Goal: Task Accomplishment & Management: Manage account settings

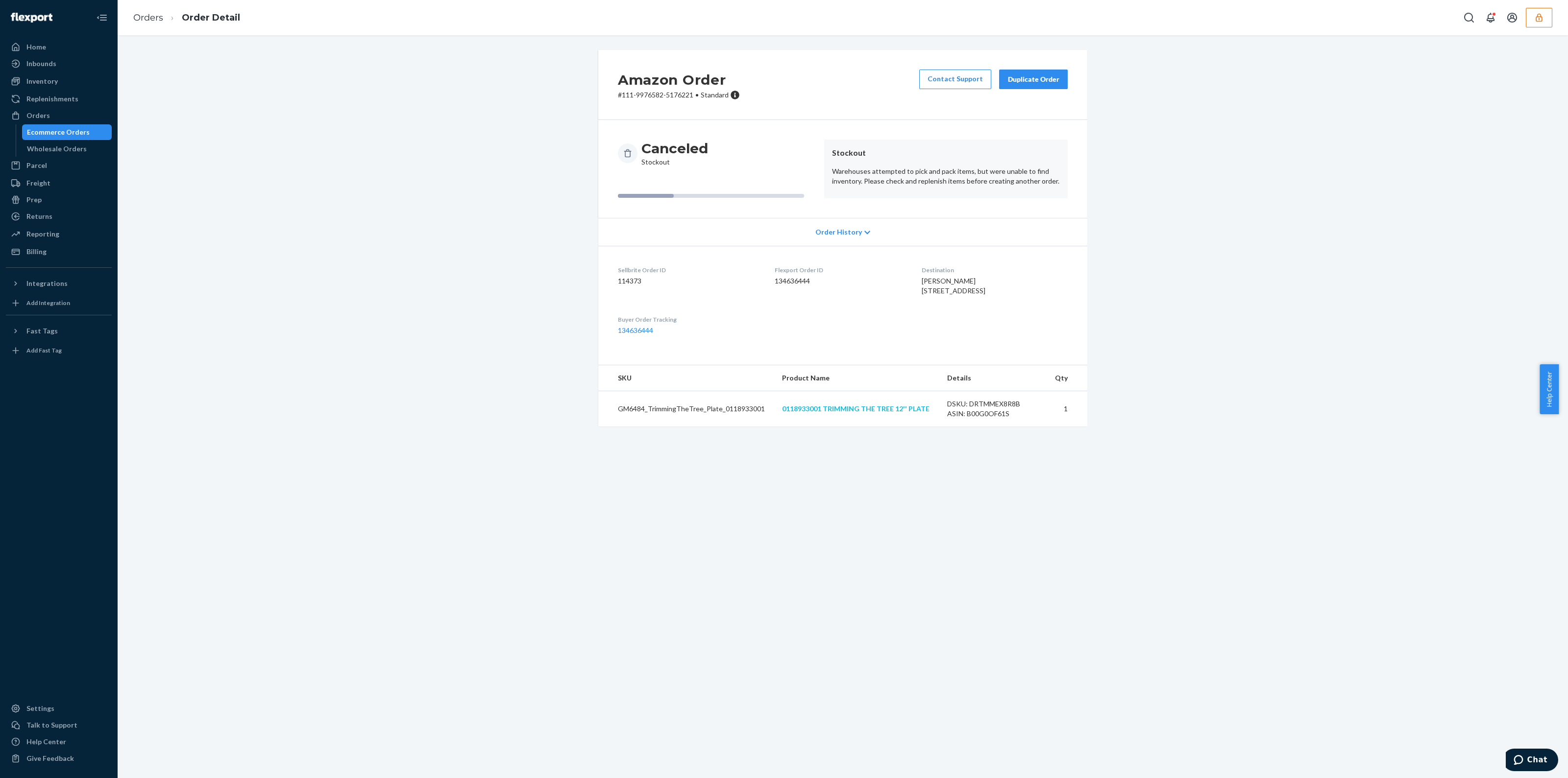
click at [783, 386] on link "0118933001 TRIMMING THE TREE 12'' PLATE" at bounding box center [856, 408] width 147 height 8
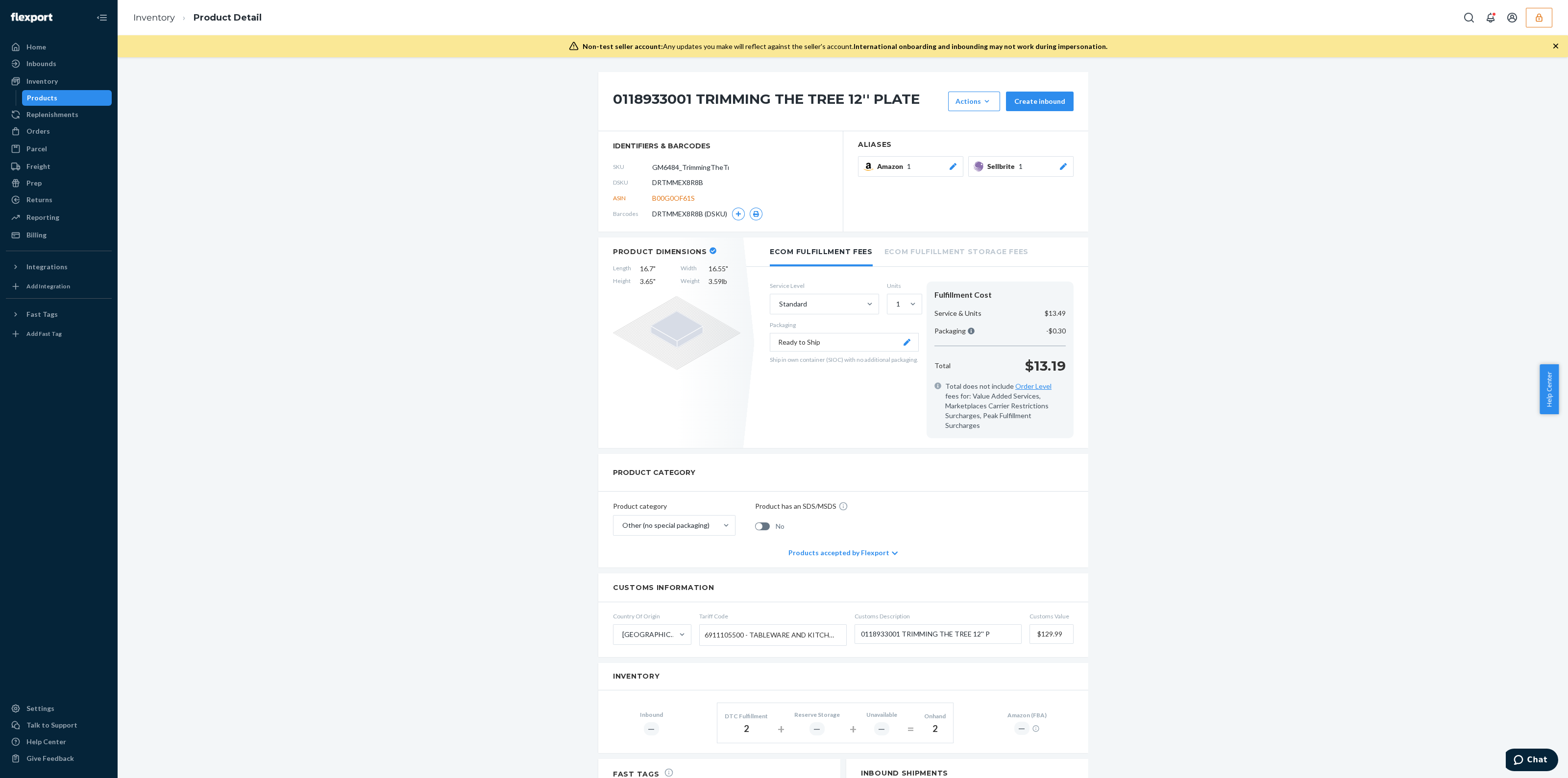
scroll to position [243, 0]
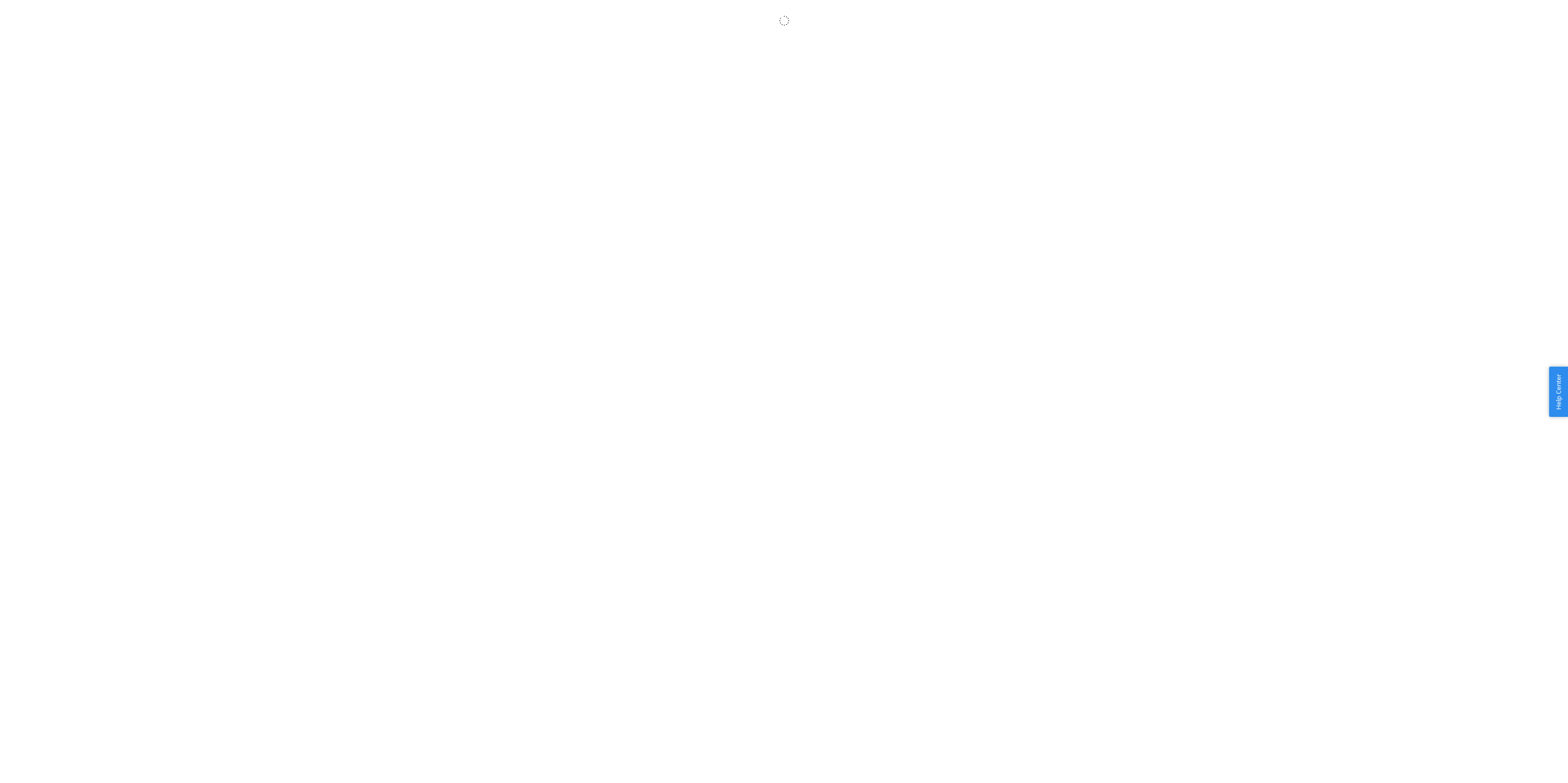
click at [658, 436] on body "× Help Center Username Get Started Inbounds Inventory Orders Billing Fast Tags …" at bounding box center [784, 402] width 1568 height 783
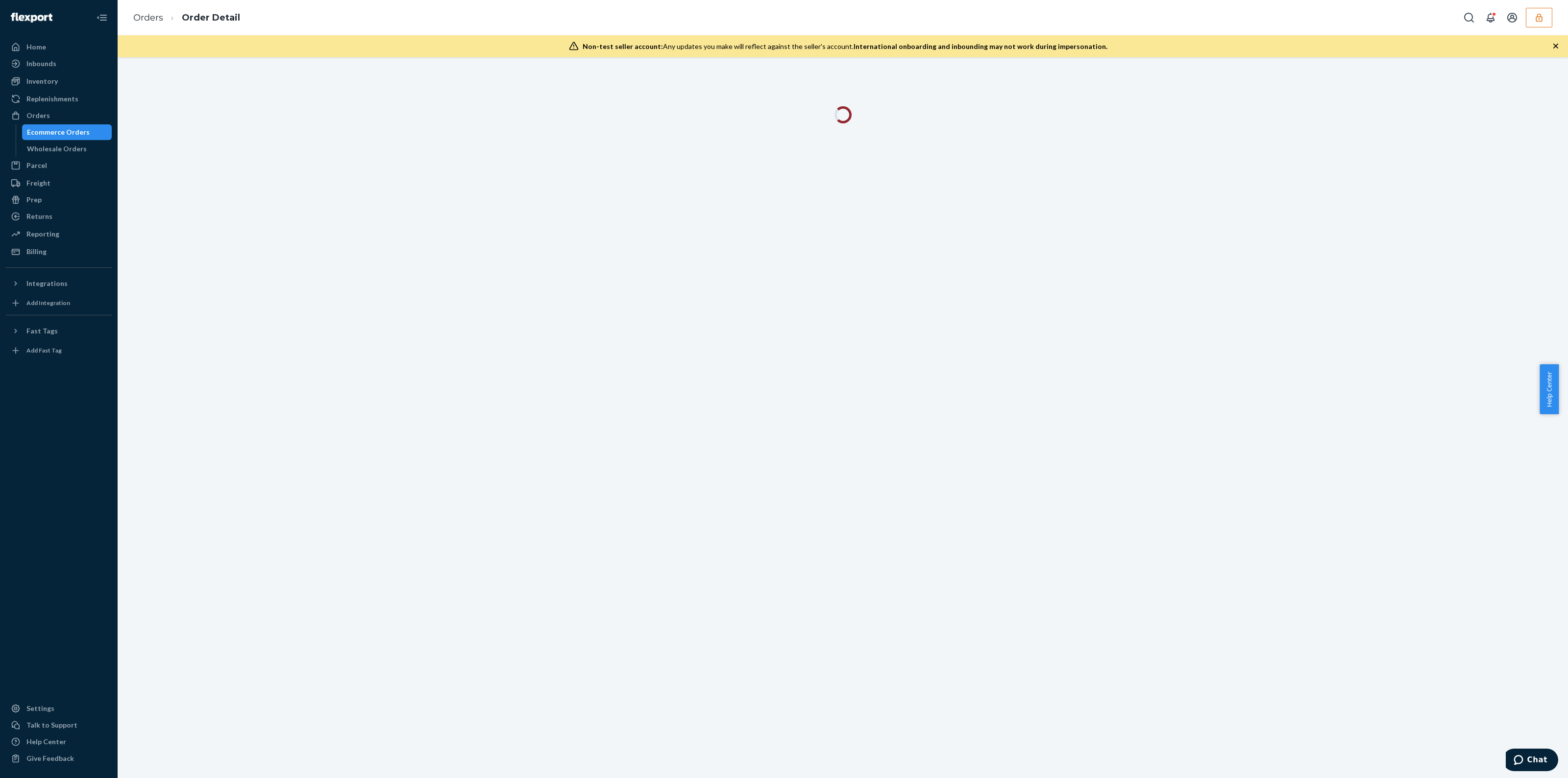
click at [1558, 47] on icon "button" at bounding box center [1556, 46] width 10 height 10
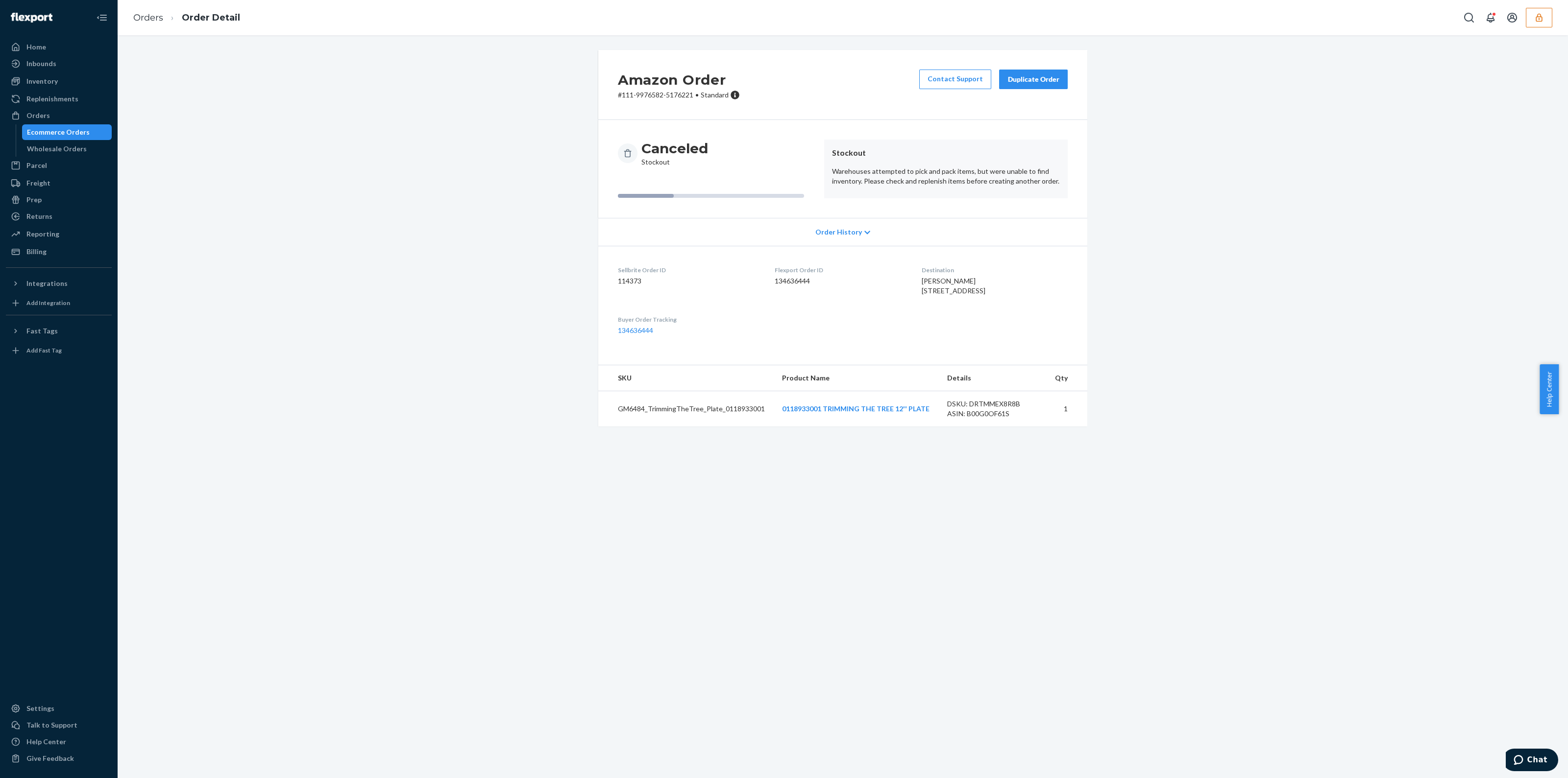
click at [1049, 71] on button "Duplicate Order" at bounding box center [1034, 79] width 69 height 20
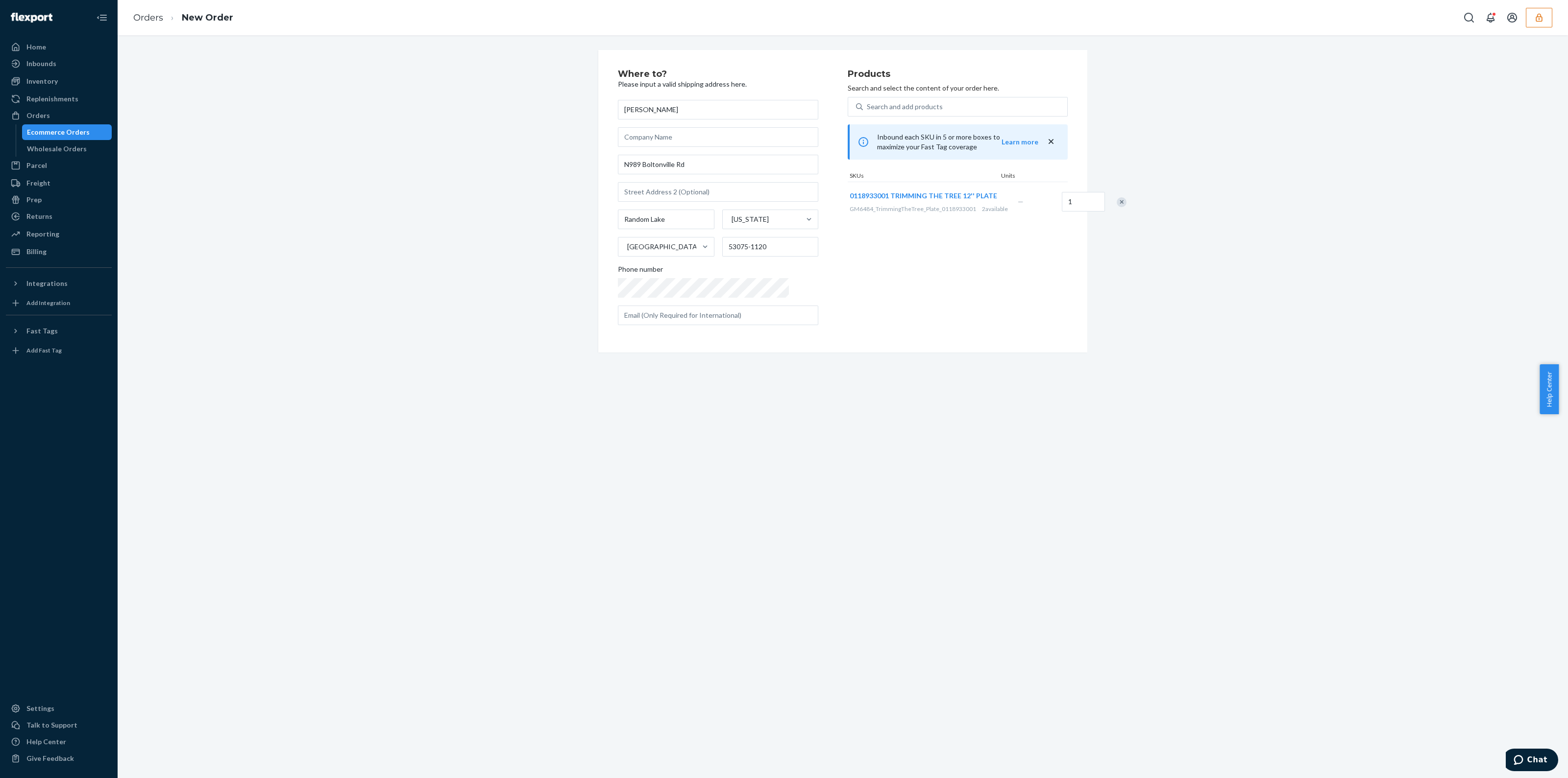
click at [938, 317] on div "Products Search and select the content of your order here. Search and add produ…" at bounding box center [957, 201] width 220 height 264
click at [1062, 212] on input "1" at bounding box center [1084, 202] width 43 height 20
click at [1062, 210] on input "1" at bounding box center [1084, 202] width 43 height 20
click at [858, 347] on div "Where to? Please input a valid shipping address here. Tammy Jacak N989 Boltonvi…" at bounding box center [843, 201] width 489 height 303
click at [689, 323] on input "text" at bounding box center [718, 316] width 201 height 20
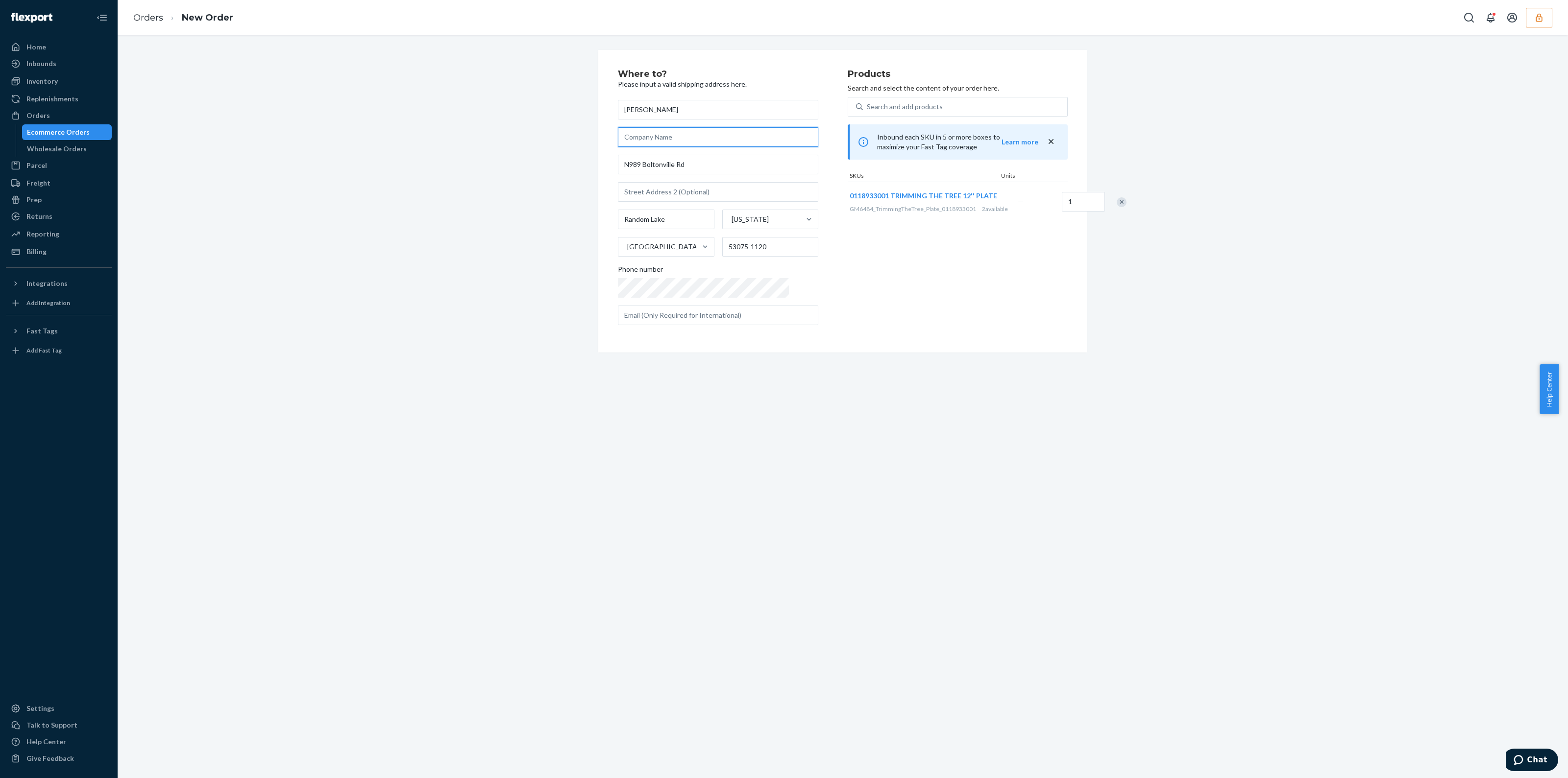
click at [696, 139] on input "text" at bounding box center [718, 137] width 201 height 20
type input "hijhgg"
click at [832, 344] on div "Where to? Please input a valid shipping address here. Tammy Jacak hijhgg N989 B…" at bounding box center [843, 201] width 489 height 303
click at [935, 93] on div "Products Search and select the content of your order here. Search and add produ…" at bounding box center [957, 201] width 220 height 264
click at [938, 108] on div "Search and add products" at bounding box center [965, 106] width 204 height 17
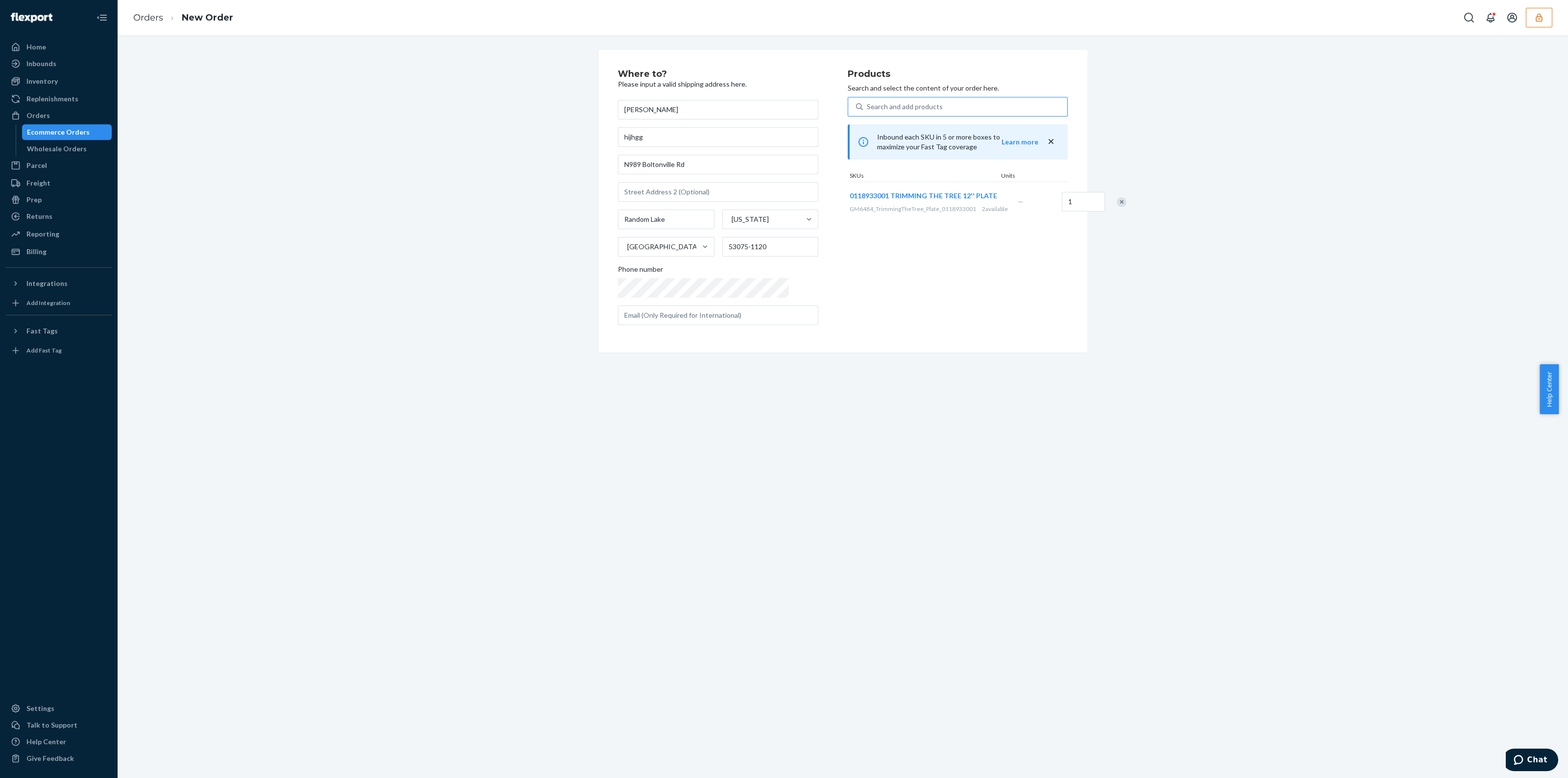
click at [868, 108] on input "Search and add products" at bounding box center [868, 107] width 1 height 10
click at [884, 361] on div "Where to? Please input a valid shipping address here. Tammy Jacak hijhgg N989 B…" at bounding box center [843, 407] width 1450 height 743
click at [695, 325] on div "Where to? Please input a valid shipping address here. Tammy Jacak hijhgg N989 B…" at bounding box center [733, 201] width 230 height 264
click at [693, 313] on input "text" at bounding box center [718, 316] width 201 height 20
click at [618, 306] on div at bounding box center [618, 306] width 0 height 0
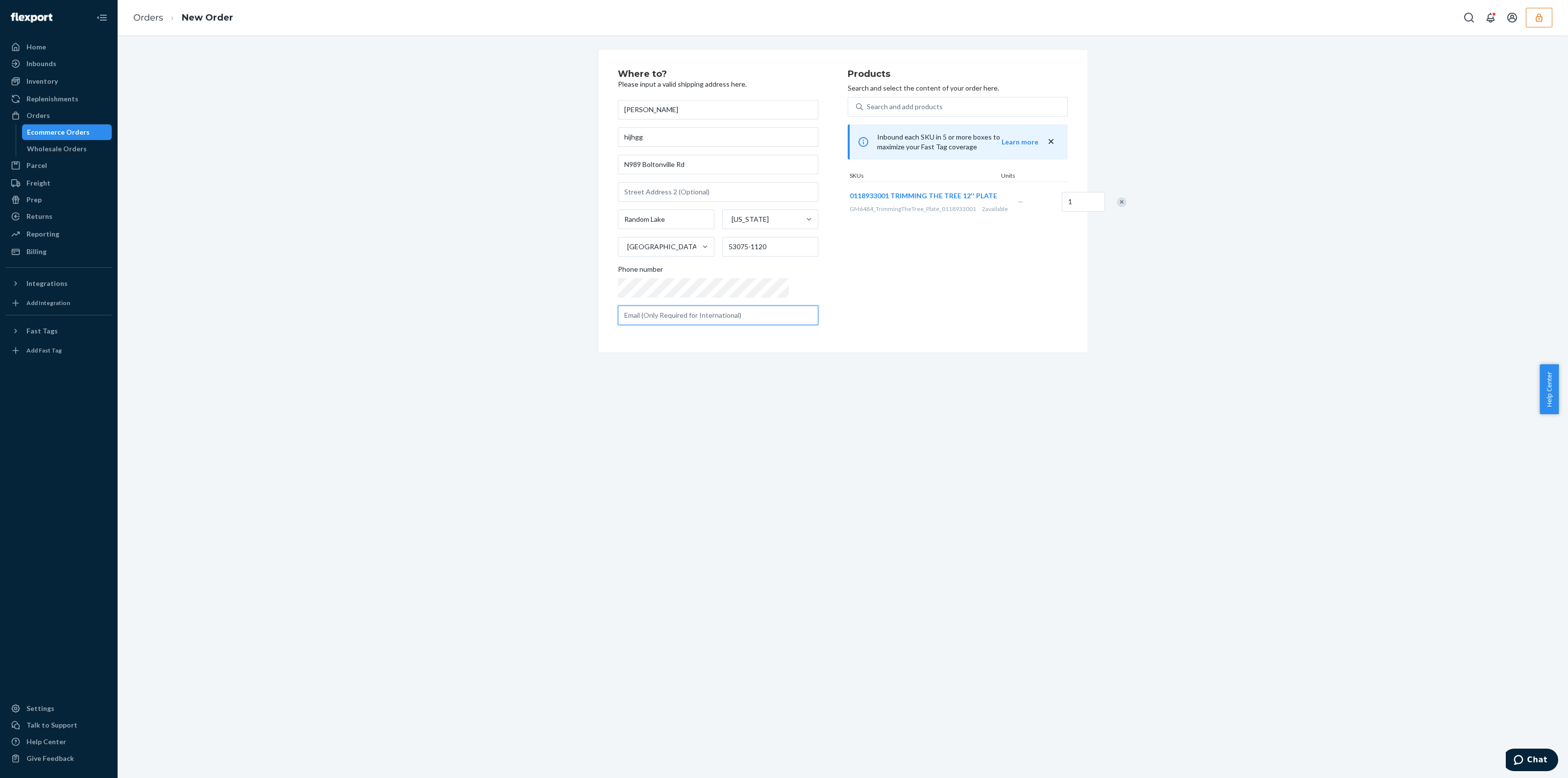
click at [755, 316] on input "text" at bounding box center [718, 316] width 201 height 20
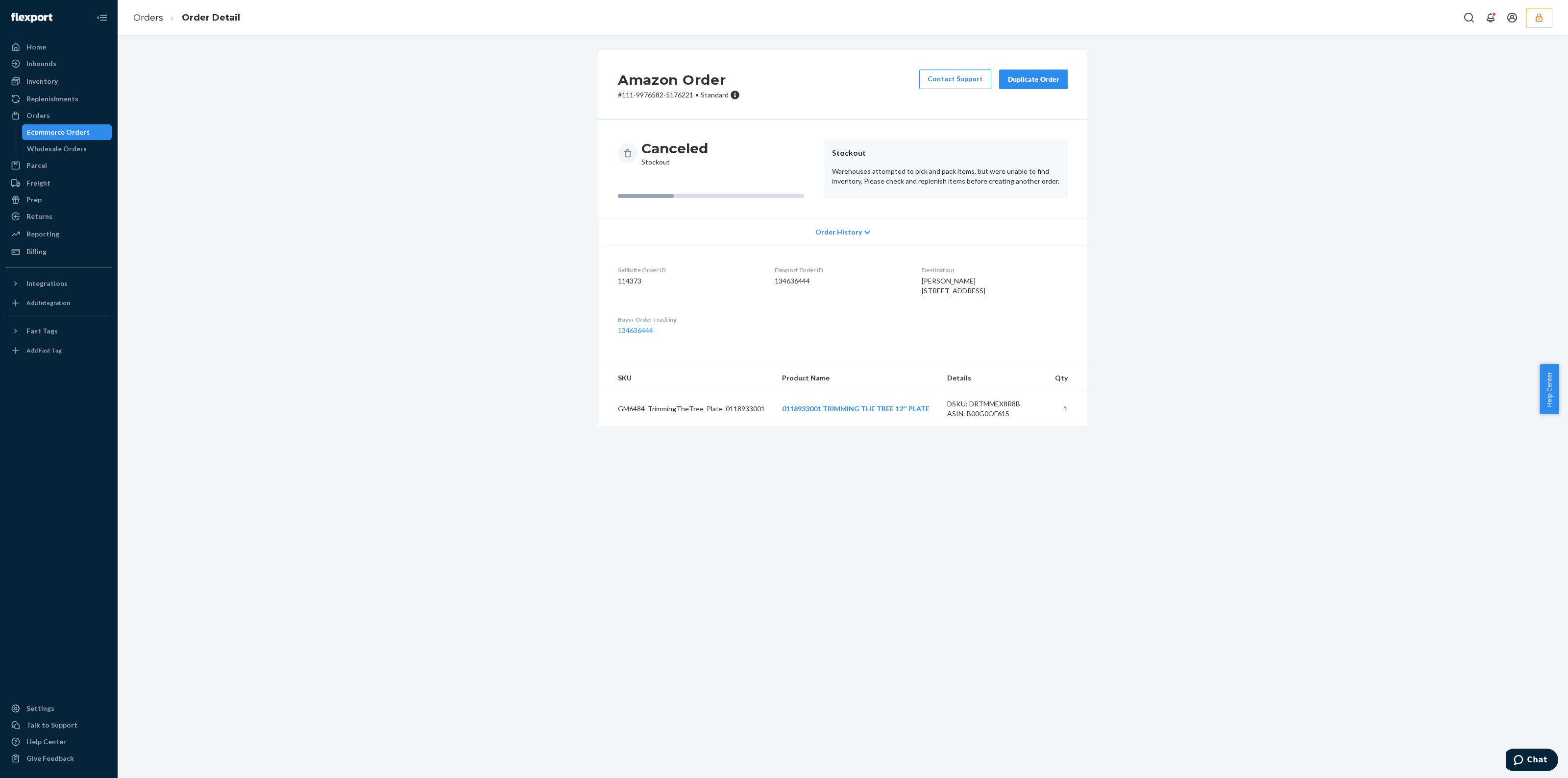
click at [840, 231] on span "Order History" at bounding box center [838, 232] width 46 height 10
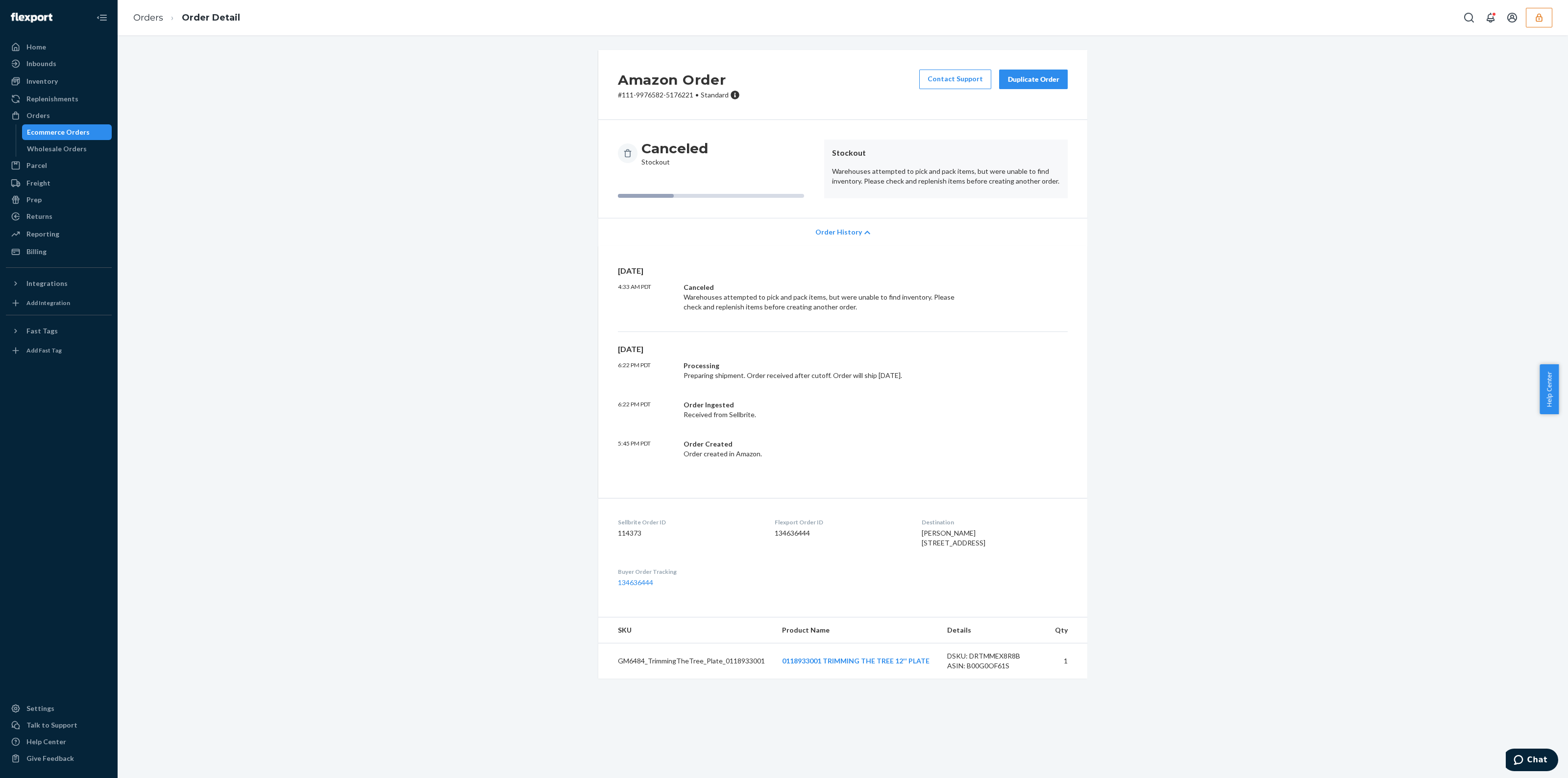
click at [840, 231] on span "Order History" at bounding box center [838, 232] width 46 height 10
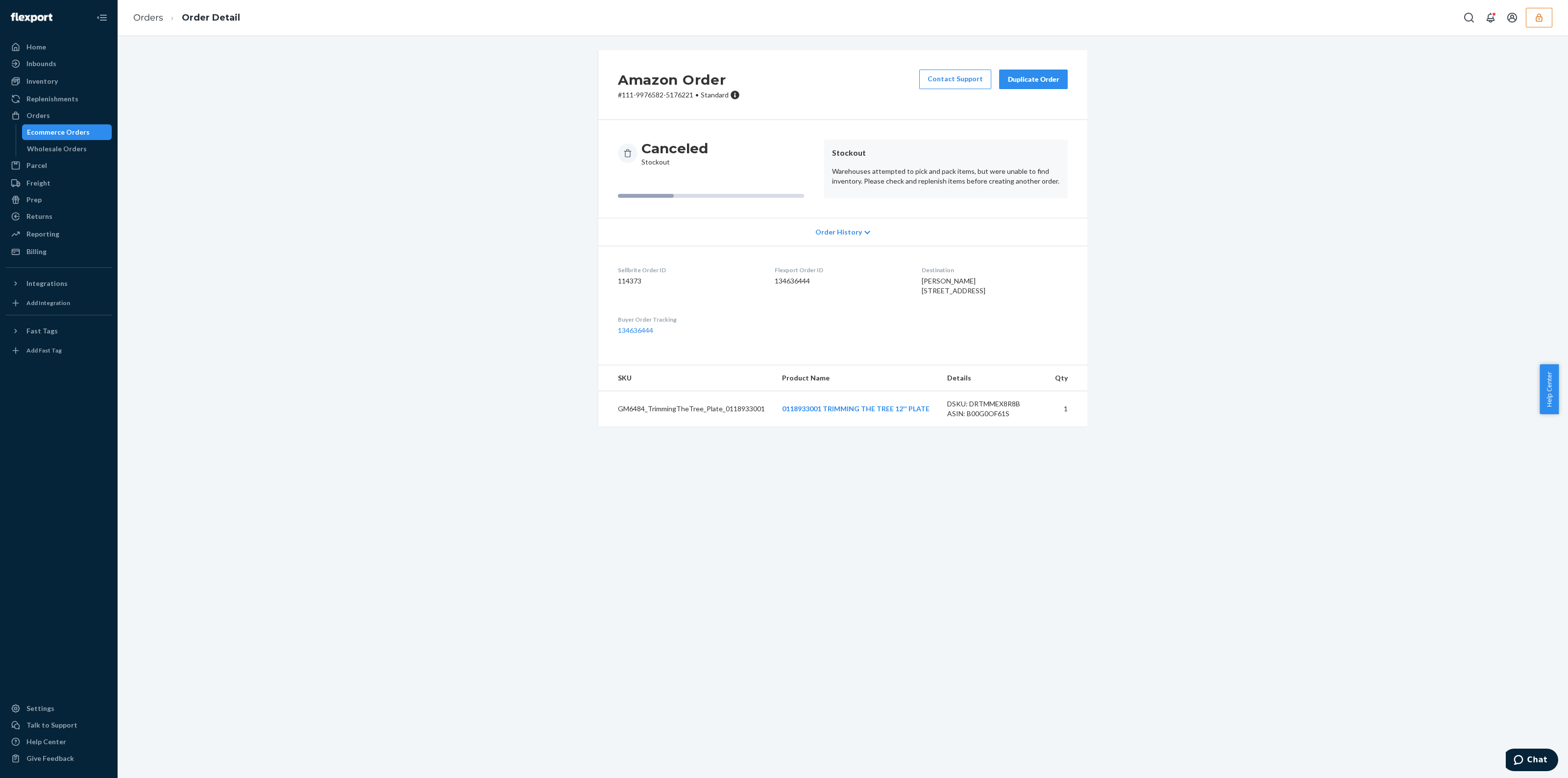
click at [1055, 76] on button "Duplicate Order" at bounding box center [1034, 79] width 69 height 20
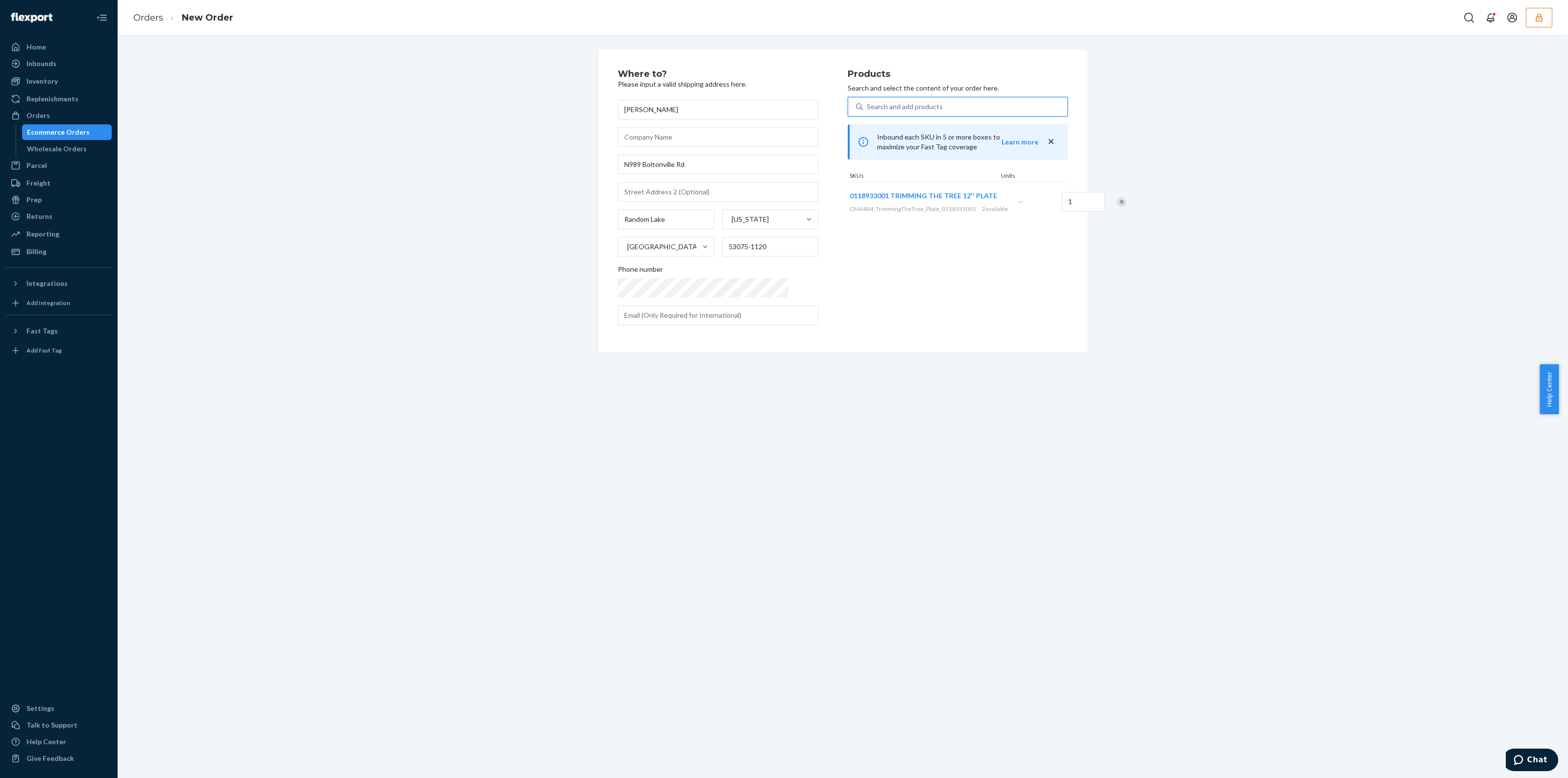
drag, startPoint x: 835, startPoint y: 104, endPoint x: 873, endPoint y: 309, distance: 208.5
click at [879, 309] on div "Products Search and select the content of your order here. 0 results available.…" at bounding box center [957, 201] width 220 height 264
drag, startPoint x: 946, startPoint y: 219, endPoint x: 910, endPoint y: 241, distance: 42.2
click at [947, 241] on div "Products Search and select the content of your order here. Search and add produ…" at bounding box center [957, 201] width 220 height 264
click at [982, 212] on span "2 available" at bounding box center [995, 209] width 26 height 7
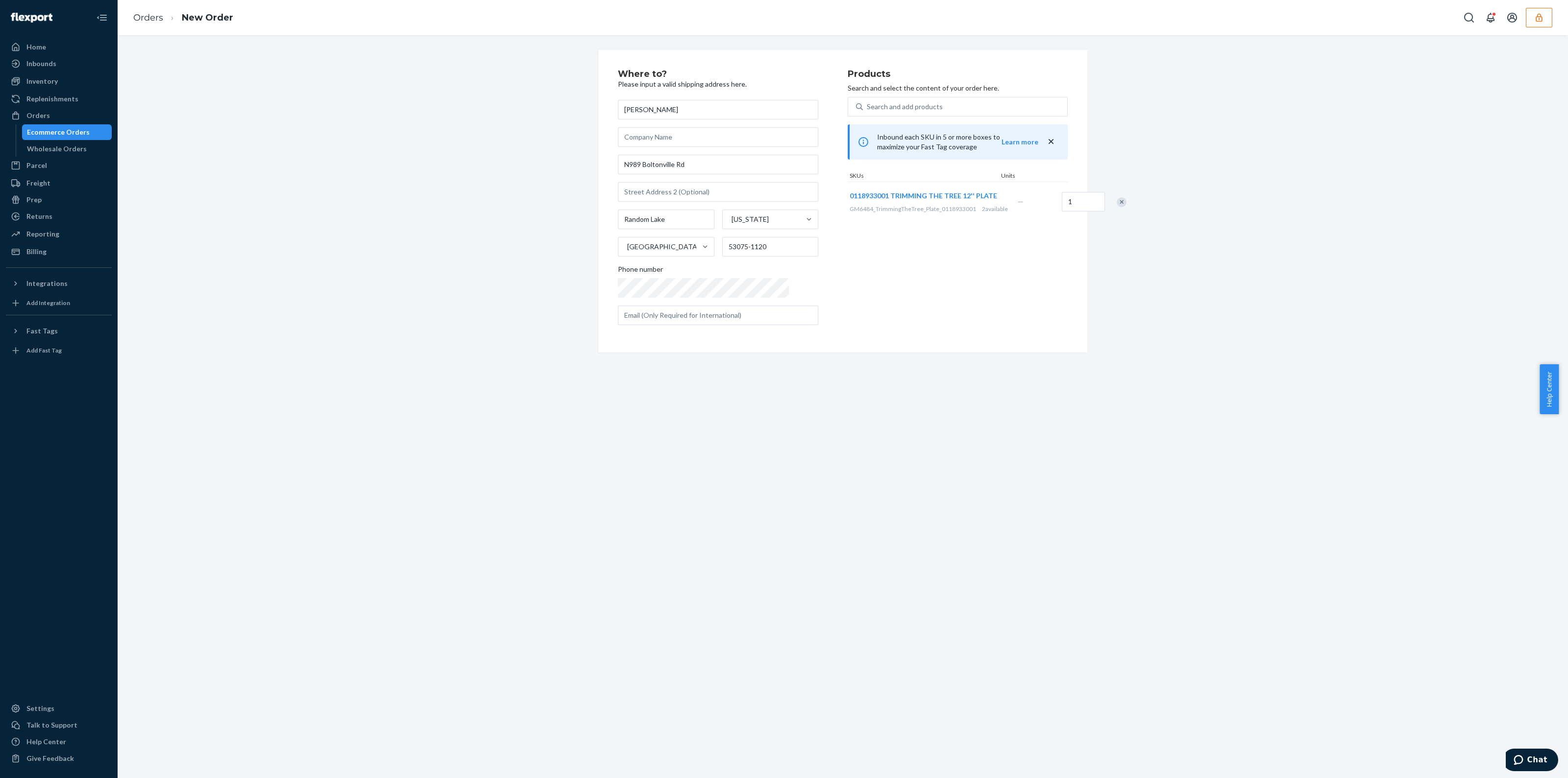
click at [982, 212] on span "2 available" at bounding box center [995, 209] width 26 height 7
click at [902, 238] on div "Products Search and select the content of your order here. Search and add produ…" at bounding box center [957, 201] width 220 height 264
click at [928, 248] on div "Products Search and select the content of your order here. Search and add produ…" at bounding box center [957, 201] width 220 height 264
click at [1062, 212] on input "1" at bounding box center [1084, 202] width 43 height 20
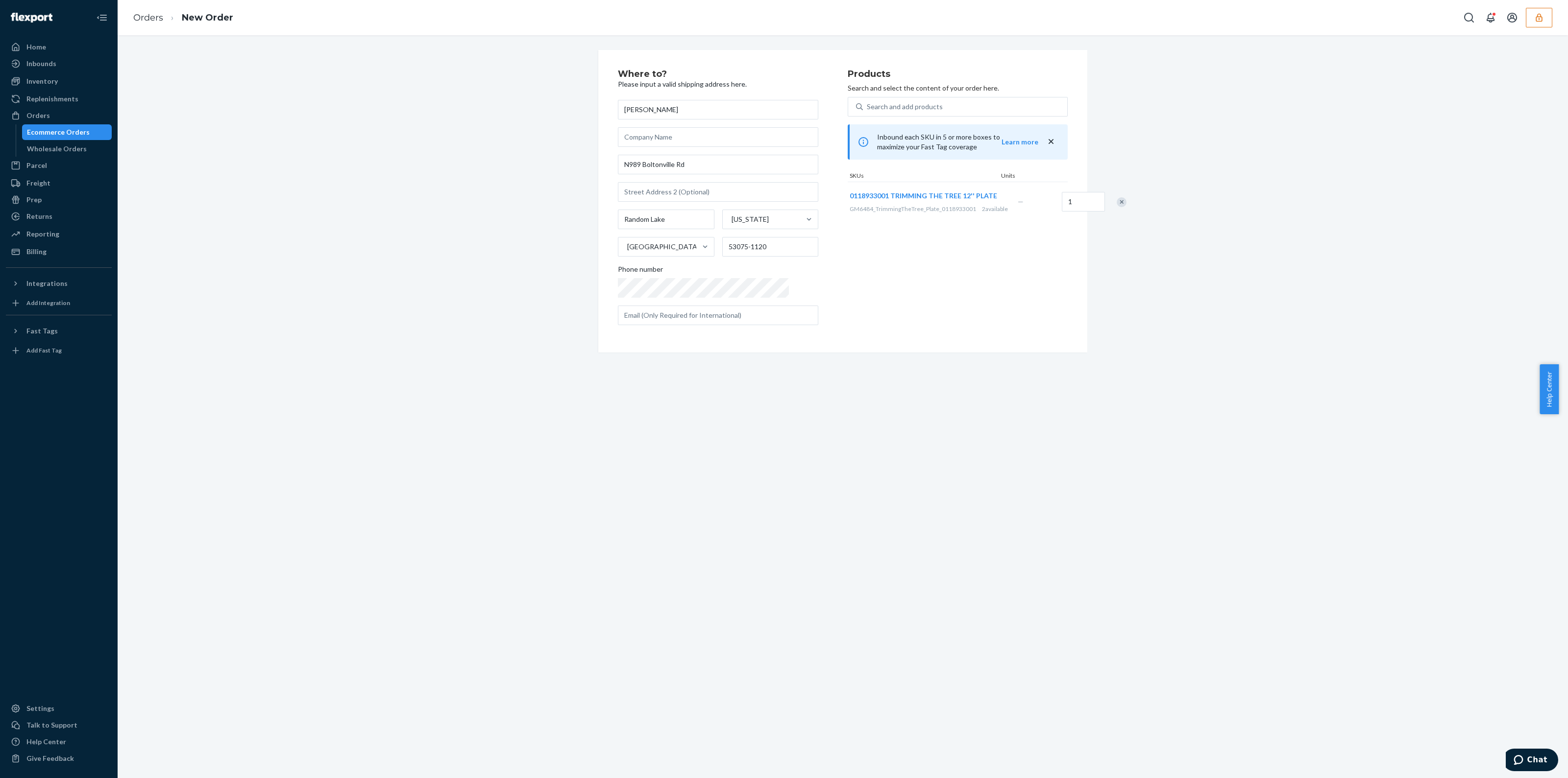
click at [1050, 137] on icon "close" at bounding box center [1052, 142] width 10 height 10
click at [147, 16] on link "Orders" at bounding box center [148, 17] width 30 height 11
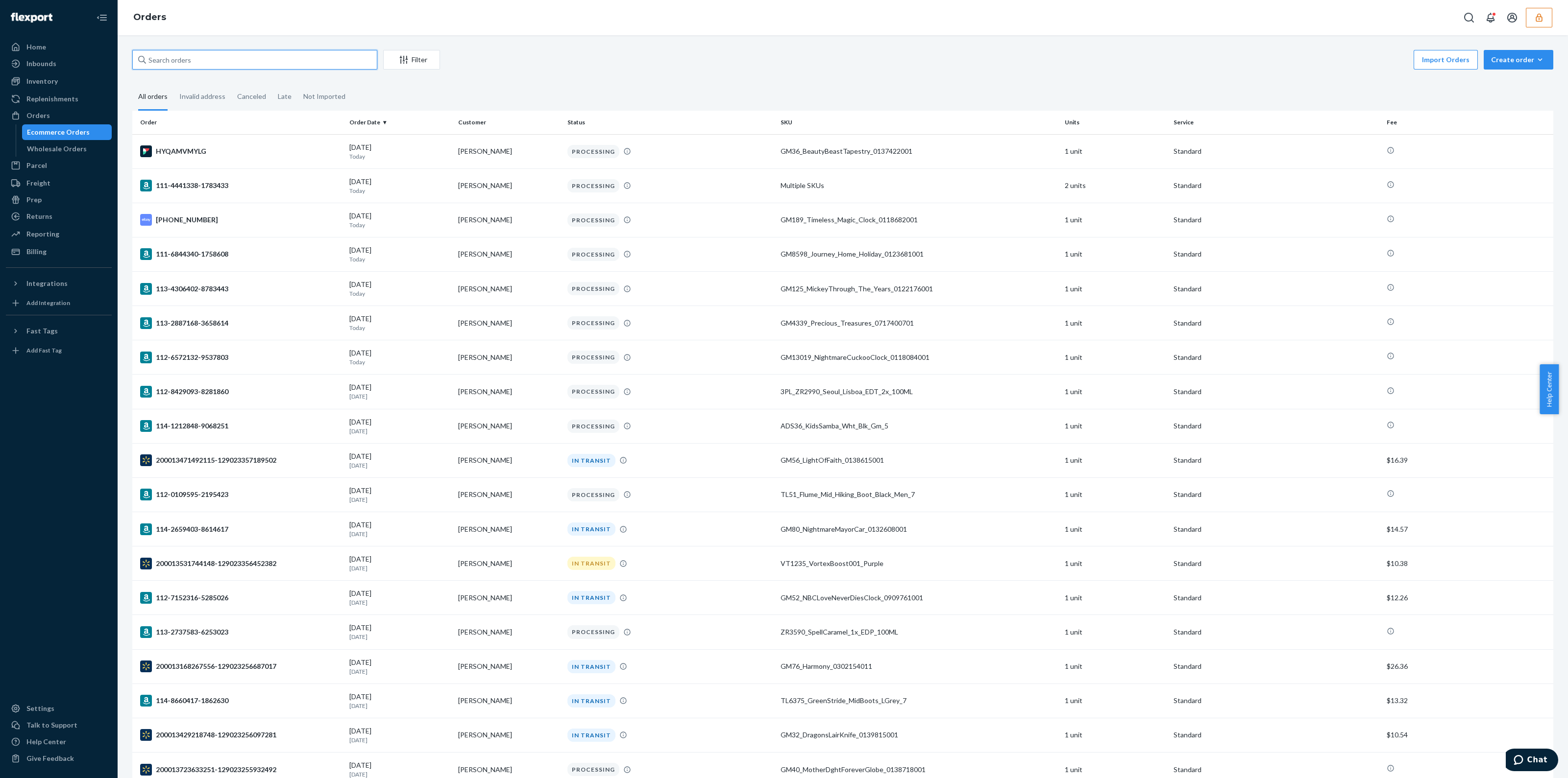
click at [281, 58] on input "text" at bounding box center [255, 60] width 245 height 20
paste input "134636444"
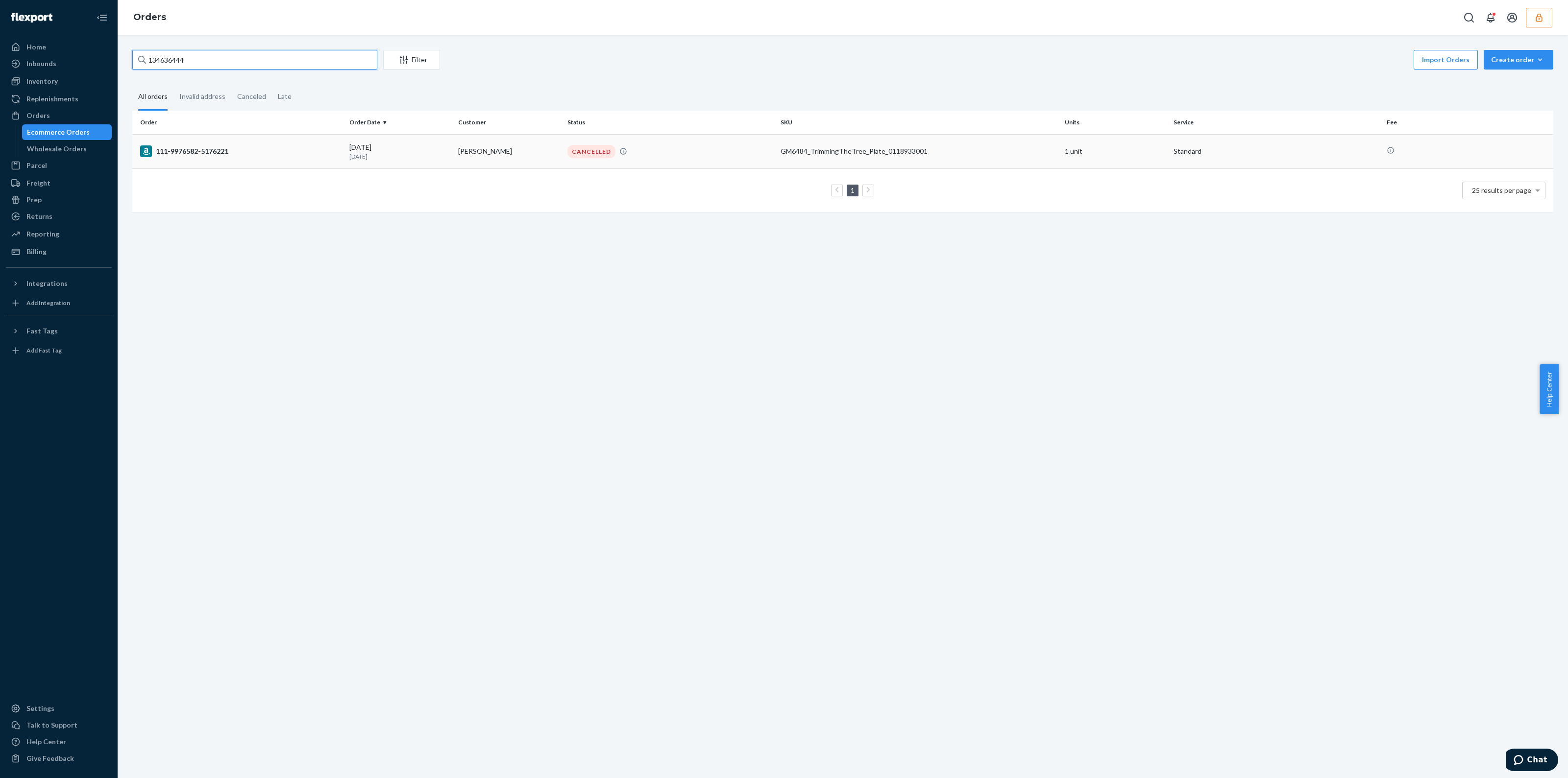
type input "134636444"
click at [748, 155] on div "CANCELLED" at bounding box center [670, 151] width 209 height 13
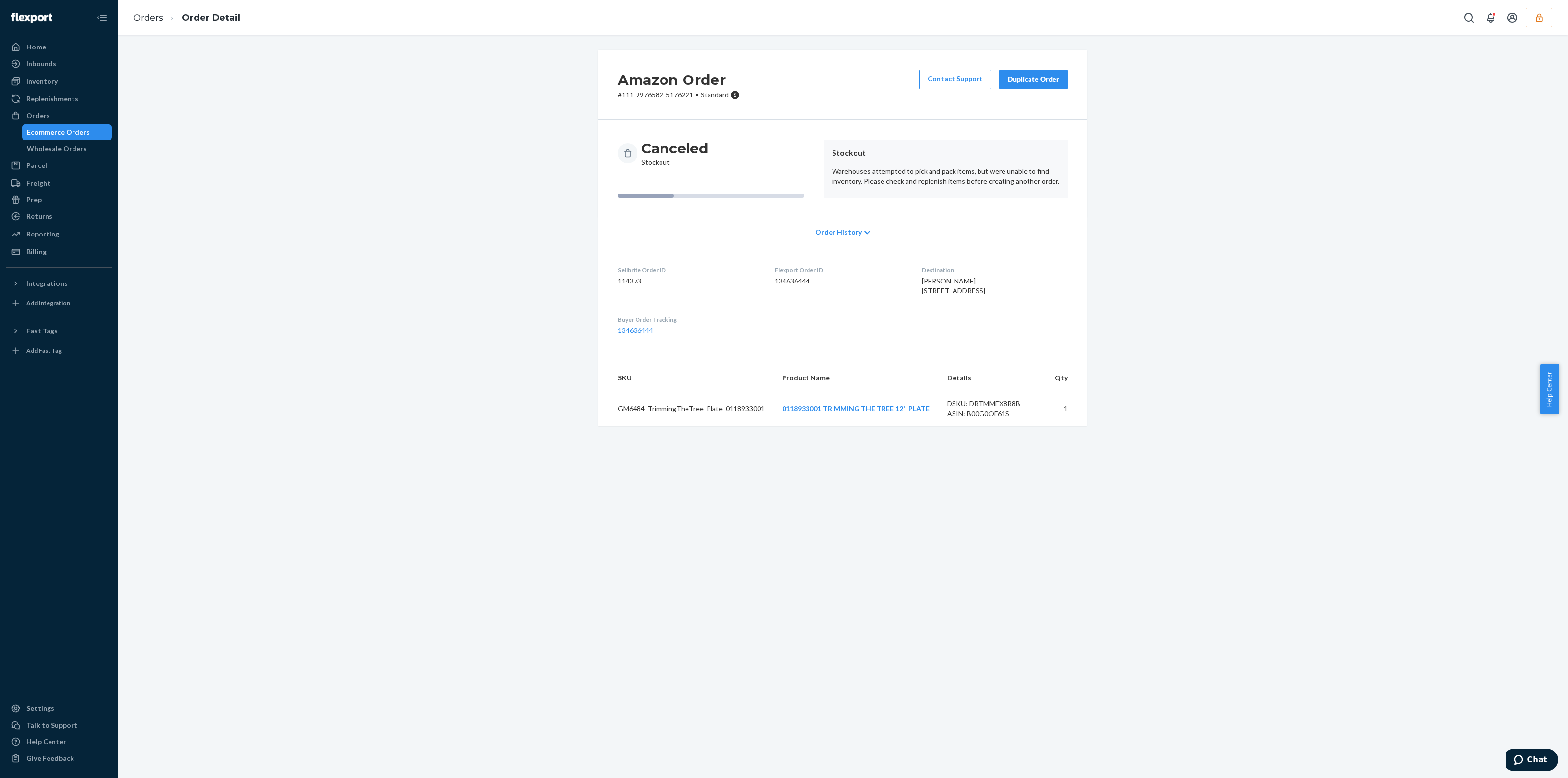
click at [1037, 74] on button "Duplicate Order" at bounding box center [1034, 79] width 69 height 20
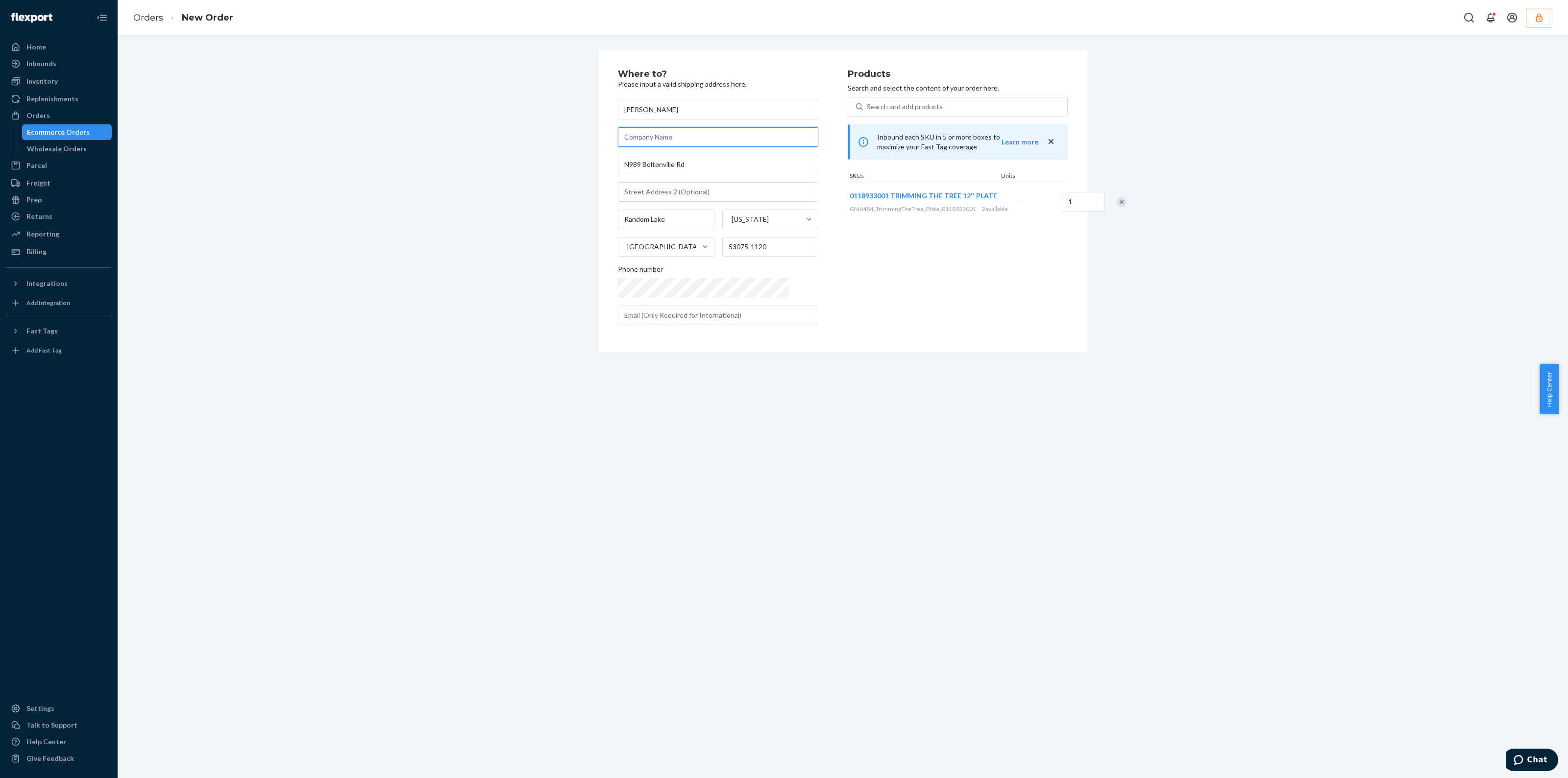
click at [681, 135] on input "text" at bounding box center [718, 137] width 201 height 20
type input "asc"
click at [1011, 675] on div "Where to? Please input a valid shipping address here. Tammy Jacak asc N989 Bolt…" at bounding box center [843, 407] width 1450 height 743
click at [660, 319] on input "text" at bounding box center [718, 316] width 201 height 20
drag, startPoint x: 726, startPoint y: 316, endPoint x: 719, endPoint y: 335, distance: 20.2
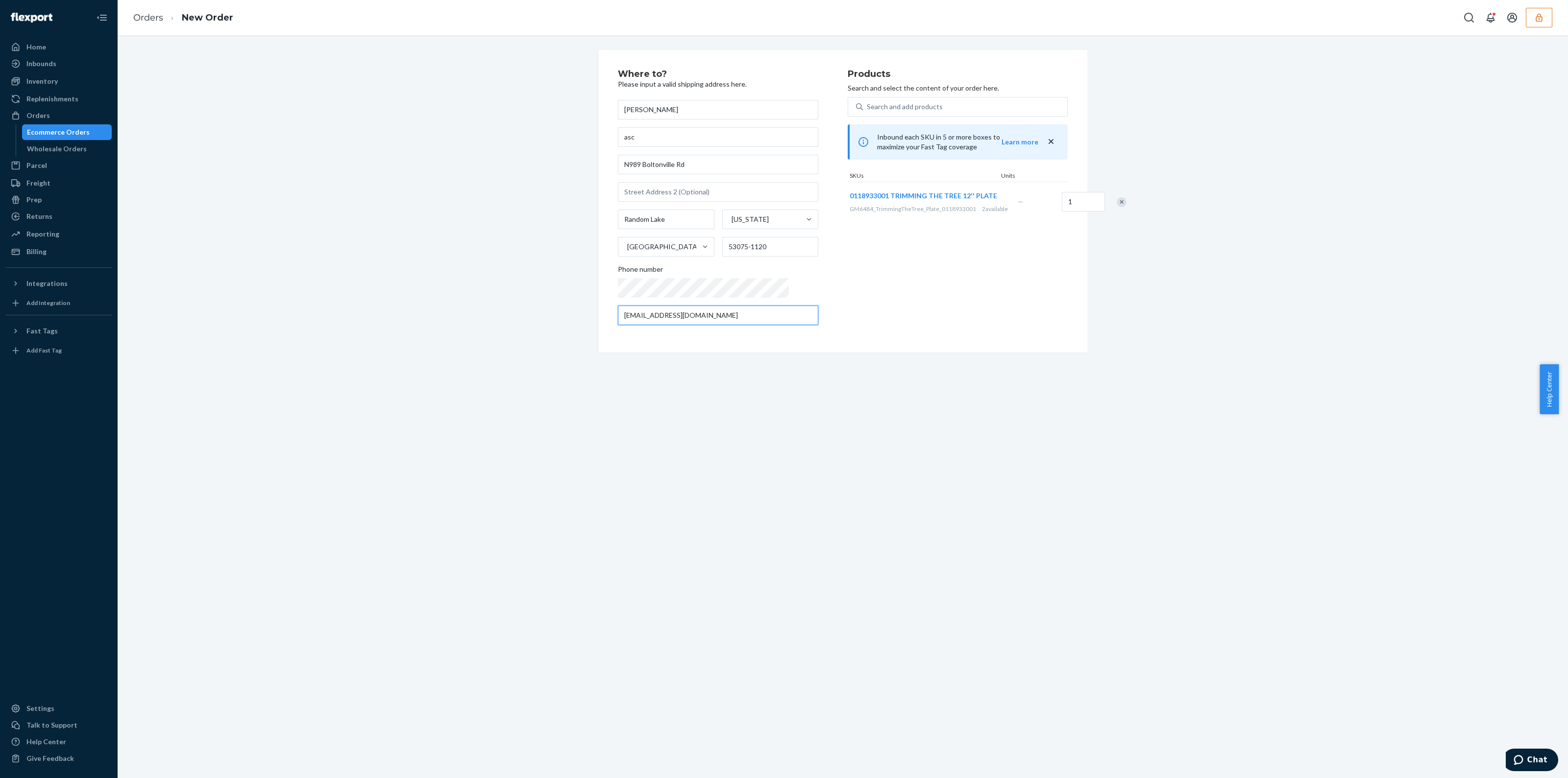
click at [727, 318] on input "hotdogman710@gmail.com" at bounding box center [718, 316] width 201 height 20
type input "hotdogman710@gmail.com"
click at [699, 191] on input "text" at bounding box center [718, 192] width 201 height 20
drag, startPoint x: 704, startPoint y: 135, endPoint x: 512, endPoint y: 123, distance: 192.4
click at [505, 124] on div "Where to? Please input a valid shipping address here. Tammy Jacak asc N989 Bolt…" at bounding box center [843, 201] width 1436 height 303
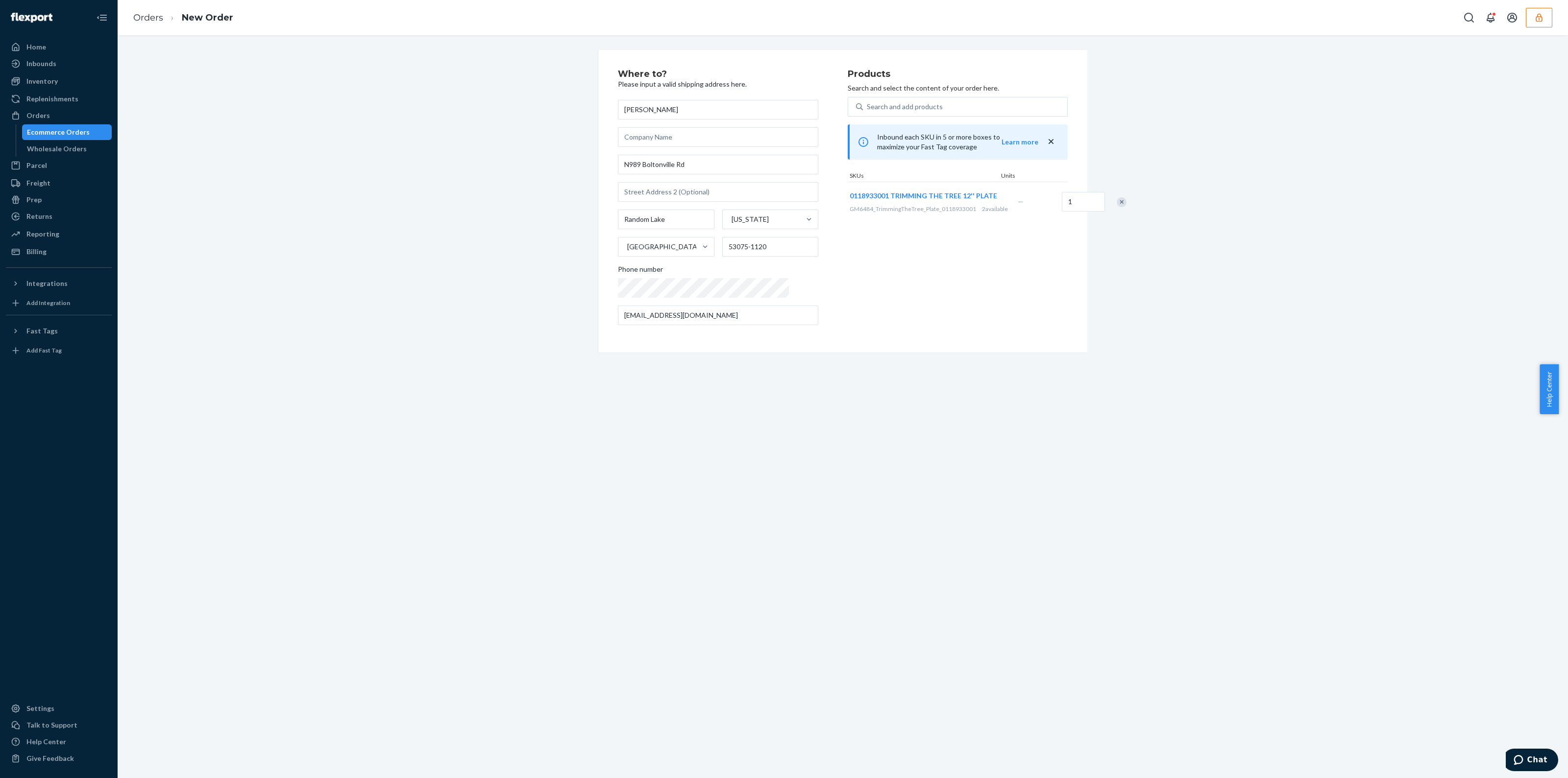
click at [1049, 143] on icon "close" at bounding box center [1052, 142] width 5 height 5
click at [1062, 165] on input "1" at bounding box center [1084, 159] width 43 height 20
type input "2"
click at [1117, 164] on div "Remove Item" at bounding box center [1122, 159] width 10 height 10
click at [899, 100] on div "Search and add products" at bounding box center [970, 106] width 194 height 17
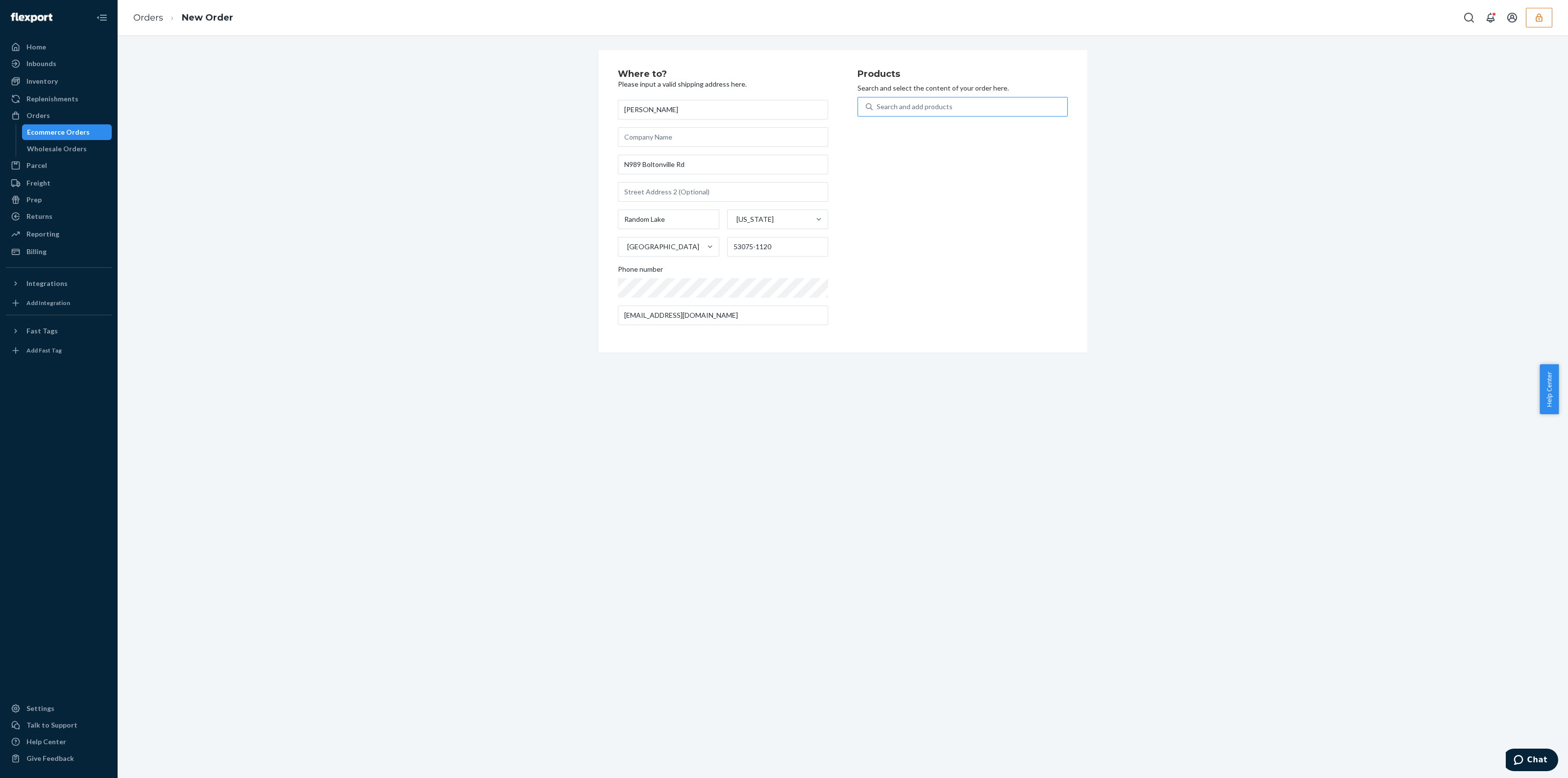
click at [878, 102] on input "Search and add products" at bounding box center [878, 107] width 1 height 10
type input "drtmm"
click at [945, 137] on div "GM6484_TrimmingTheTree_Plate_0118933001" at bounding box center [946, 139] width 160 height 8
click at [899, 111] on input "drtmm" at bounding box center [887, 107] width 22 height 10
click at [1062, 210] on input "1" at bounding box center [1084, 202] width 43 height 20
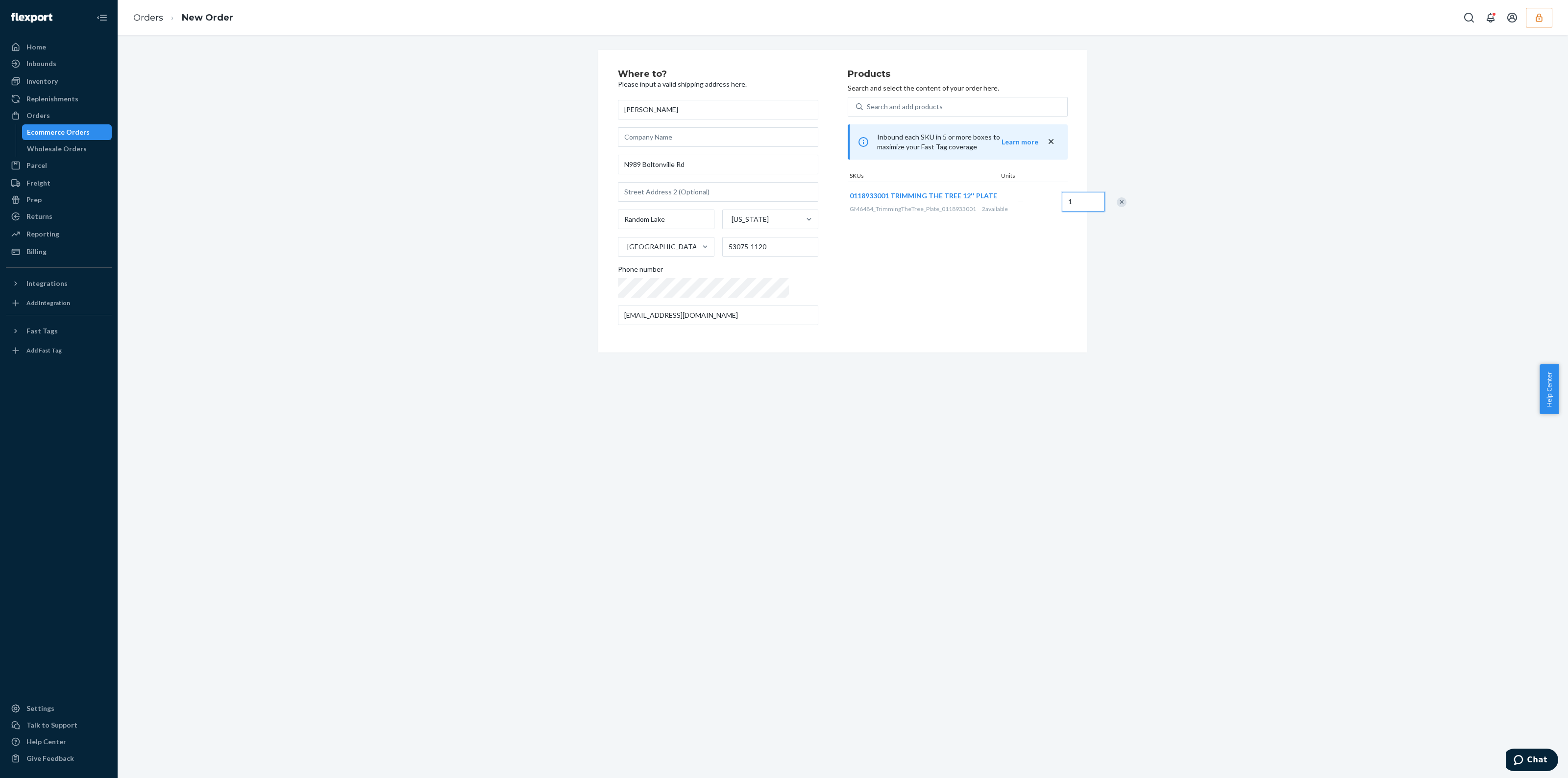
click at [1062, 212] on input "1" at bounding box center [1084, 202] width 43 height 20
click at [1007, 294] on div "Products Search and select the content of your order here. Search and add produ…" at bounding box center [957, 201] width 220 height 264
click at [1543, 756] on span "Chat" at bounding box center [1538, 760] width 20 height 9
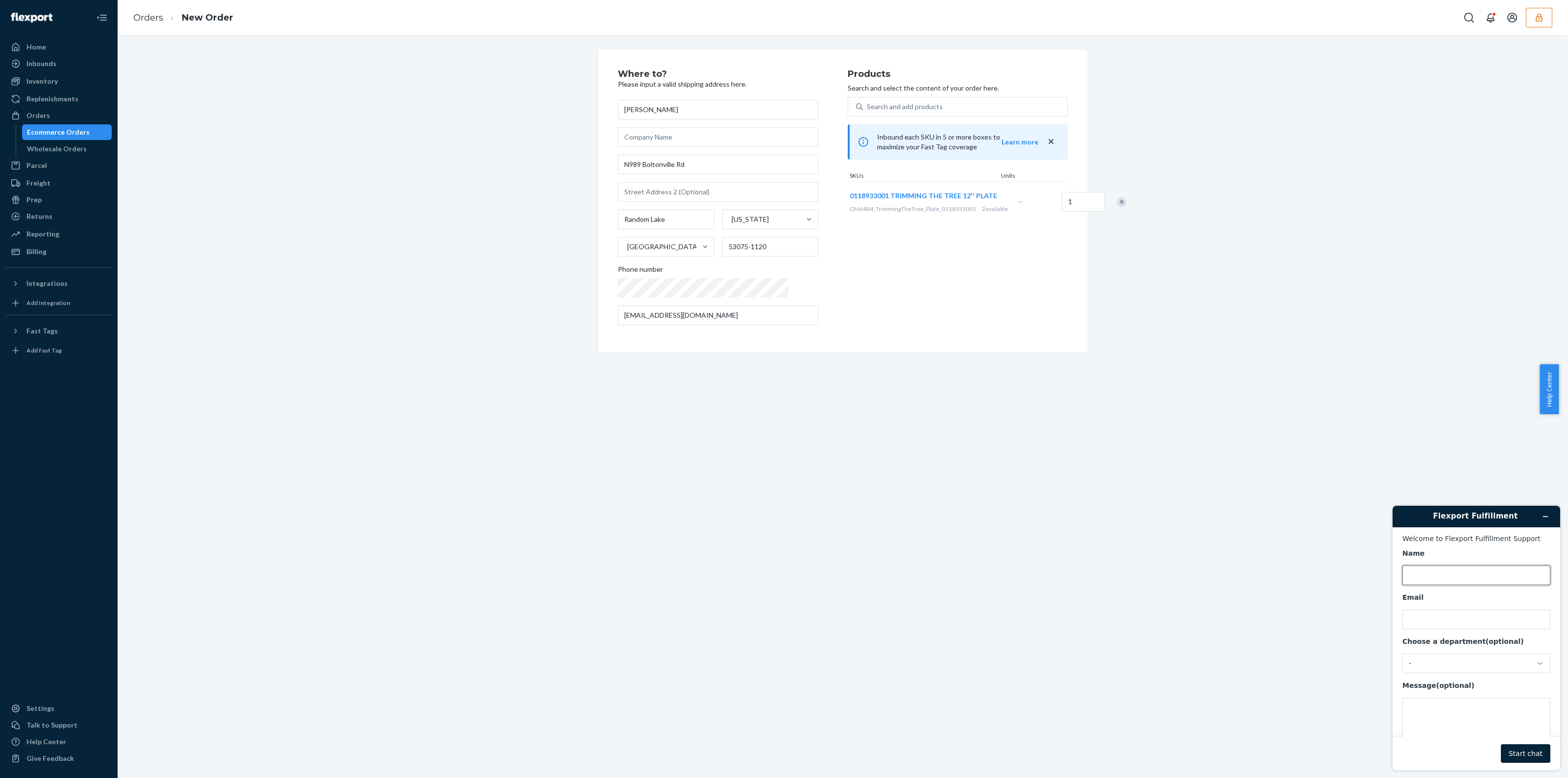
click at [1466, 569] on input "Name" at bounding box center [1476, 576] width 148 height 20
click at [1439, 628] on div "-" at bounding box center [1476, 633] width 148 height 20
drag, startPoint x: 1435, startPoint y: 586, endPoint x: 1439, endPoint y: 591, distance: 6.4
click at [1435, 586] on input "Email" at bounding box center [1476, 589] width 148 height 20
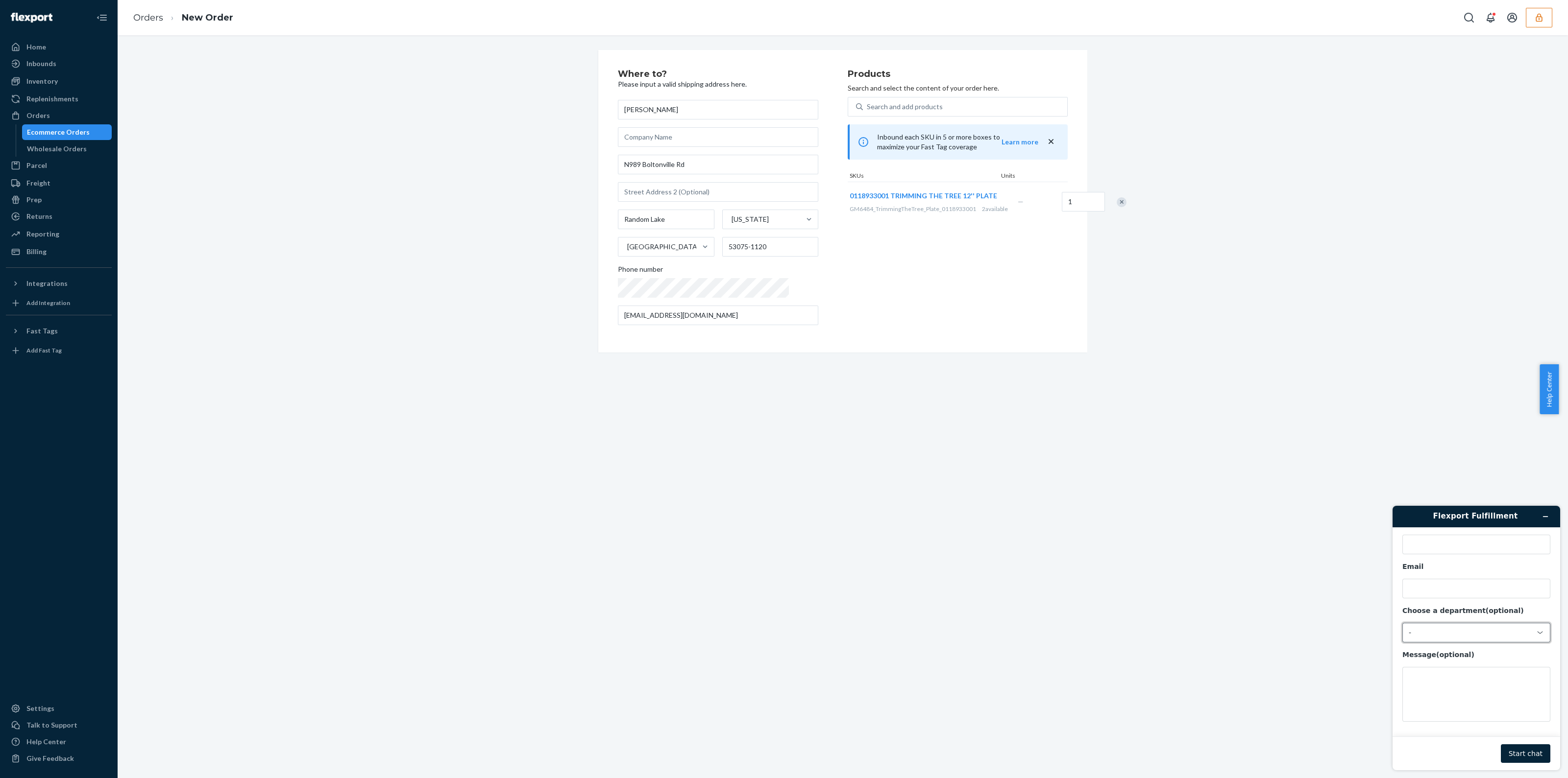
click at [1417, 633] on div "-" at bounding box center [1470, 633] width 123 height 9
click at [1473, 672] on li "Messaging (Chat Team)" at bounding box center [1475, 673] width 144 height 17
click at [1549, 522] on button "Minimize widget" at bounding box center [1545, 517] width 15 height 14
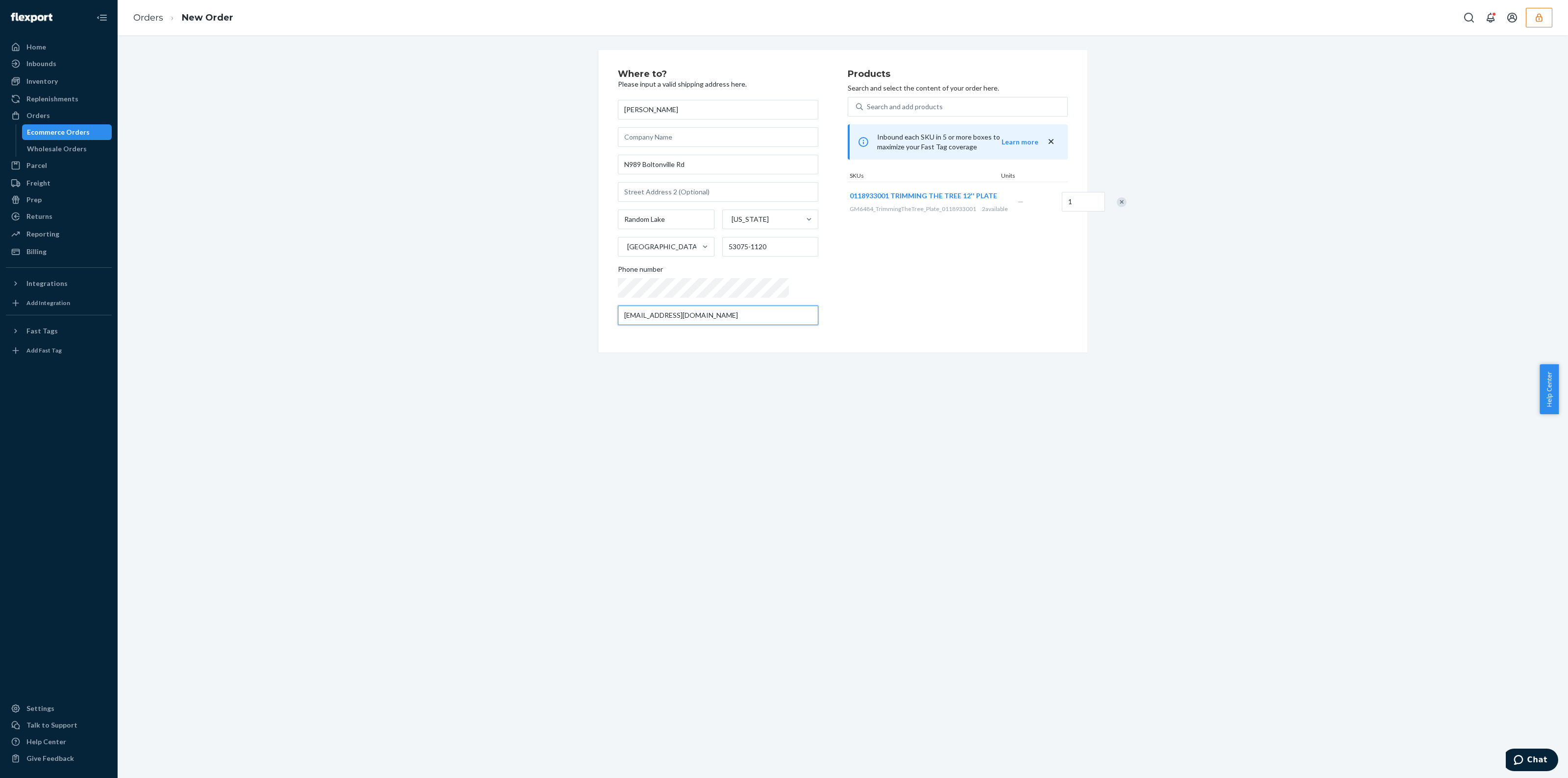
drag, startPoint x: 715, startPoint y: 314, endPoint x: 149, endPoint y: 350, distance: 567.1
click at [173, 363] on div "Where to? Please input a valid shipping address here. Tammy Jacak N989 Boltonvi…" at bounding box center [843, 407] width 1450 height 743
click at [624, 164] on input "N989 Boltonville Rd" at bounding box center [718, 165] width 201 height 20
click at [855, 261] on div "Products Search and select the content of your order here. Search and add produ…" at bounding box center [957, 201] width 220 height 264
click at [669, 222] on div "Random Lake" at bounding box center [666, 220] width 97 height 20
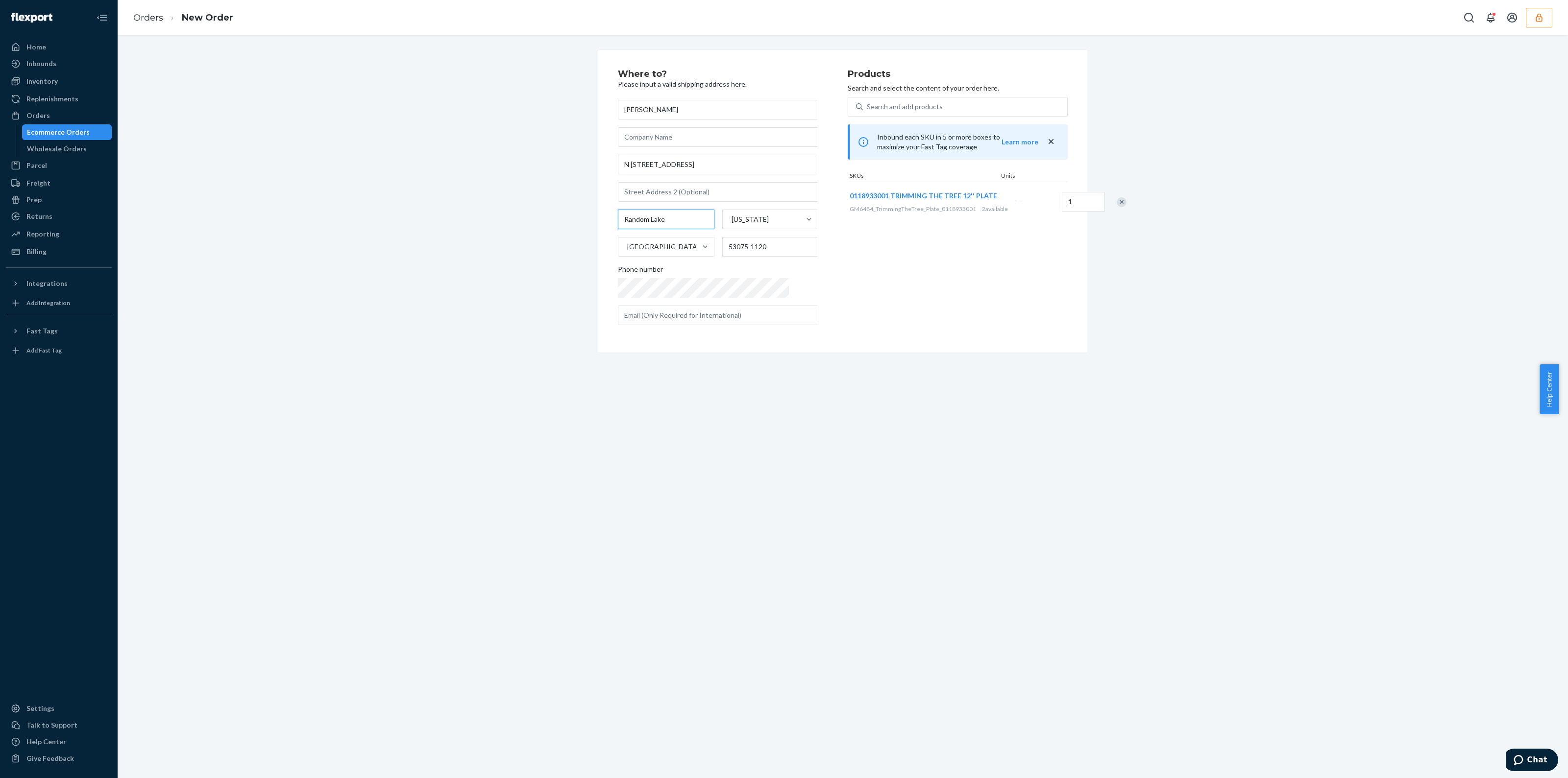
click at [669, 222] on input "Random Lake" at bounding box center [666, 220] width 97 height 20
click at [687, 168] on input "N 989 Boltonville Rd" at bounding box center [718, 165] width 201 height 20
click at [631, 165] on input "N 989 Boltonville Rd" at bounding box center [718, 165] width 201 height 20
click at [622, 166] on input "N 989 Boltonville Rd" at bounding box center [718, 165] width 201 height 20
click at [691, 165] on input "N 989 Boltonville Rd" at bounding box center [718, 165] width 201 height 20
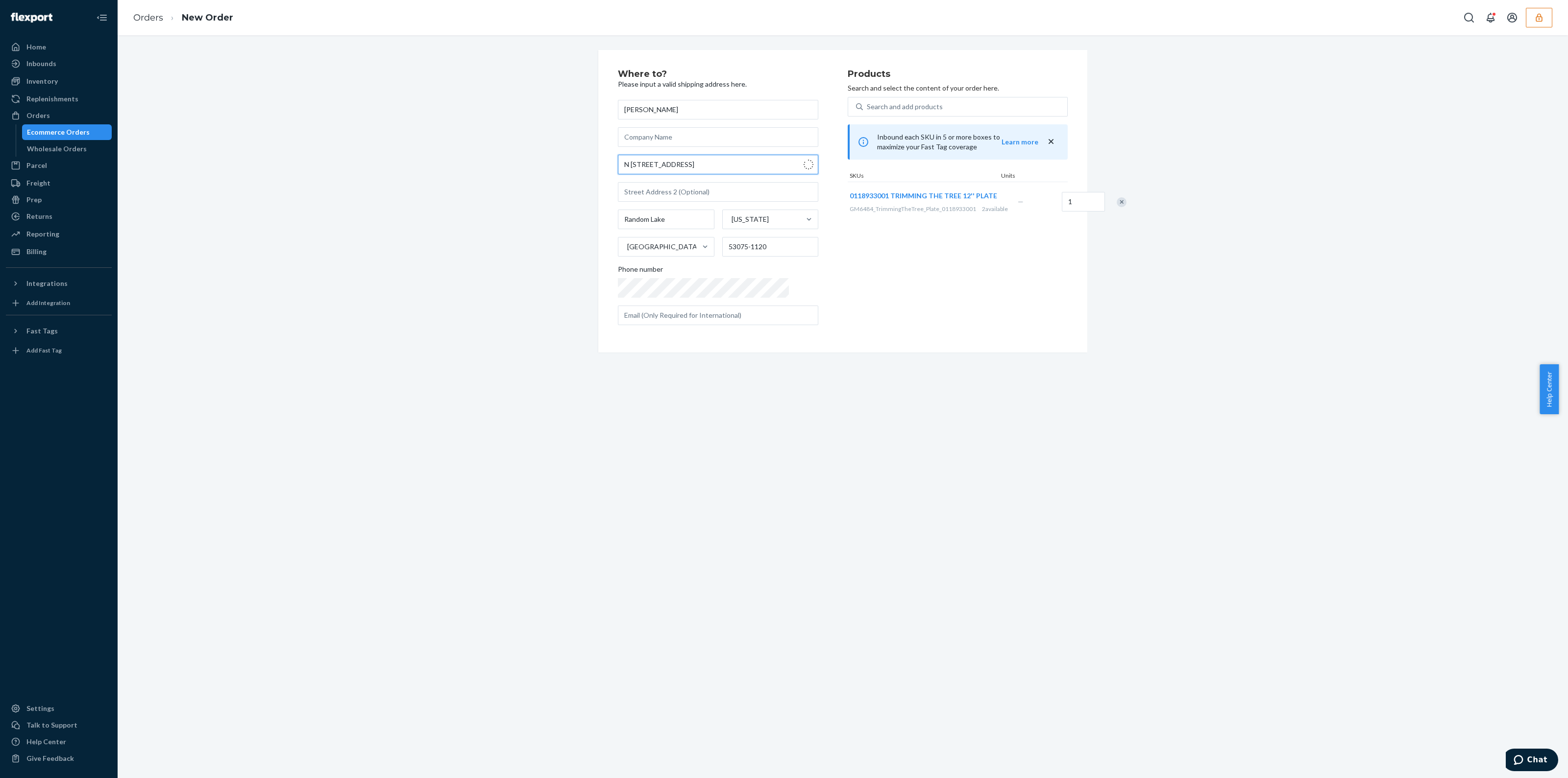
type input "989 Boltonville Rd"
type input "Kewaskum"
type input "53040"
click at [147, 27] on ol "Orders New Order" at bounding box center [183, 18] width 116 height 29
click at [159, 17] on link "Orders" at bounding box center [148, 17] width 30 height 11
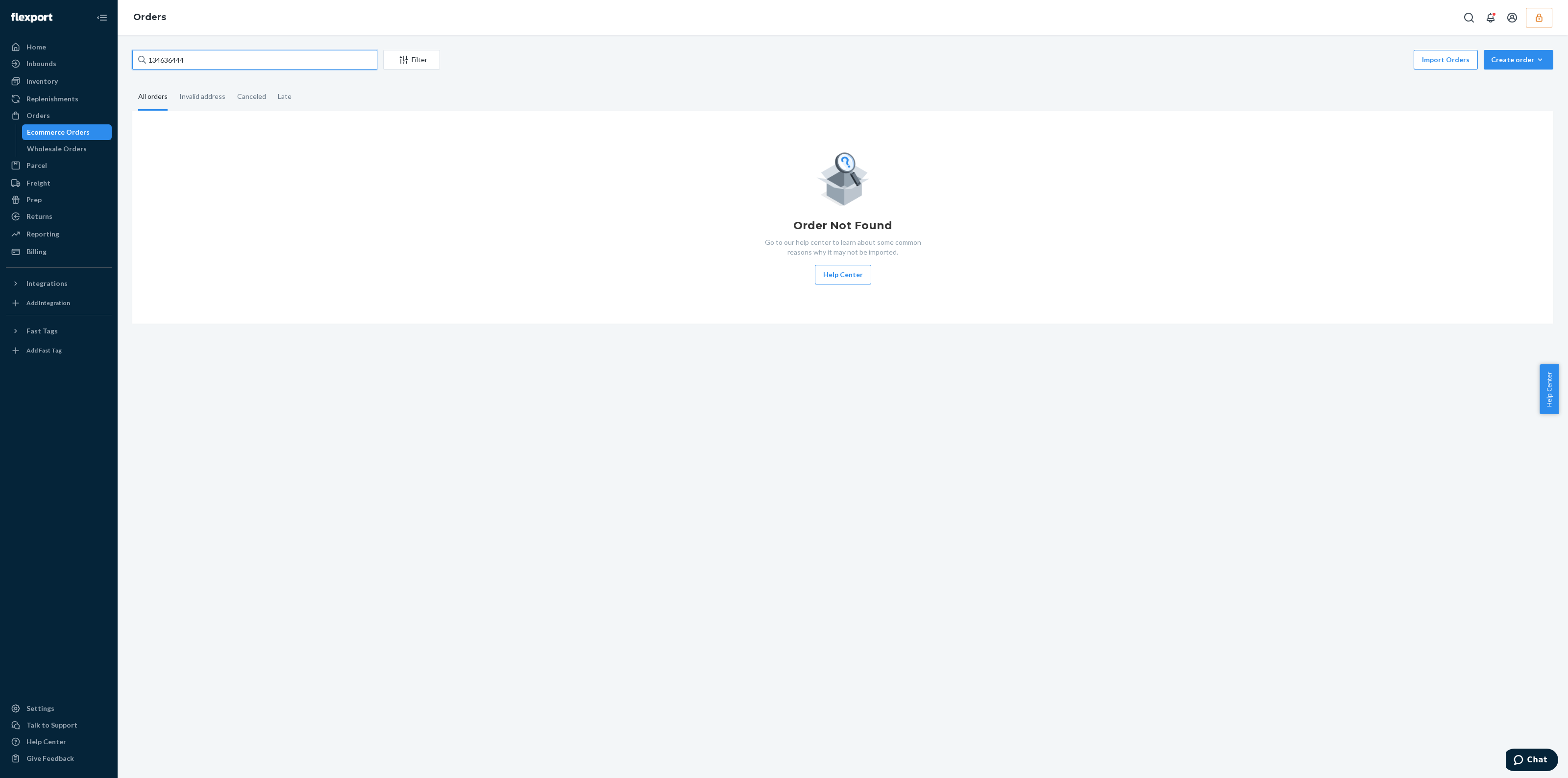
click at [250, 59] on input "134636444" at bounding box center [255, 60] width 245 height 20
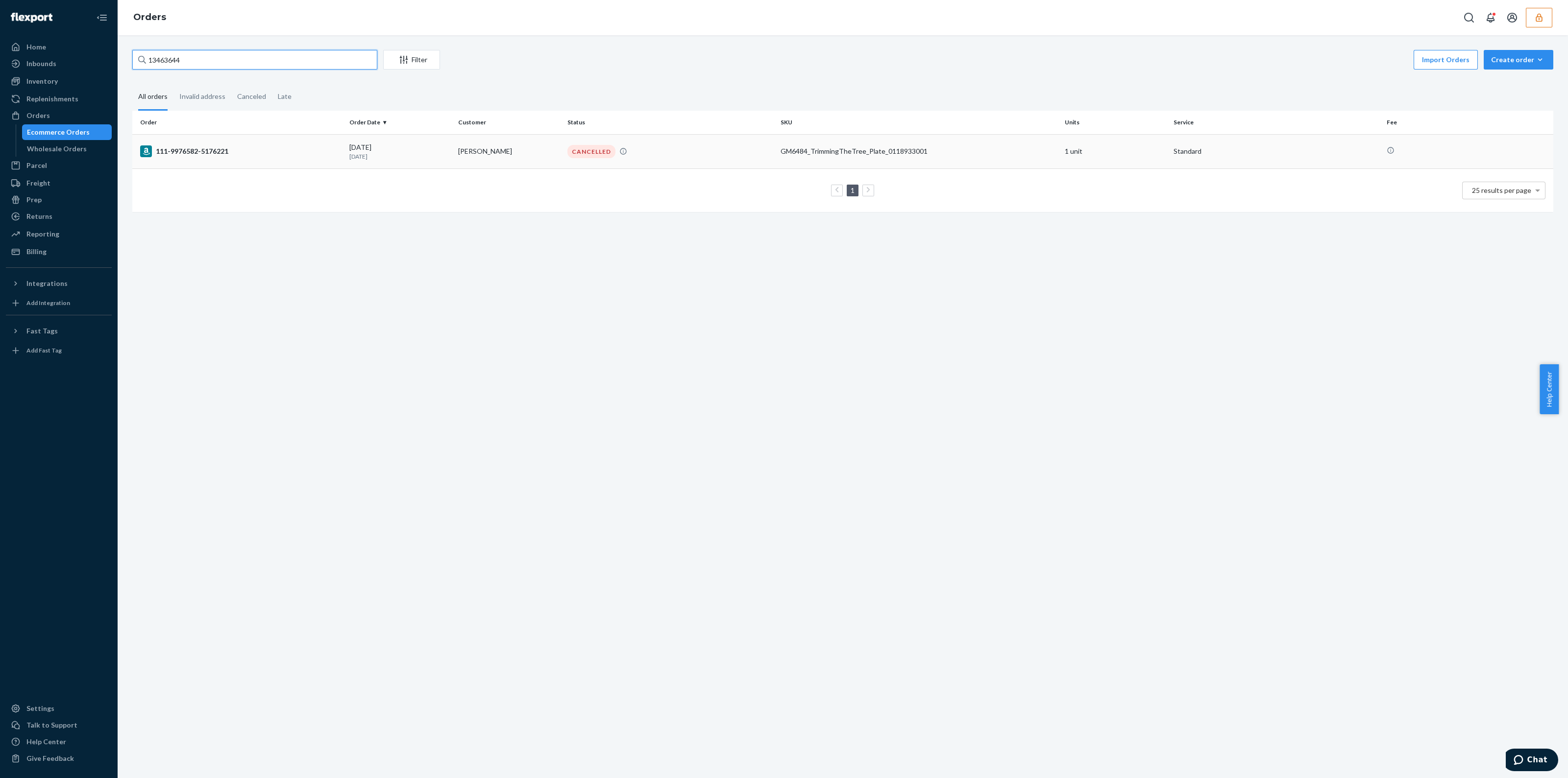
type input "13463644"
click at [734, 168] on td "CANCELLED" at bounding box center [670, 151] width 213 height 34
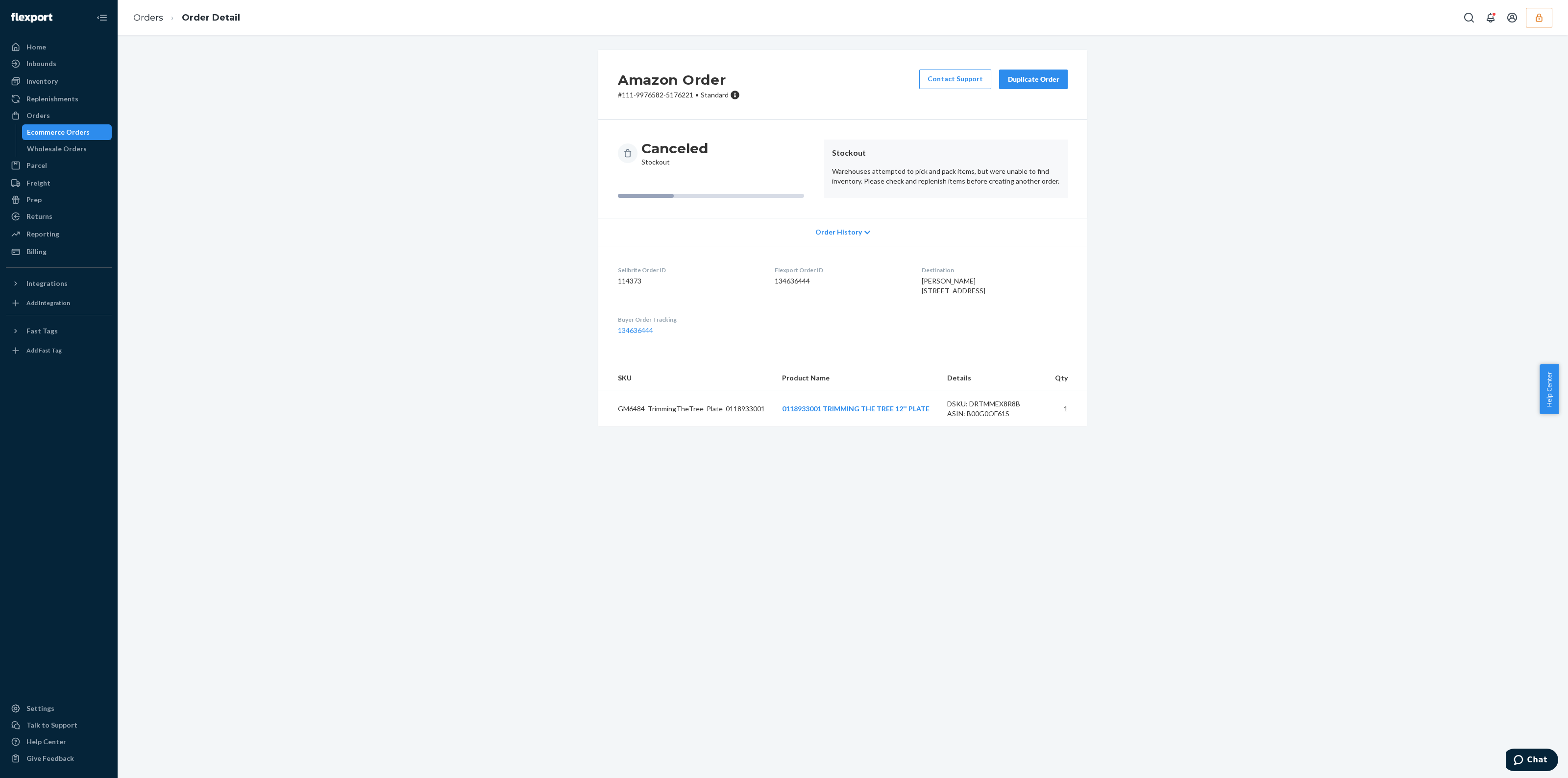
click at [1043, 78] on div "Duplicate Order" at bounding box center [1034, 79] width 52 height 10
click at [1042, 83] on div "Duplicate Order" at bounding box center [1034, 79] width 52 height 10
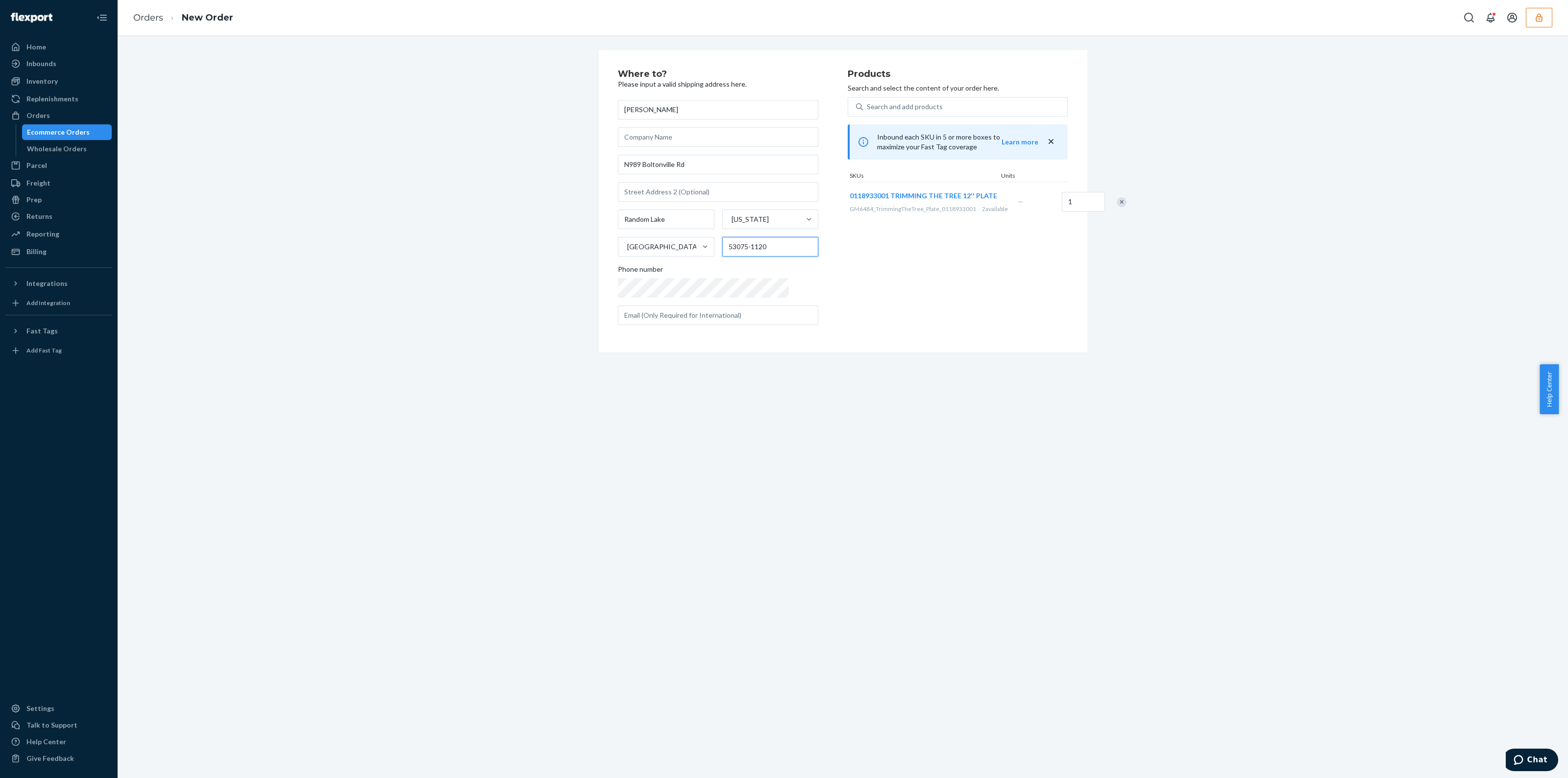
click at [765, 254] on input "53075-1120" at bounding box center [770, 247] width 97 height 20
type input "53075"
click at [864, 299] on div "Products Search and select the content of your order here. Search and add produ…" at bounding box center [957, 201] width 220 height 264
click at [625, 165] on input "N989 Boltonville Rd" at bounding box center [718, 165] width 201 height 20
type input "N 989 Boltonville Rd"
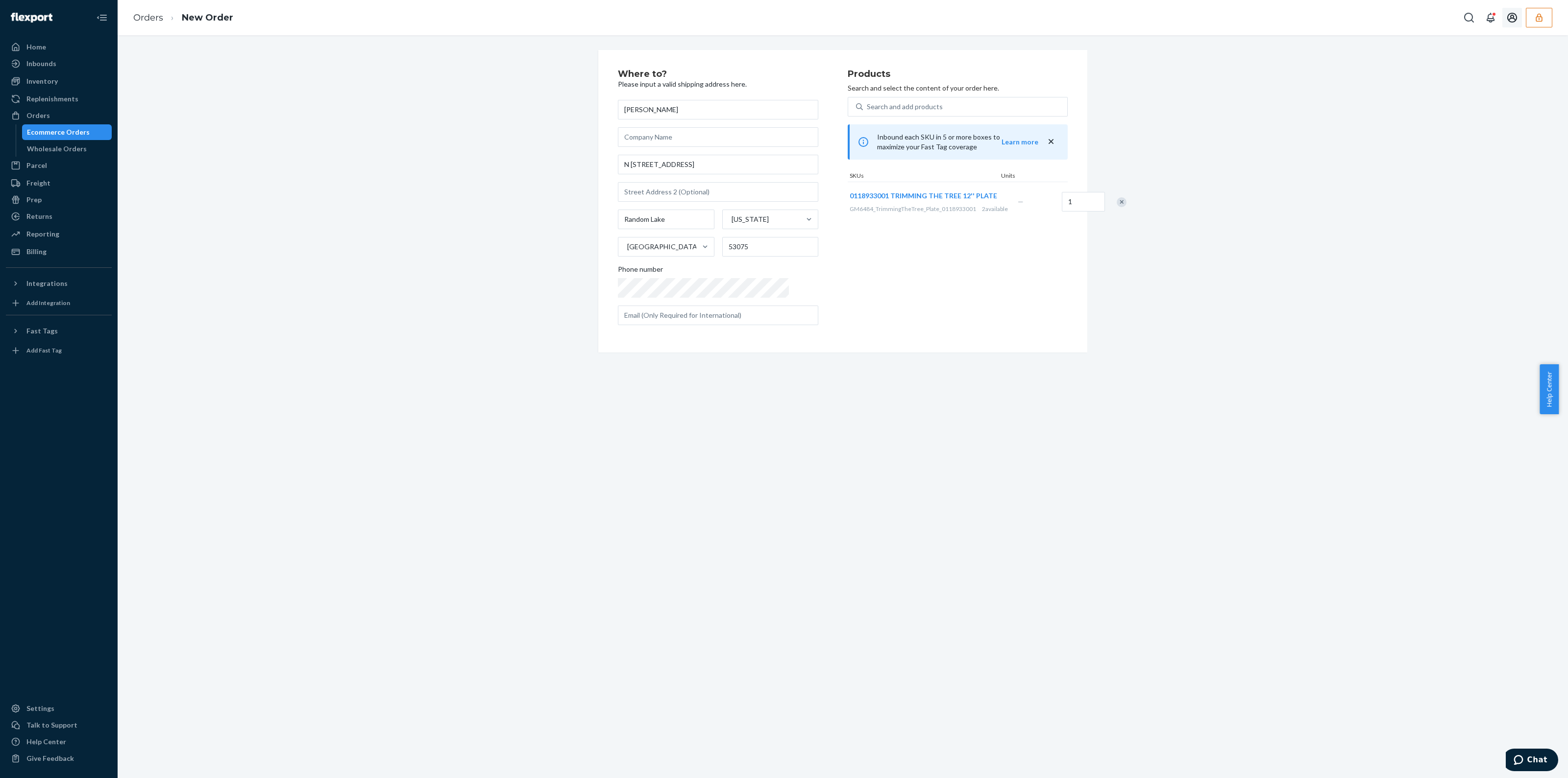
click at [1540, 19] on icon "button" at bounding box center [1539, 17] width 6 height 8
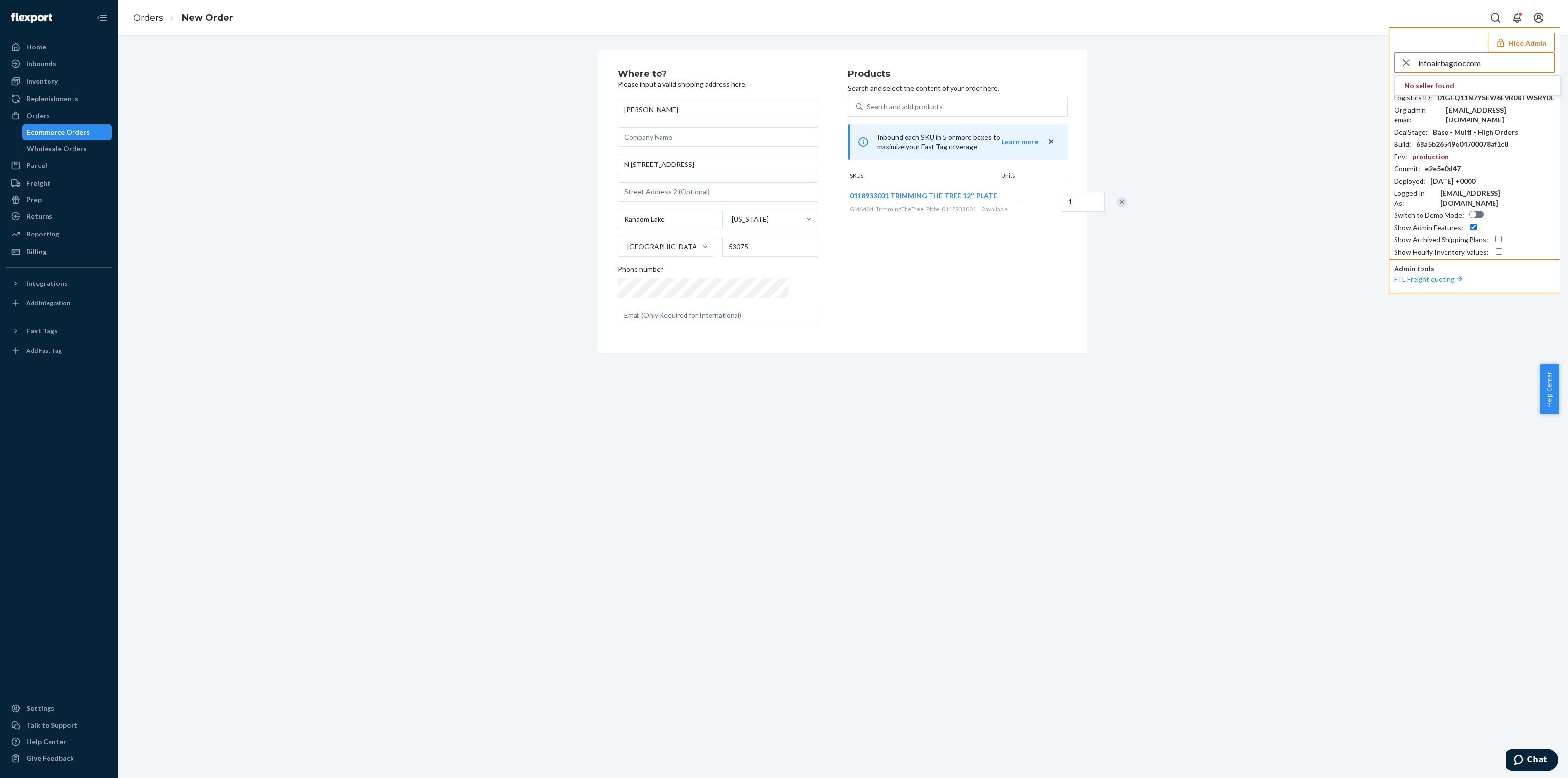
type input "infoairbagdoccom"
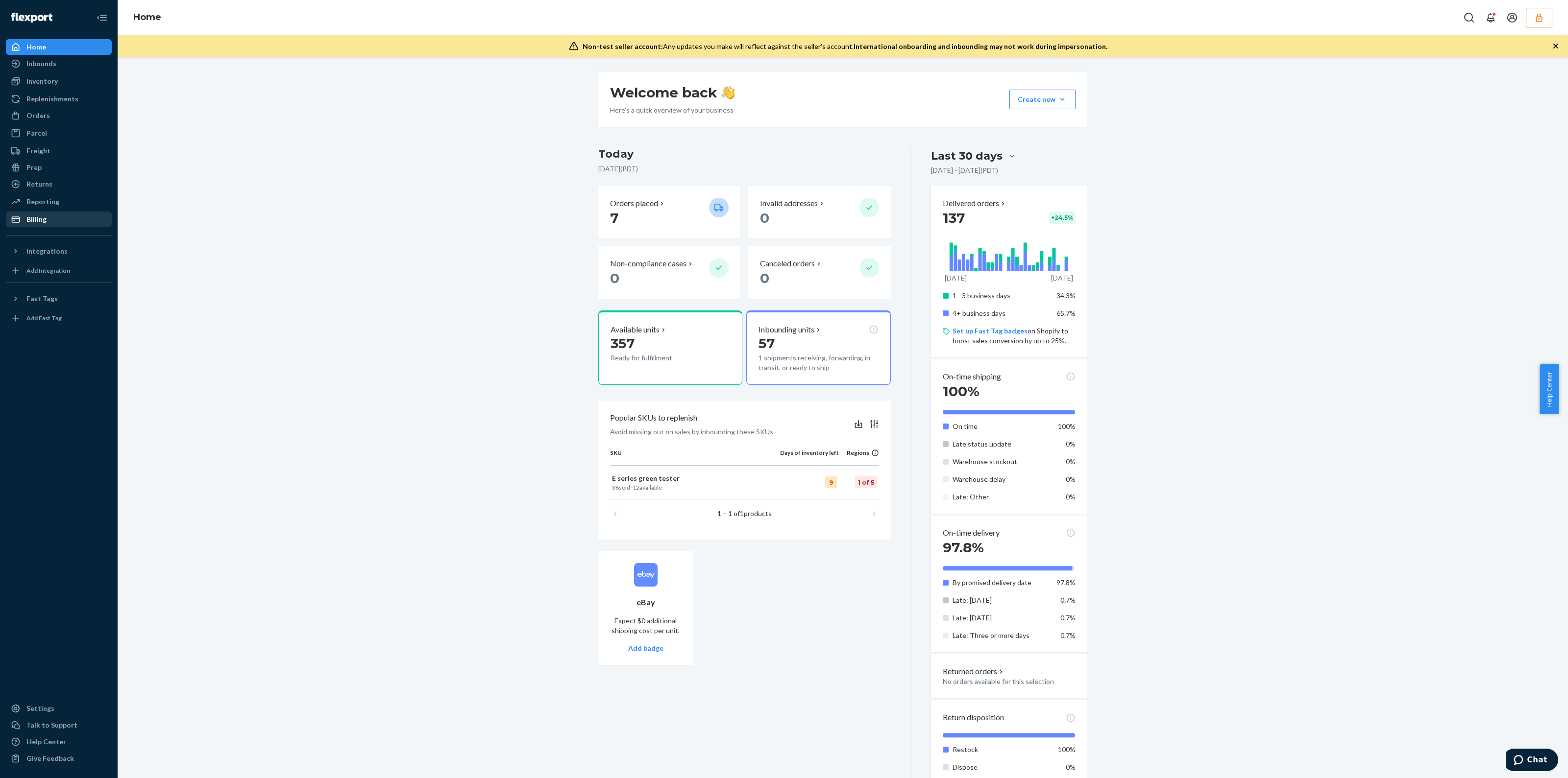
click at [40, 220] on div "Billing" at bounding box center [37, 220] width 20 height 10
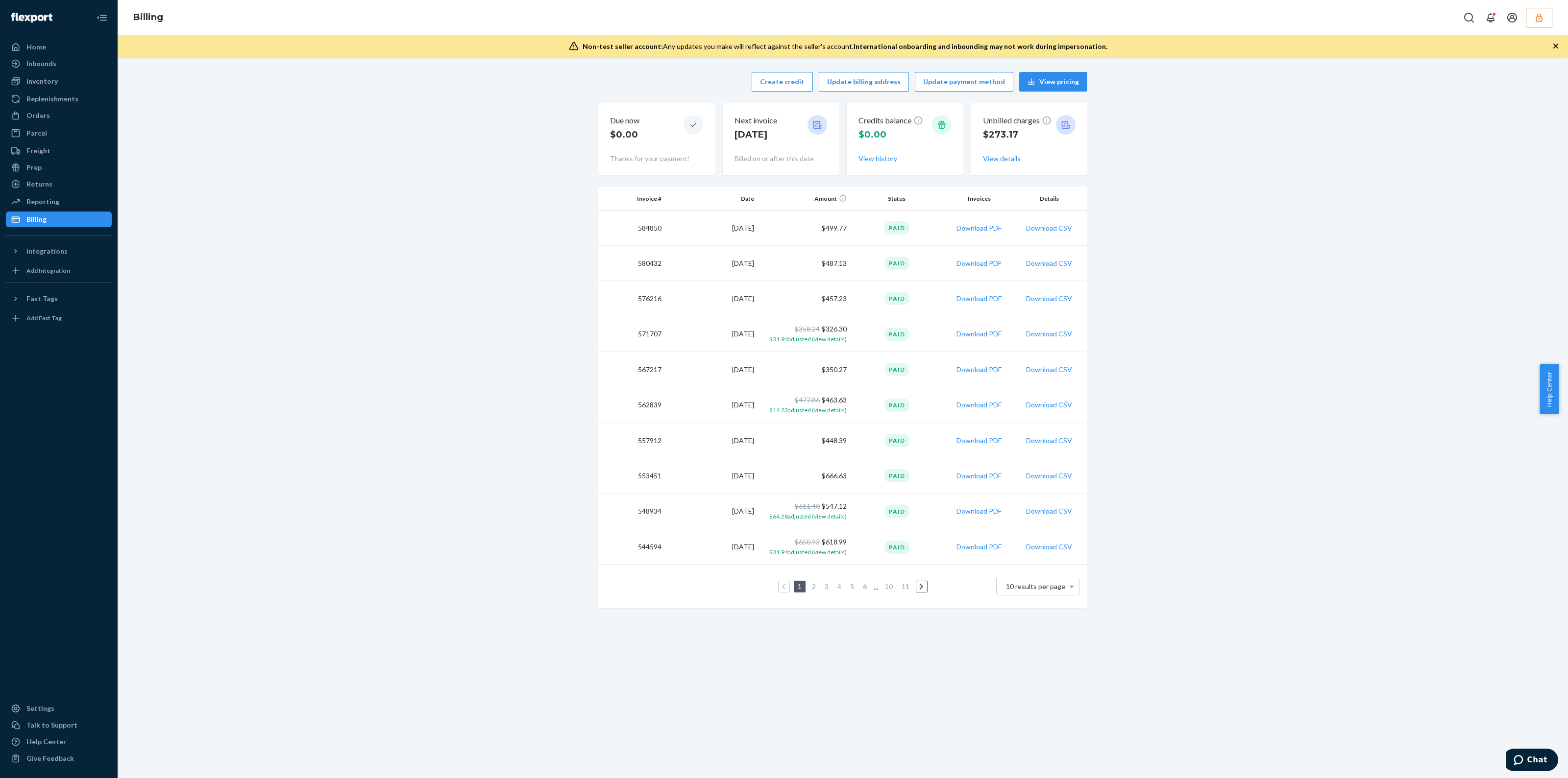
click at [1551, 25] on button "button" at bounding box center [1539, 18] width 27 height 20
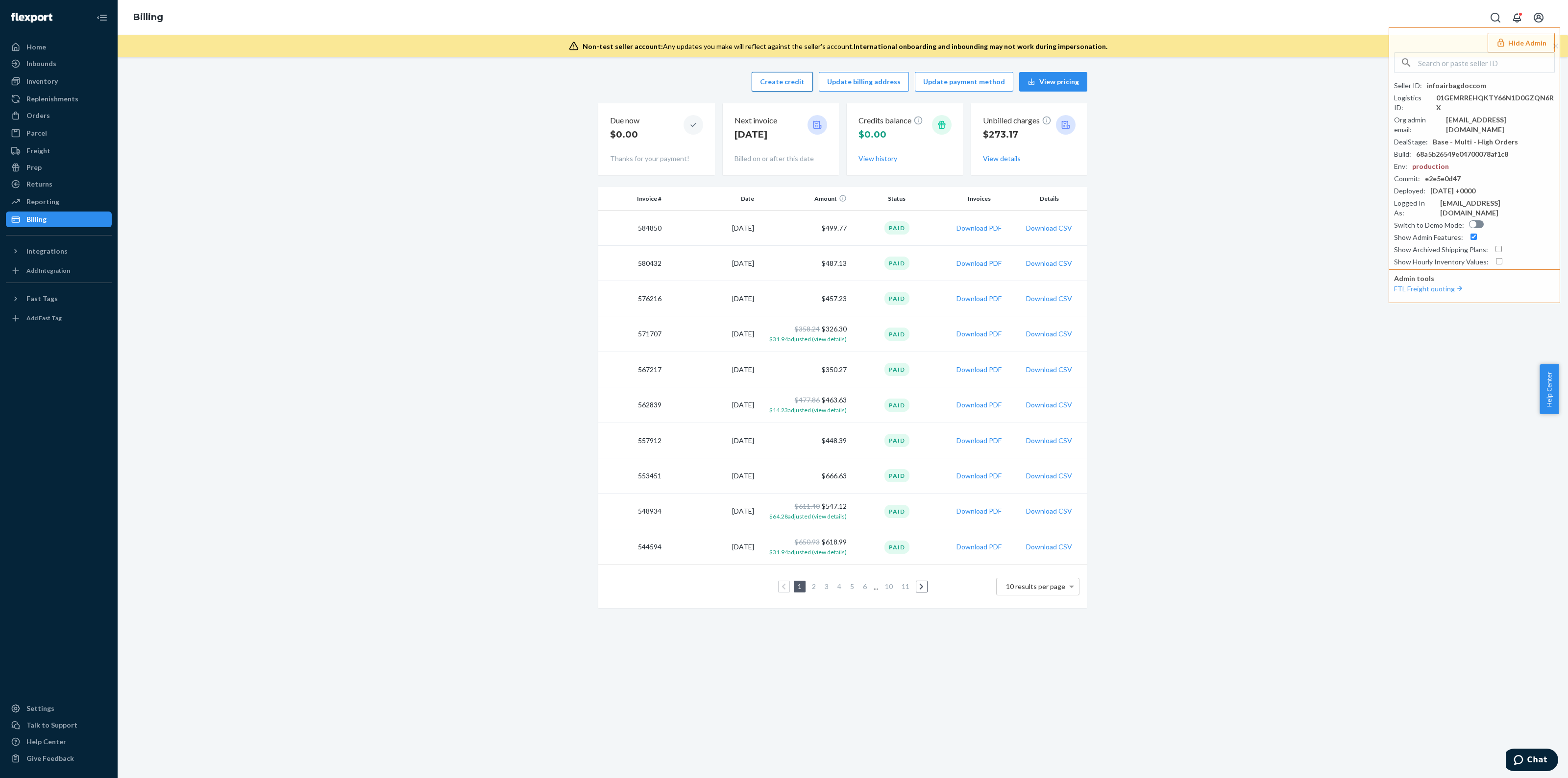
click at [787, 79] on button "Create credit" at bounding box center [782, 82] width 61 height 20
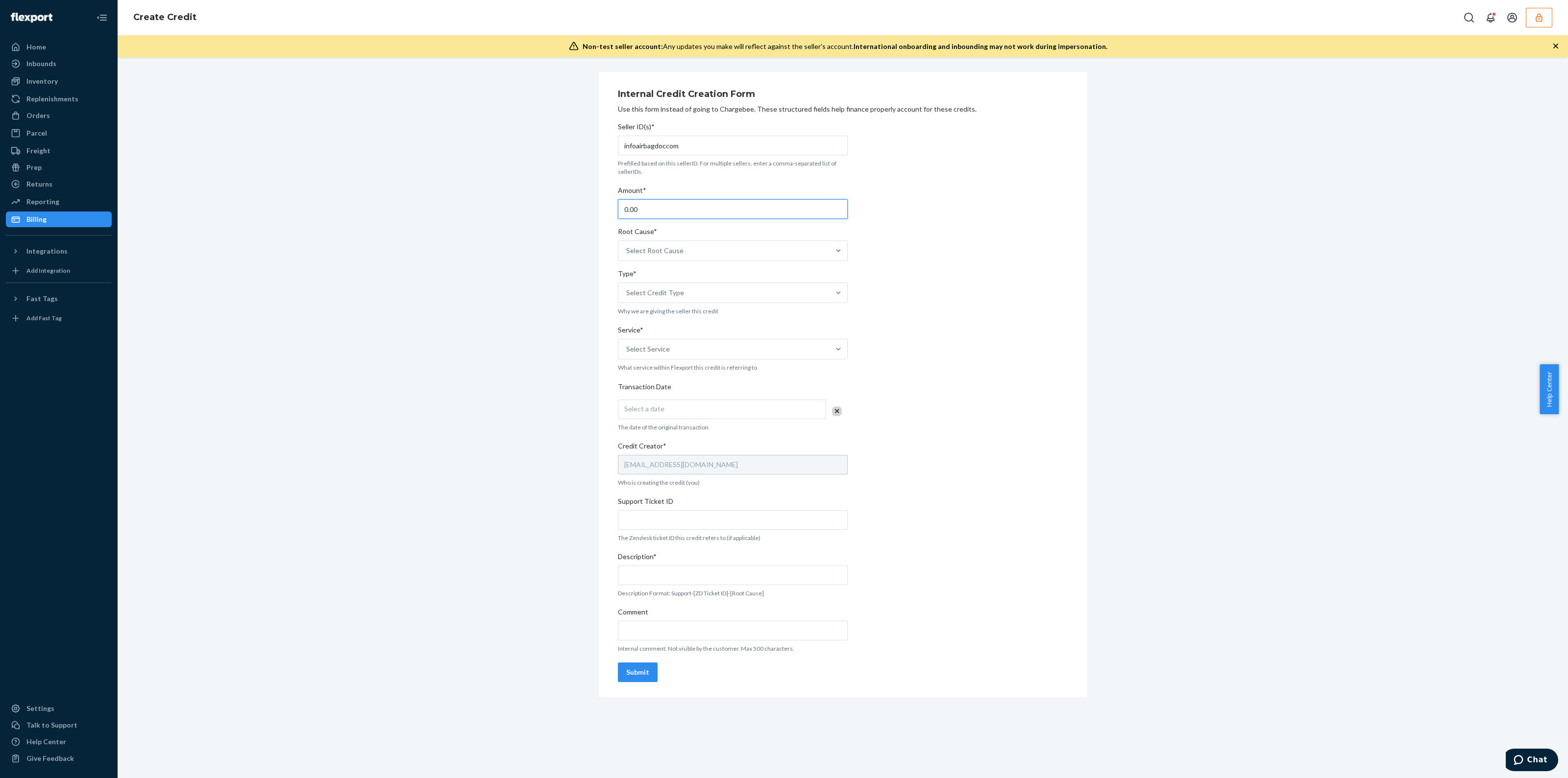
click at [622, 209] on input "0.00" at bounding box center [733, 209] width 230 height 20
type input "25.00"
click at [705, 257] on div "Select Root Cause" at bounding box center [724, 251] width 211 height 20
click at [627, 256] on input "Root Cause* Select Root Cause" at bounding box center [627, 251] width 1 height 10
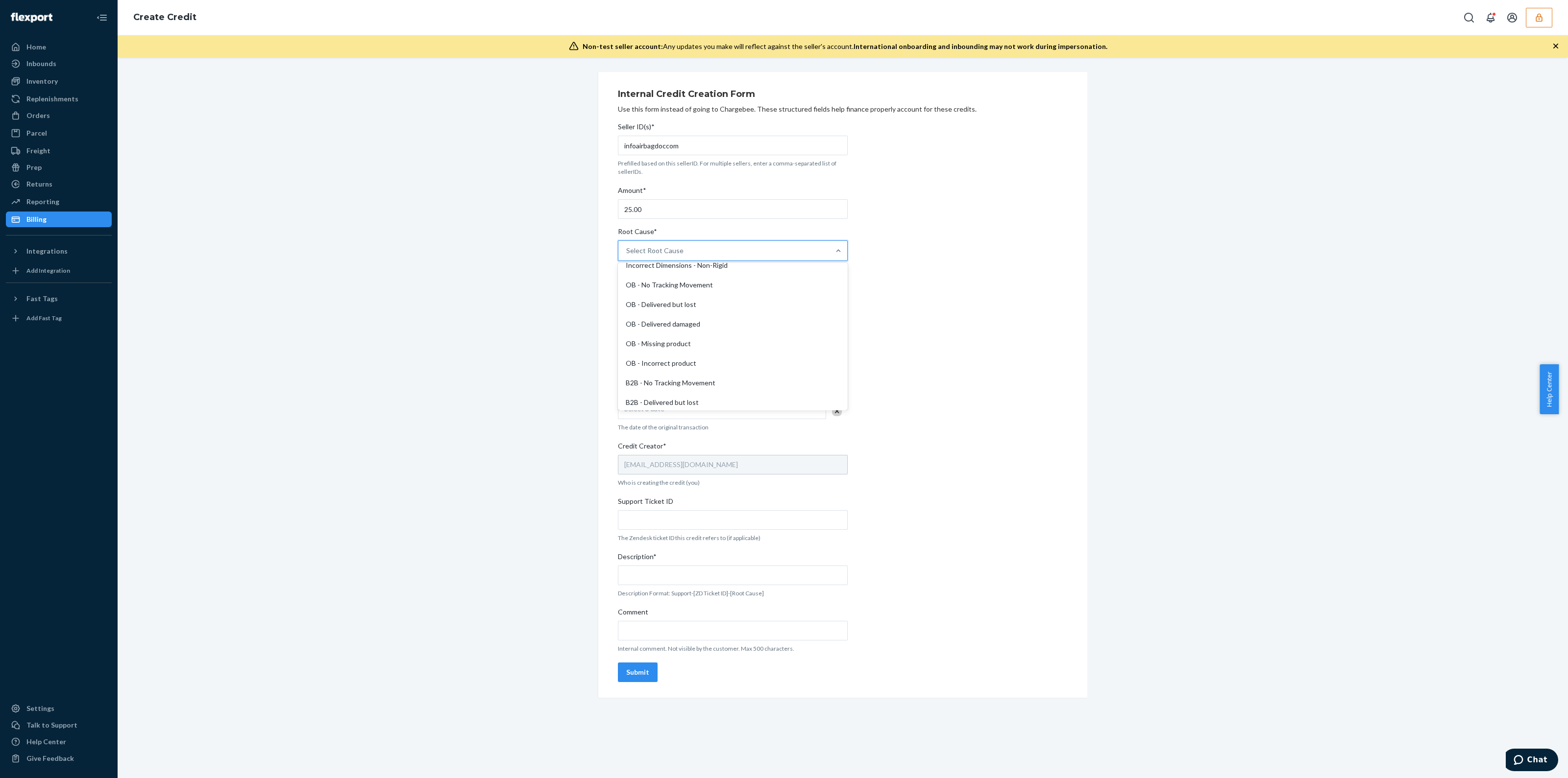
click at [694, 290] on div "OB - No Tracking Movement" at bounding box center [733, 285] width 226 height 20
click at [627, 256] on input "Root Cause* option OB - No Tracking Movement focused, 14 of 29. 29 results avai…" at bounding box center [627, 251] width 1 height 10
click at [691, 295] on div "Select Credit Type" at bounding box center [724, 293] width 211 height 20
click at [627, 295] on input "Type* Select Credit Type" at bounding box center [627, 293] width 1 height 10
click at [686, 319] on div "Support" at bounding box center [733, 317] width 226 height 20
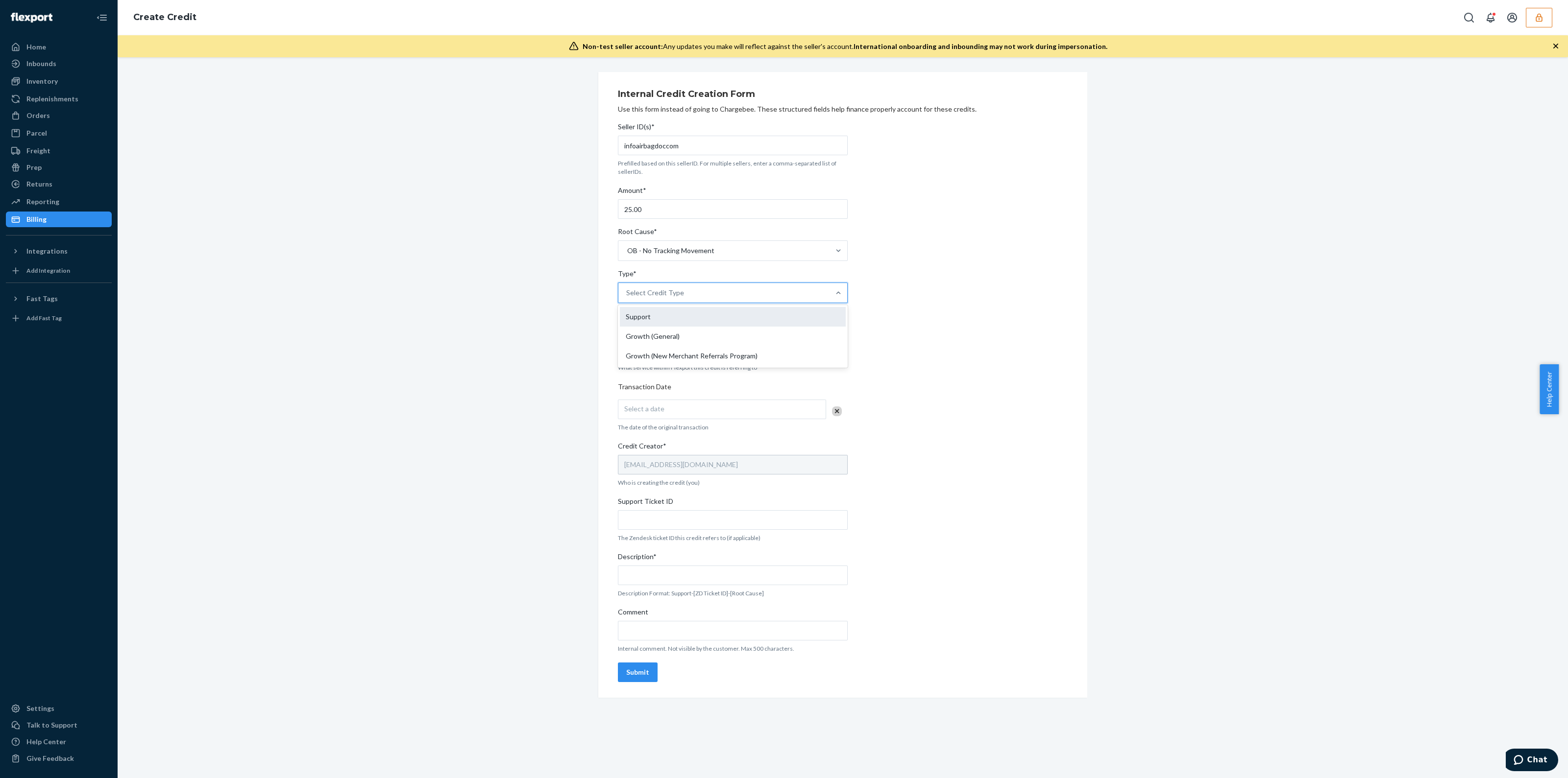
click at [627, 298] on input "Type* option Support focused, 1 of 3. 3 results available. Use Up and Down to c…" at bounding box center [627, 293] width 1 height 10
click at [688, 350] on div "Select Service" at bounding box center [724, 349] width 211 height 20
click at [627, 350] on input "Service* Select Service" at bounding box center [627, 349] width 1 height 10
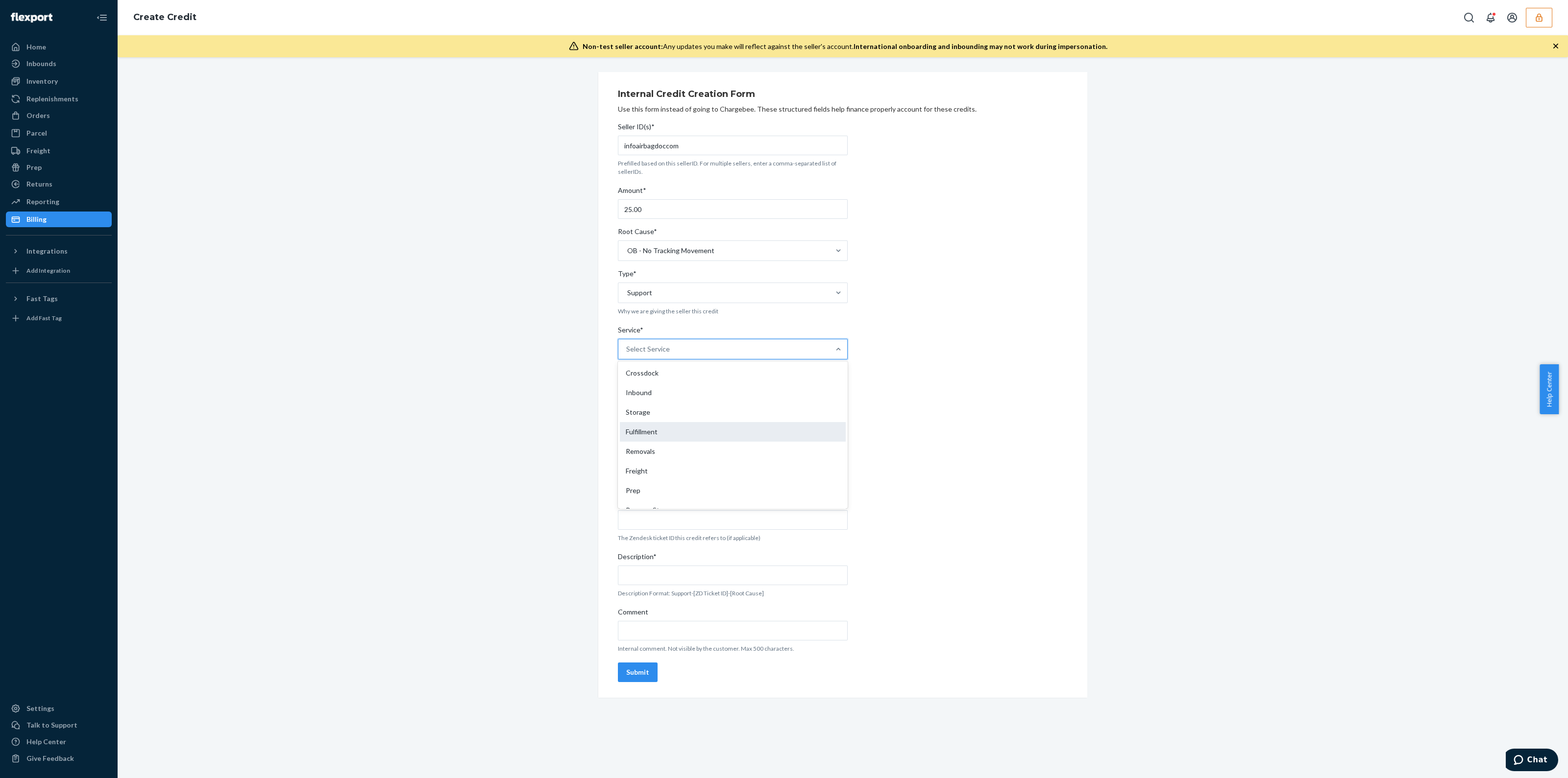
click at [676, 435] on div "Fulfillment" at bounding box center [733, 432] width 226 height 20
click at [627, 354] on input "Service* option Fulfillment focused, 4 of 10. 10 results available. Use Up and …" at bounding box center [627, 349] width 1 height 10
click at [687, 405] on div "Select a date" at bounding box center [722, 410] width 208 height 20
click at [720, 521] on abbr "20" at bounding box center [716, 521] width 7 height 7
click at [687, 523] on input "Support Ticket ID" at bounding box center [733, 521] width 230 height 20
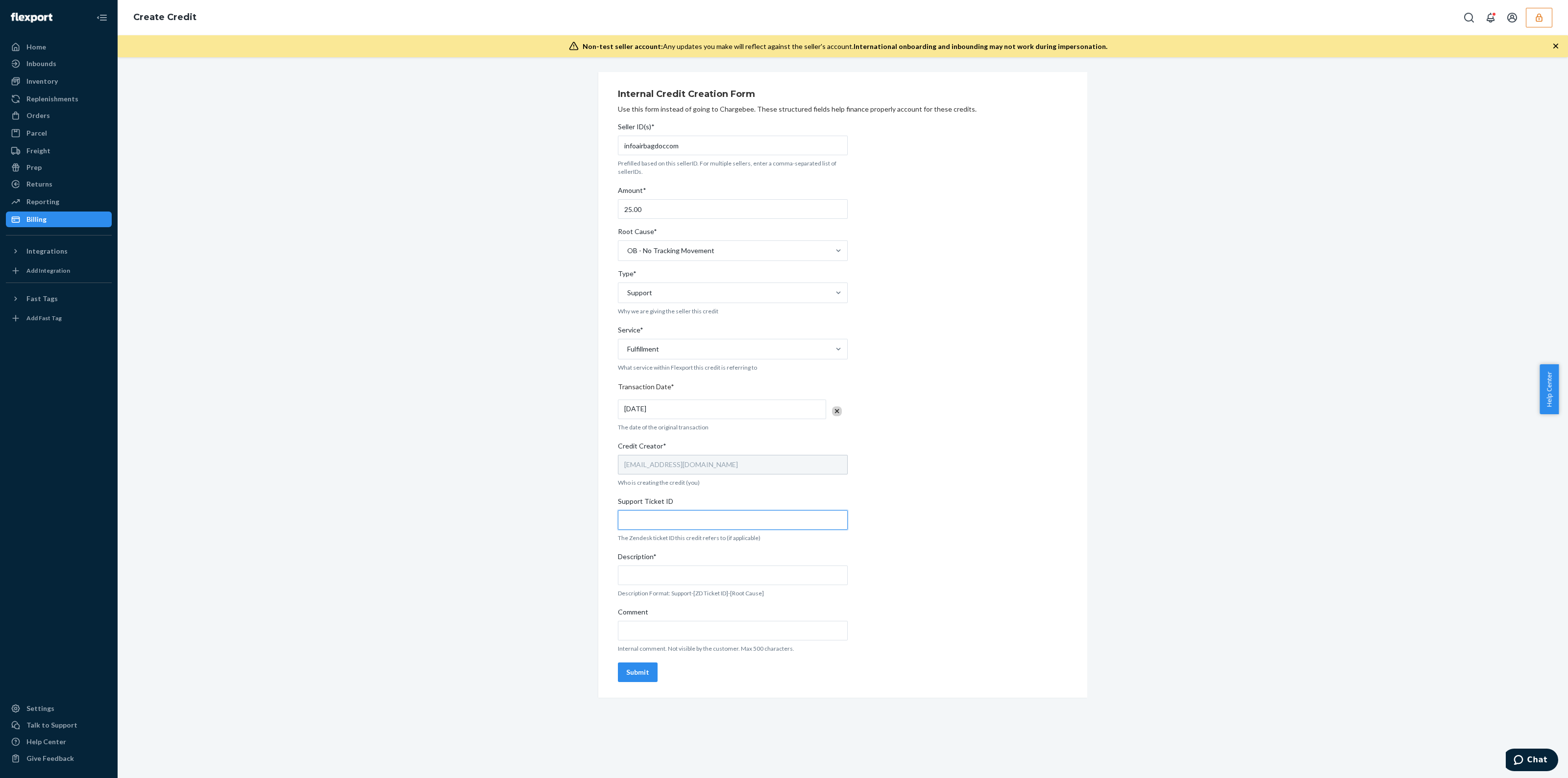
click at [757, 522] on input "Support Ticket ID" at bounding box center [733, 521] width 230 height 20
paste input "https://flexport-fulfillment.zendesk.com/agent/tickets/802028"
type input "https://flexport-fulfillment.zendesk.com/agent/tickets/802028"
click at [714, 626] on input "Comment" at bounding box center [733, 631] width 230 height 20
paste input "https://flexport-fulfillment.zendesk.com/agent/tickets/802028"
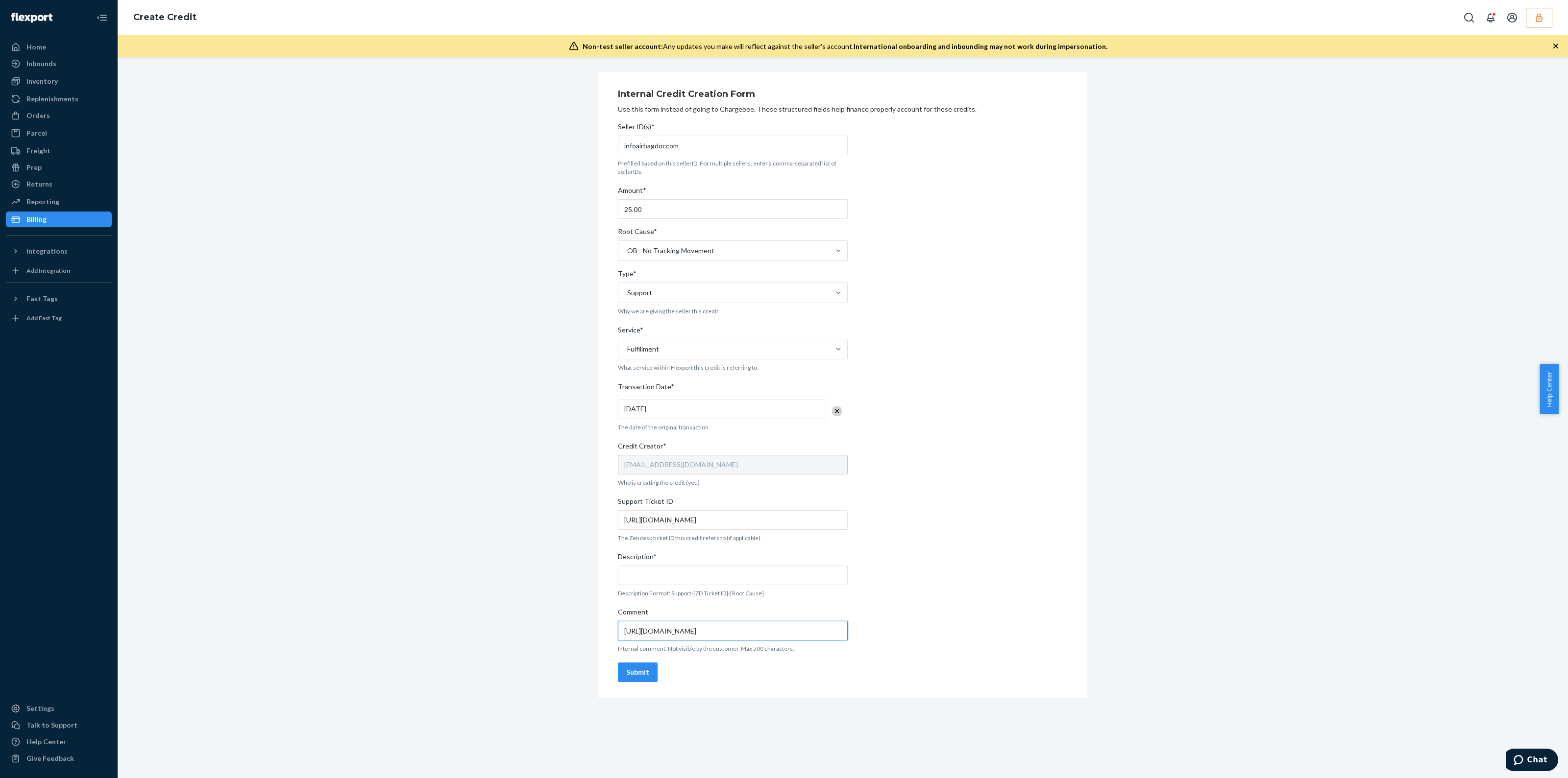
type input "https://flexport-fulfillment.zendesk.com/agent/tickets/802028"
click at [700, 581] on input "Description*" at bounding box center [733, 576] width 230 height 20
drag, startPoint x: 771, startPoint y: 578, endPoint x: 683, endPoint y: 581, distance: 88.1
click at [683, 581] on input "Support-802028-OB No Tracking Movement" at bounding box center [733, 576] width 230 height 20
type input "Support-802028-OB Lost in Transit"
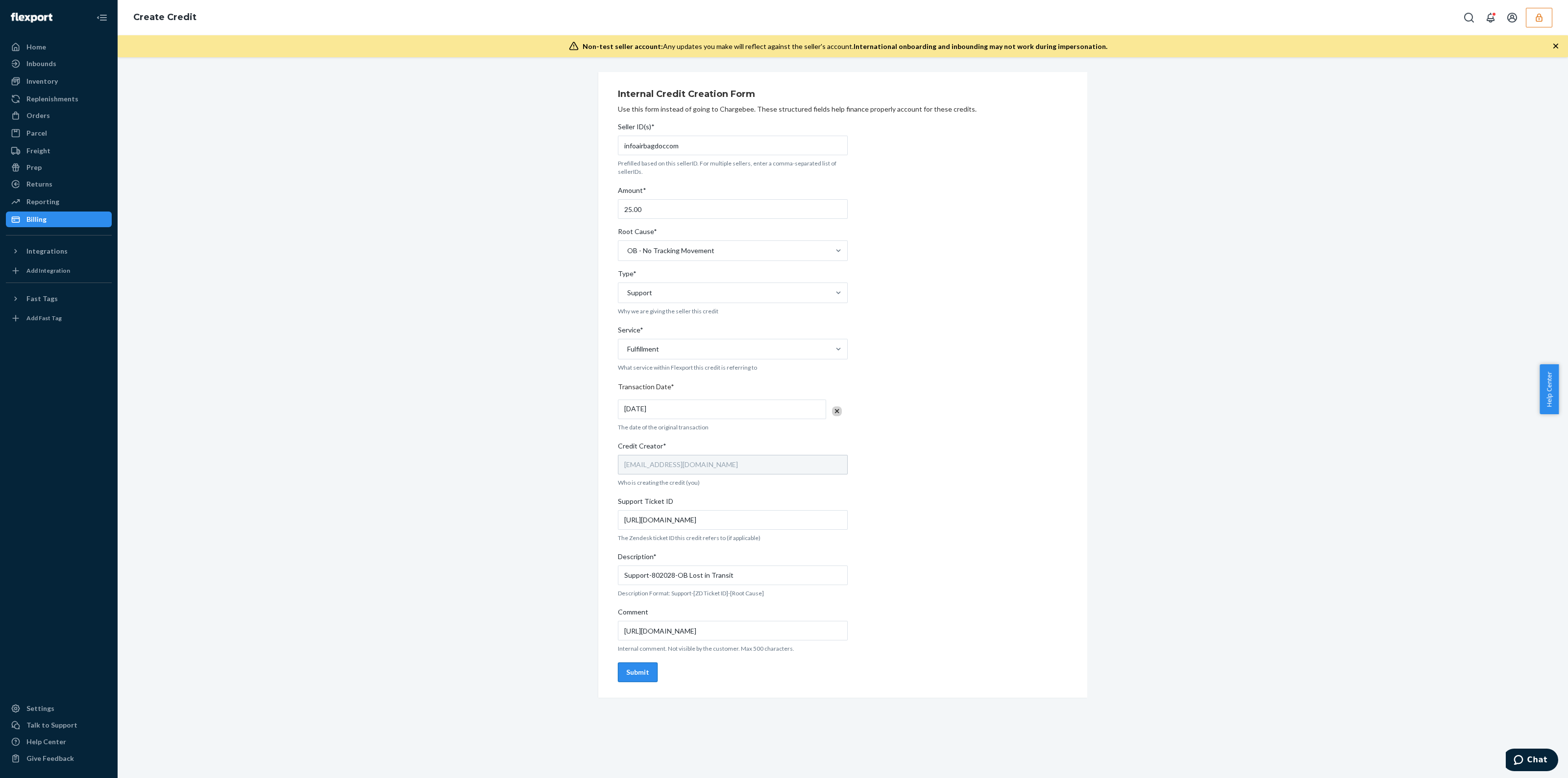
click at [650, 666] on button "Submit" at bounding box center [638, 673] width 40 height 20
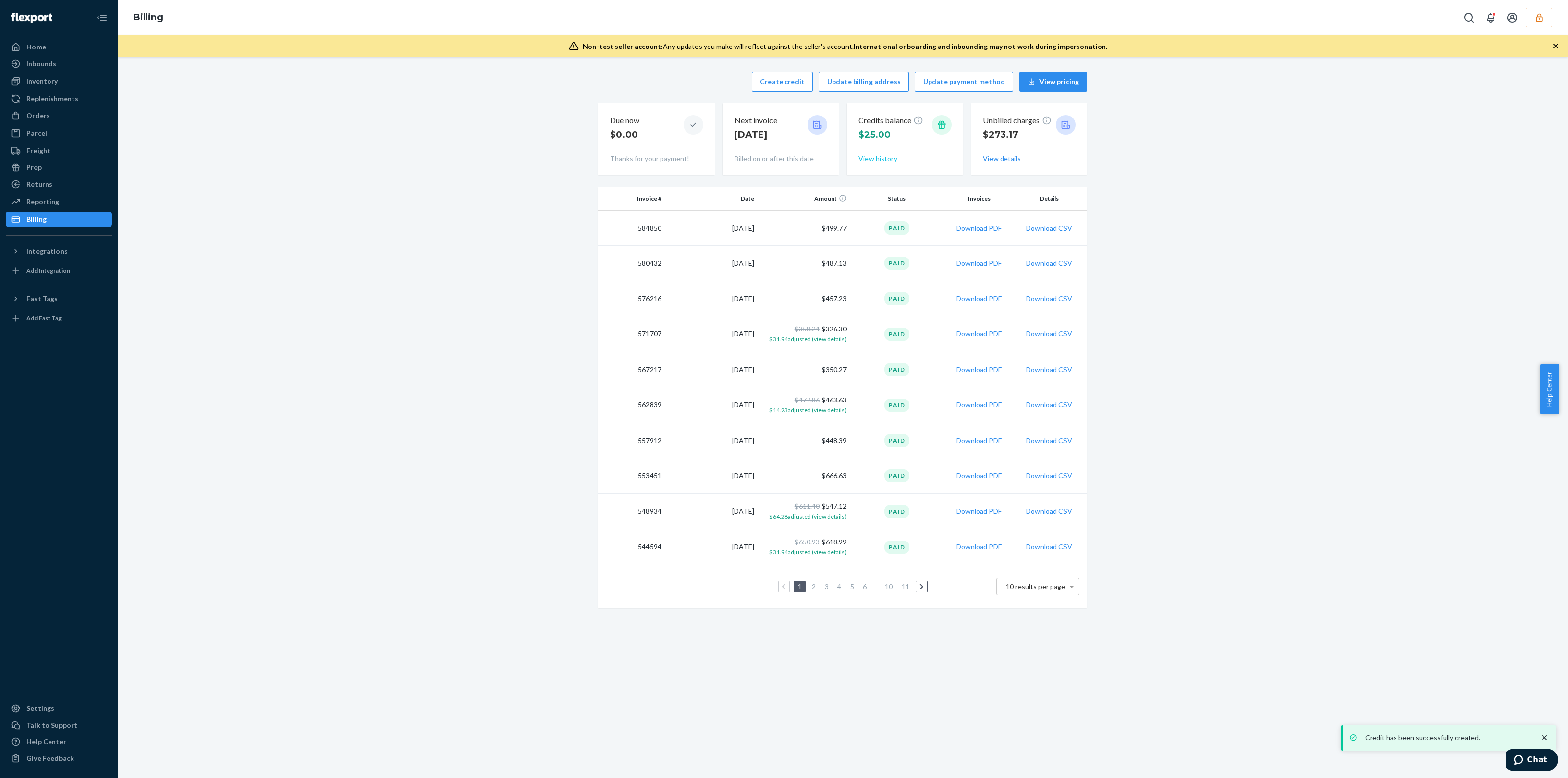
click at [861, 157] on button "View history" at bounding box center [878, 158] width 39 height 10
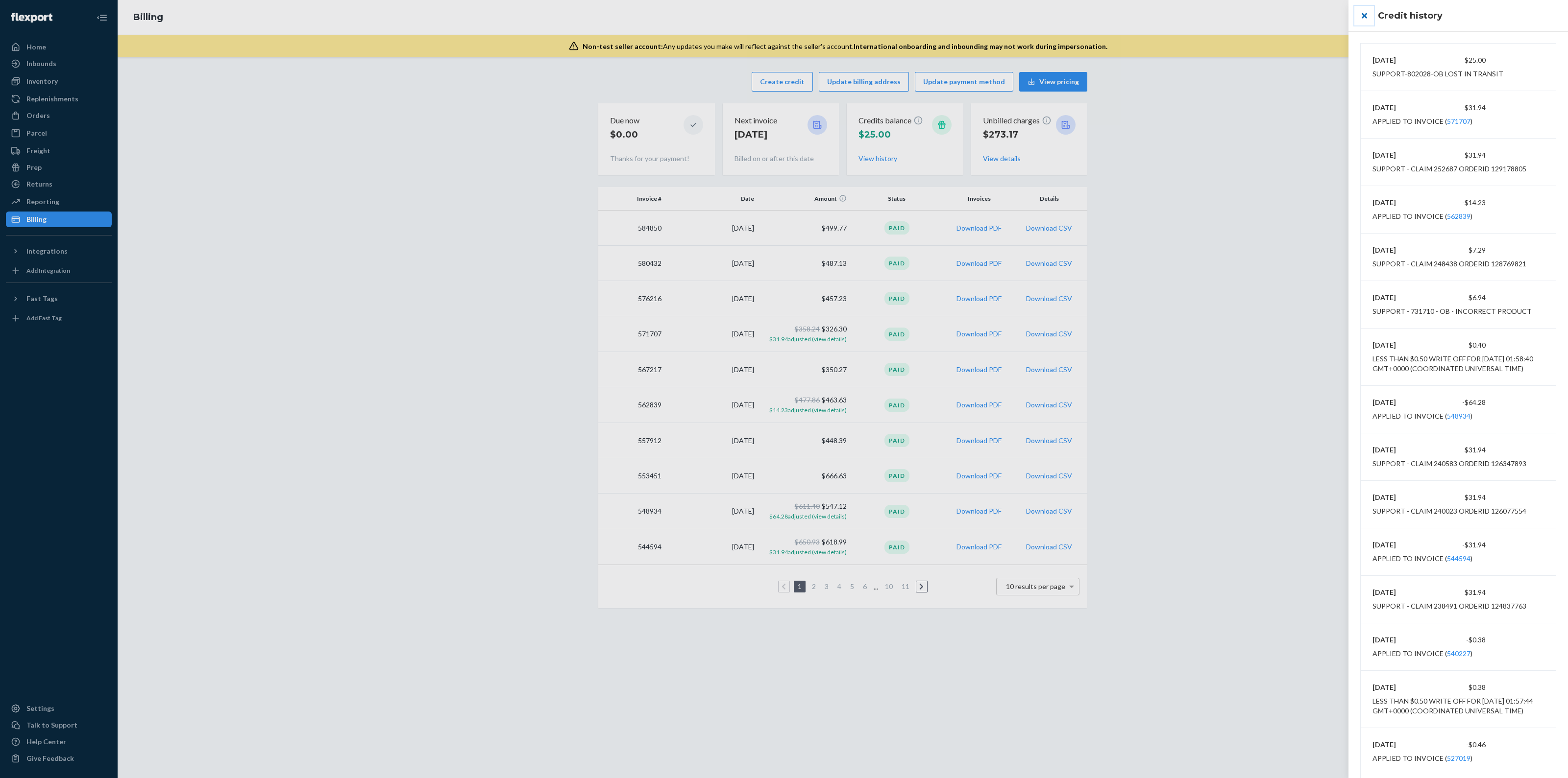
click at [1369, 15] on button "close" at bounding box center [1364, 15] width 20 height 20
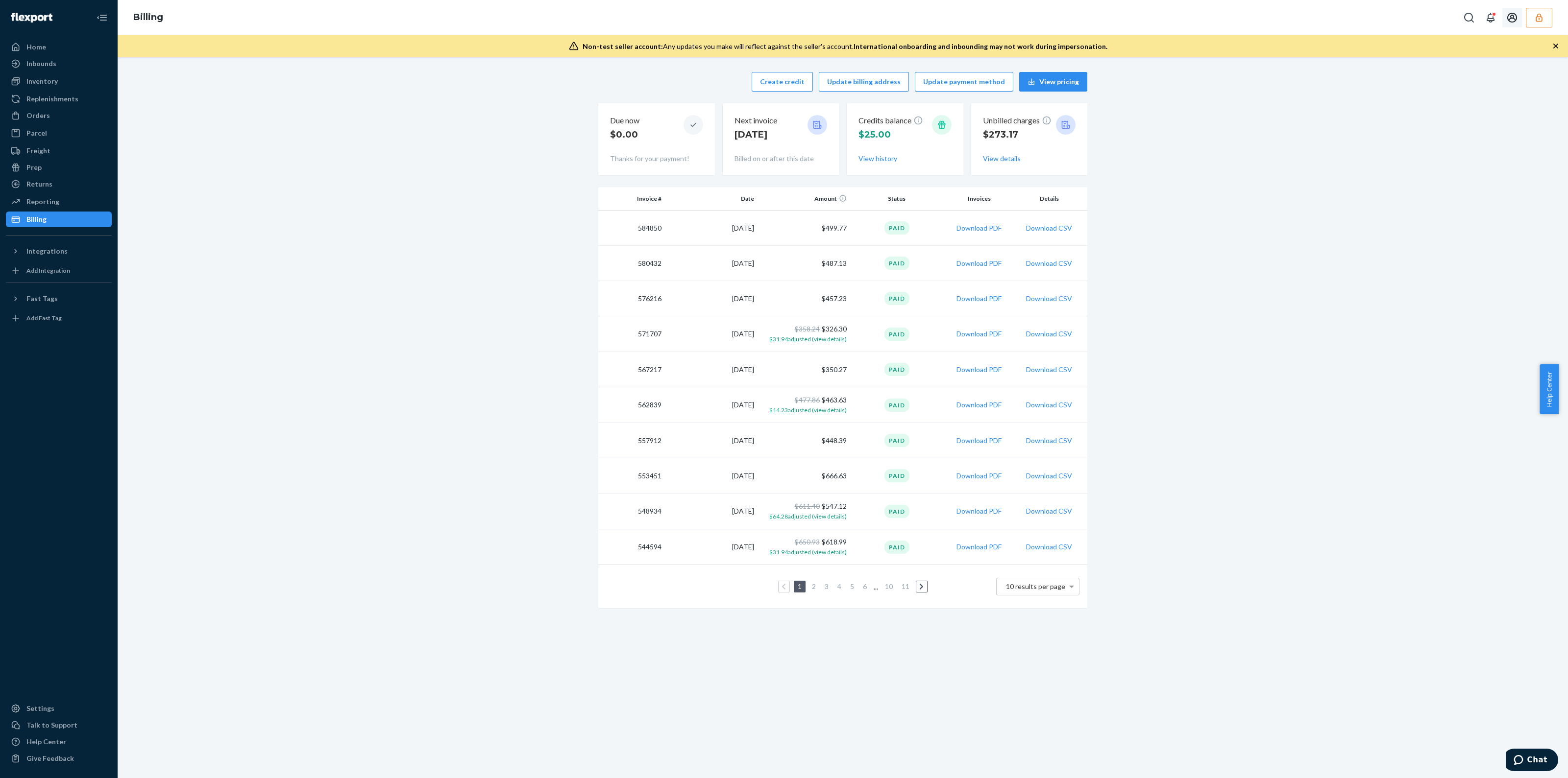
drag, startPoint x: 1538, startPoint y: 23, endPoint x: 1530, endPoint y: 25, distance: 8.2
click at [1538, 22] on button "button" at bounding box center [1539, 18] width 27 height 20
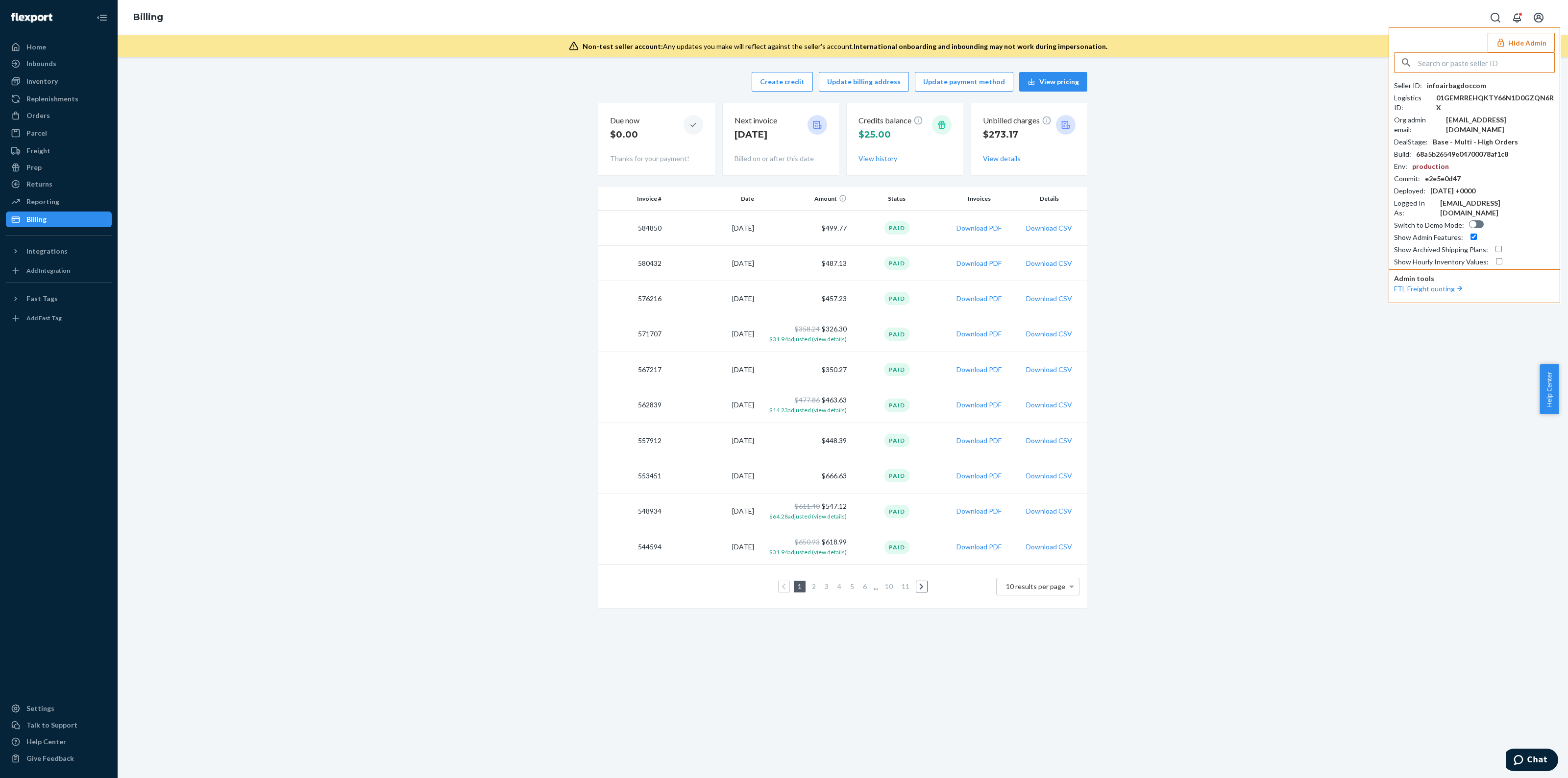
click at [1476, 59] on input "text" at bounding box center [1486, 63] width 136 height 20
type input "infopreparedplanetcom"
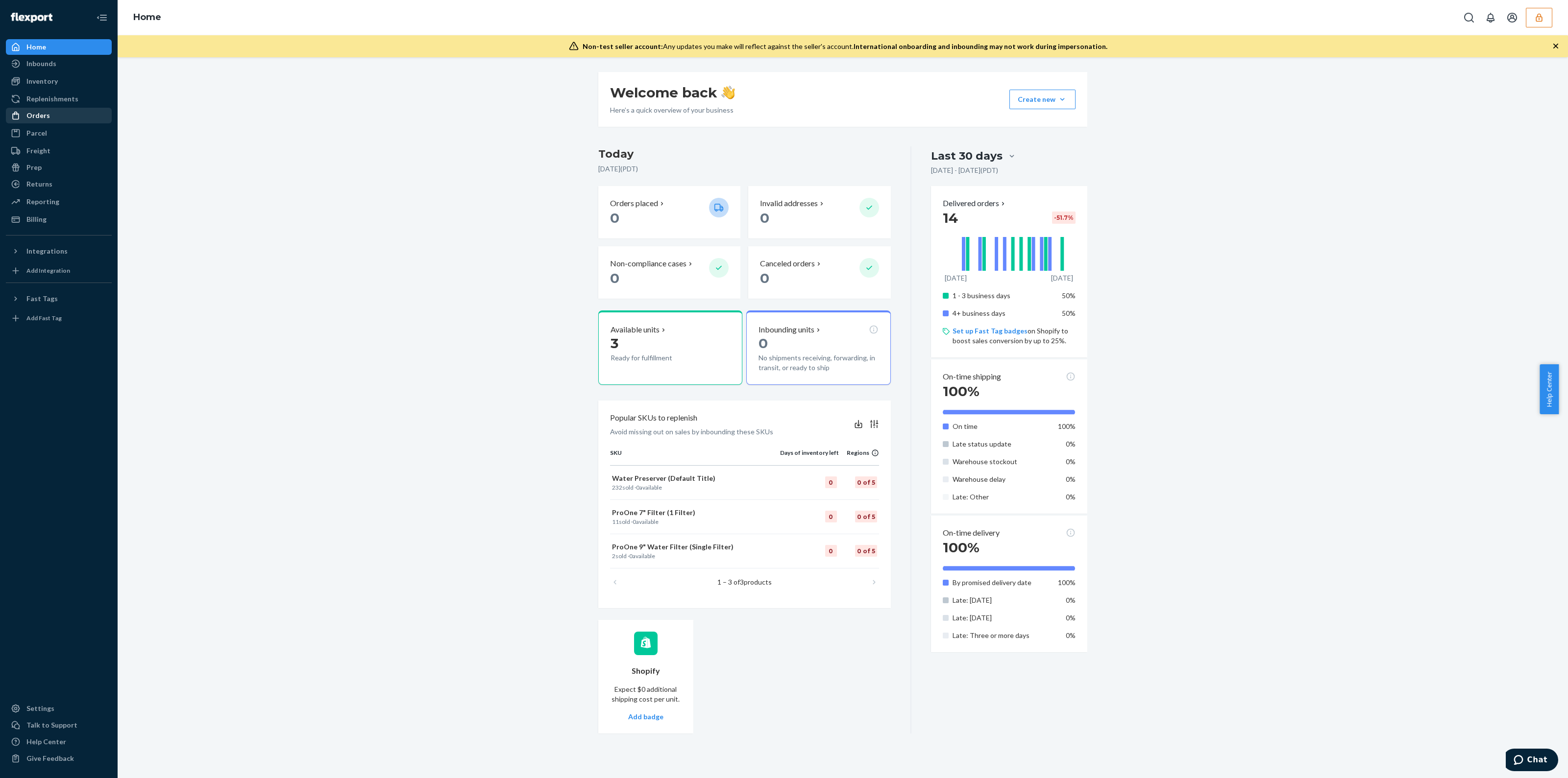
click at [37, 119] on div "Orders" at bounding box center [38, 116] width 24 height 10
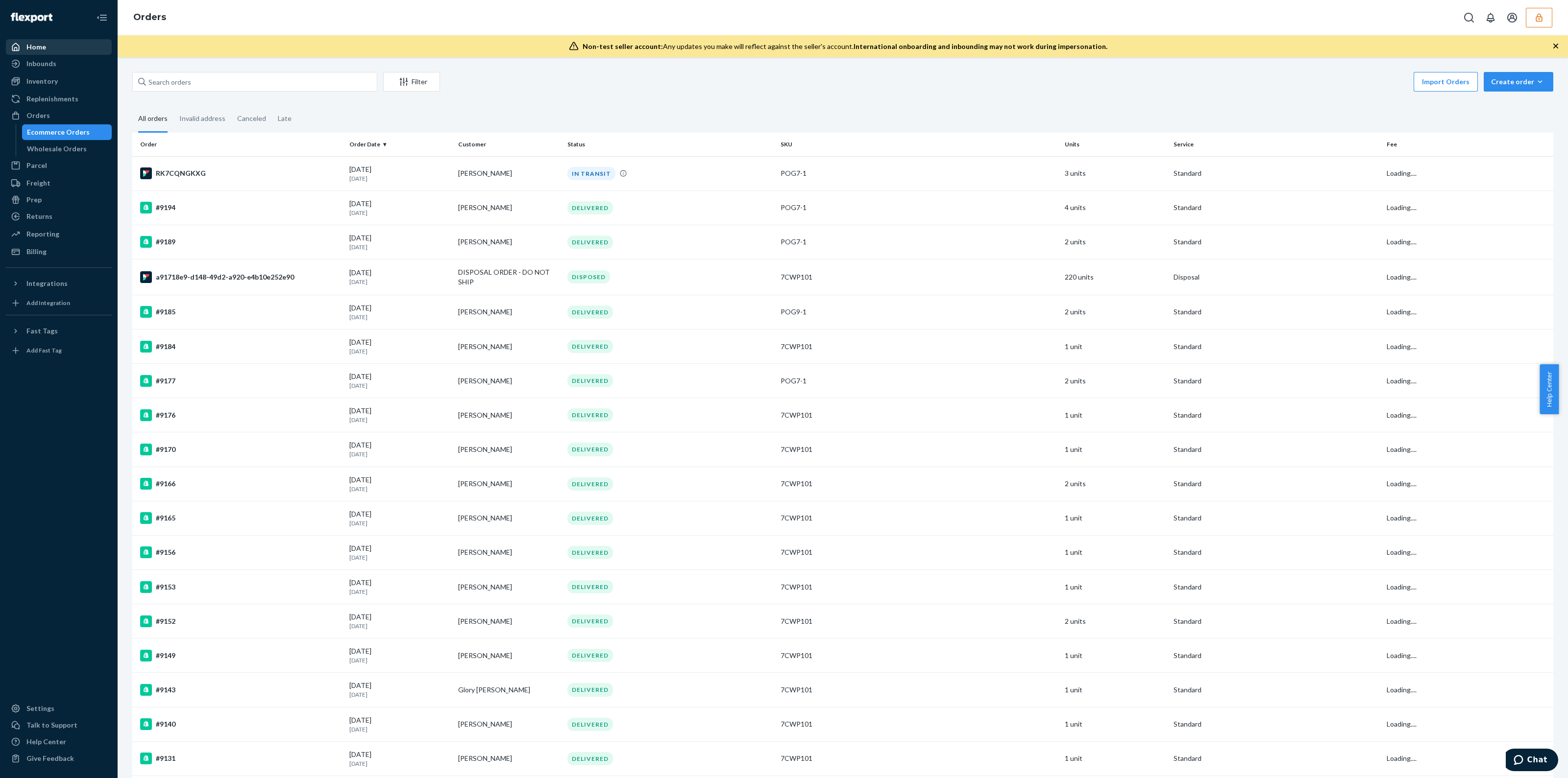
click at [56, 45] on div "Home" at bounding box center [59, 47] width 104 height 14
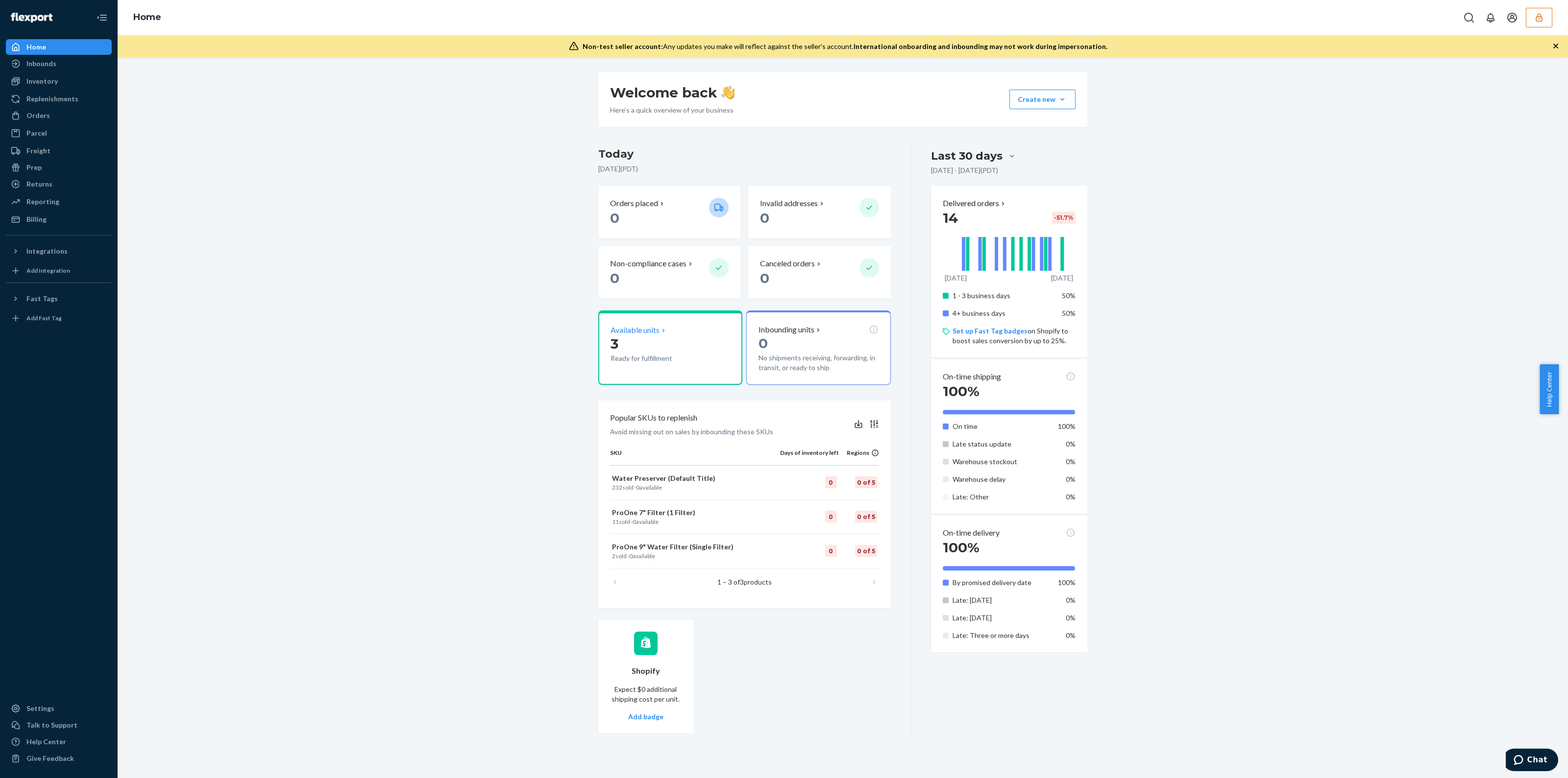
click at [650, 332] on p "Available units" at bounding box center [635, 331] width 49 height 11
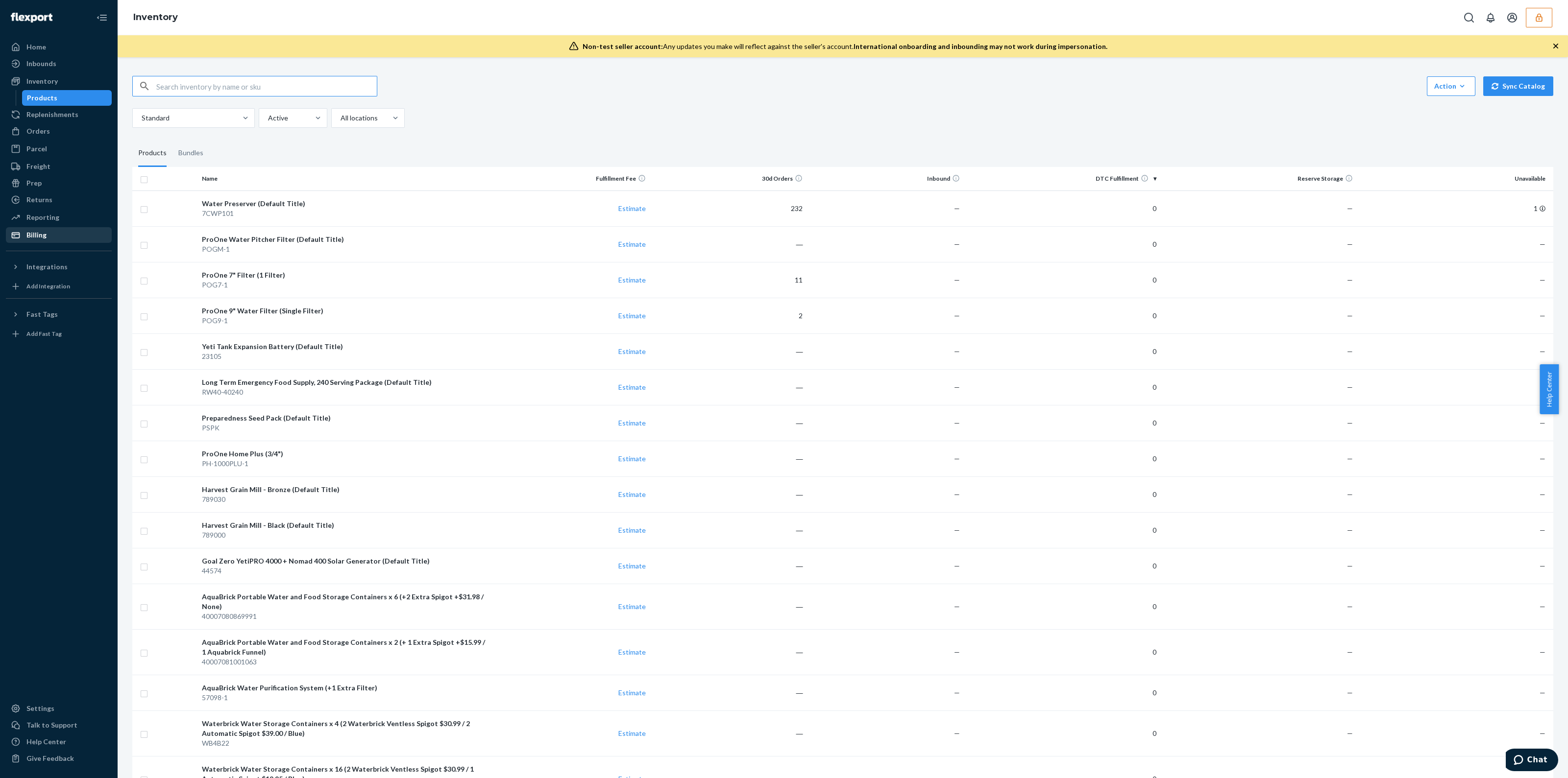
click at [32, 233] on div "Billing" at bounding box center [37, 235] width 20 height 10
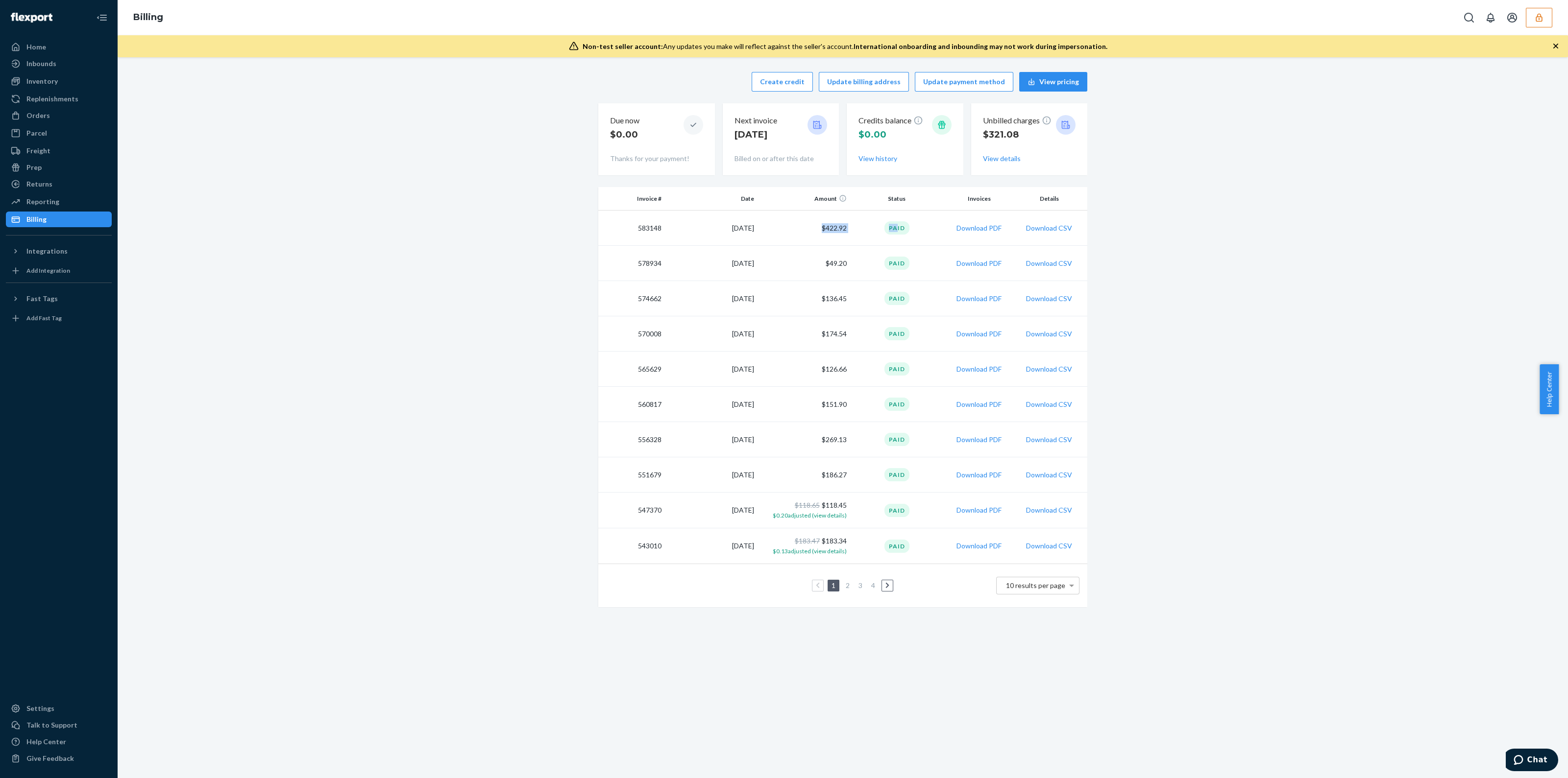
drag, startPoint x: 879, startPoint y: 228, endPoint x: 1039, endPoint y: 145, distance: 180.2
click at [894, 227] on tr "583148 8/6/2025 $422.92 Paid Download PDF Download CSV" at bounding box center [843, 228] width 489 height 35
click at [995, 155] on button "View details" at bounding box center [1001, 158] width 38 height 10
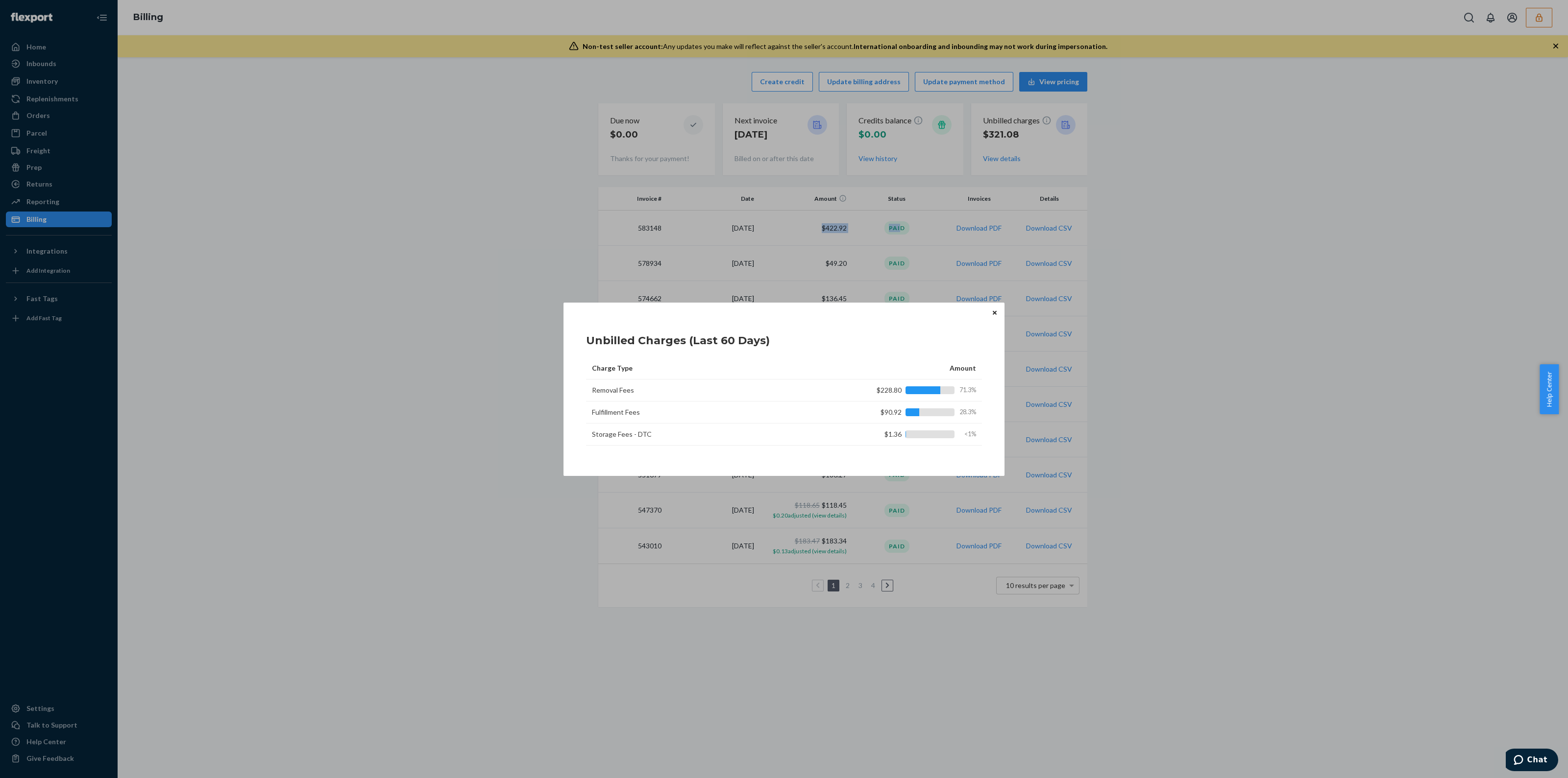
click at [995, 314] on icon "Close" at bounding box center [995, 313] width 4 height 6
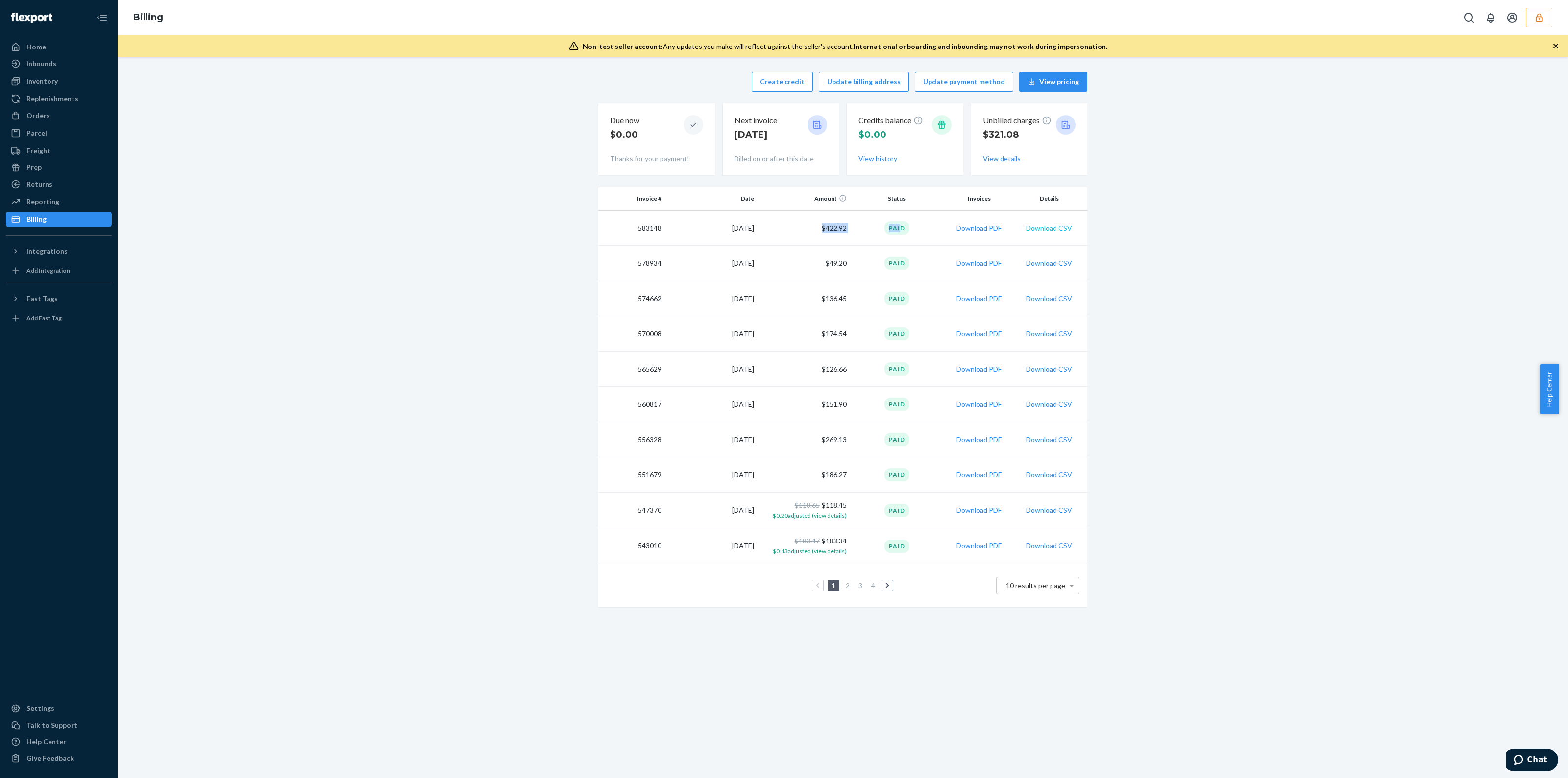
click at [1054, 227] on button "Download CSV" at bounding box center [1049, 228] width 46 height 10
click at [51, 84] on div "Inventory" at bounding box center [42, 81] width 32 height 10
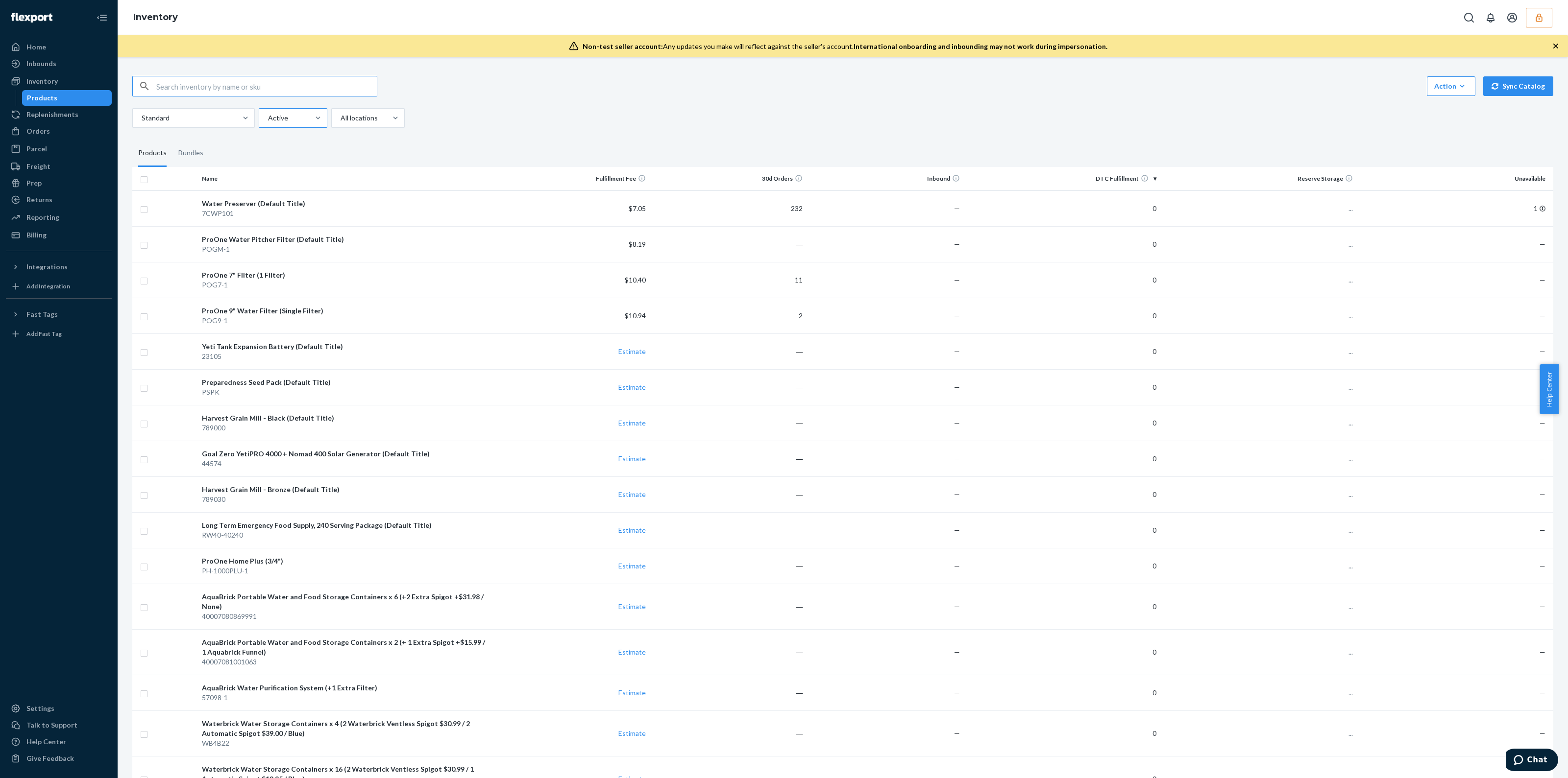
click at [290, 115] on div at bounding box center [292, 118] width 50 height 12
click at [268, 115] on input "Active" at bounding box center [268, 118] width 1 height 10
click at [227, 121] on div at bounding box center [193, 118] width 104 height 12
click at [142, 121] on input "Standard" at bounding box center [141, 118] width 1 height 10
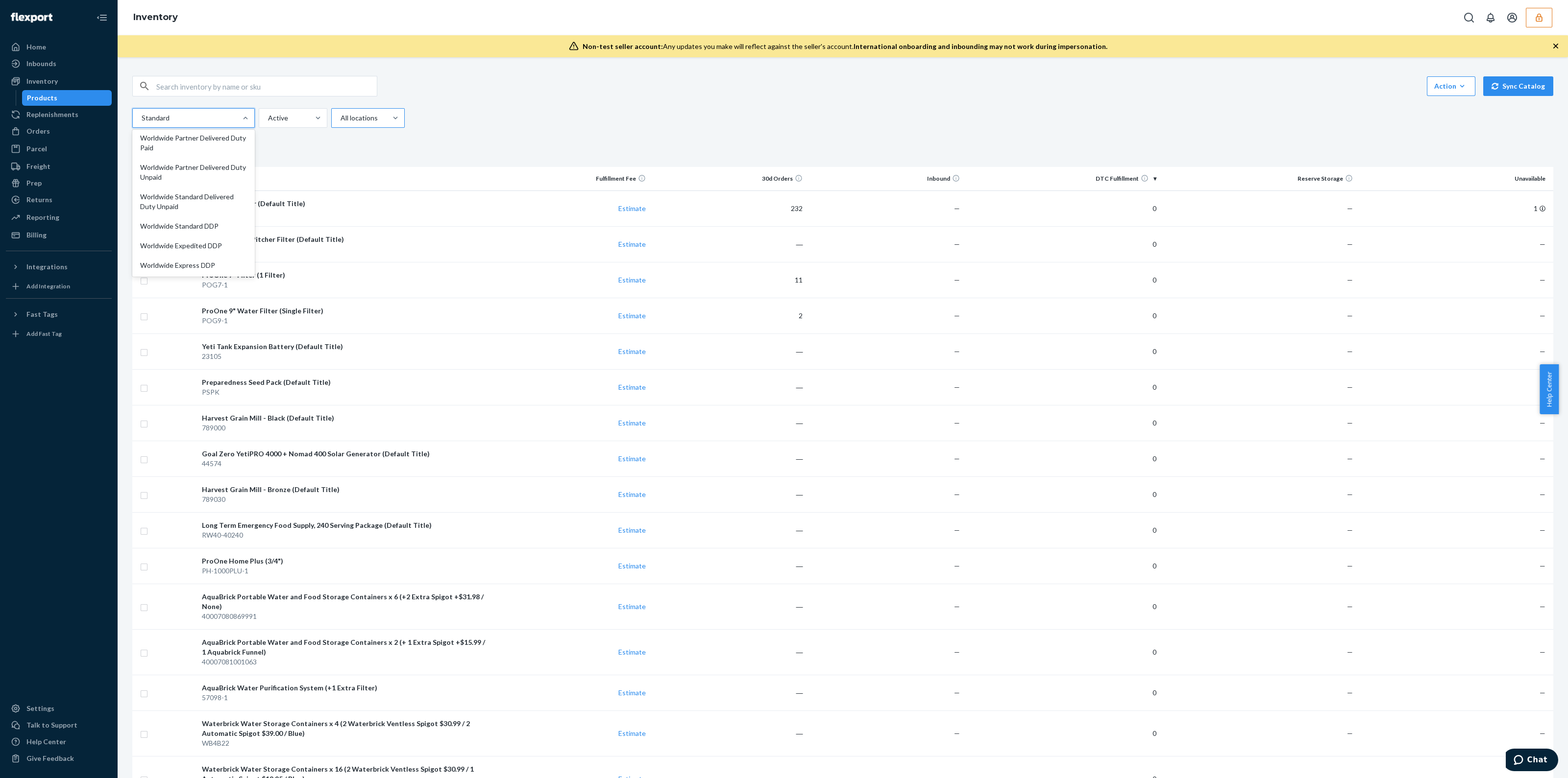
click at [346, 123] on div at bounding box center [367, 118] width 55 height 12
click at [341, 123] on input "All locations" at bounding box center [340, 118] width 1 height 10
click at [381, 181] on div "Reserve Storage" at bounding box center [368, 181] width 69 height 20
click at [341, 123] on input "option Reserve Storage focused, 3 of 3. 3 results available. Use Up and Down to…" at bounding box center [340, 118] width 1 height 10
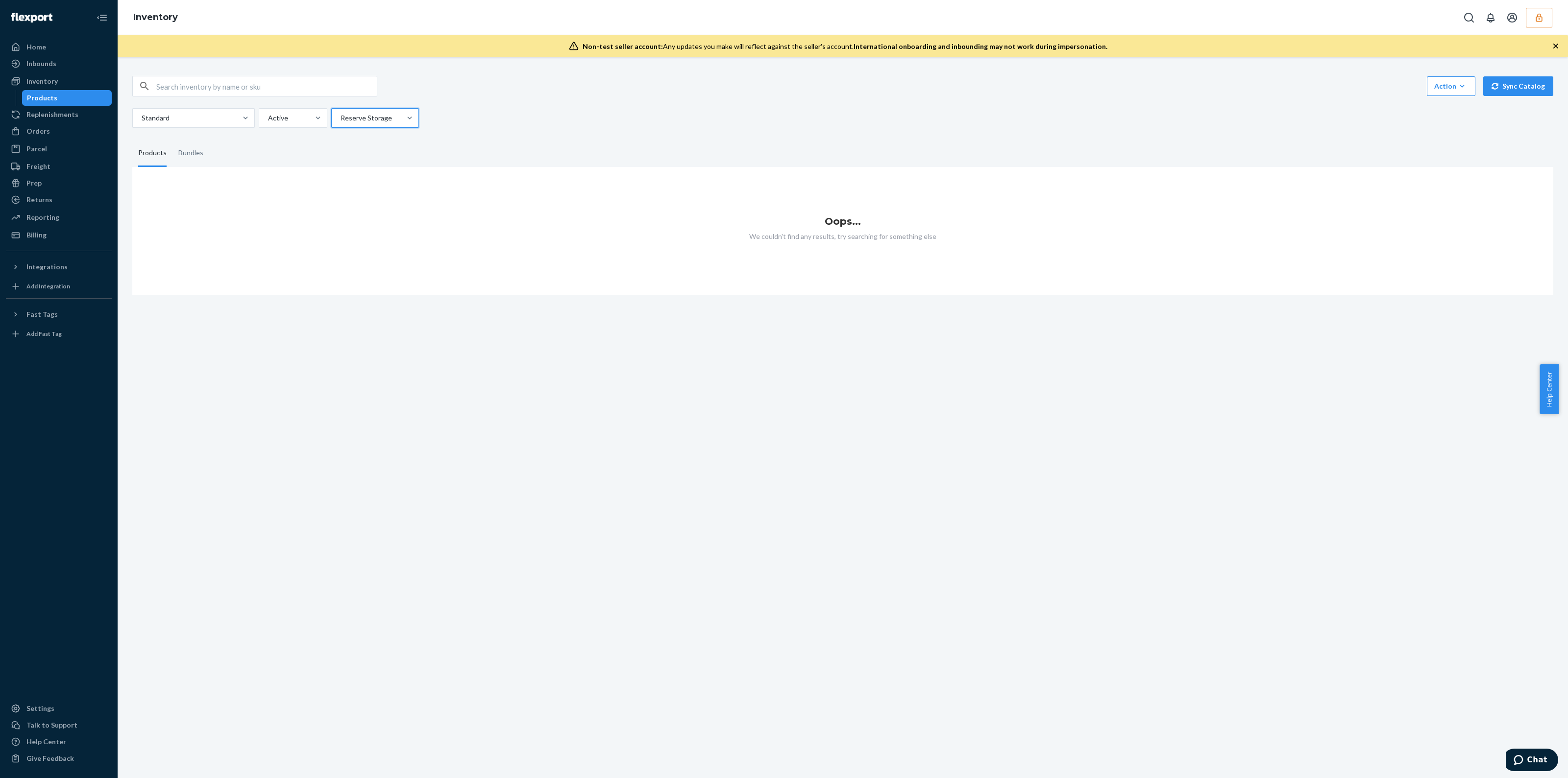
click at [360, 121] on div at bounding box center [374, 118] width 69 height 12
click at [341, 121] on input "option Reserve Storage, selected. 0 results available. Select is focused ,type …" at bounding box center [340, 118] width 1 height 10
click at [365, 159] on div "Ecom Fulfillment" at bounding box center [375, 162] width 84 height 20
click at [341, 123] on input "option Reserve Storage, selected. option Ecom Fulfillment focused, 2 of 3. 3 re…" at bounding box center [340, 118] width 1 height 10
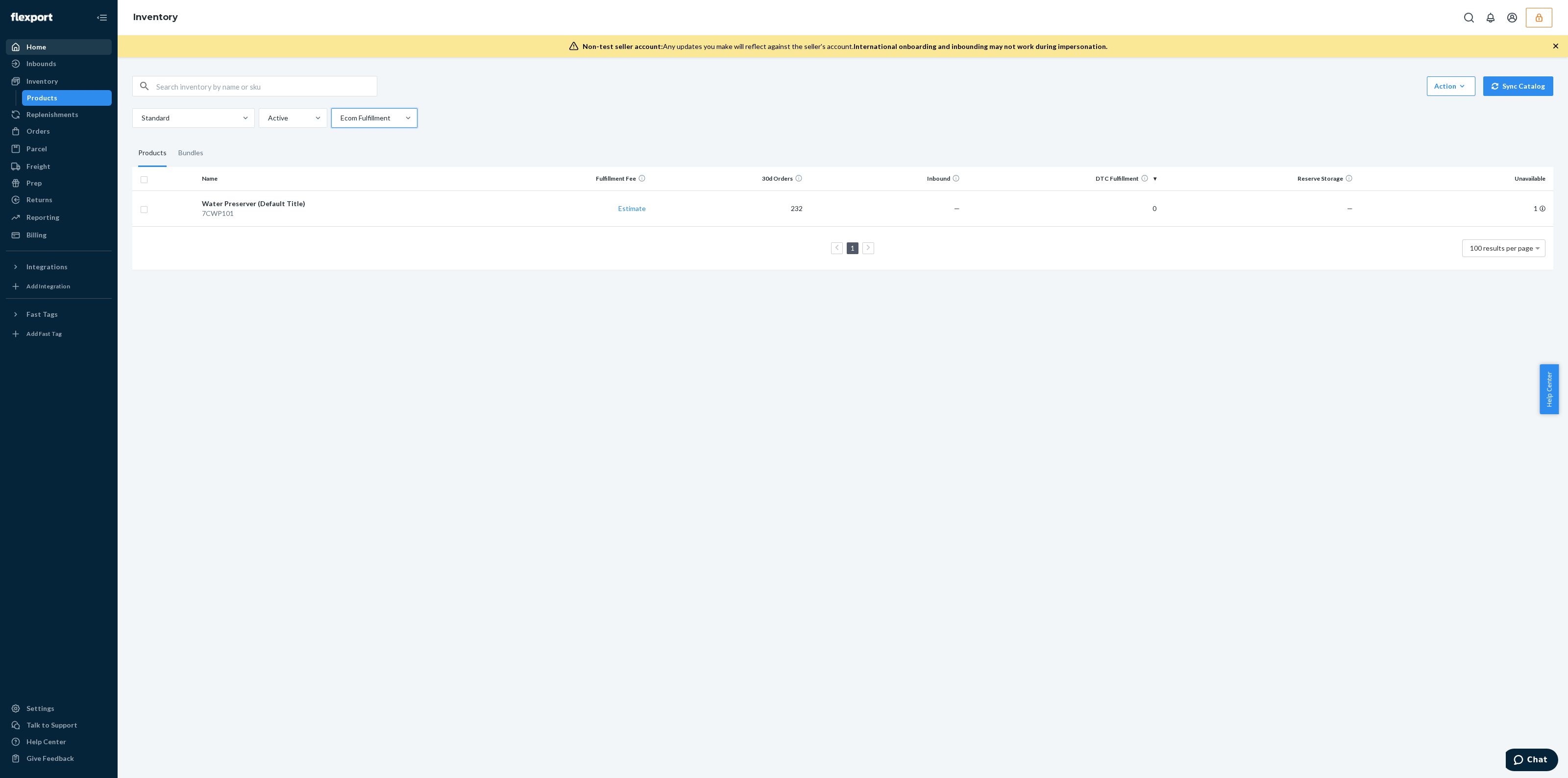
click at [61, 51] on div "Home" at bounding box center [59, 47] width 104 height 14
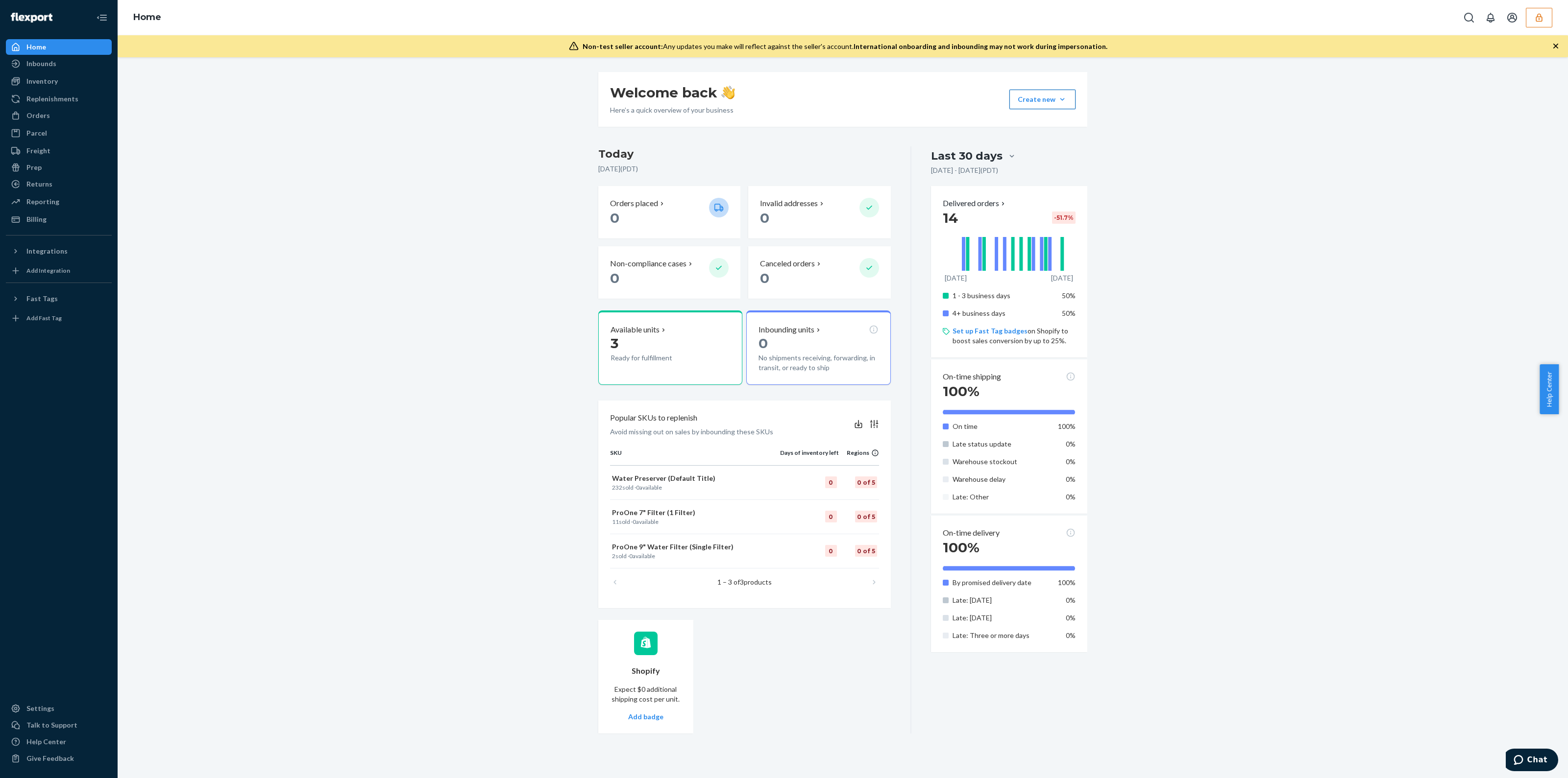
click at [1056, 98] on button "Create new Create new inbound Create new order Create new product" at bounding box center [1042, 100] width 66 height 20
click at [1236, 224] on div "Welcome back Here’s a quick overview of your business Create new Create new inb…" at bounding box center [843, 402] width 1436 height 662
click at [1543, 15] on icon "button" at bounding box center [1540, 18] width 10 height 10
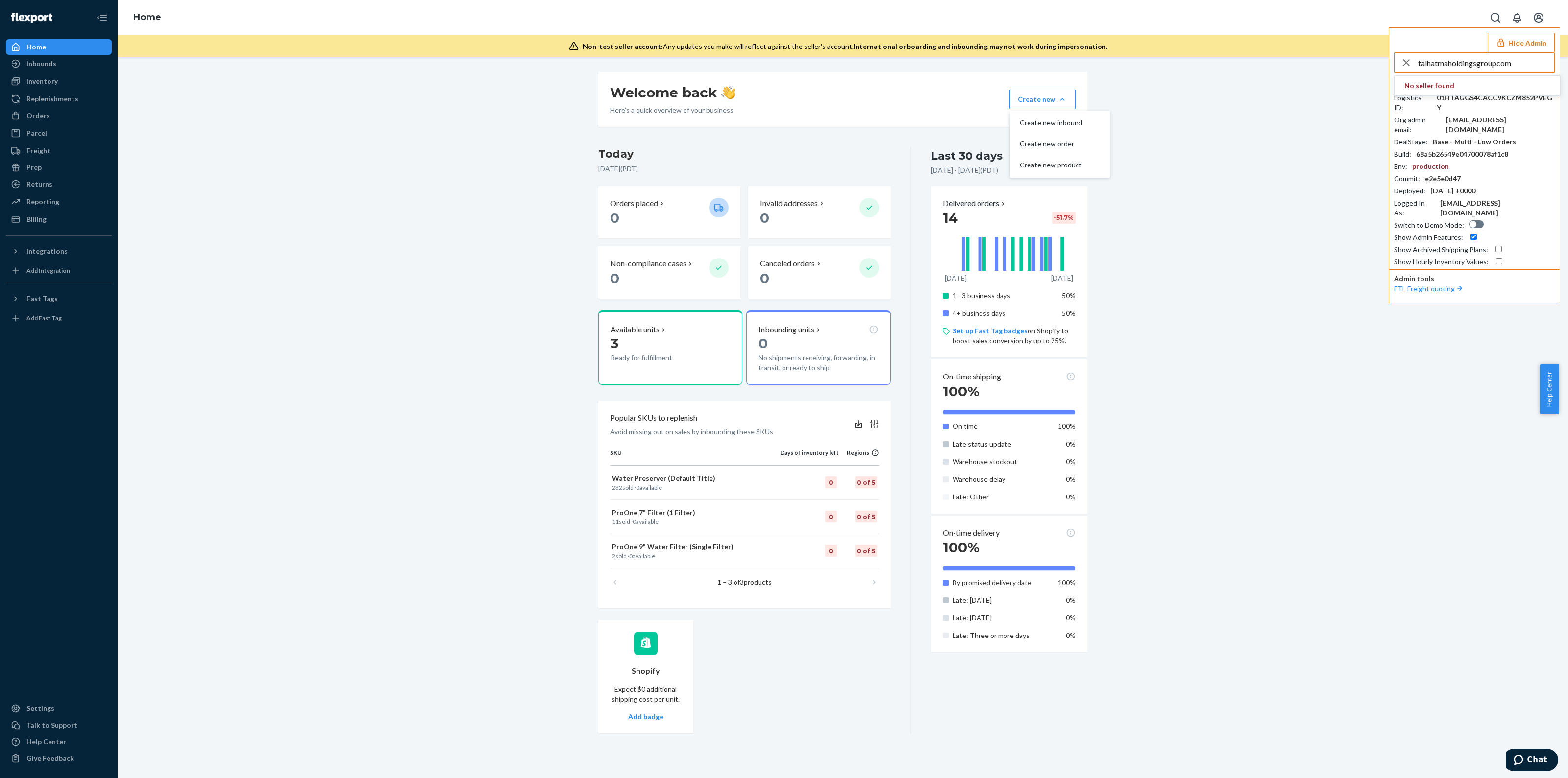
type input "talhatmaholdingsgroupcom"
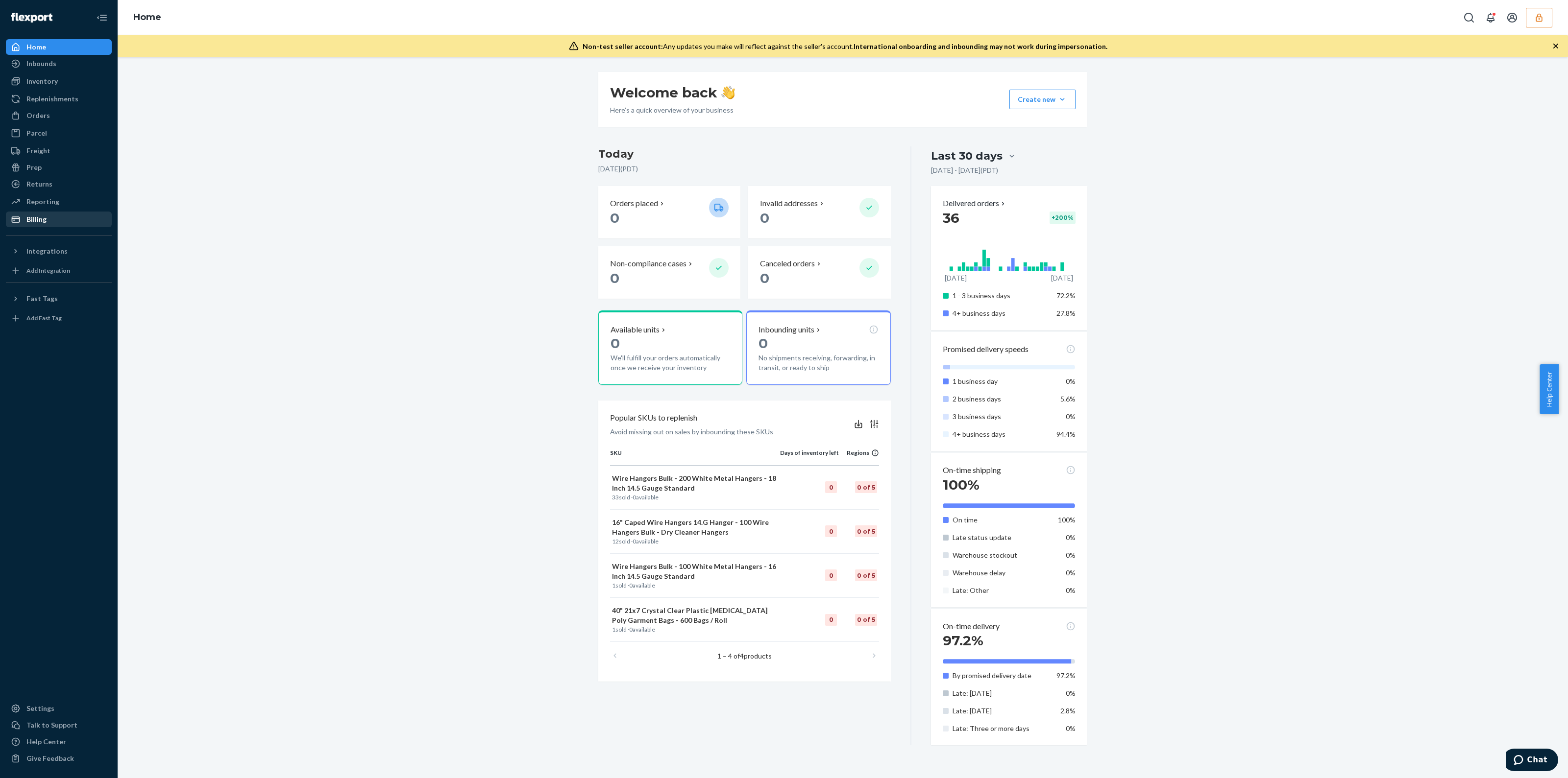
click at [66, 224] on div "Billing" at bounding box center [59, 219] width 104 height 14
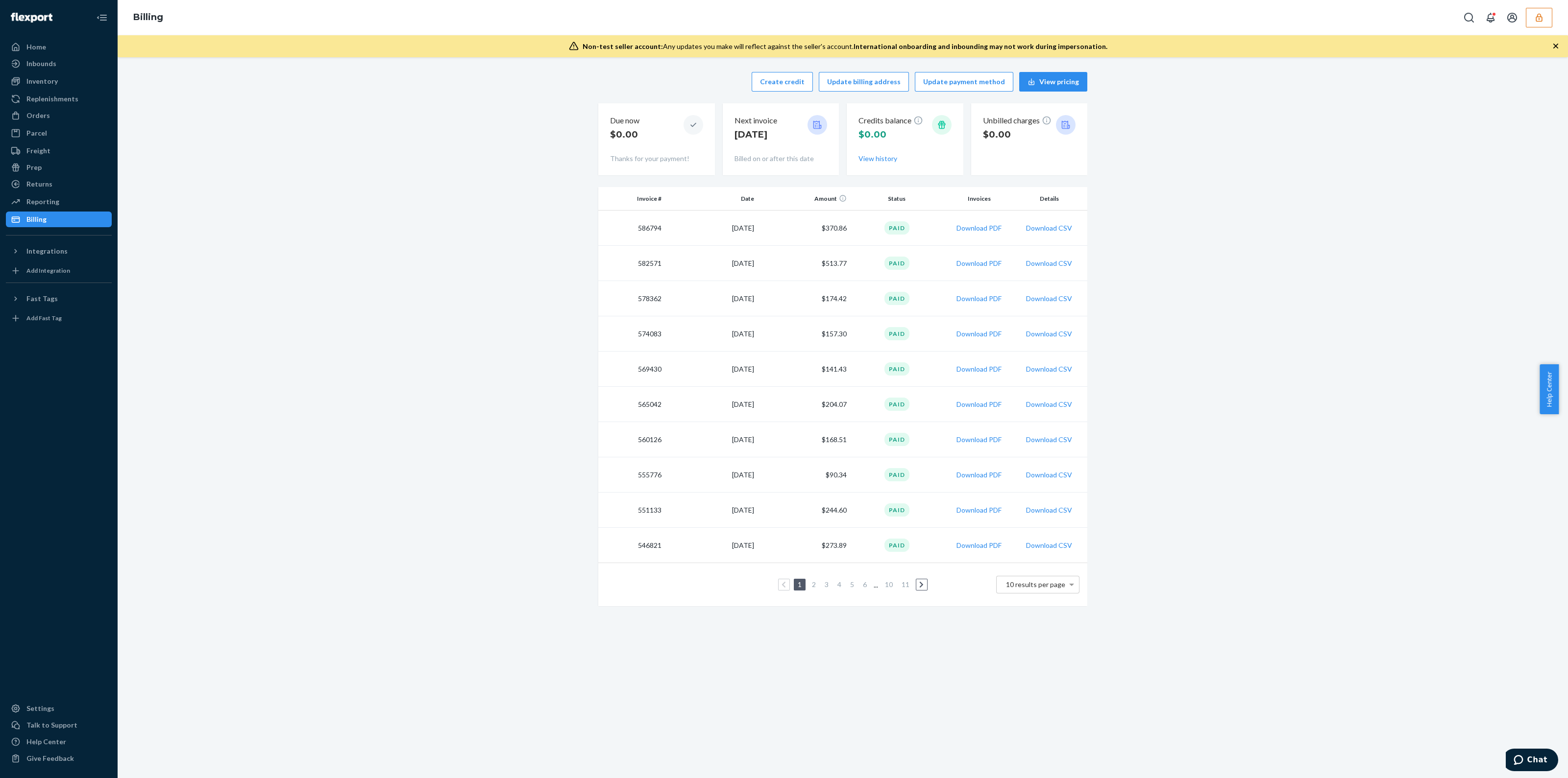
click at [1538, 25] on button "button" at bounding box center [1539, 18] width 27 height 20
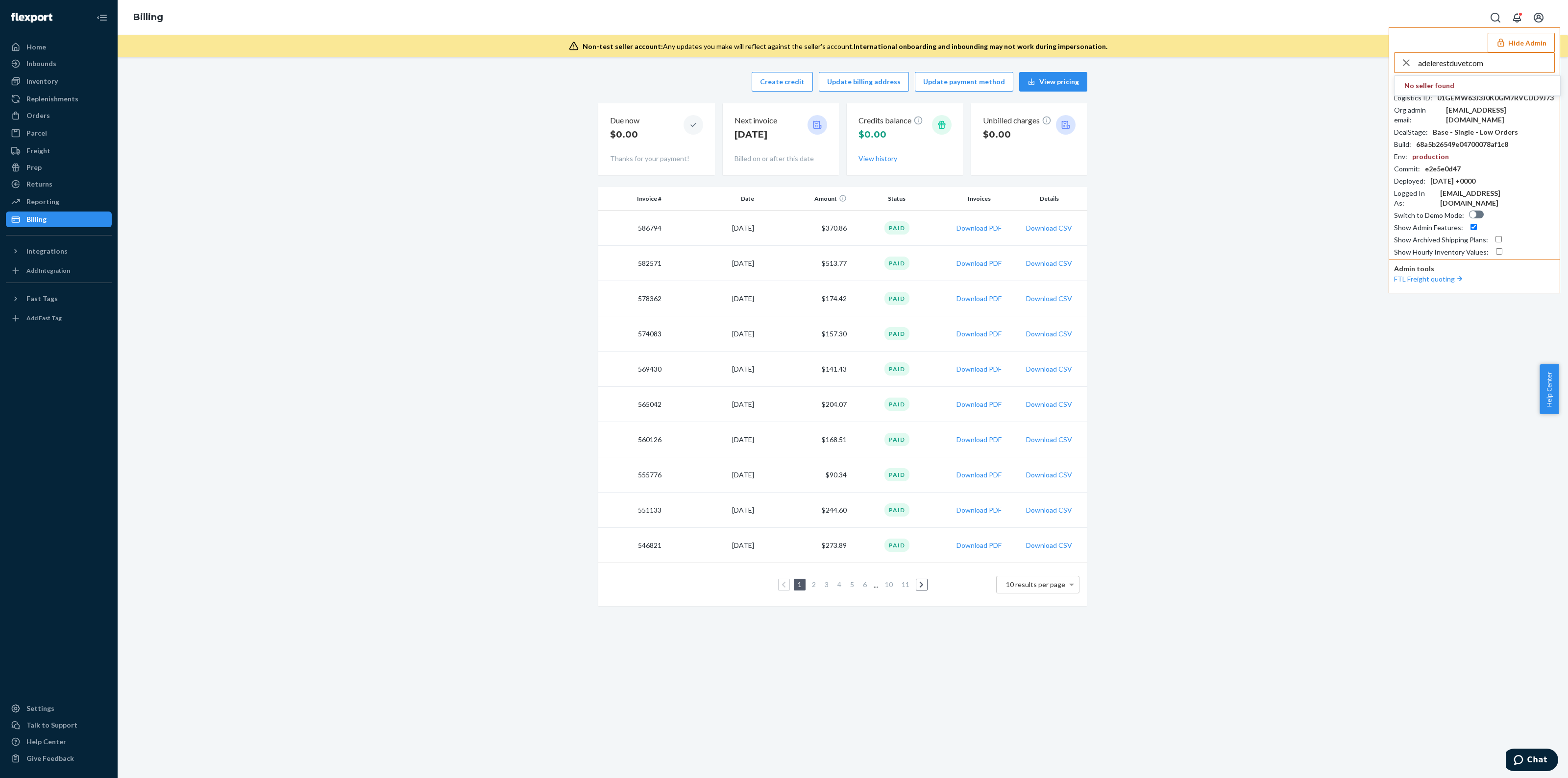
type input "adelerestduvetcom"
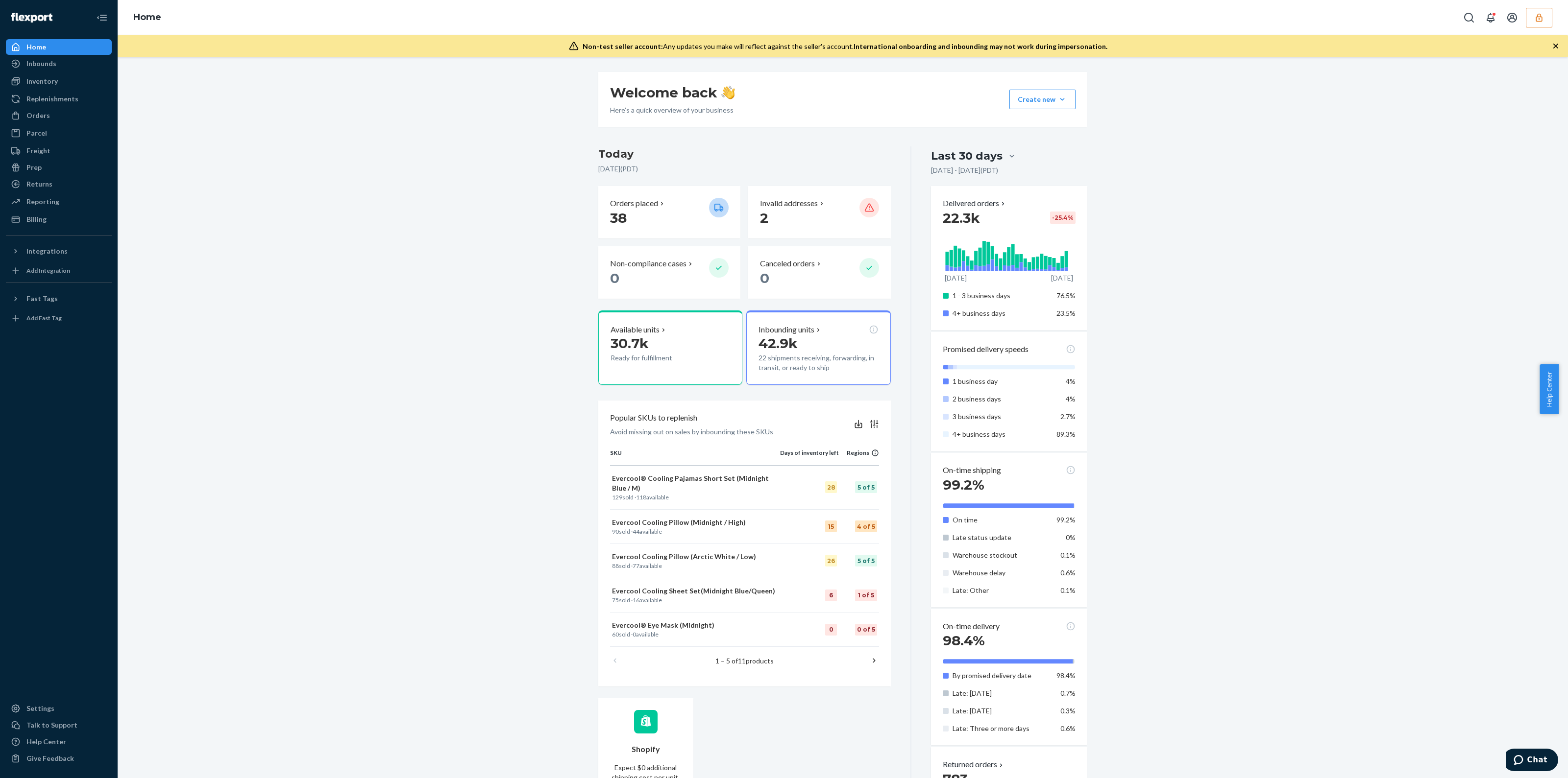
click at [1553, 46] on icon "button" at bounding box center [1556, 46] width 10 height 10
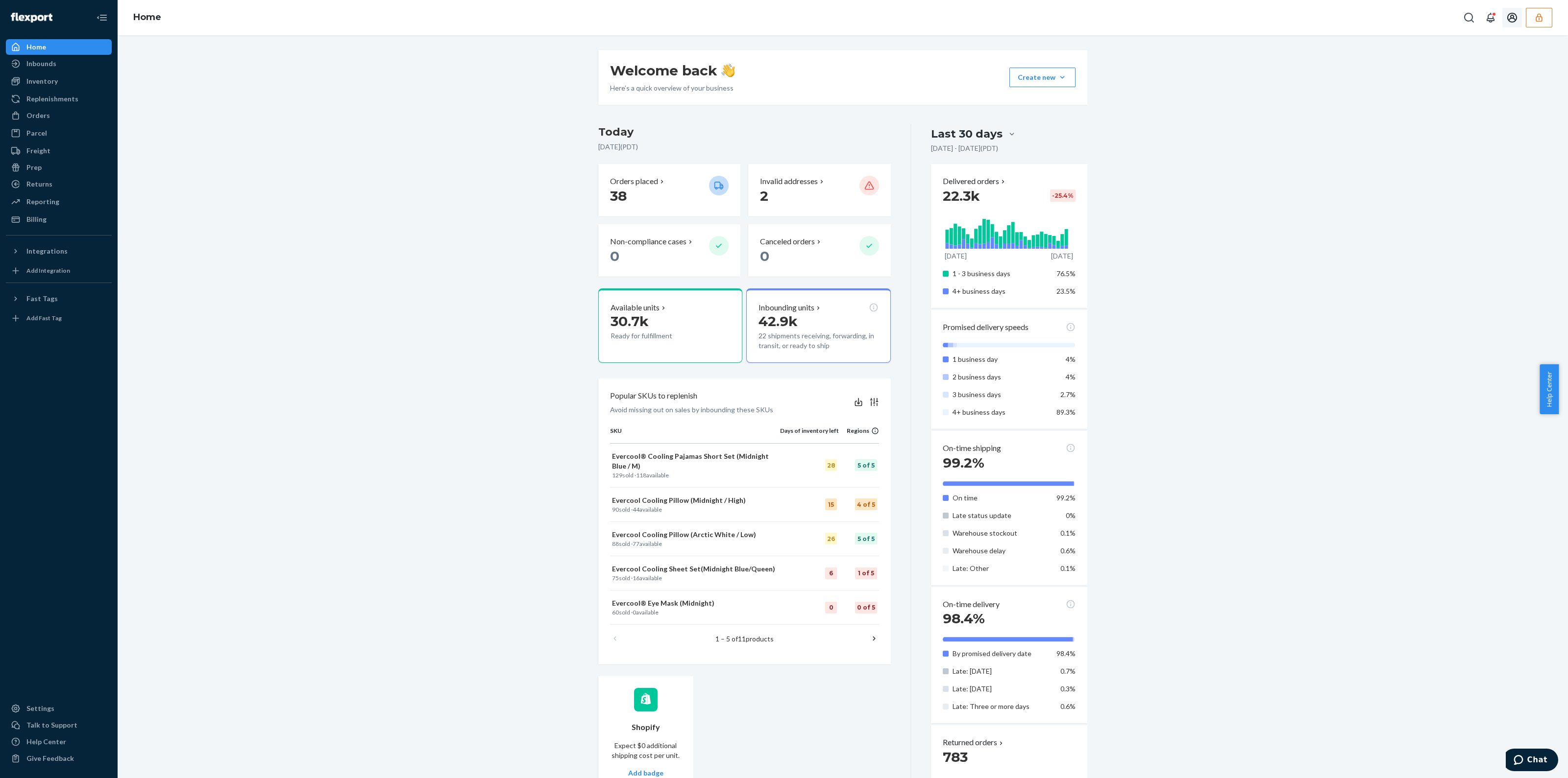
click at [1536, 19] on icon "button" at bounding box center [1540, 18] width 10 height 10
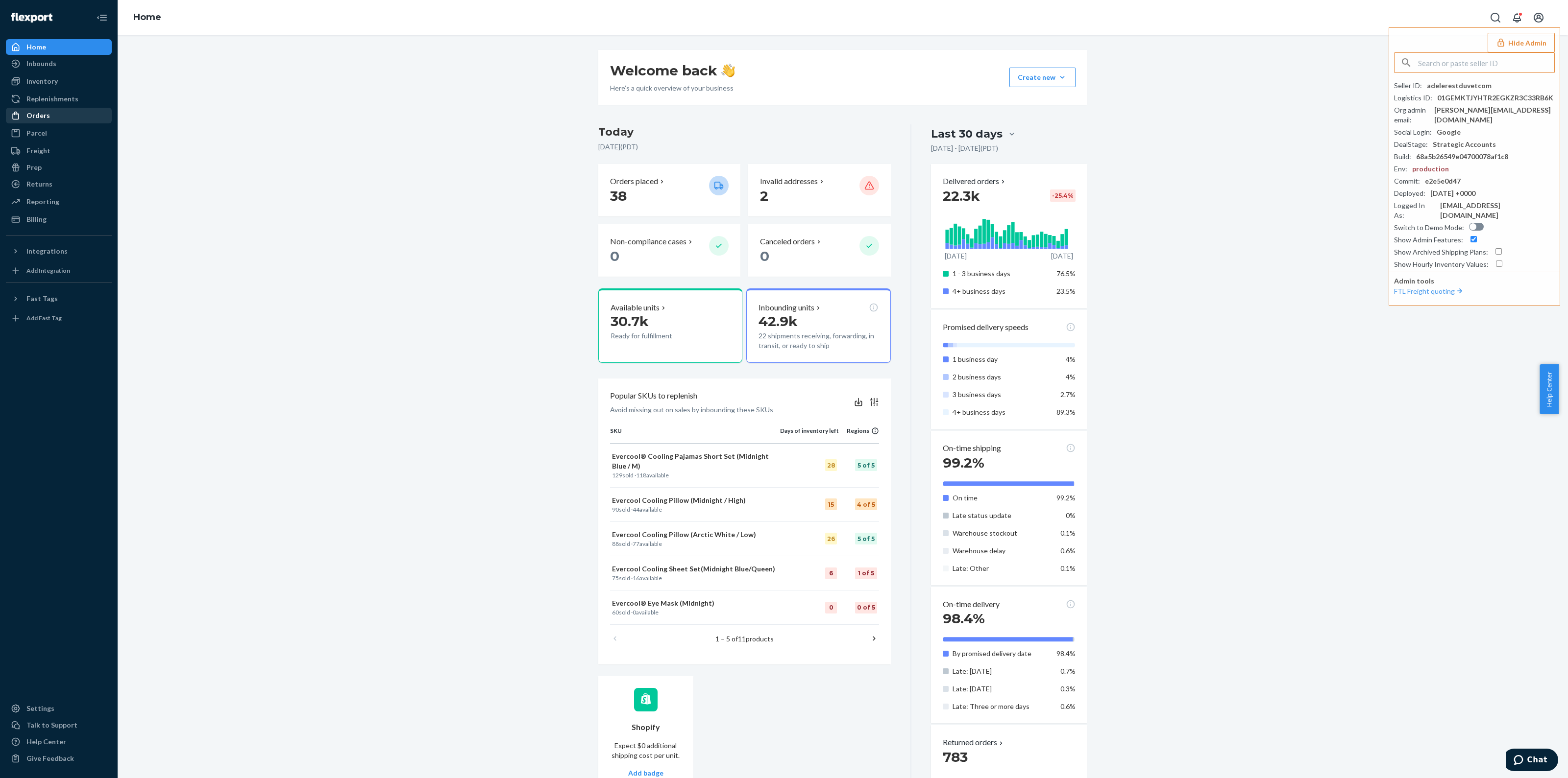
click at [19, 120] on icon at bounding box center [15, 116] width 10 height 10
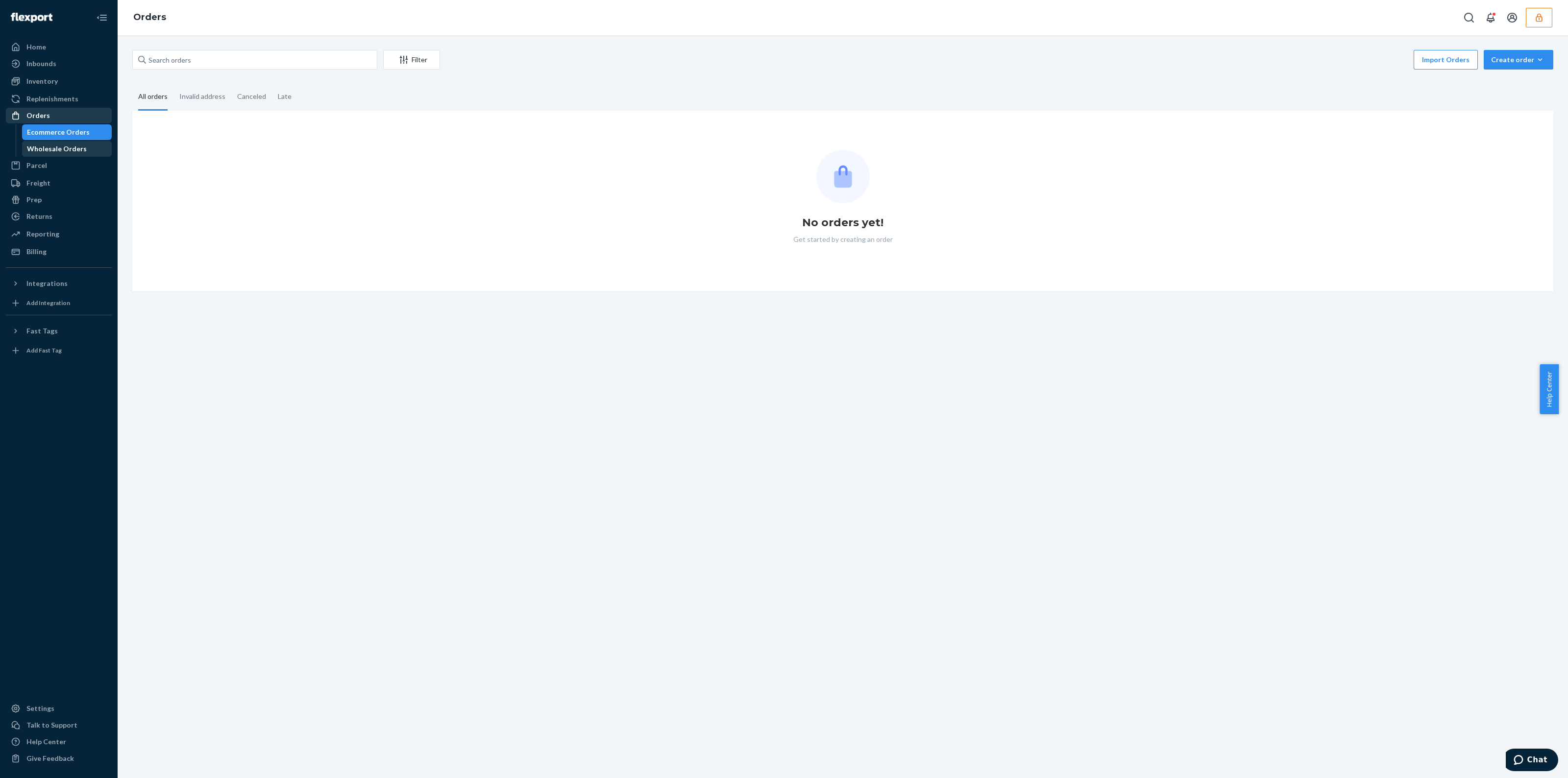
click at [56, 153] on div "Wholesale Orders" at bounding box center [57, 149] width 60 height 10
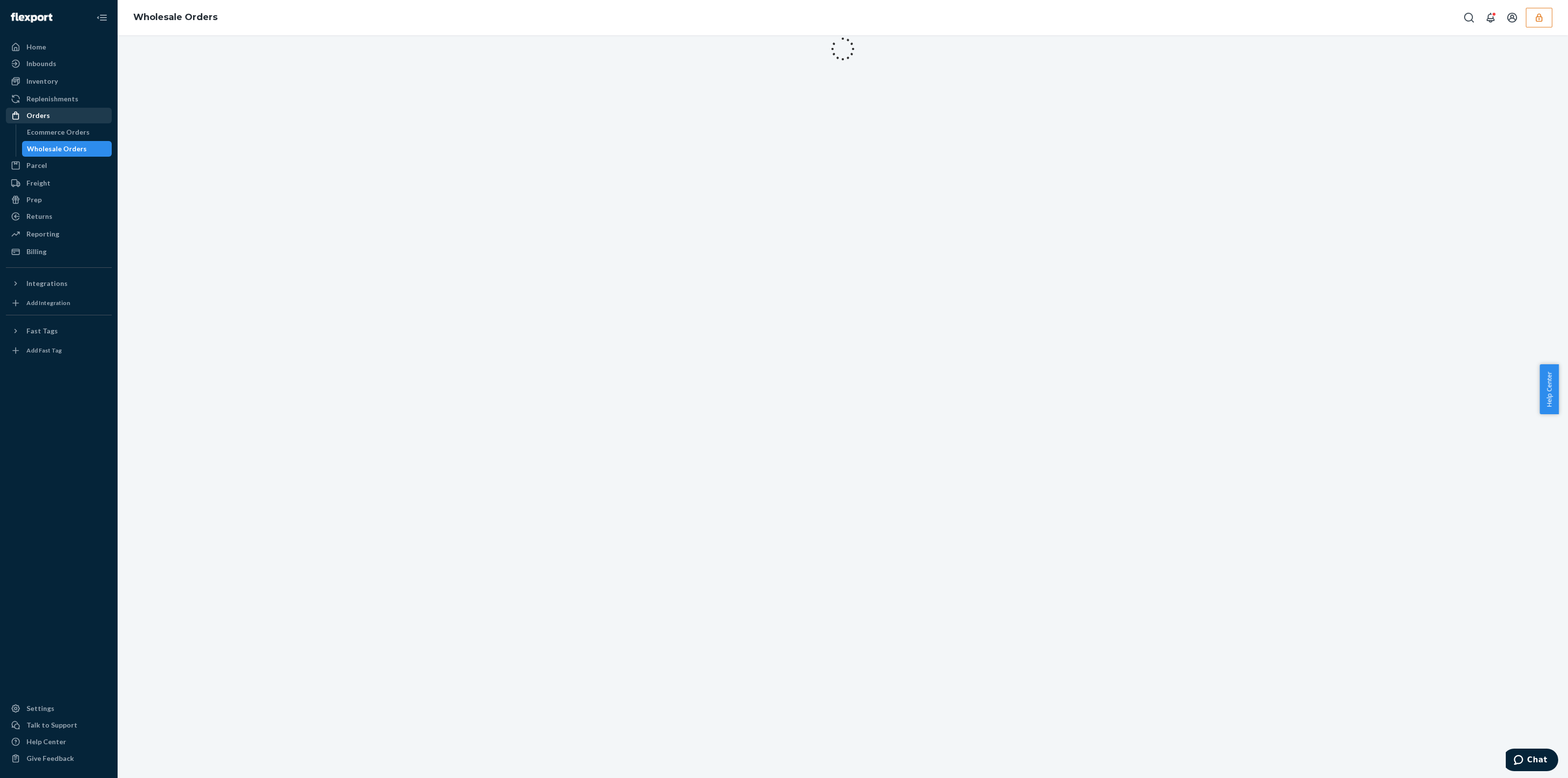
click at [252, 74] on div at bounding box center [843, 407] width 1450 height 743
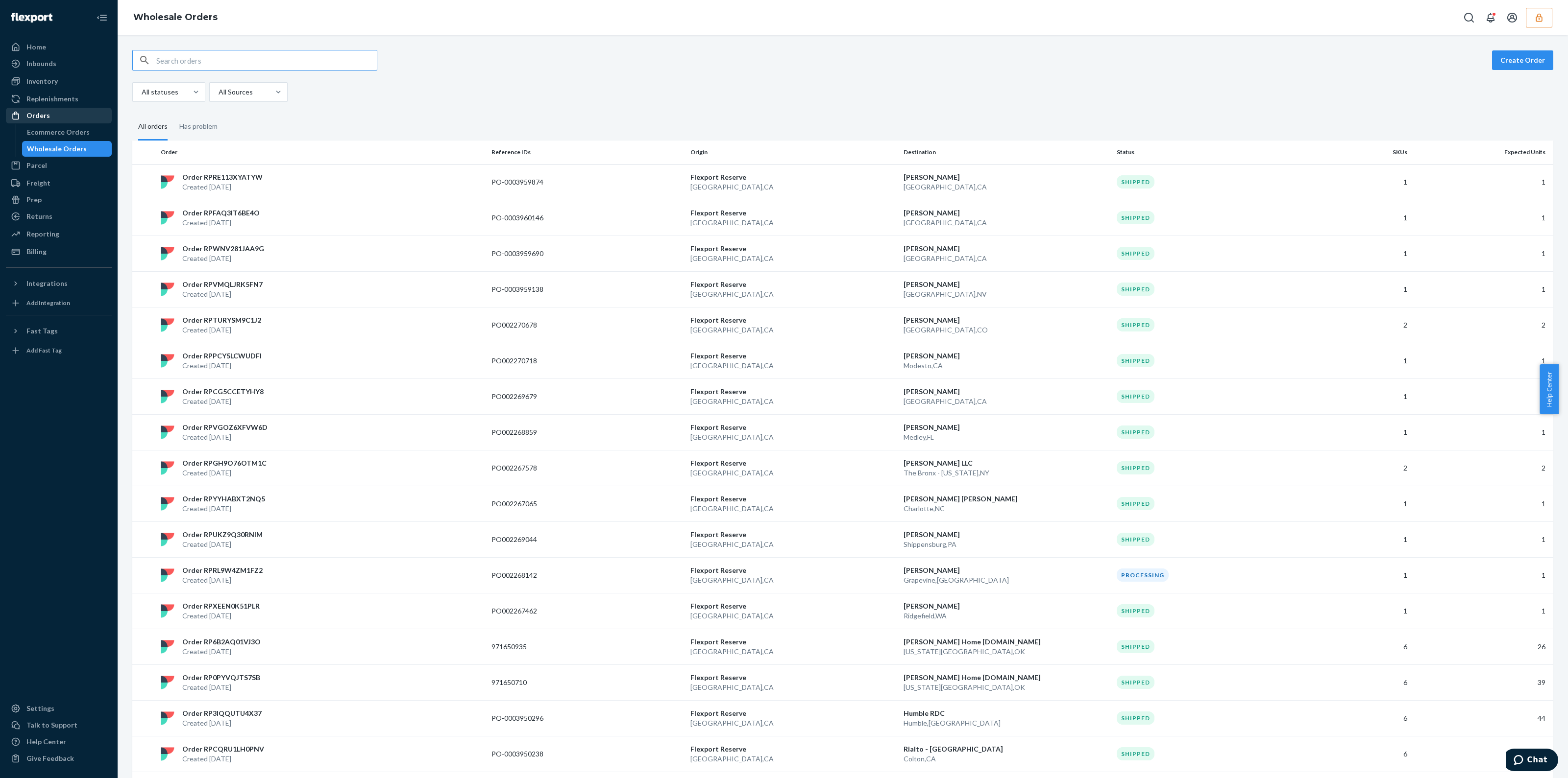
click at [257, 64] on input "text" at bounding box center [266, 61] width 220 height 20
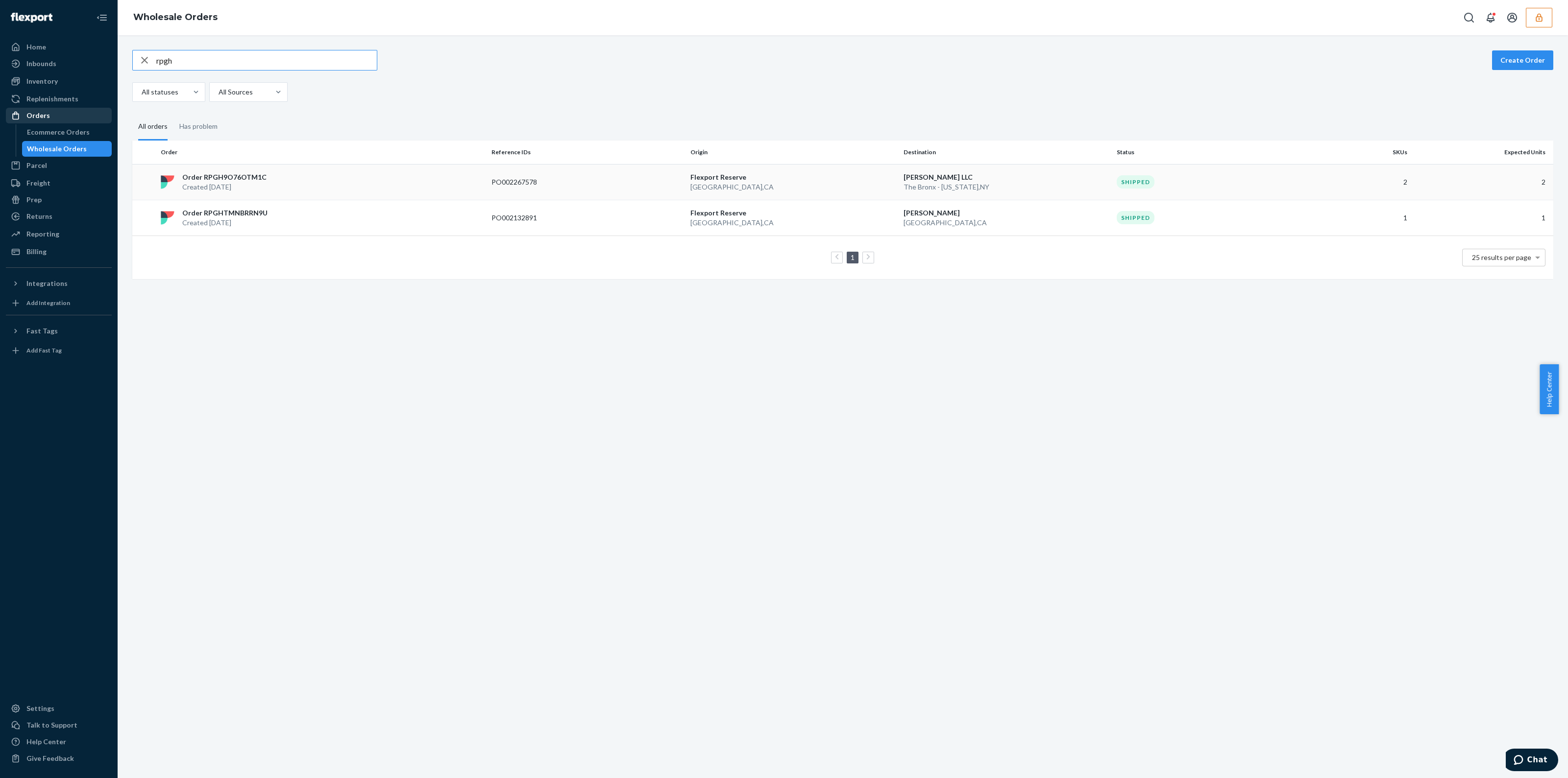
type input "rpgh"
click at [937, 177] on p "Saldana LLC" at bounding box center [1006, 178] width 206 height 10
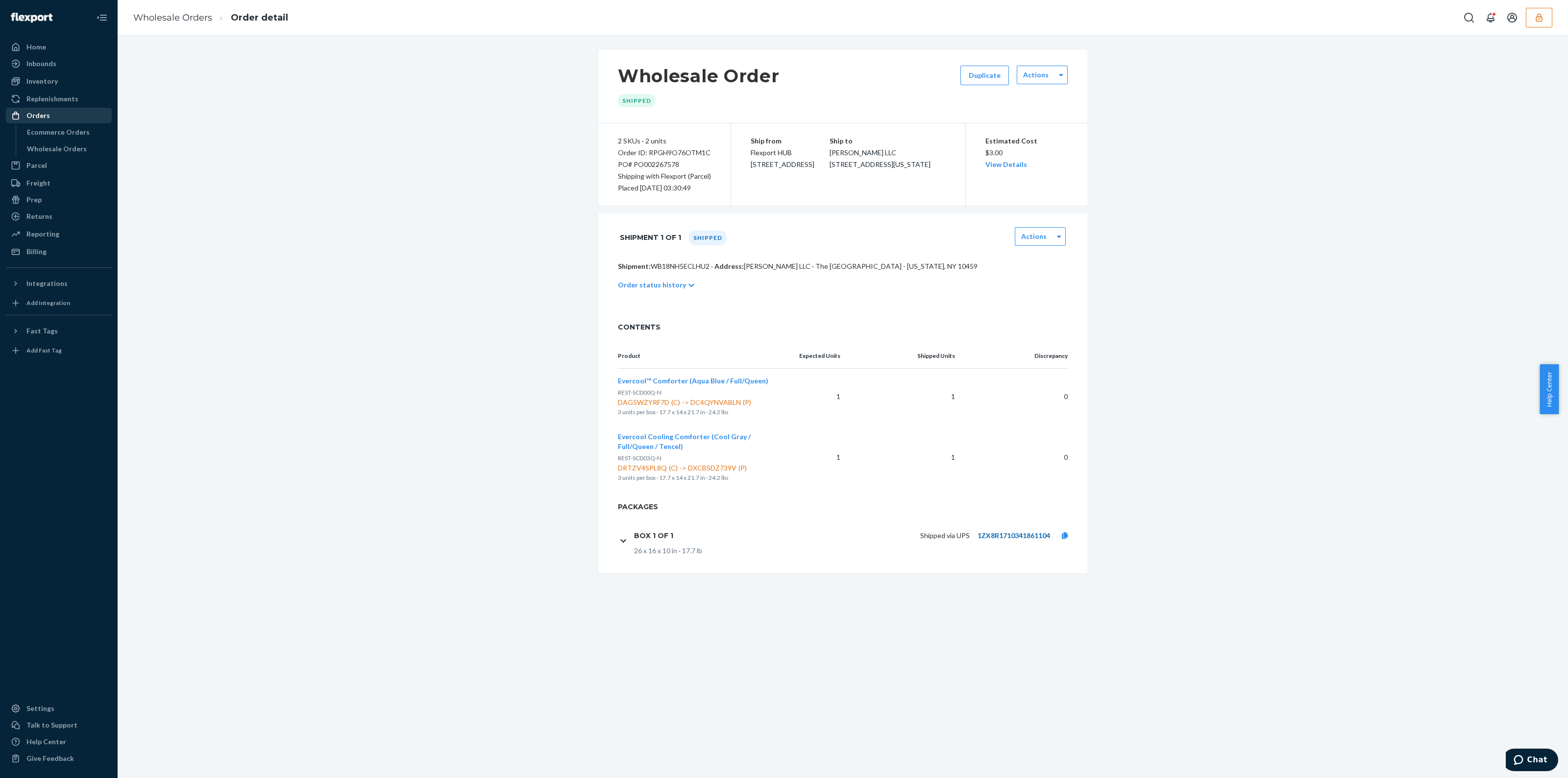
click at [1004, 532] on link "1ZX8R1710341861104" at bounding box center [1014, 535] width 72 height 8
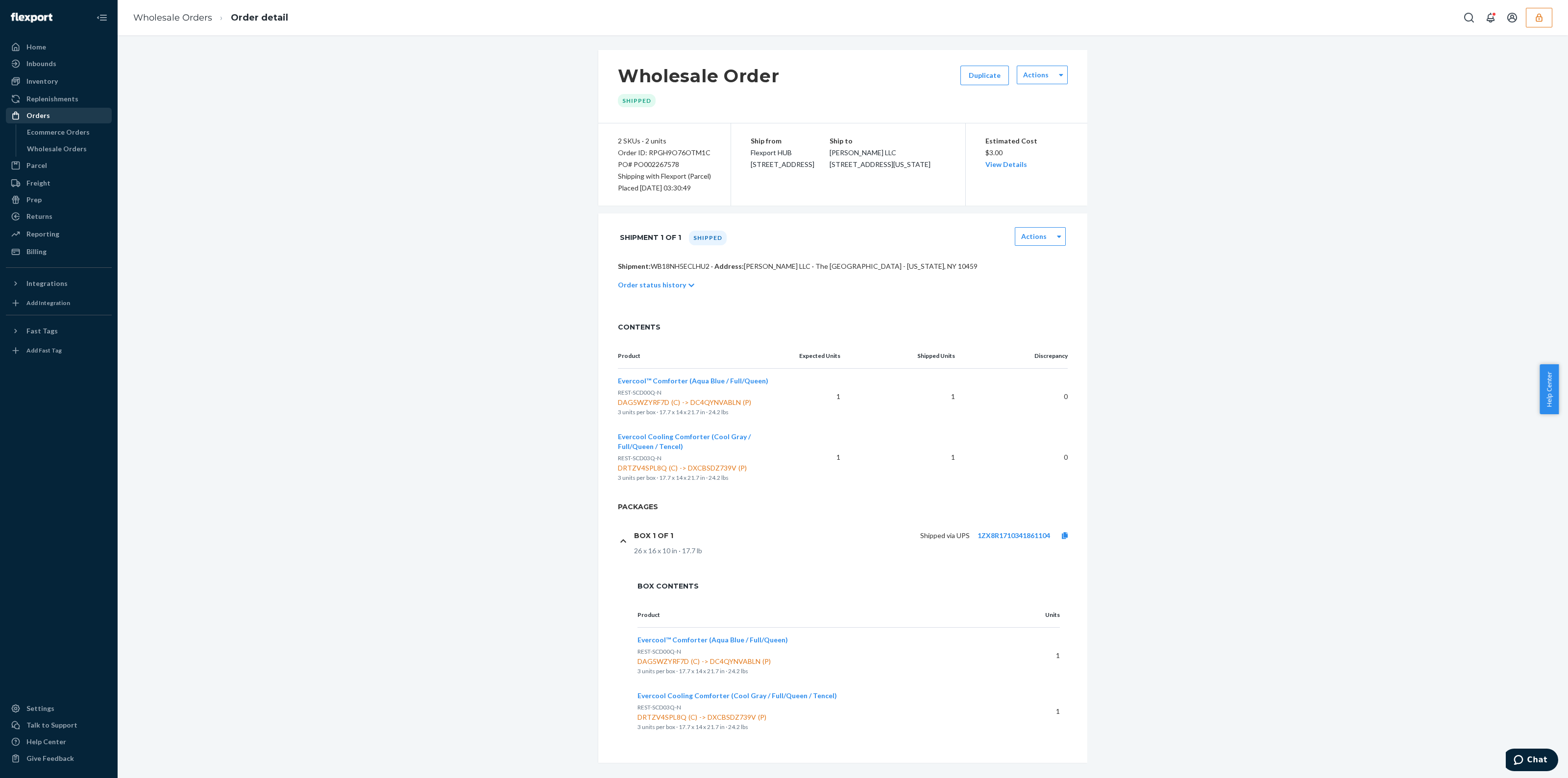
click at [654, 535] on h1 "Box 1 of 1" at bounding box center [653, 536] width 39 height 9
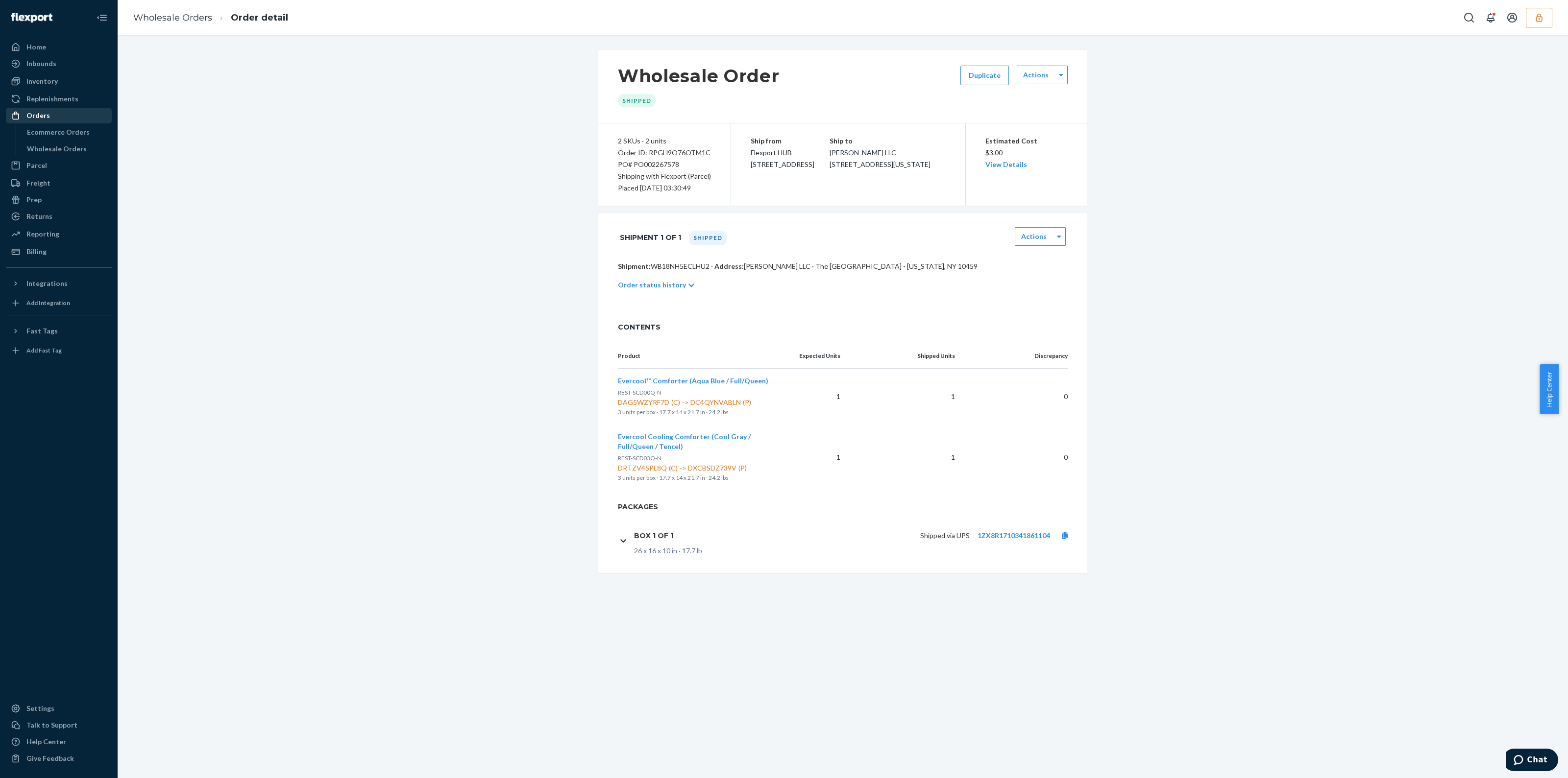
drag, startPoint x: 1534, startPoint y: 23, endPoint x: 1528, endPoint y: 27, distance: 7.2
click at [1534, 23] on button "button" at bounding box center [1539, 18] width 27 height 20
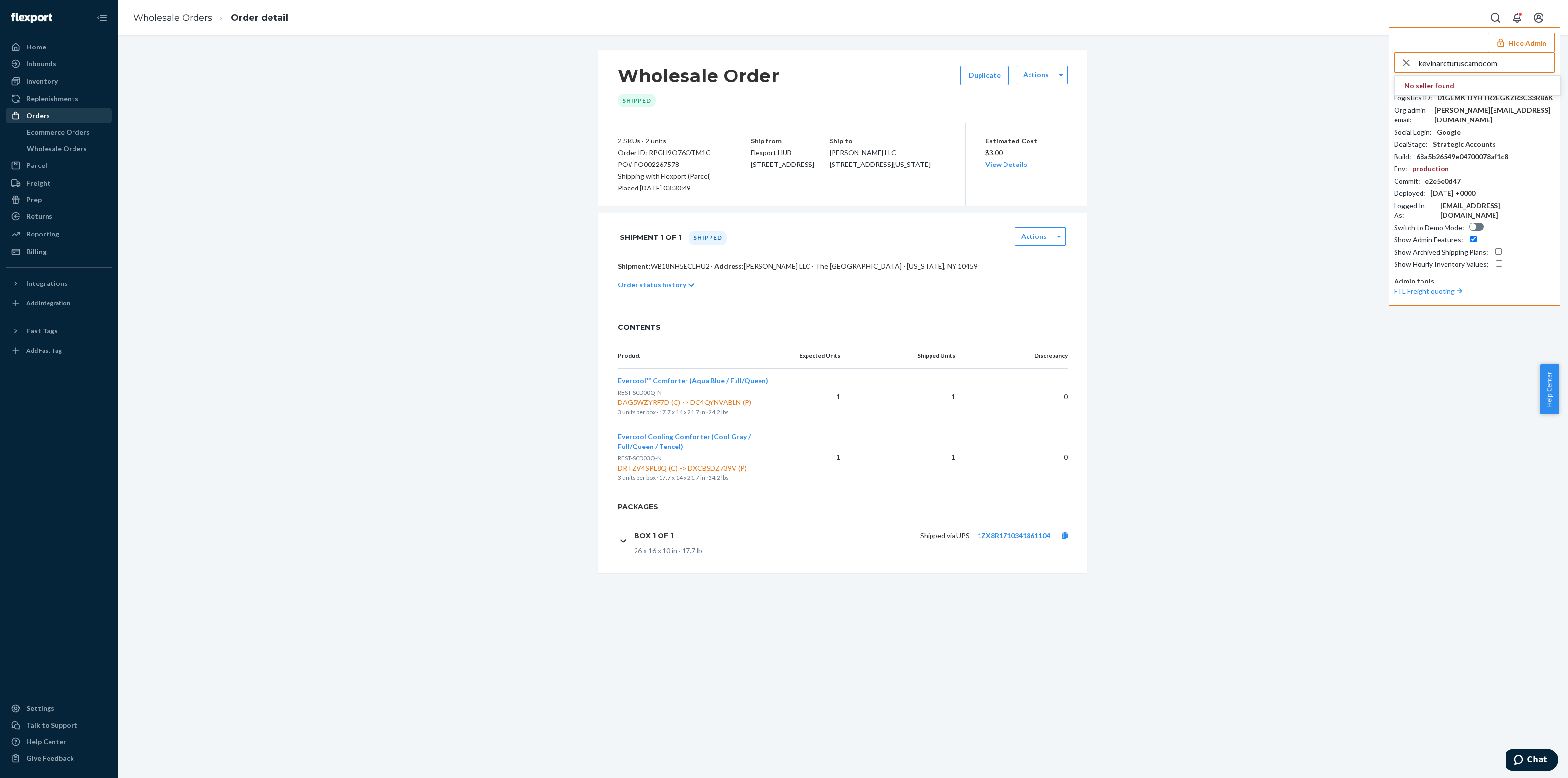
type input "kevinarcturuscamocom"
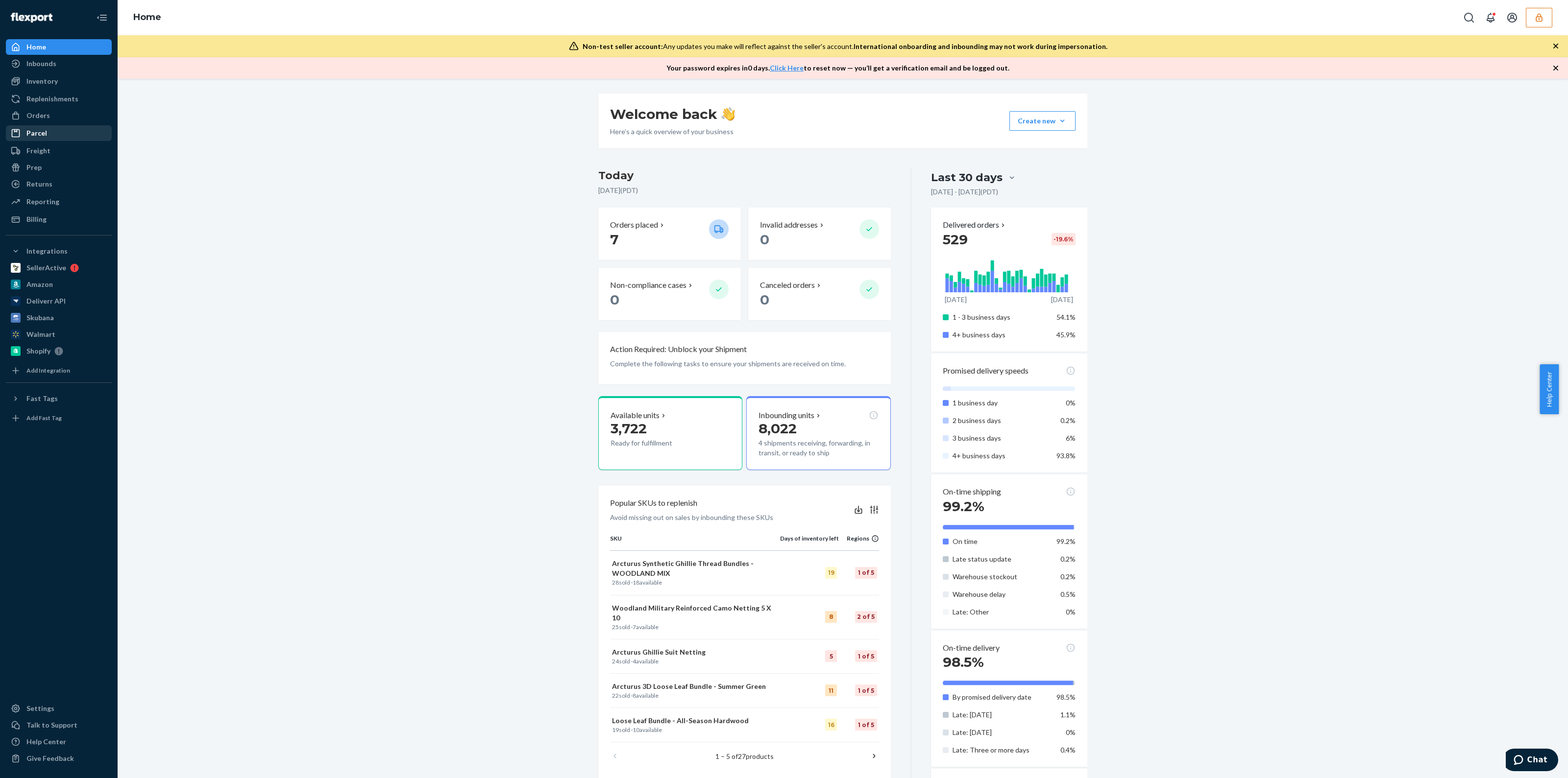
click at [38, 118] on div "Orders" at bounding box center [38, 116] width 24 height 10
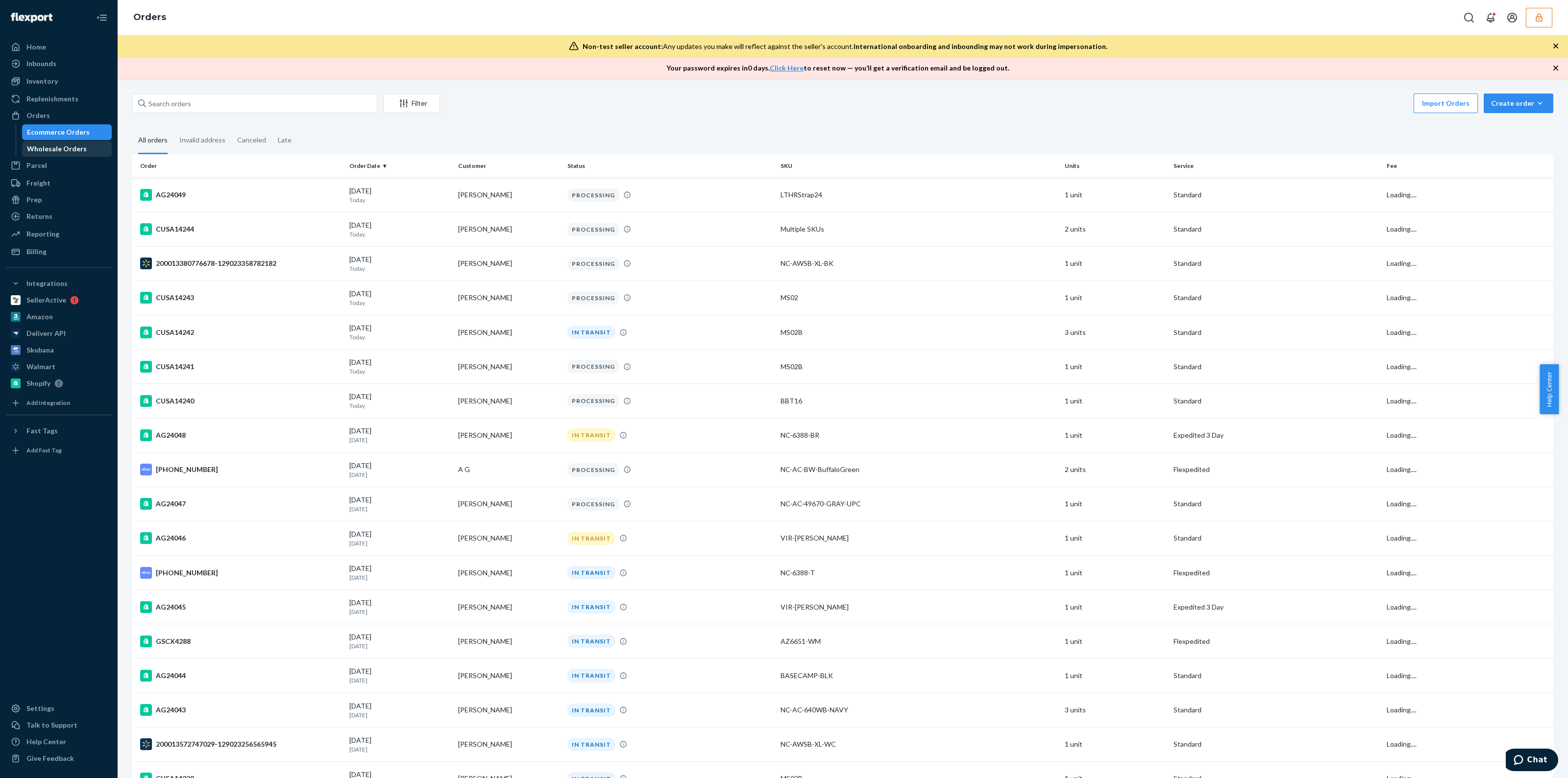
click at [58, 141] on link "Wholesale Orders" at bounding box center [68, 149] width 90 height 15
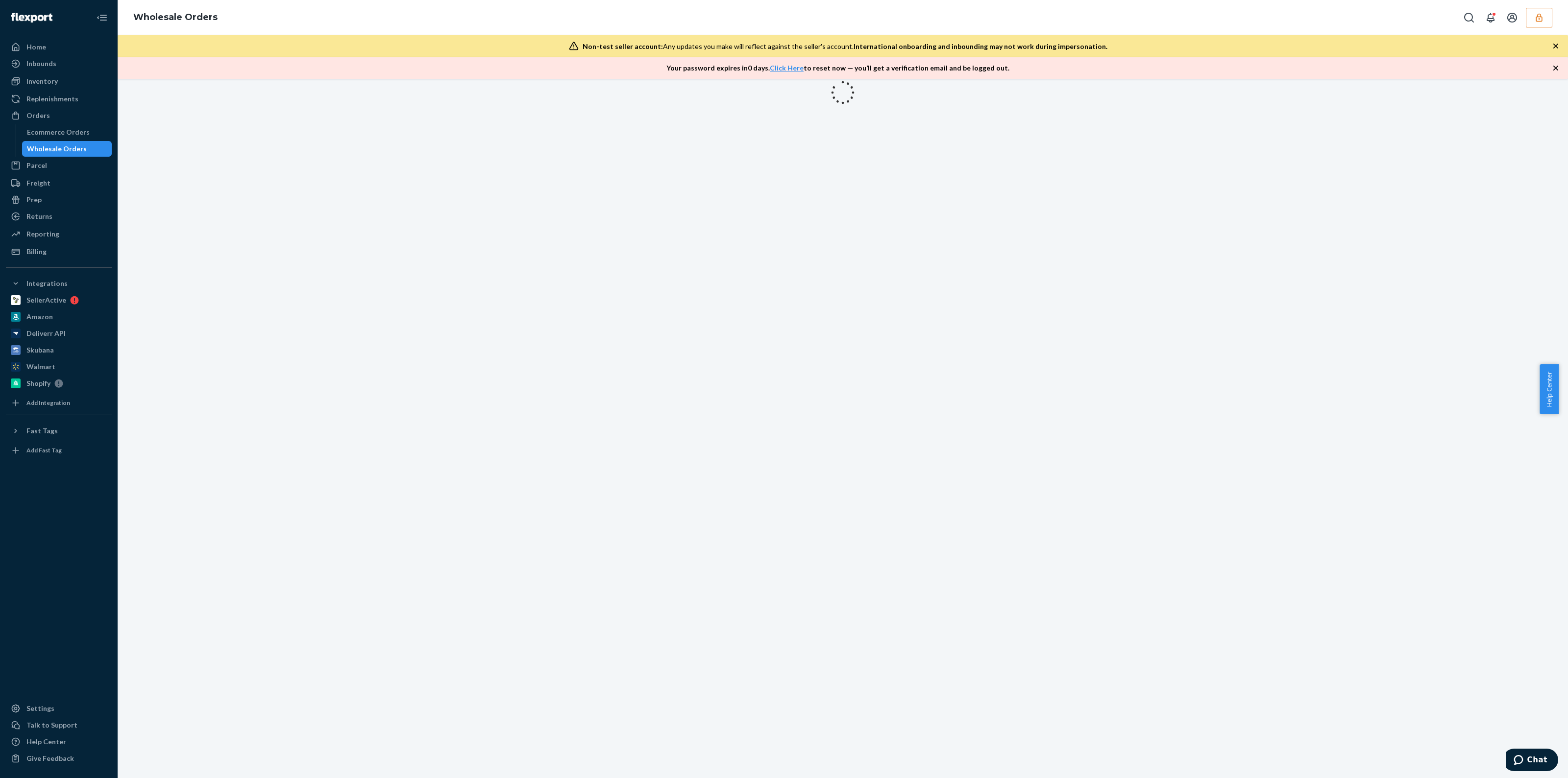
click at [185, 115] on div at bounding box center [843, 428] width 1450 height 699
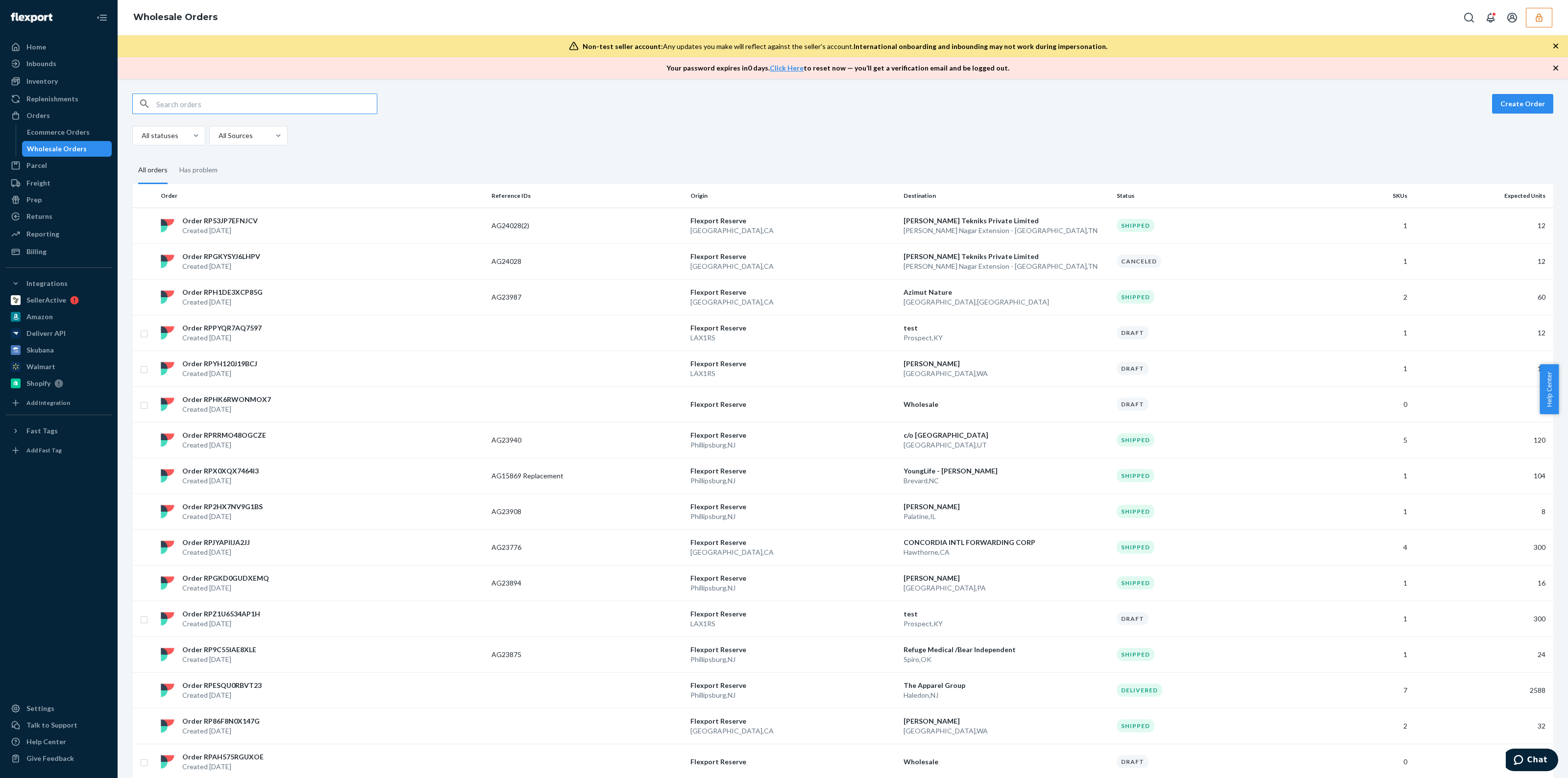
click at [227, 107] on input "text" at bounding box center [266, 104] width 220 height 20
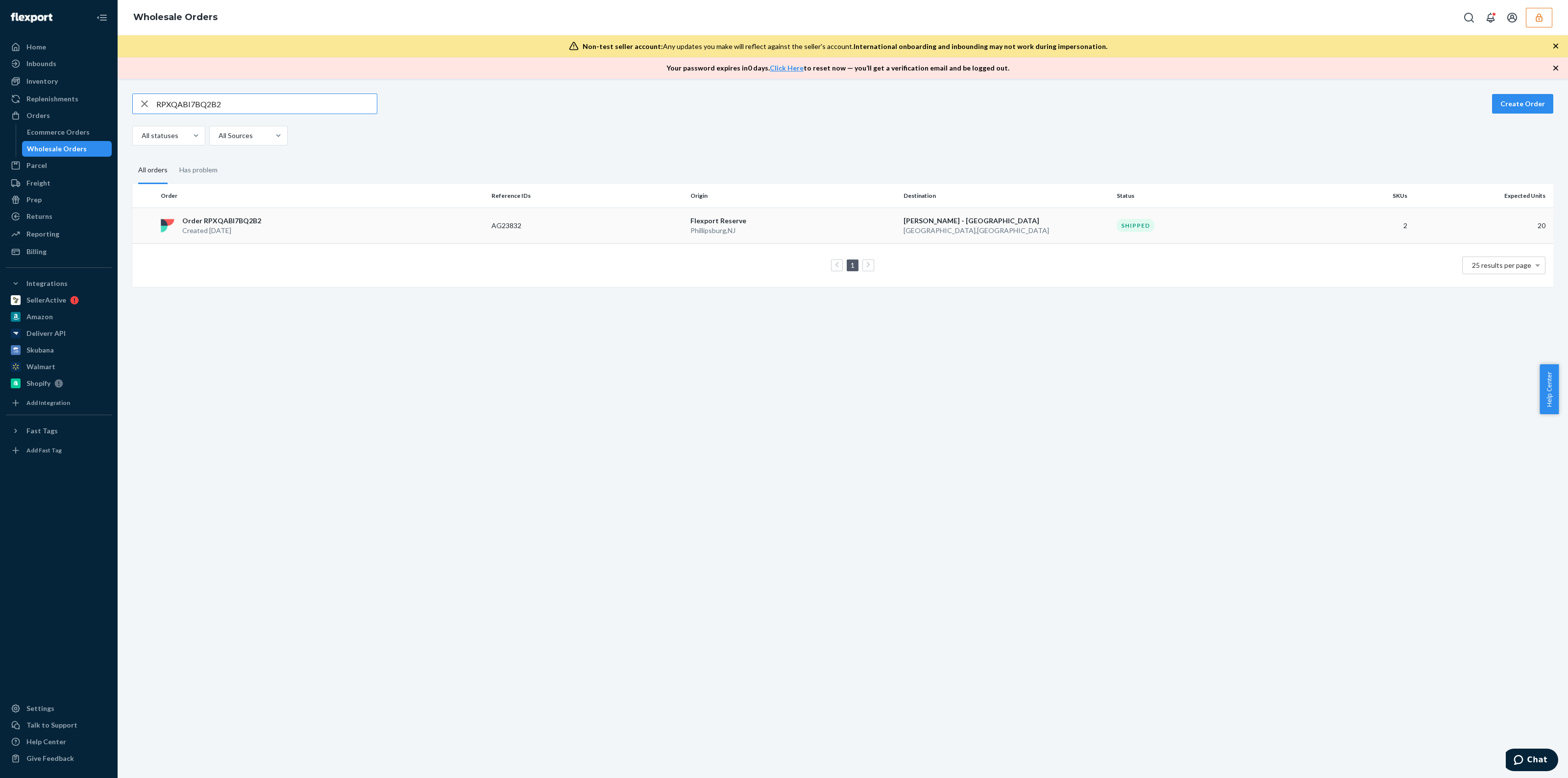
type input "RPXQABI7BQ2B2"
click at [757, 231] on p "[GEOGRAPHIC_DATA] , [GEOGRAPHIC_DATA]" at bounding box center [793, 231] width 206 height 10
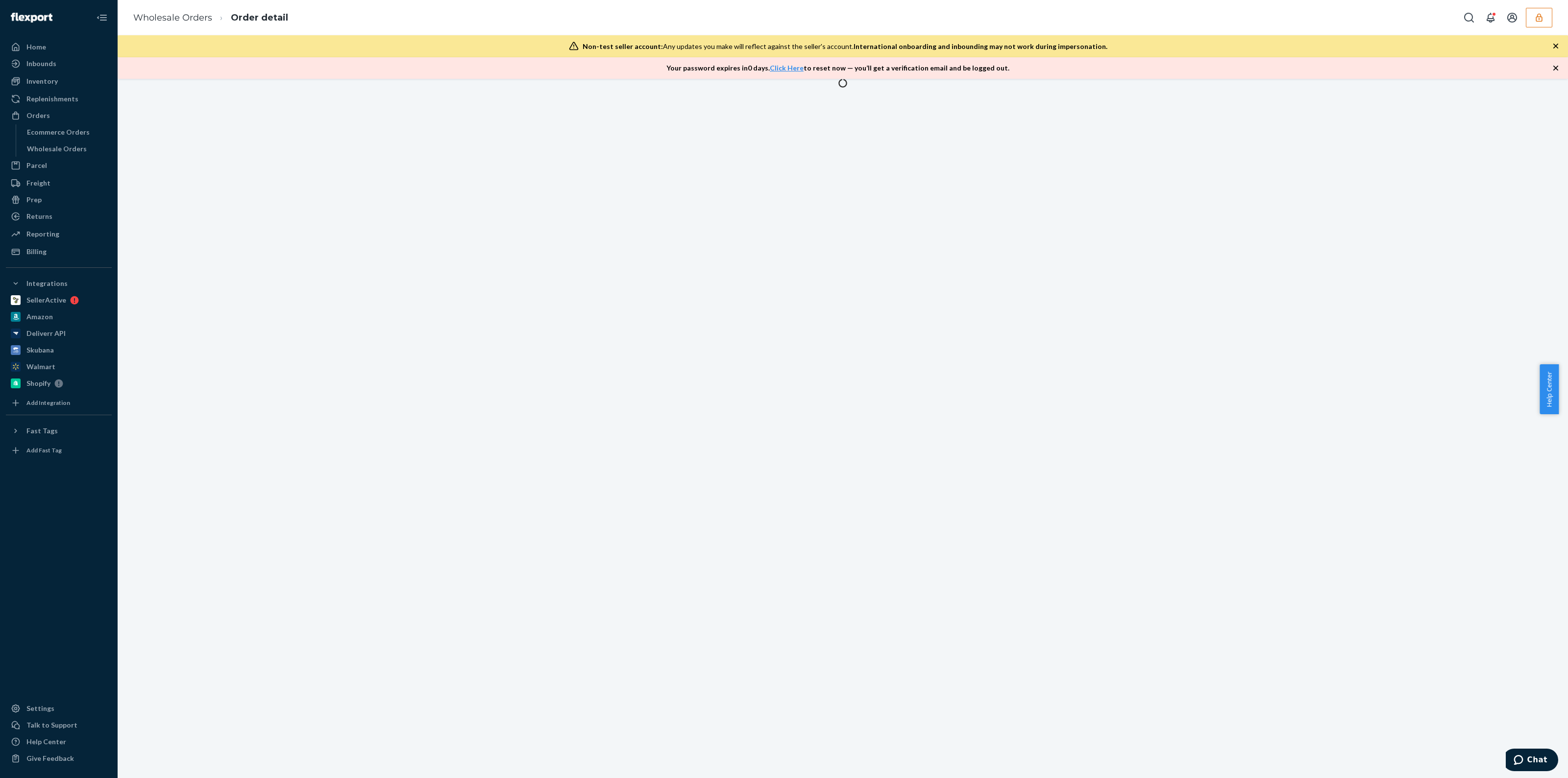
click at [1559, 43] on icon "button" at bounding box center [1556, 46] width 10 height 10
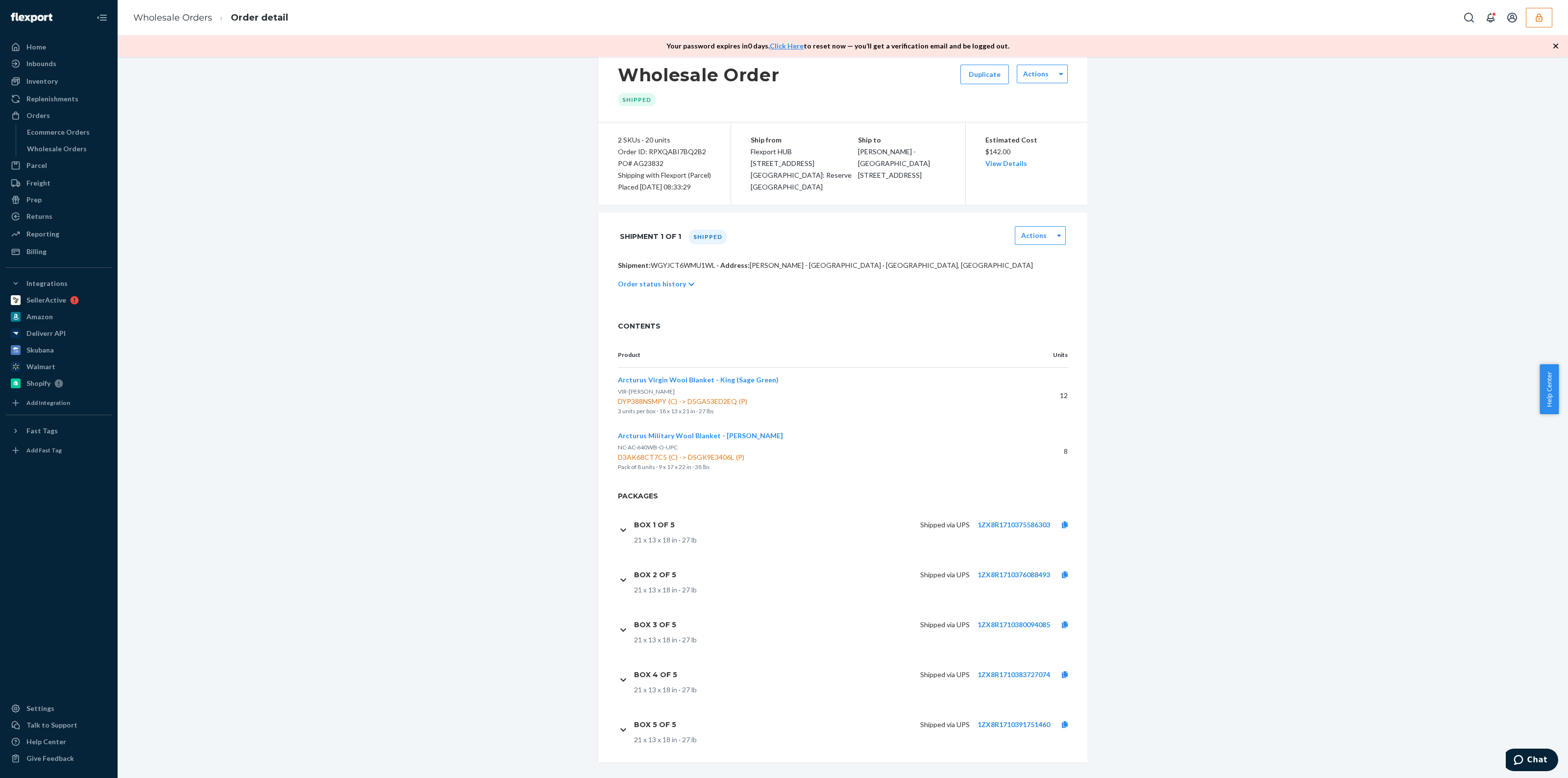
scroll to position [29, 0]
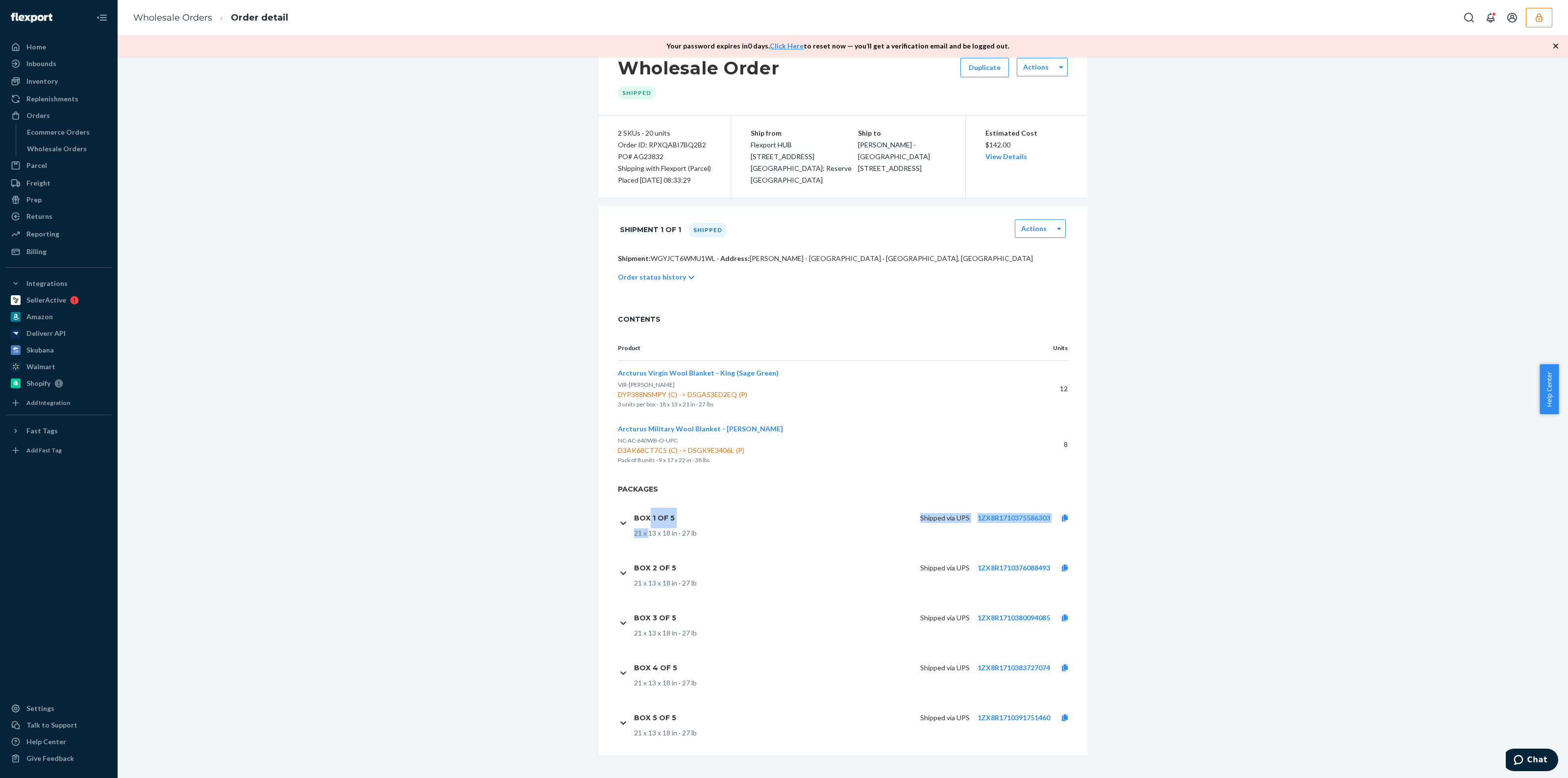
click at [645, 530] on div "Box 1 of 5 Shipped via UPS 1ZX8R1710375586303 21 x 13 x 18 in · 27 lb" at bounding box center [856, 523] width 445 height 30
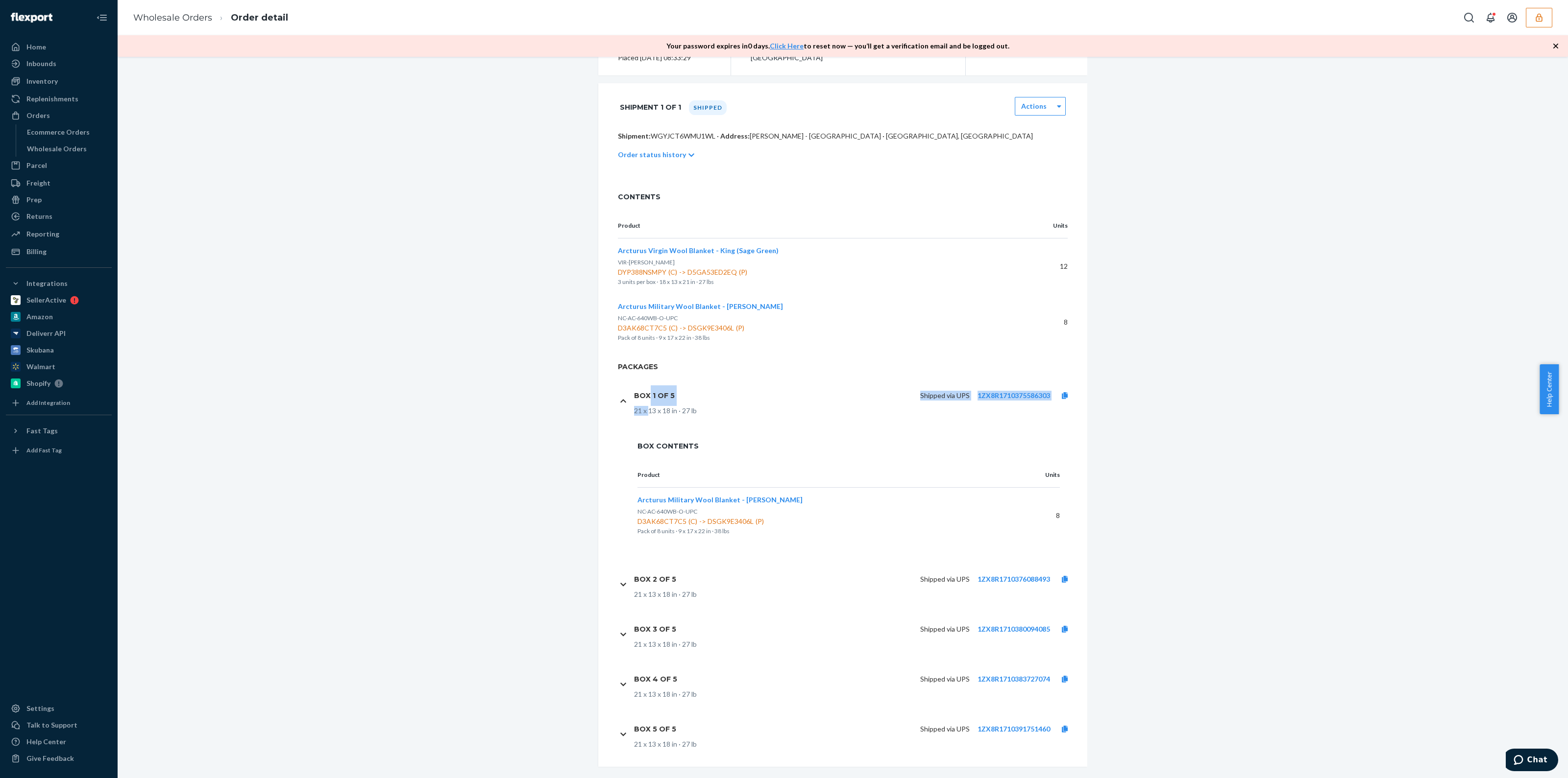
scroll to position [90, 0]
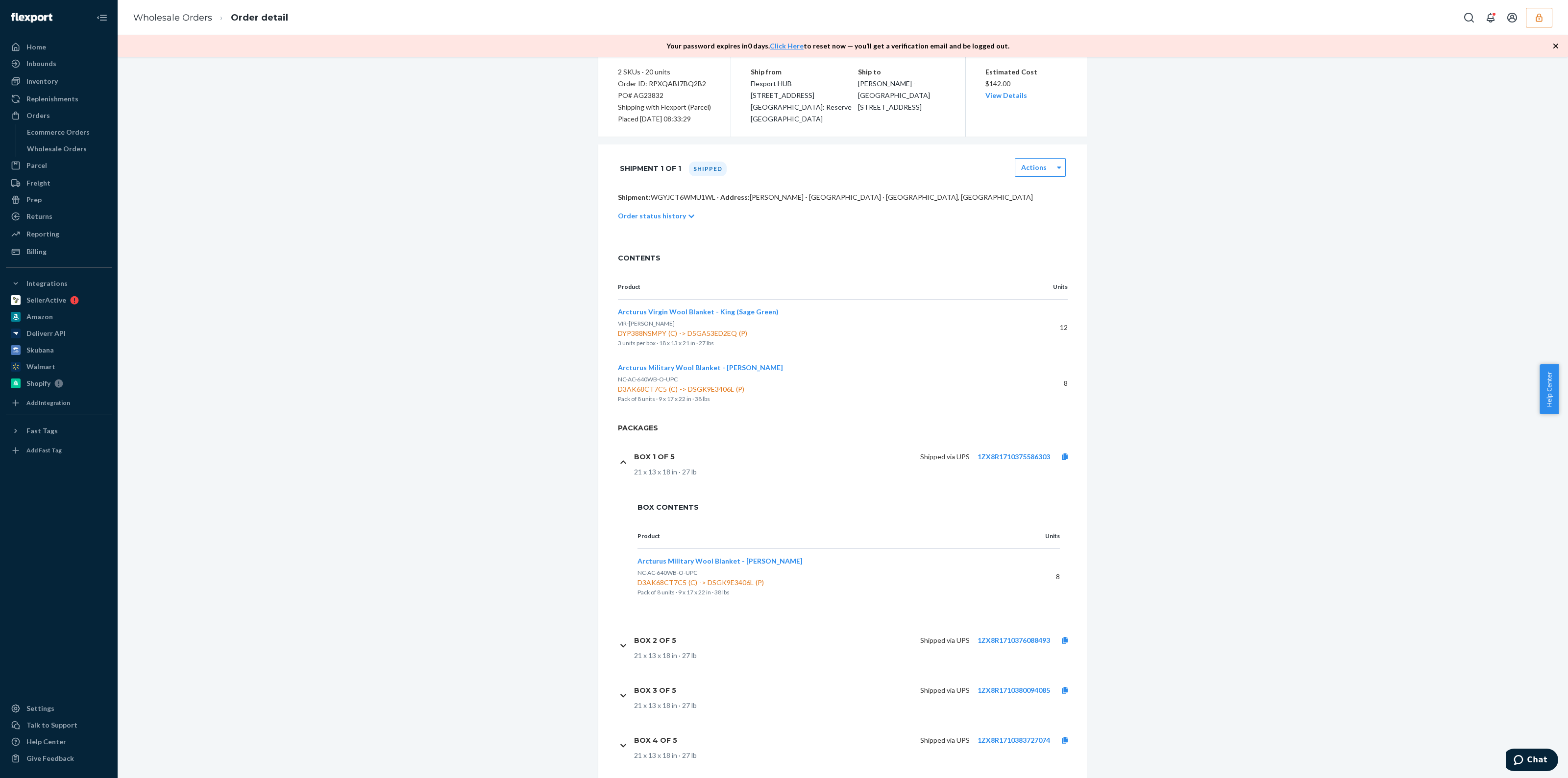
click at [658, 214] on p "Order status history" at bounding box center [652, 216] width 68 height 10
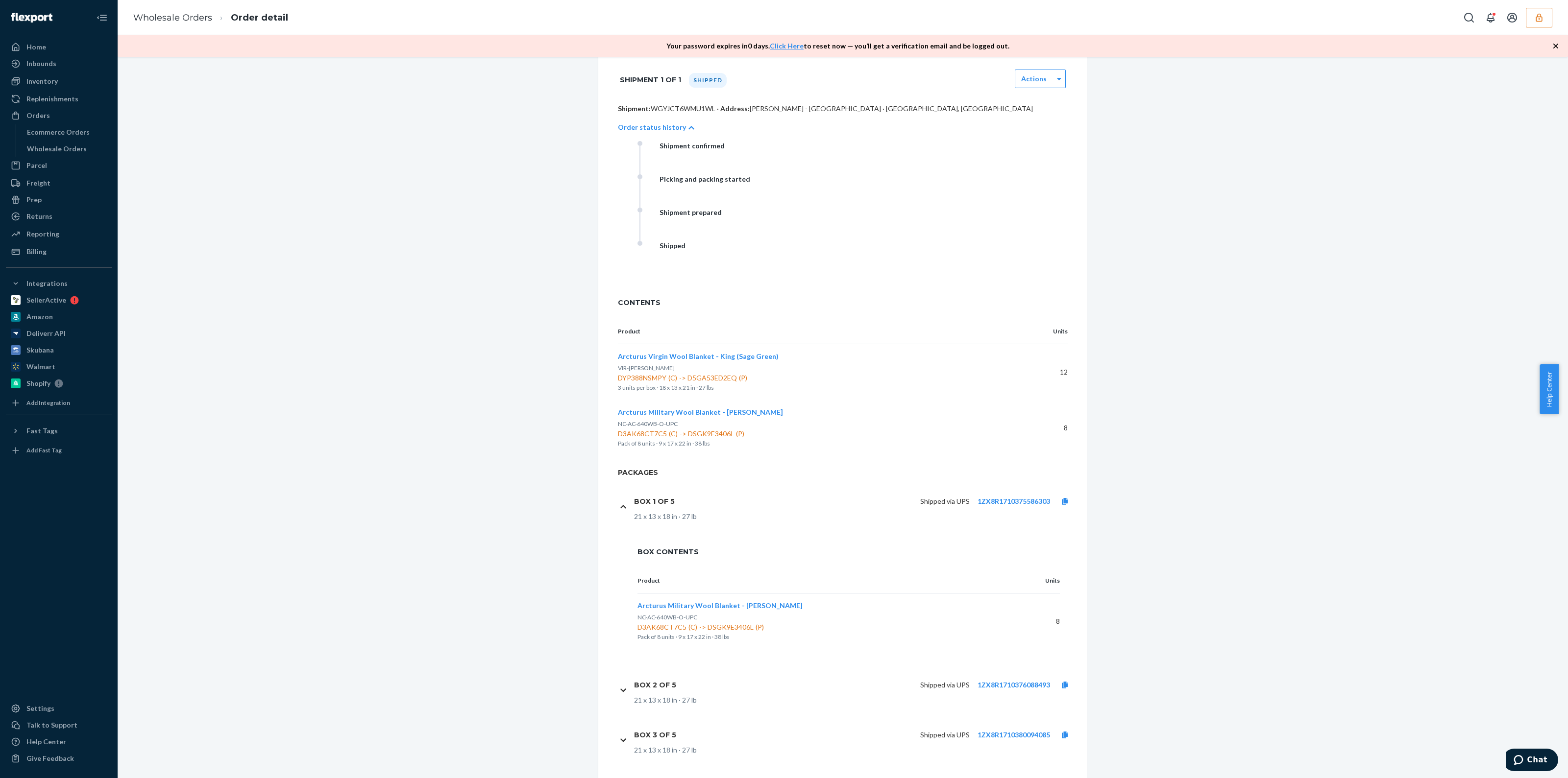
scroll to position [296, 0]
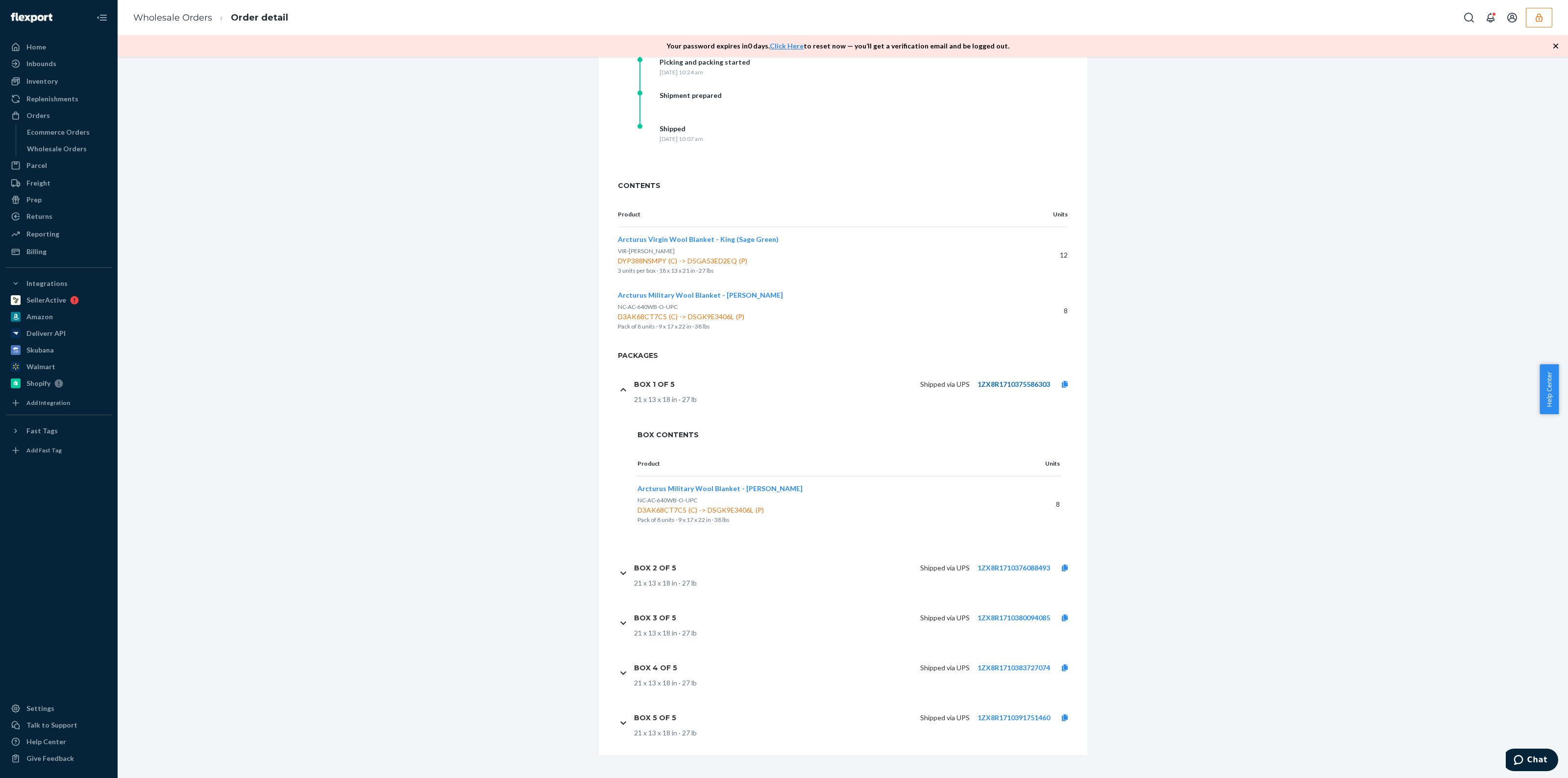
click at [983, 380] on link "1ZX8R1710375586303" at bounding box center [1014, 384] width 72 height 8
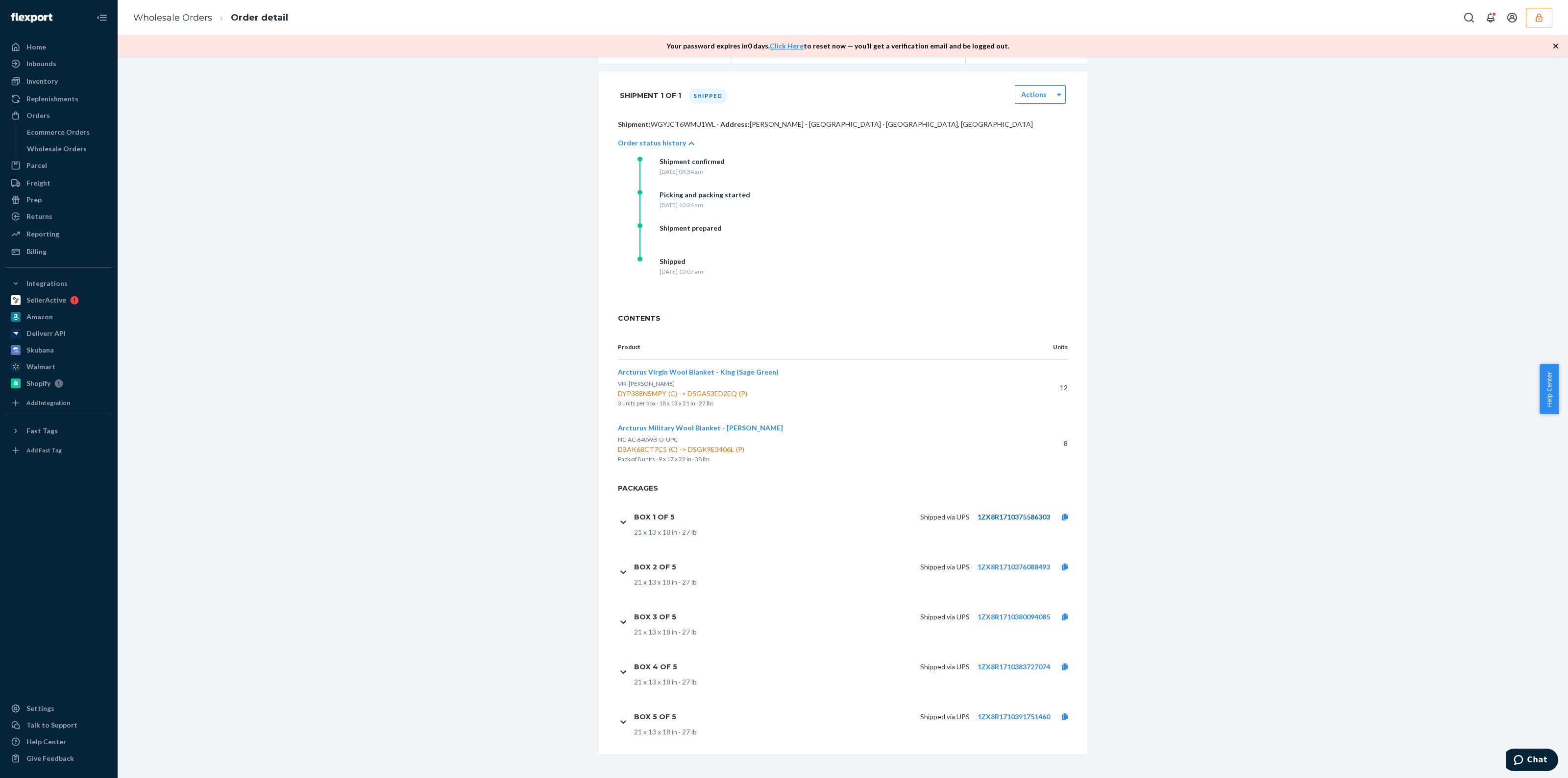
scroll to position [163, 0]
click at [990, 571] on link "1ZX8R1710376088493" at bounding box center [1014, 567] width 72 height 8
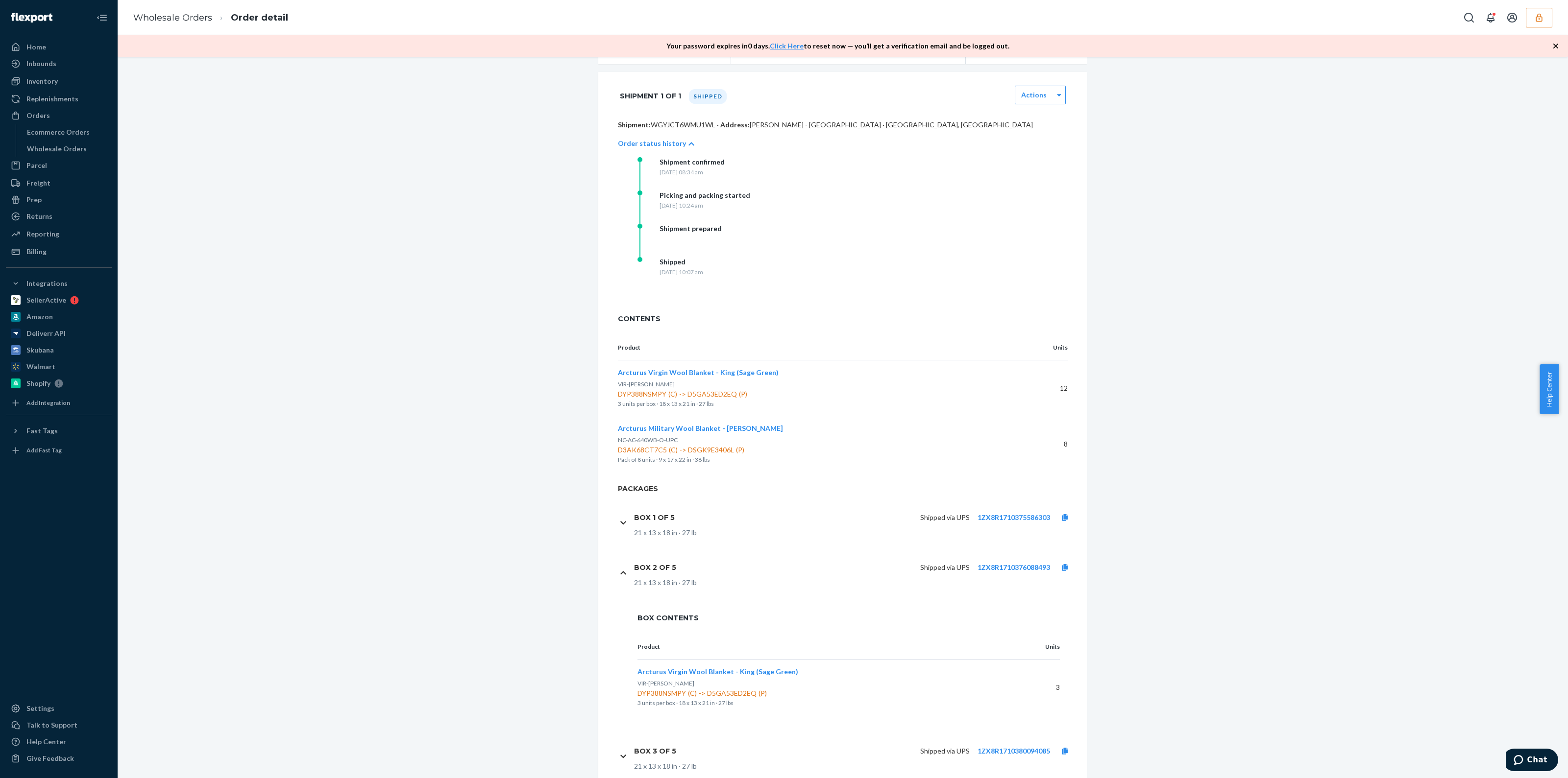
click at [619, 576] on div "Box 2 of 5 Shipped via UPS 1ZX8R1710376088493 21 x 13 x 18 in · 27 lb" at bounding box center [848, 573] width 461 height 50
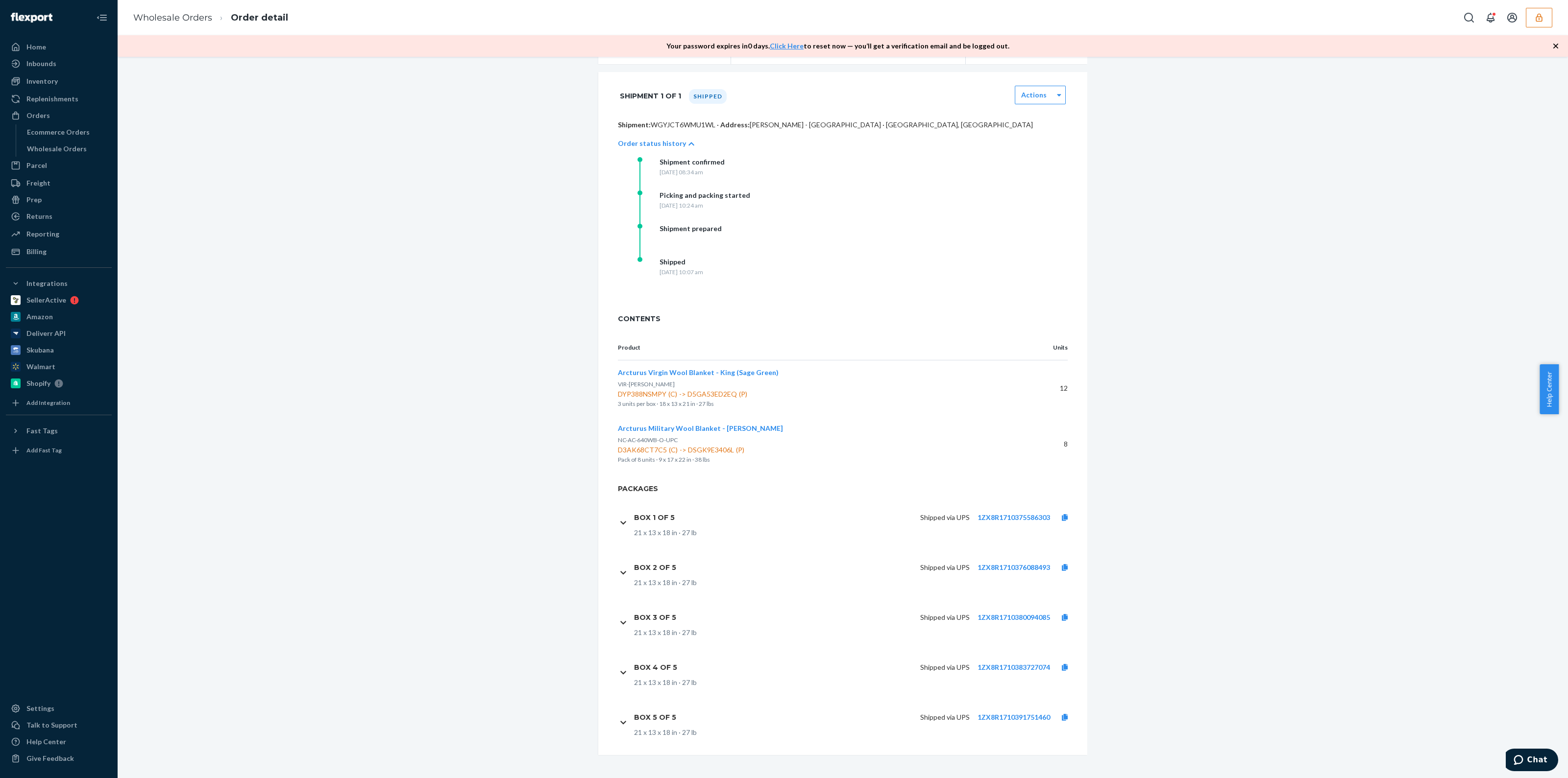
click at [637, 523] on div "Box 1 of 5" at bounding box center [658, 517] width 48 height 20
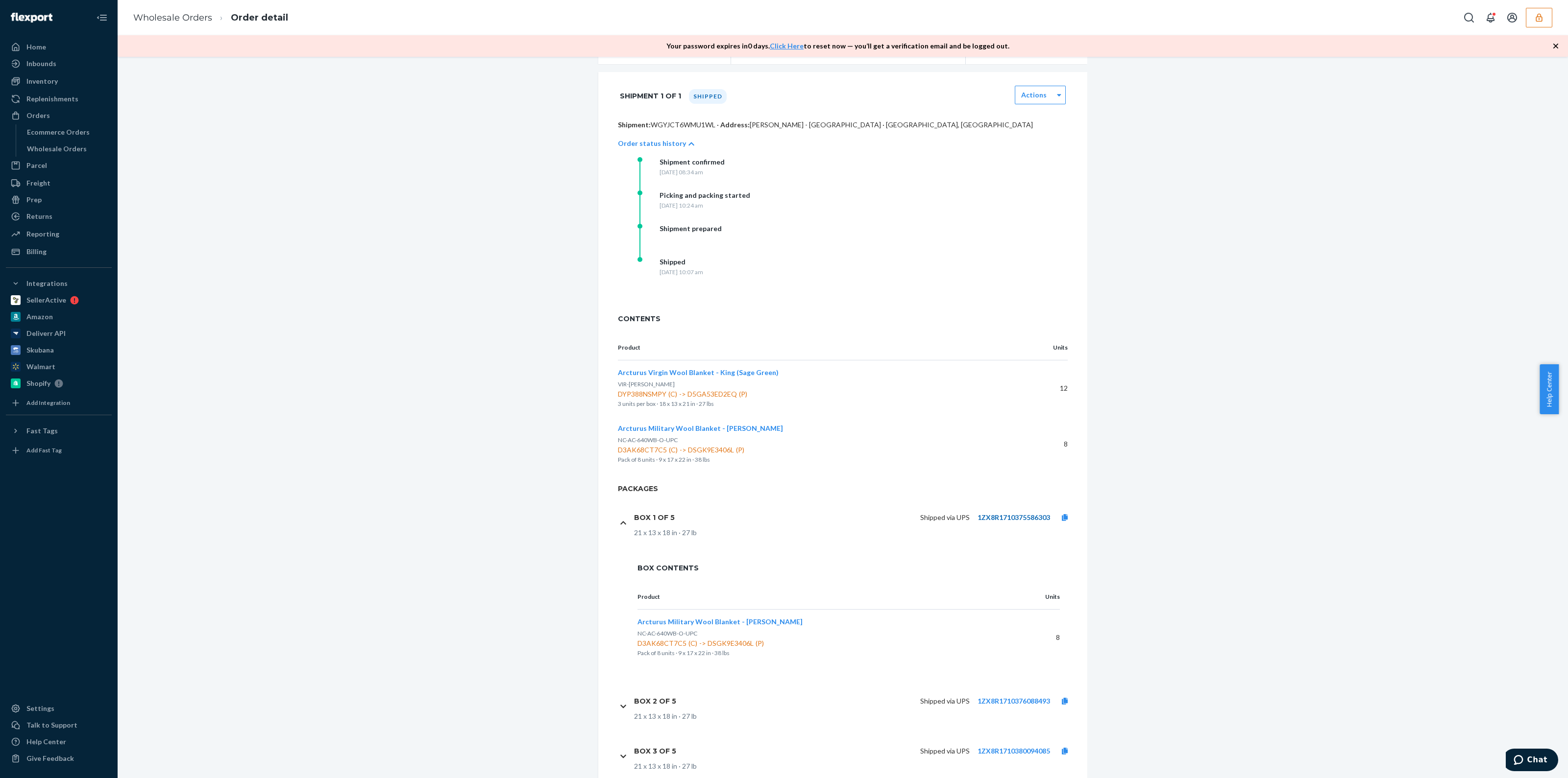
click at [1018, 520] on link "1ZX8R1710375586303" at bounding box center [1014, 517] width 72 height 8
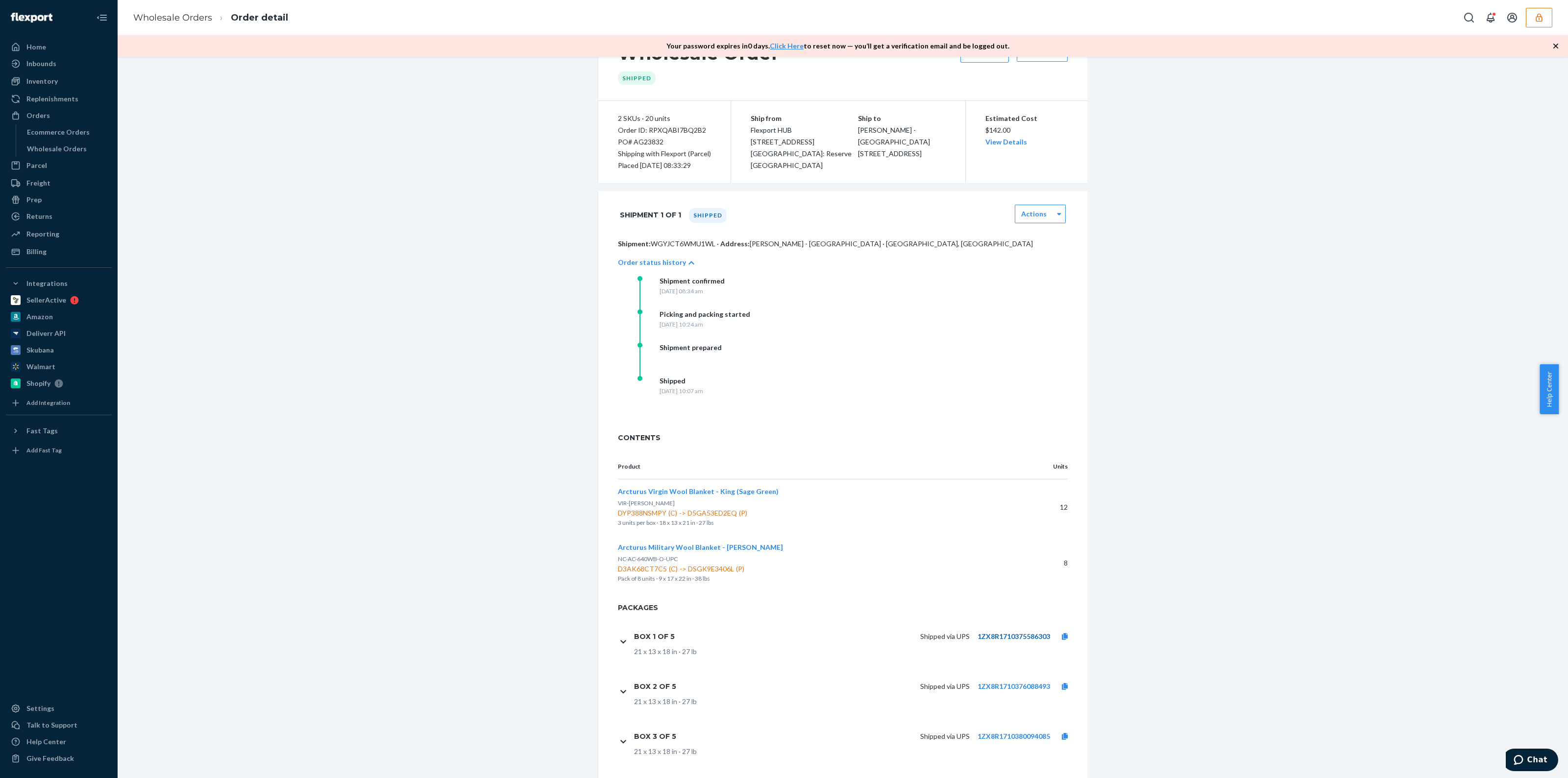
scroll to position [0, 0]
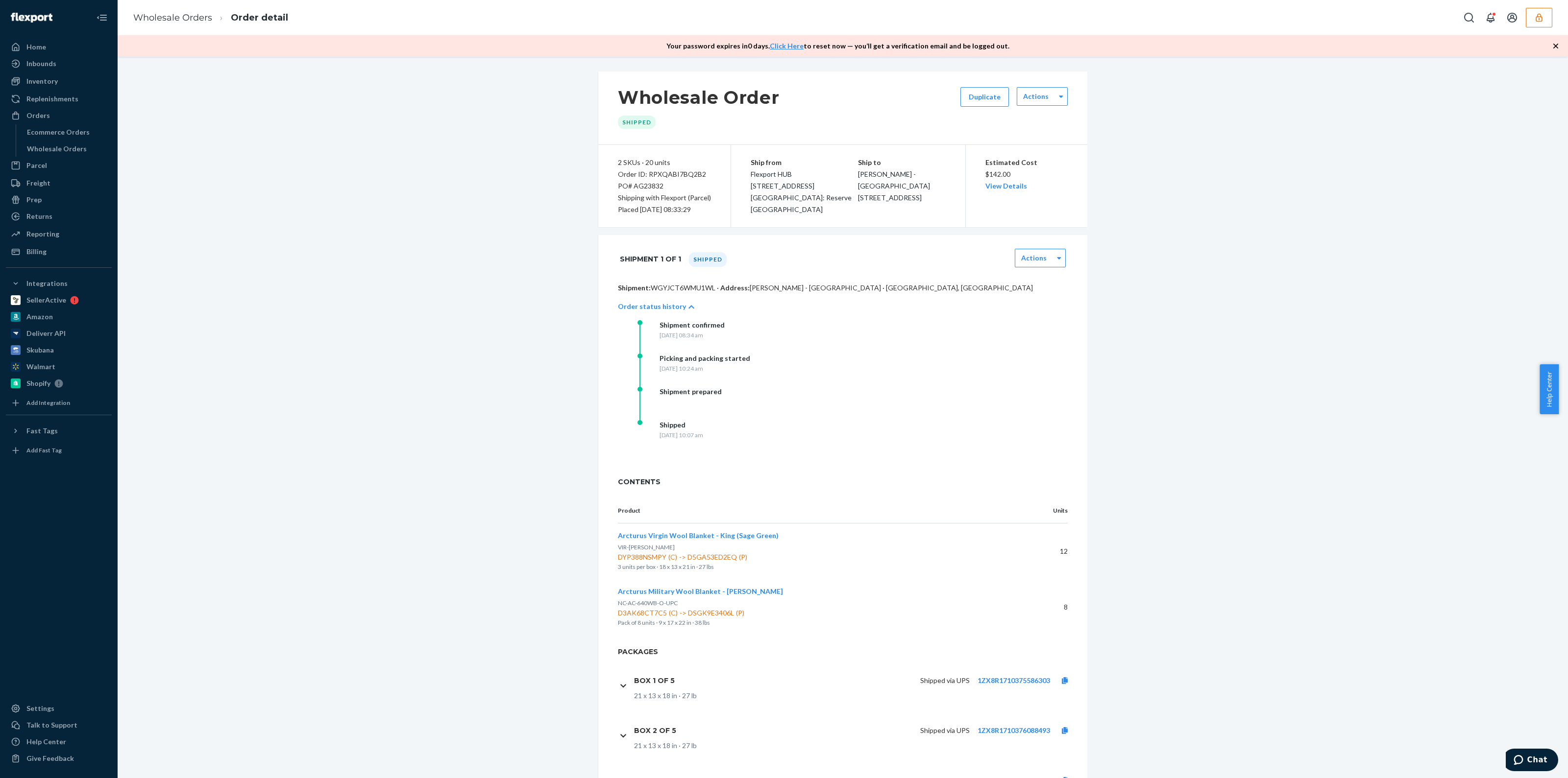
click at [666, 193] on p "Shipping with Flexport (Parcel)" at bounding box center [664, 197] width 93 height 12
click at [666, 194] on p "Shipping with Flexport (Parcel)" at bounding box center [664, 197] width 93 height 12
click at [490, 287] on div "Wholesale Order Shipped Duplicate Actions 2 SKUs · 20 units Order ID: RPXQABI7B…" at bounding box center [843, 495] width 1436 height 847
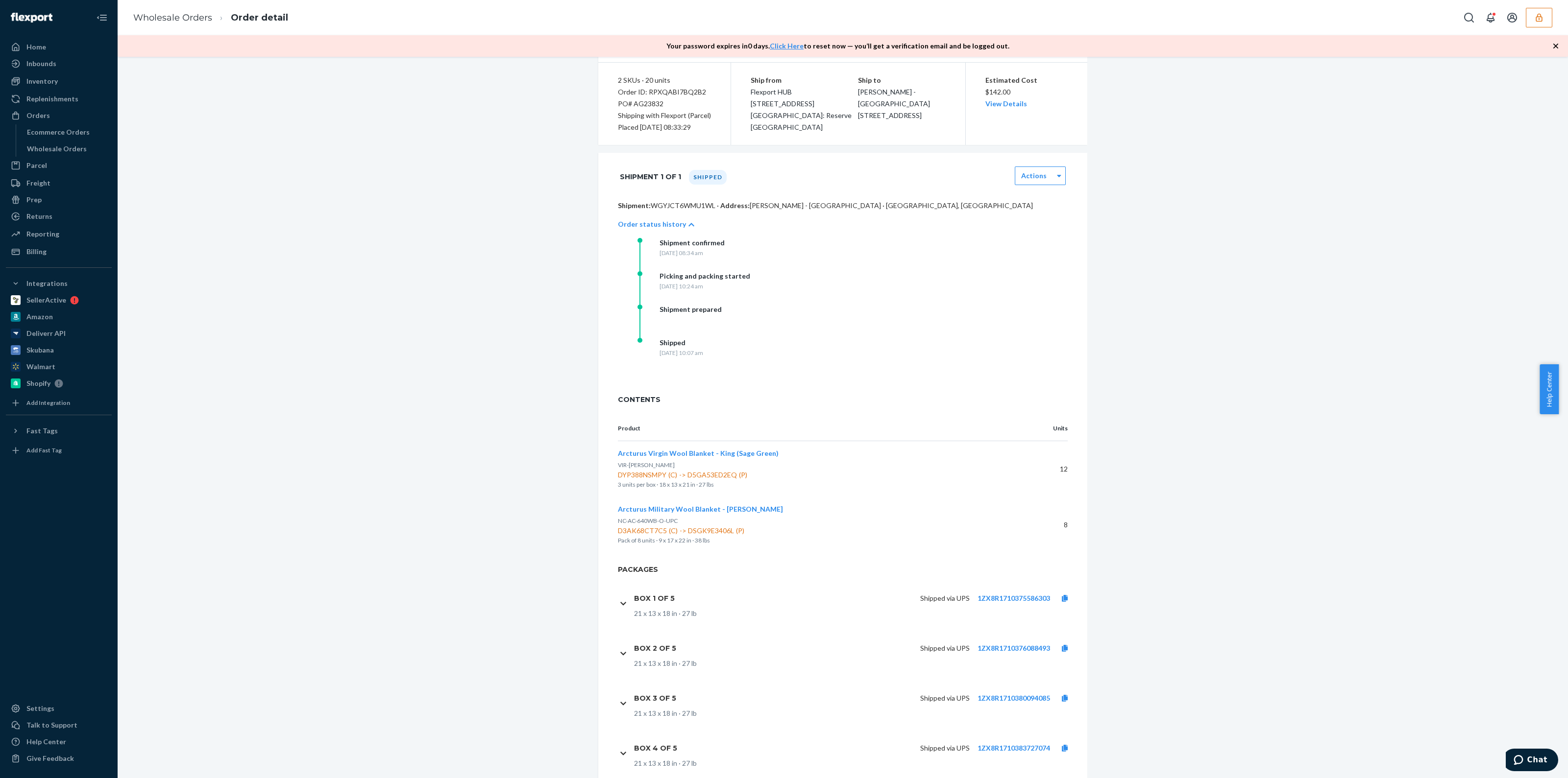
scroll to position [163, 0]
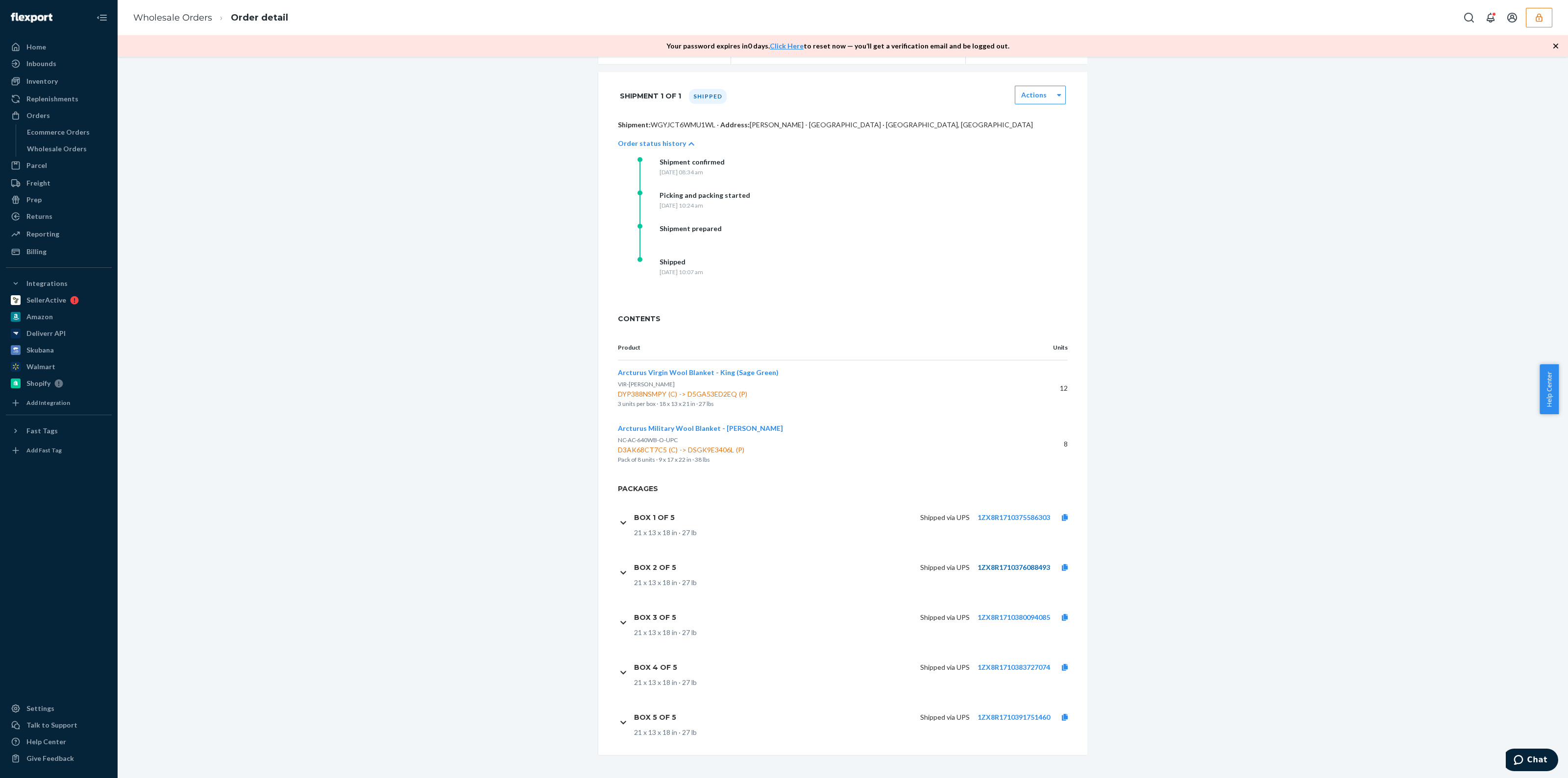
click at [995, 567] on link "1ZX8R1710376088493" at bounding box center [1014, 567] width 72 height 8
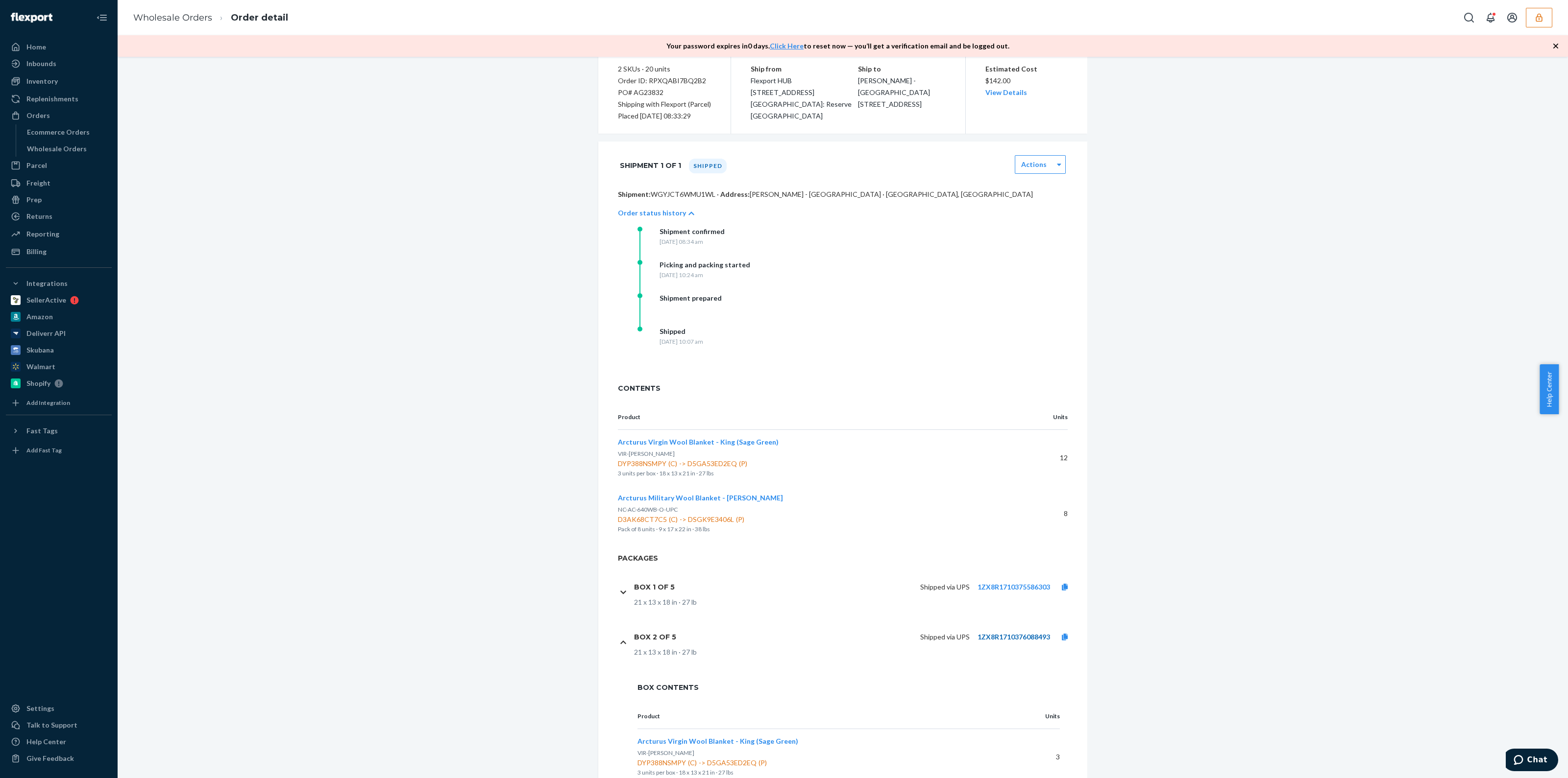
scroll to position [0, 0]
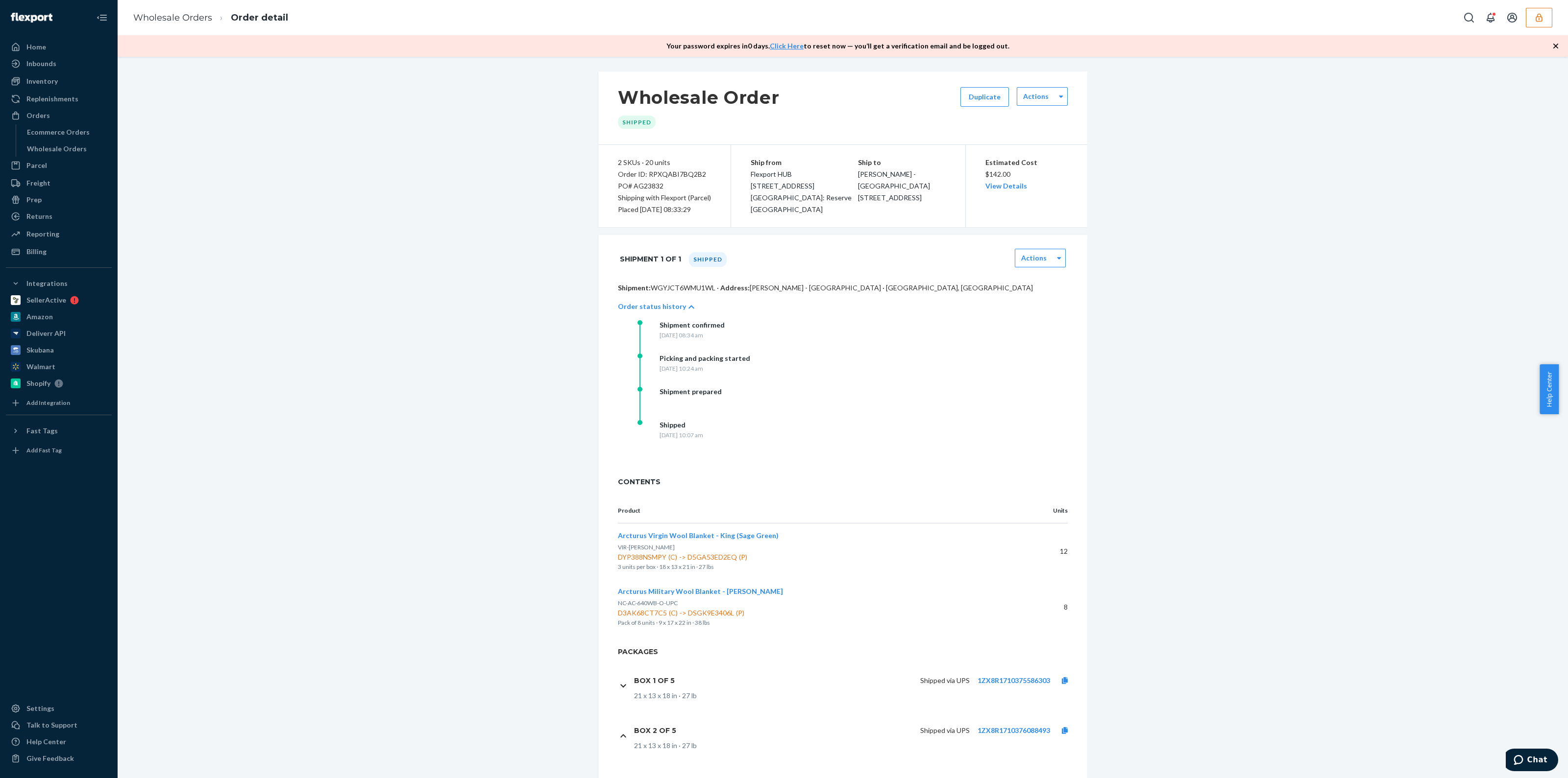
click at [656, 197] on p "Shipping with Flexport (Parcel)" at bounding box center [664, 197] width 93 height 12
click at [656, 197] on p "Shipping with Flexport (Parcel)" at bounding box center [664, 197] width 93 height 12
click at [652, 180] on div "PO# AG23832" at bounding box center [664, 186] width 93 height 12
click at [661, 176] on div "Order ID: RPXQABI7BQ2B2" at bounding box center [664, 174] width 93 height 12
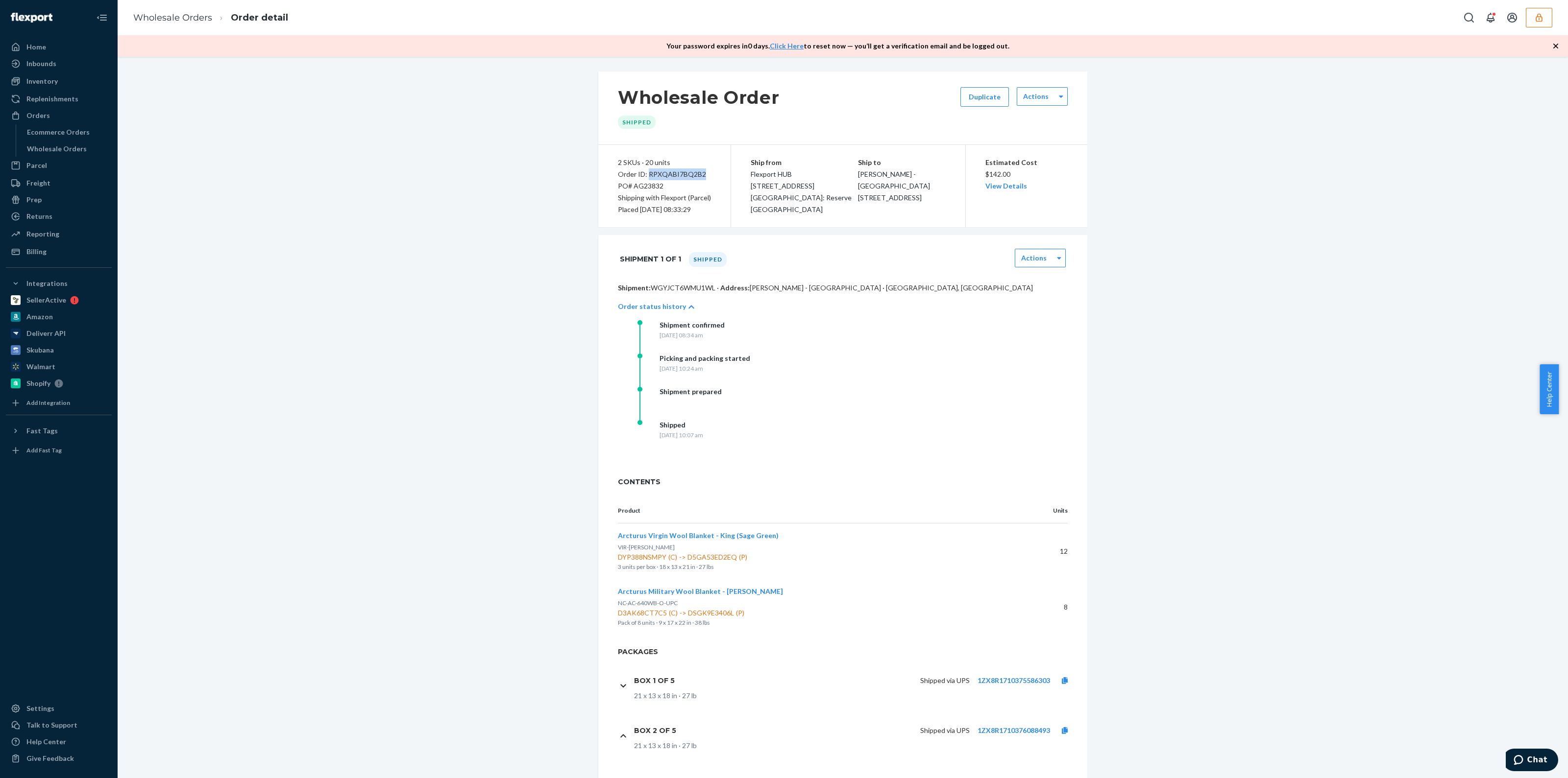
click at [661, 176] on div "Order ID: RPXQABI7BQ2B2" at bounding box center [664, 174] width 93 height 12
click at [645, 184] on div "PO# AG23832" at bounding box center [664, 186] width 93 height 12
click at [646, 184] on div "PO# AG23832" at bounding box center [664, 186] width 93 height 12
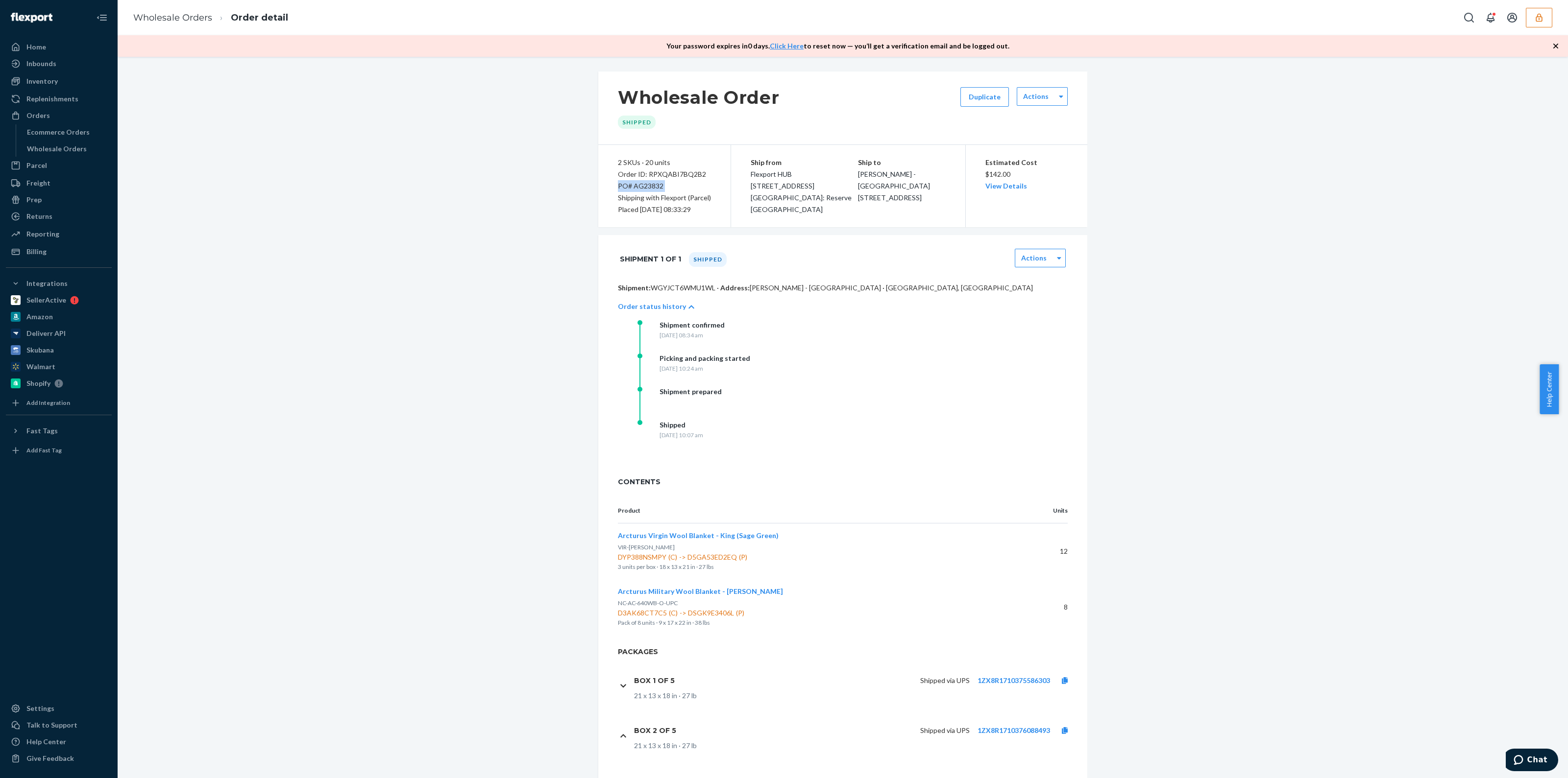
click at [645, 183] on div "PO# AG23832" at bounding box center [664, 186] width 93 height 12
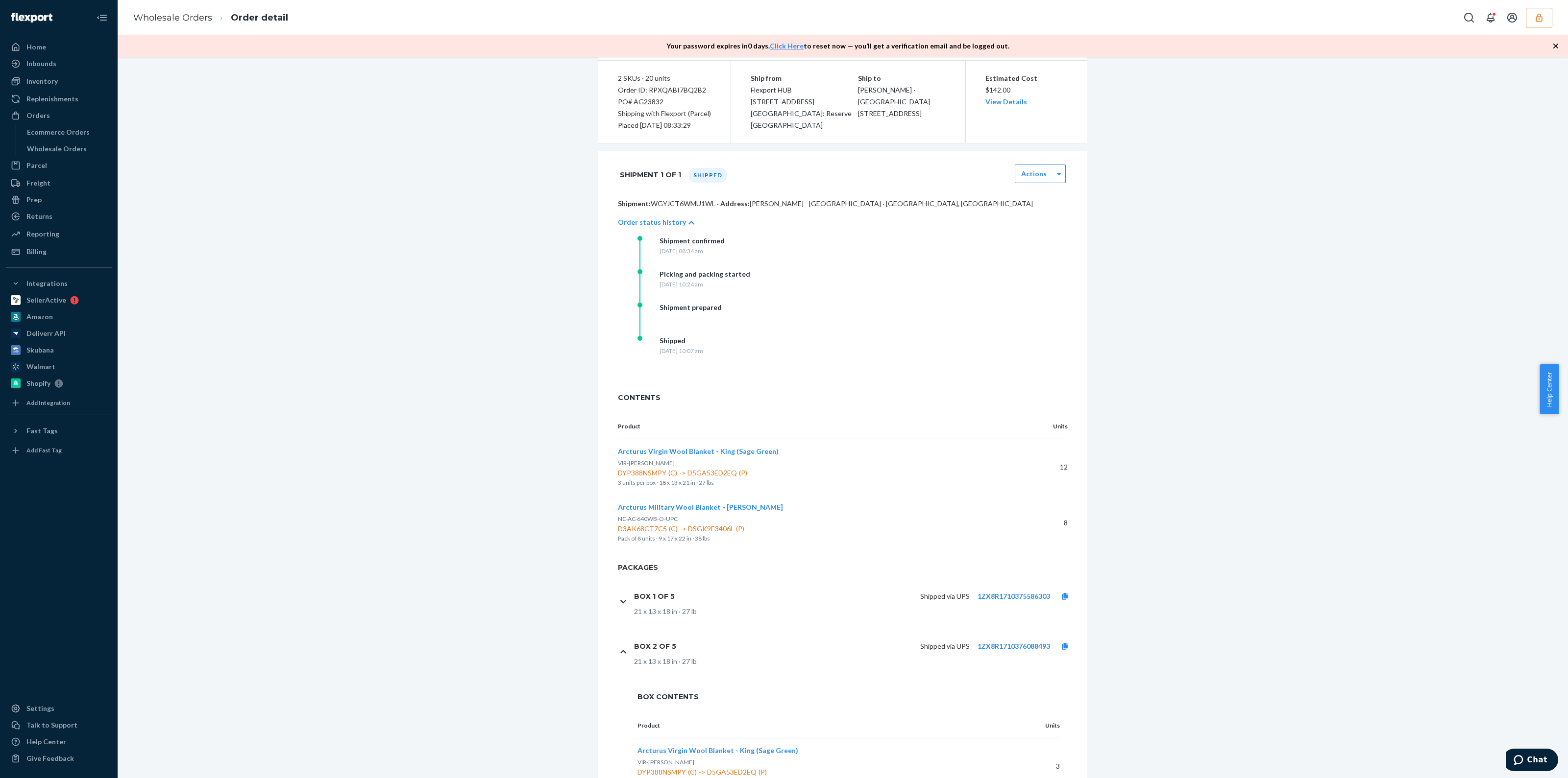
scroll to position [122, 0]
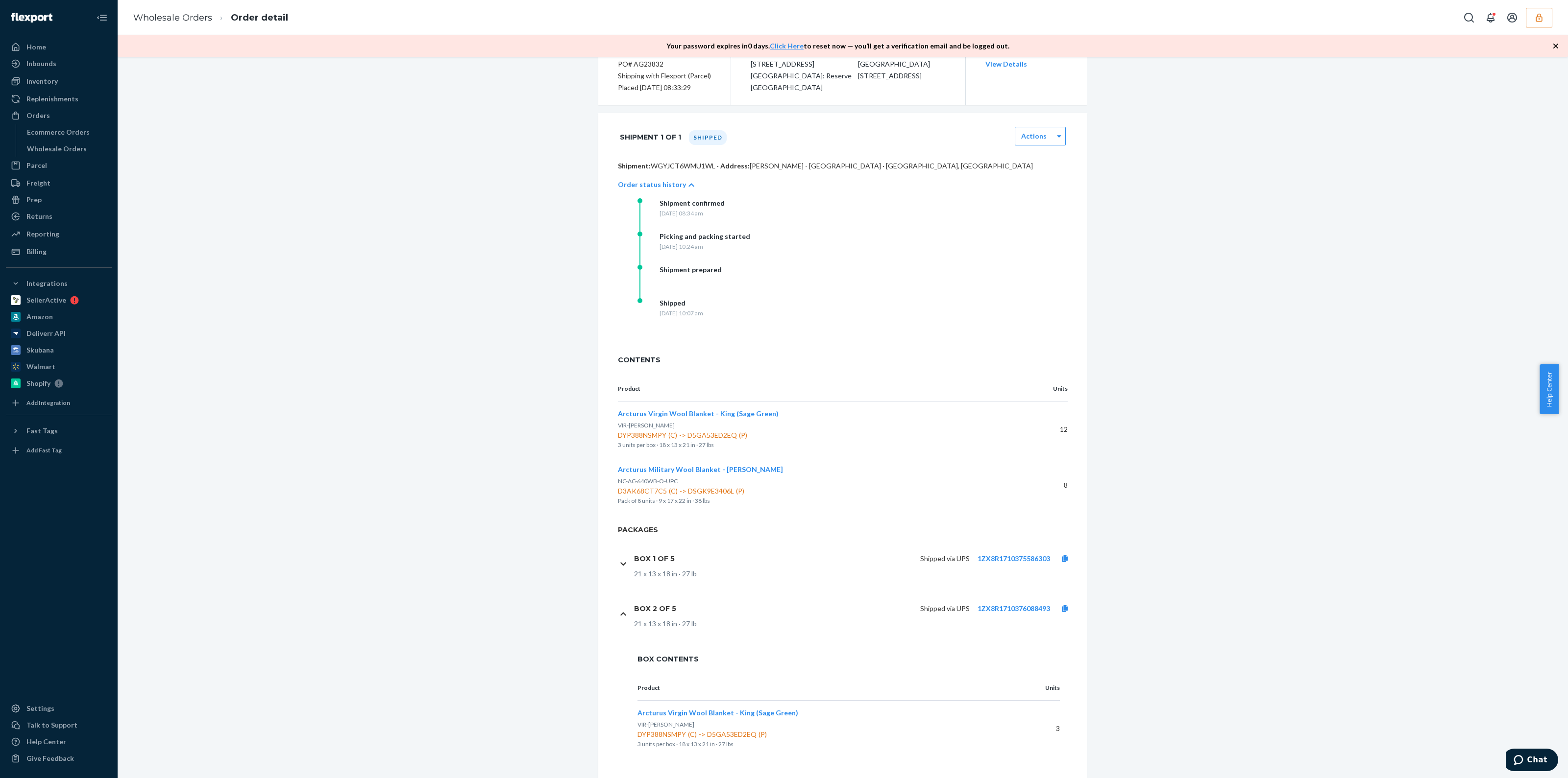
click at [799, 569] on div "21 x 13 x 18 in · 27 lb" at bounding box center [856, 574] width 445 height 10
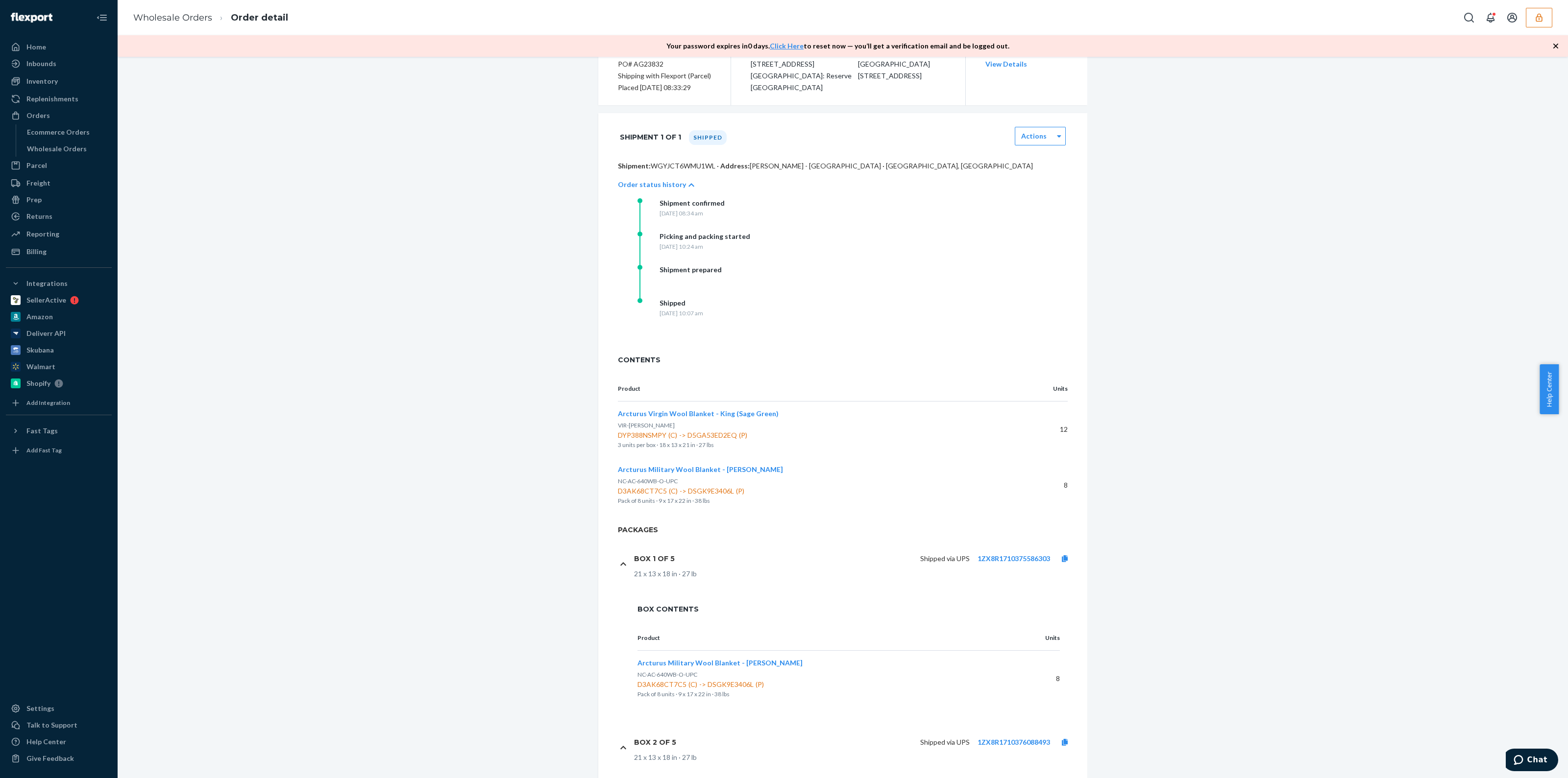
click at [622, 558] on div "Box 1 of 5 Shipped via UPS 1ZX8R1710375586303 21 x 13 x 18 in · 27 lb" at bounding box center [848, 564] width 461 height 50
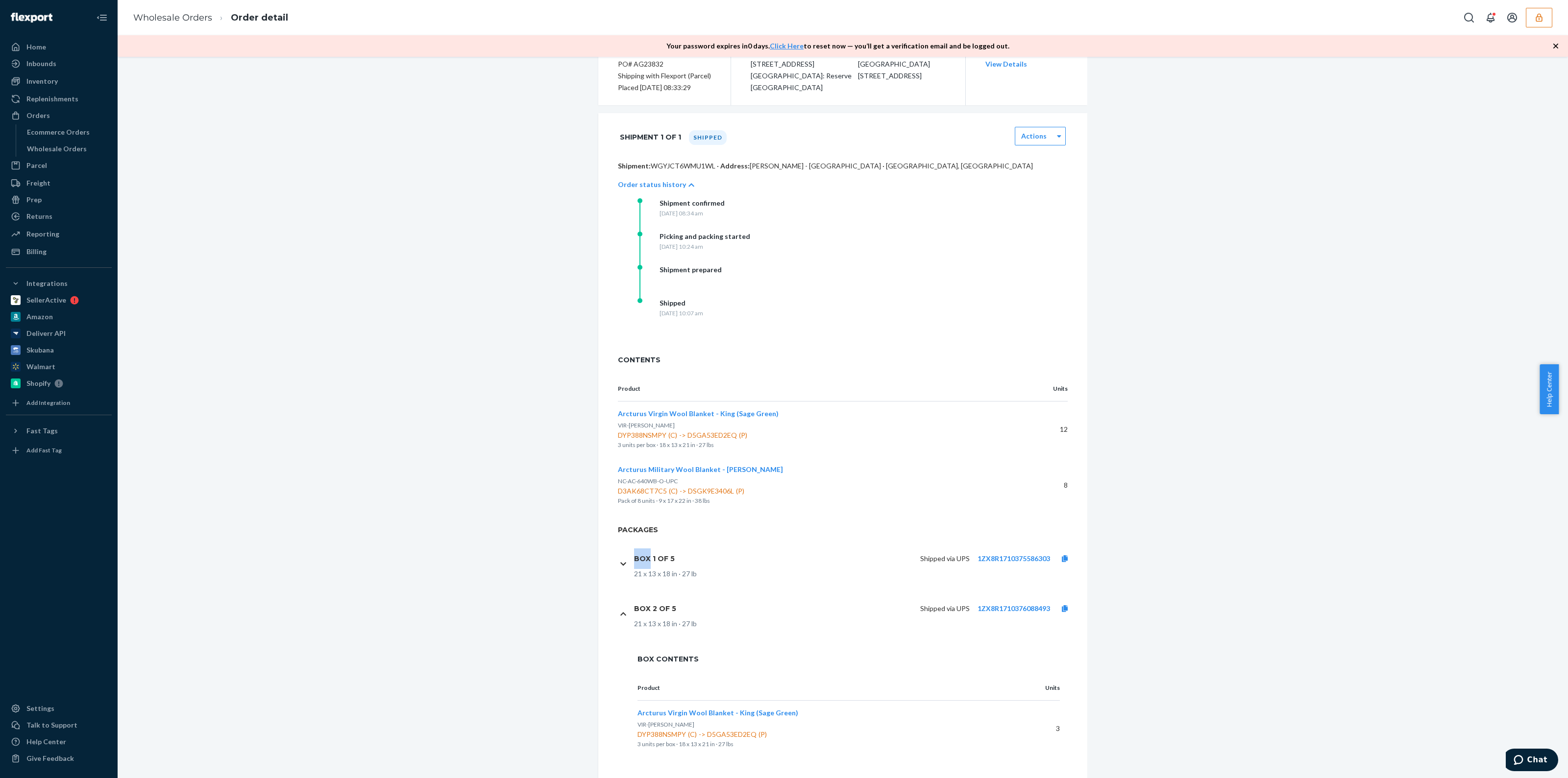
click at [622, 558] on div "Box 1 of 5 Shipped via UPS 1ZX8R1710375586303 21 x 13 x 18 in · 27 lb" at bounding box center [848, 564] width 461 height 50
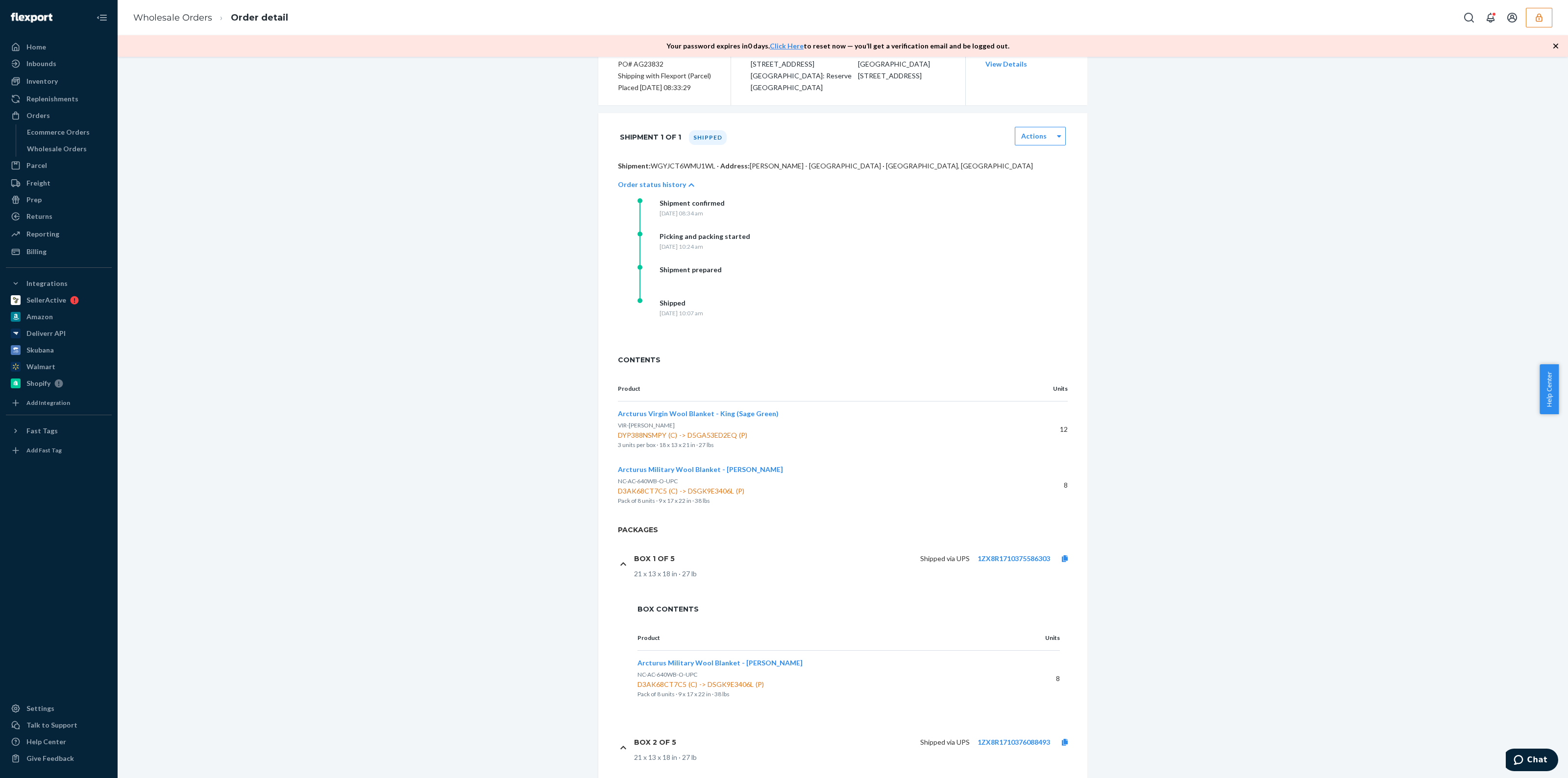
click at [695, 557] on div "Shipped via UPS 1ZX8R1710375586303" at bounding box center [881, 559] width 397 height 10
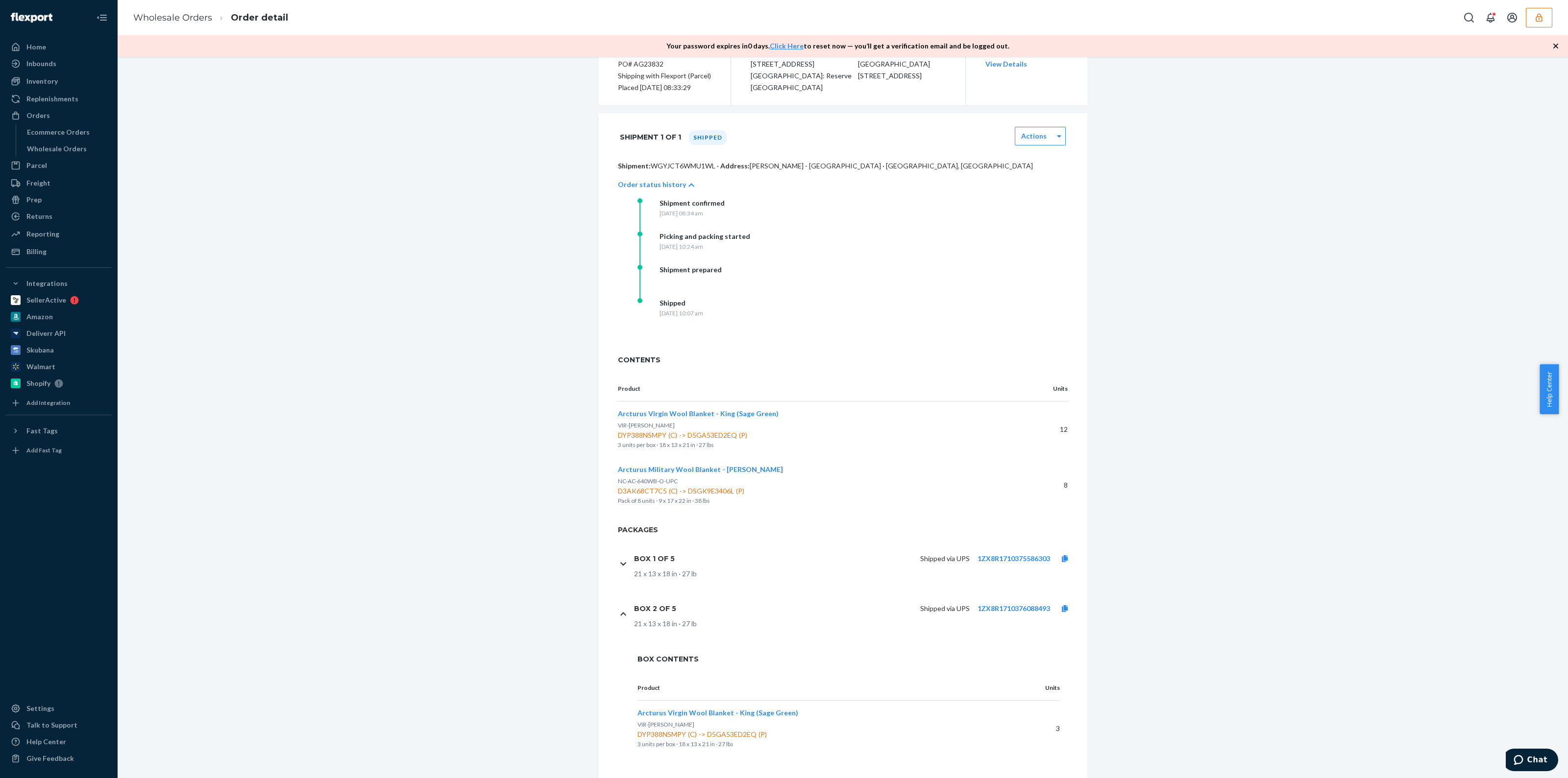
click at [634, 558] on h1 "Box 1 of 5" at bounding box center [655, 559] width 41 height 9
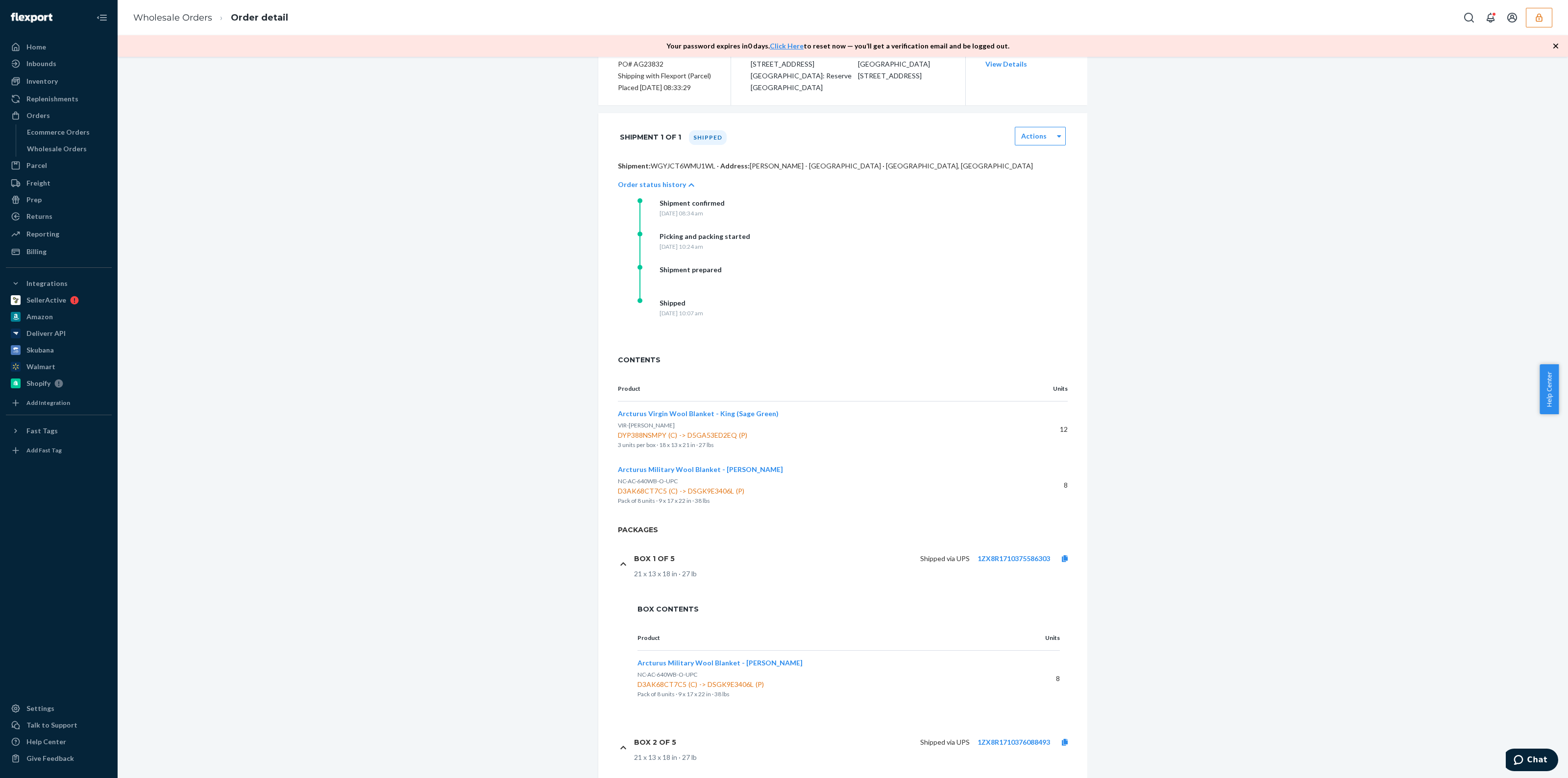
scroll to position [0, 0]
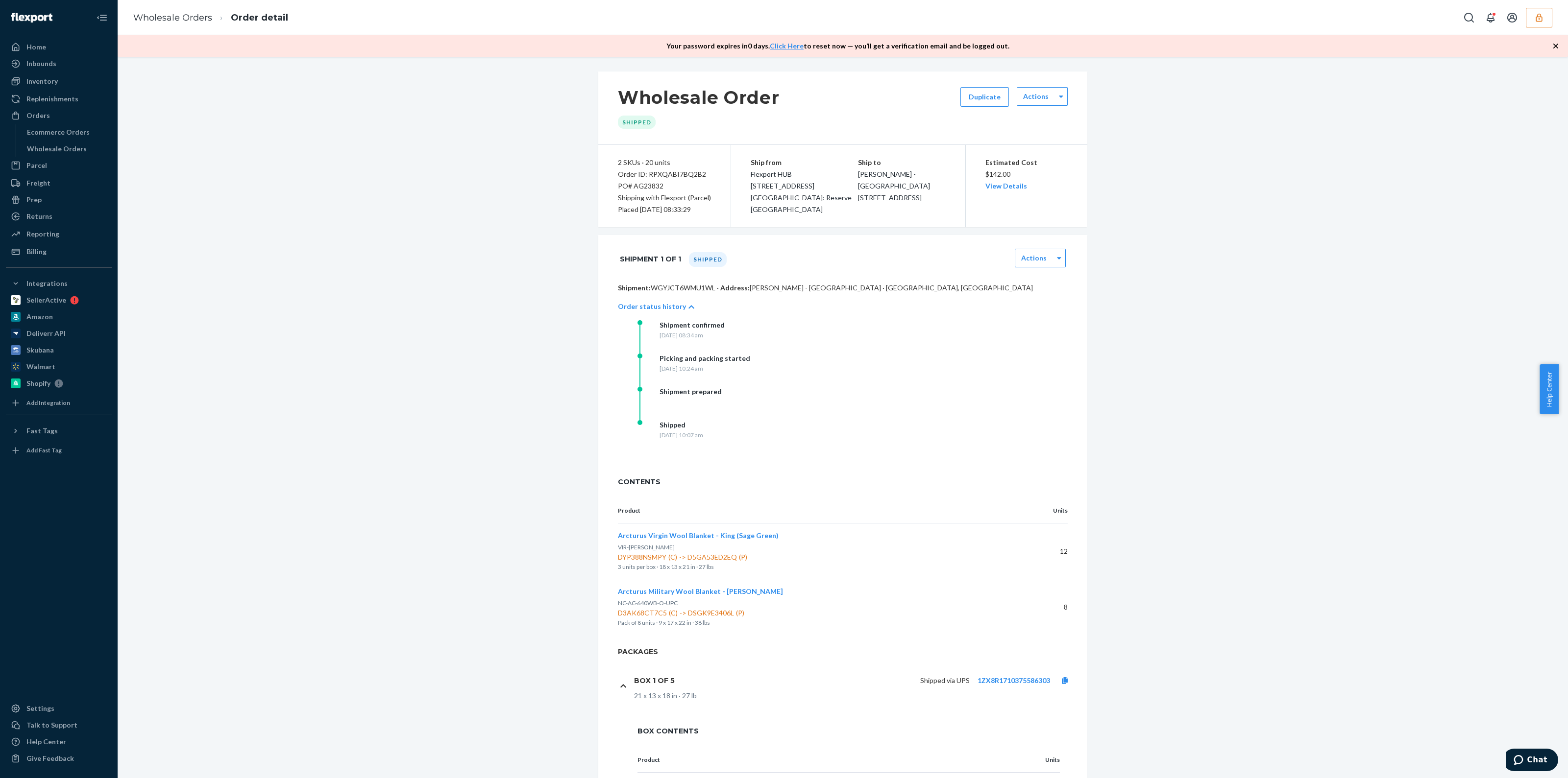
click at [663, 283] on p "Shipment: WGYJCT6WMU1WL · Address: Garrett Baethge - Hangar Hotel · Fredericksb…" at bounding box center [843, 288] width 450 height 10
copy p "WGYJCT6WMU1WL"
click at [679, 285] on p "Shipment: WGYJCT6WMU1WL · Address: Garrett Baethge - Hangar Hotel · Fredericksb…" at bounding box center [843, 288] width 450 height 10
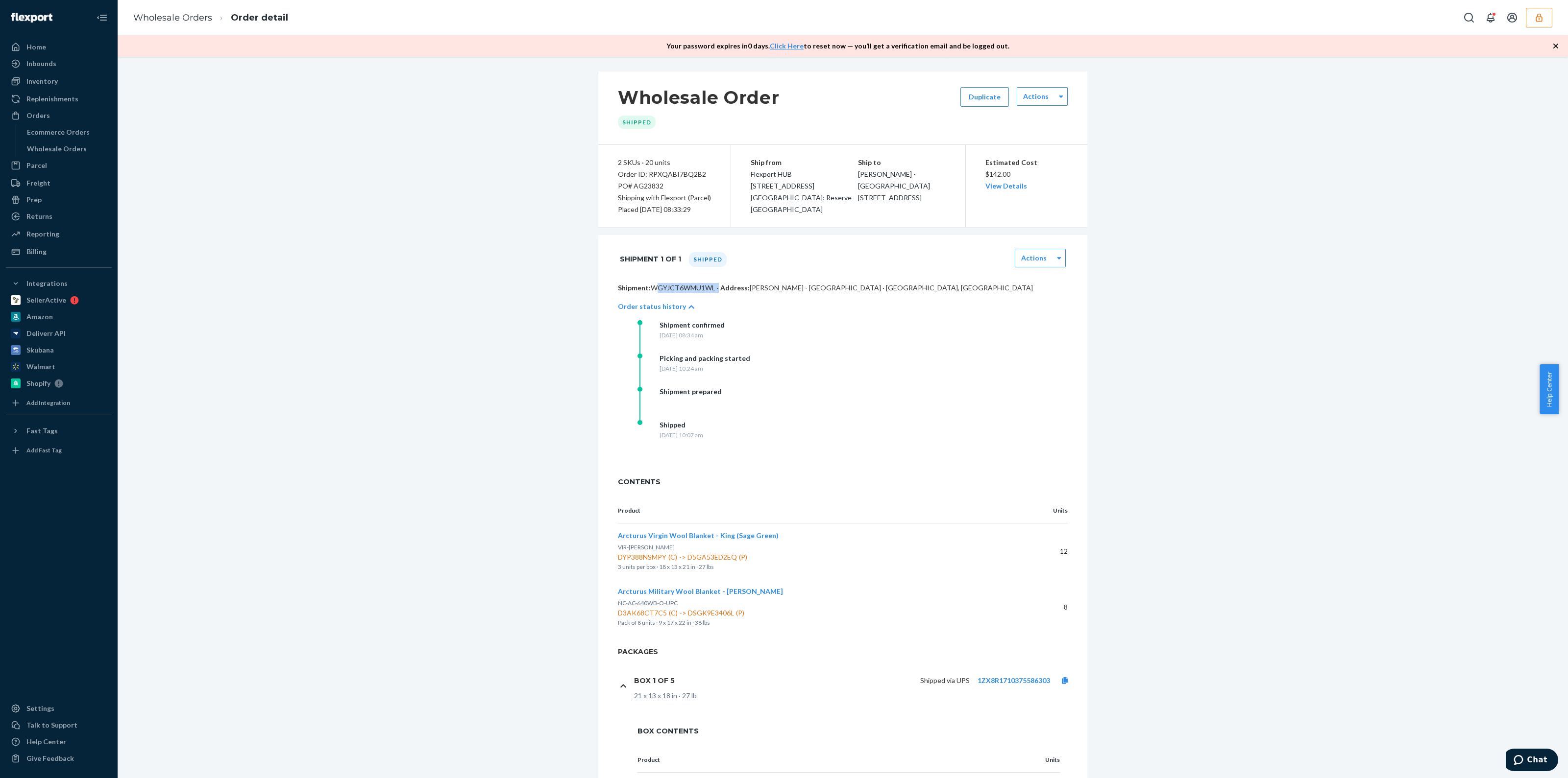
click at [679, 285] on p "Shipment: WGYJCT6WMU1WL · Address: Garrett Baethge - Hangar Hotel · Fredericksb…" at bounding box center [843, 288] width 450 height 10
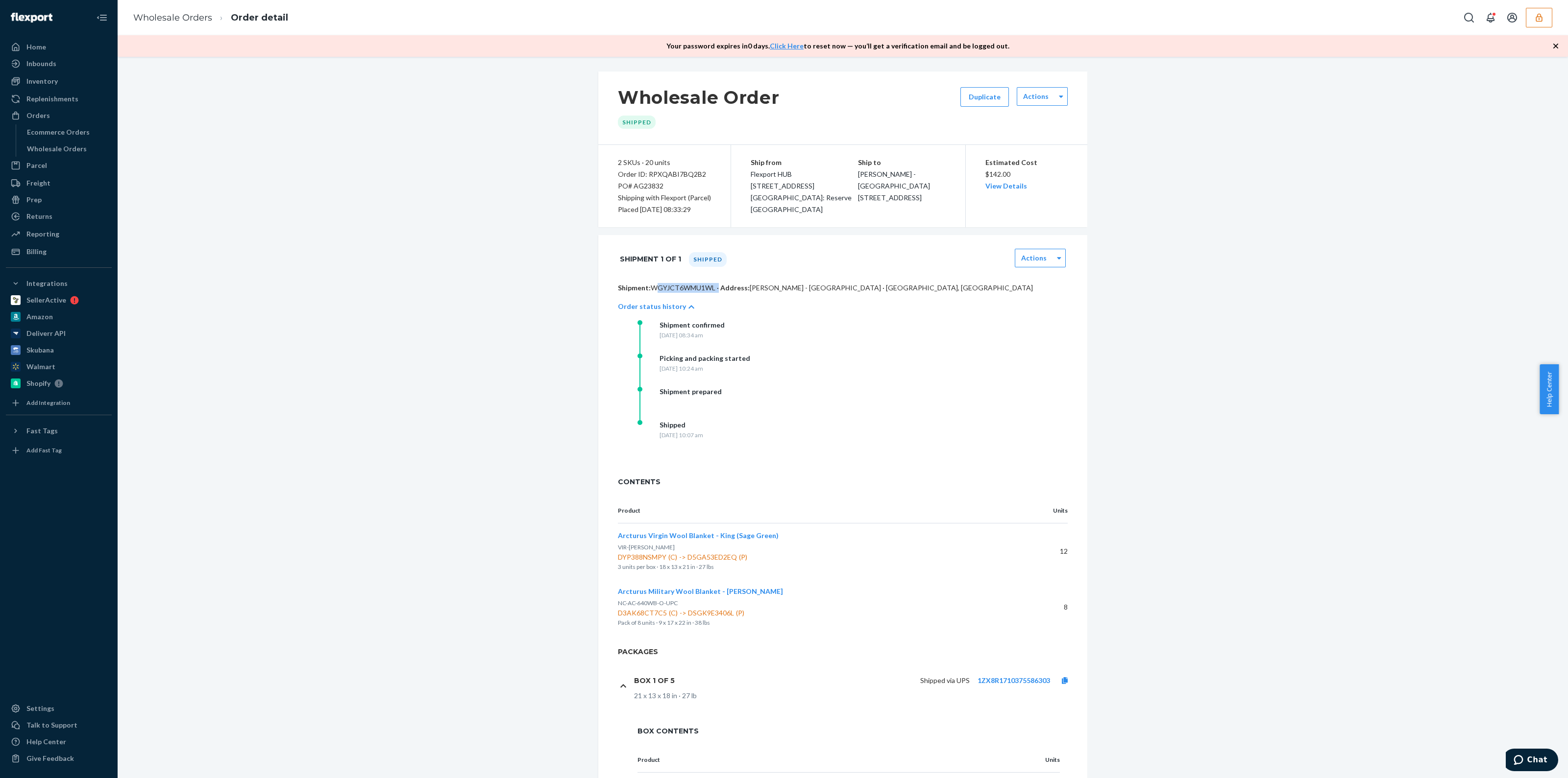
click at [679, 287] on p "Shipment: WGYJCT6WMU1WL · Address: Garrett Baethge - Hangar Hotel · Fredericksb…" at bounding box center [843, 288] width 450 height 10
click at [778, 201] on span "Flexport HUB 3000 Rand Blvd Attn: Reserve Storage Phillipsburg, NJ 08865" at bounding box center [801, 192] width 101 height 43
click at [785, 217] on div "Ship from Flexport HUB 3000 Rand Blvd Attn: Reserve Storage Phillipsburg, NJ 08…" at bounding box center [848, 186] width 234 height 82
click at [783, 212] on span "Flexport HUB 3000 Rand Blvd Attn: Reserve Storage Phillipsburg, NJ 08865" at bounding box center [801, 192] width 101 height 43
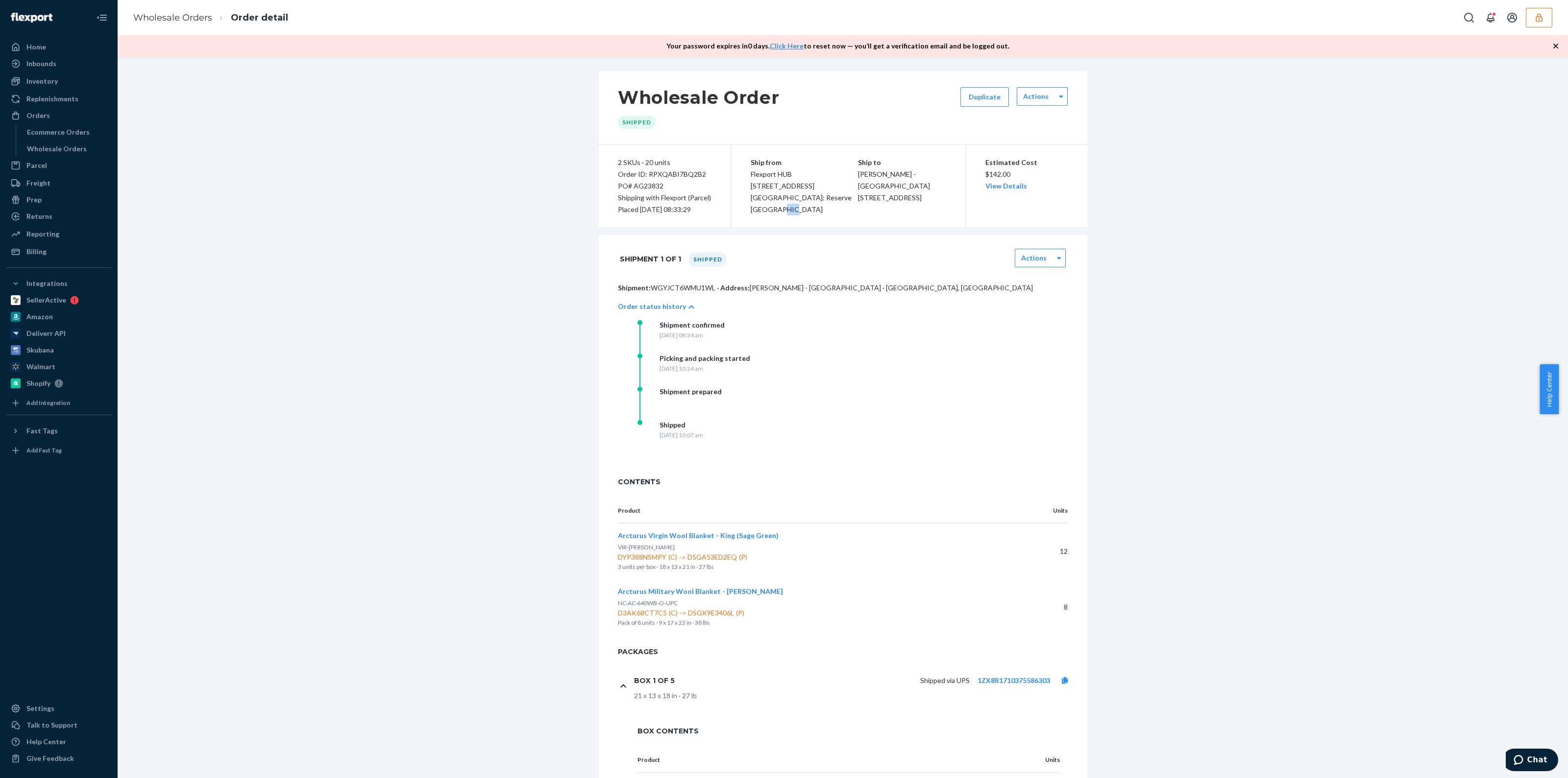
click at [783, 212] on span "Flexport HUB 3000 Rand Blvd Attn: Reserve Storage Phillipsburg, NJ 08865" at bounding box center [801, 192] width 101 height 43
click at [790, 210] on span "Flexport HUB 3000 Rand Blvd Attn: Reserve Storage Phillipsburg, NJ 08865" at bounding box center [801, 192] width 101 height 43
click at [1527, 20] on button "button" at bounding box center [1539, 18] width 27 height 20
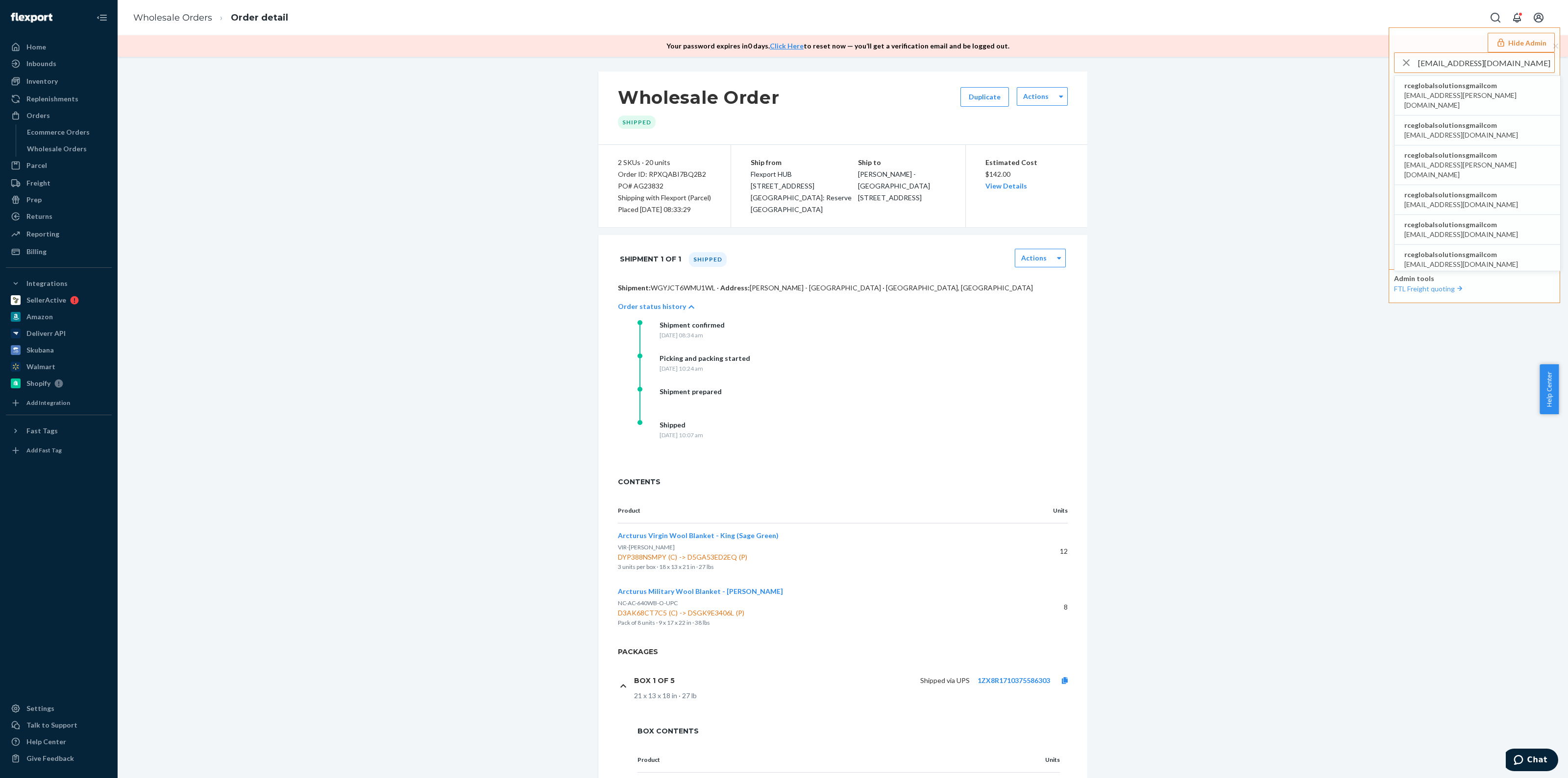
type input "rceglobalsolutions@gmail.com"
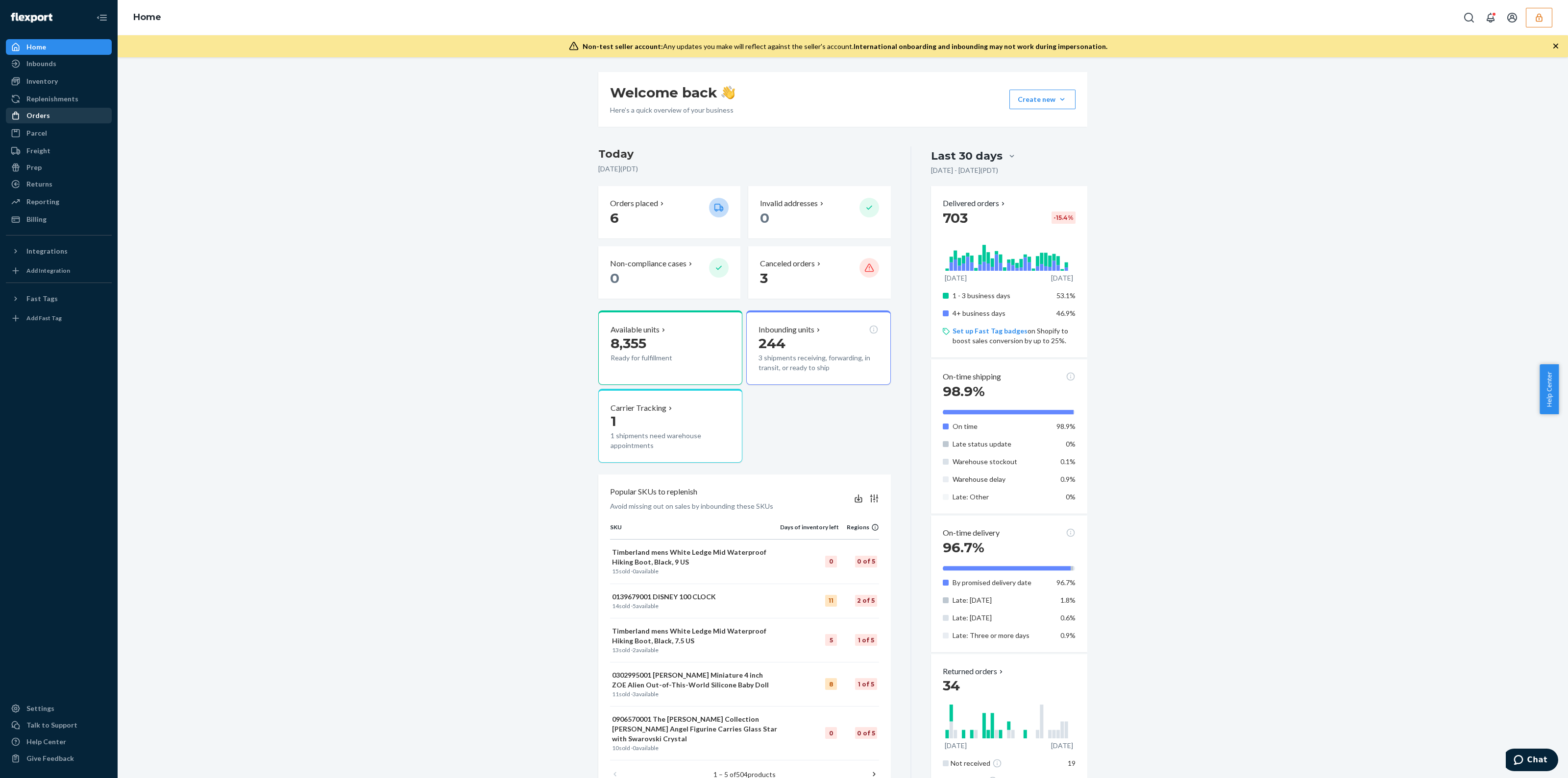
click at [43, 111] on div "Orders" at bounding box center [38, 116] width 24 height 10
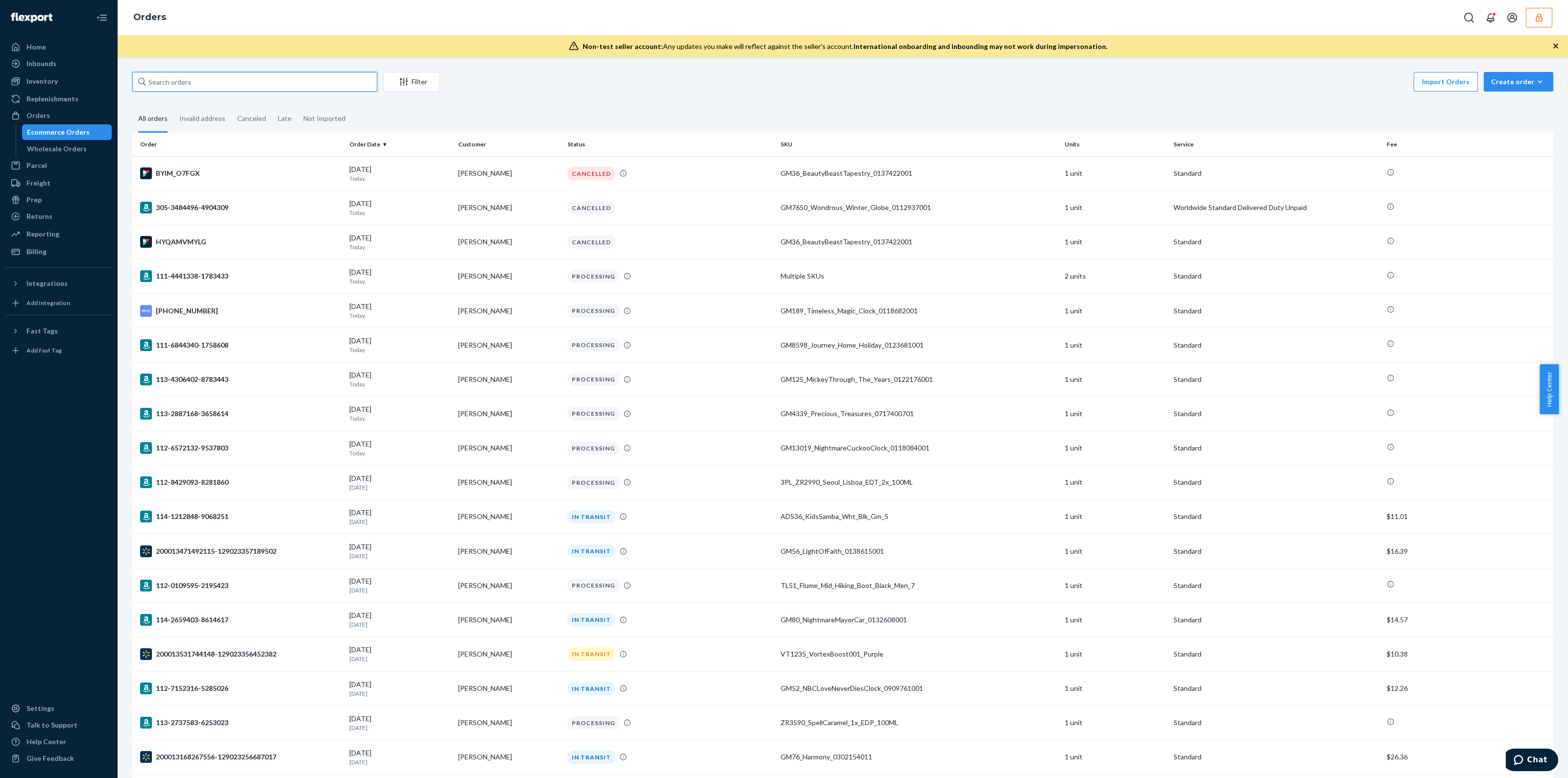
click at [256, 94] on div "Filter Import Orders Create order Ecommerce order Removal order All orders Inva…" at bounding box center [843, 570] width 1436 height 996
paste input "134636444"
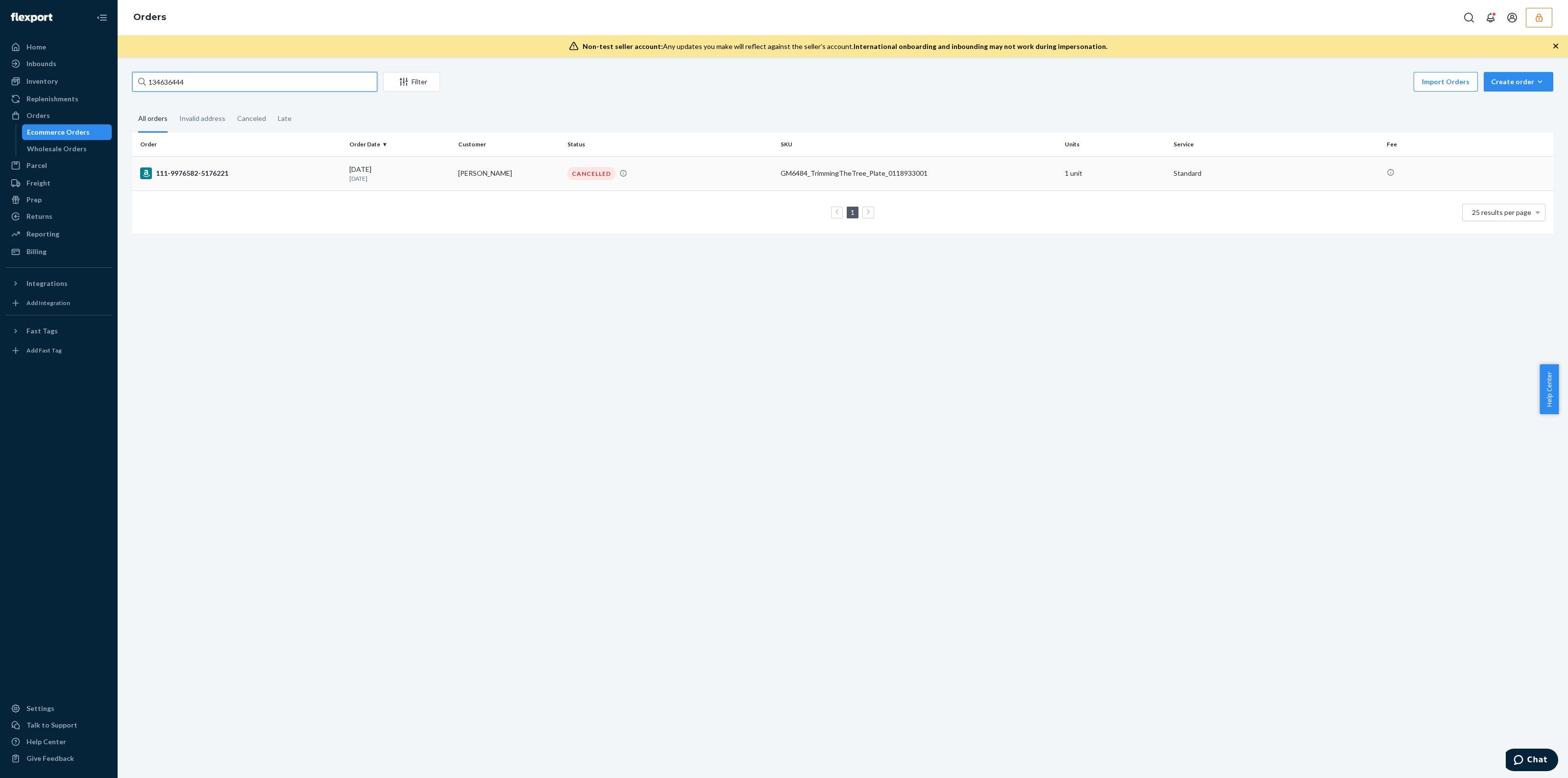
type input "134636444"
click at [770, 184] on td "CANCELLED" at bounding box center [670, 173] width 213 height 34
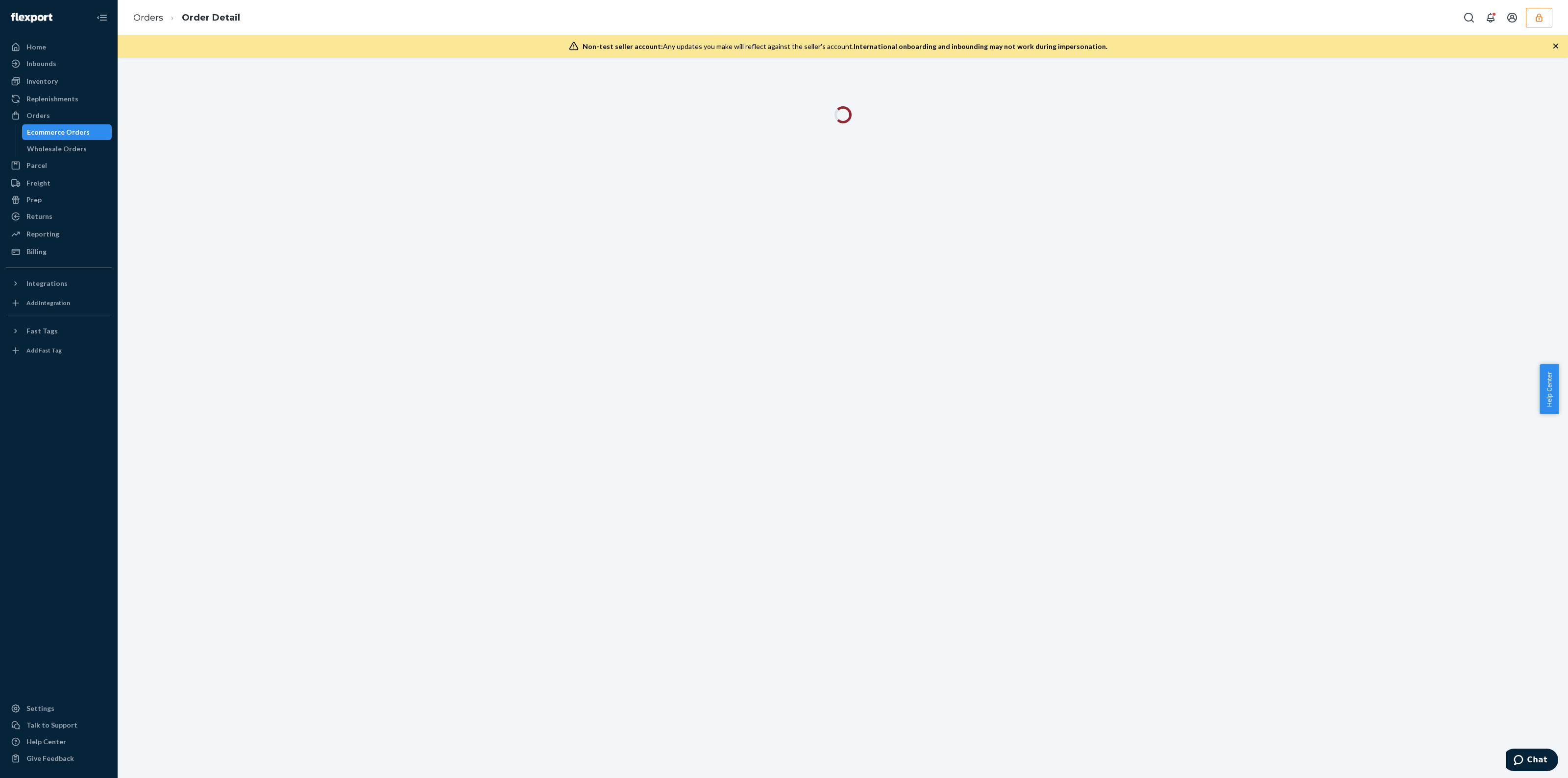
click at [1559, 54] on div "Non-test seller account: Any updates you make will reflect against the seller's…" at bounding box center [843, 46] width 1450 height 22
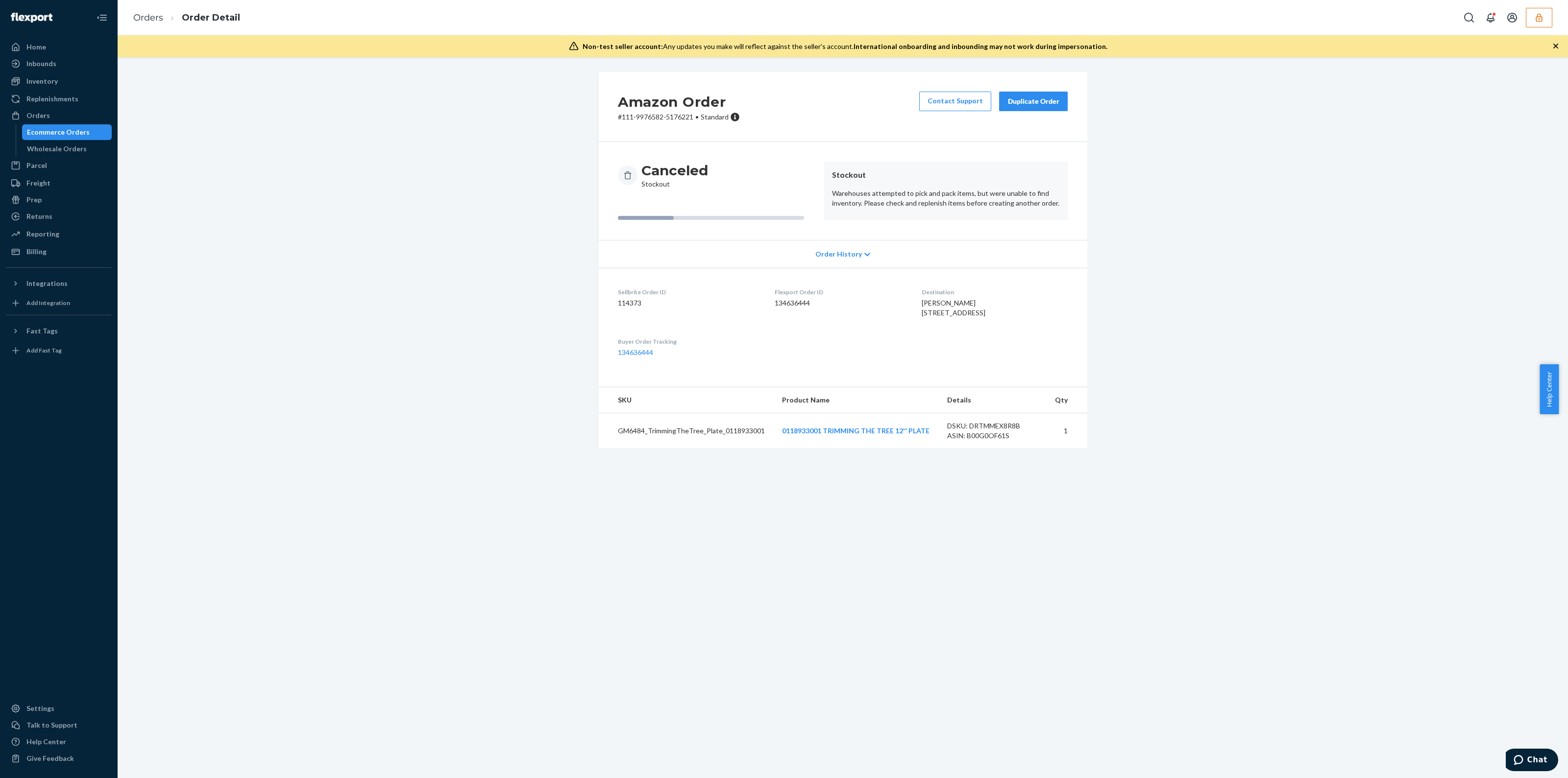
click at [1039, 102] on div "Duplicate Order" at bounding box center [1034, 102] width 52 height 10
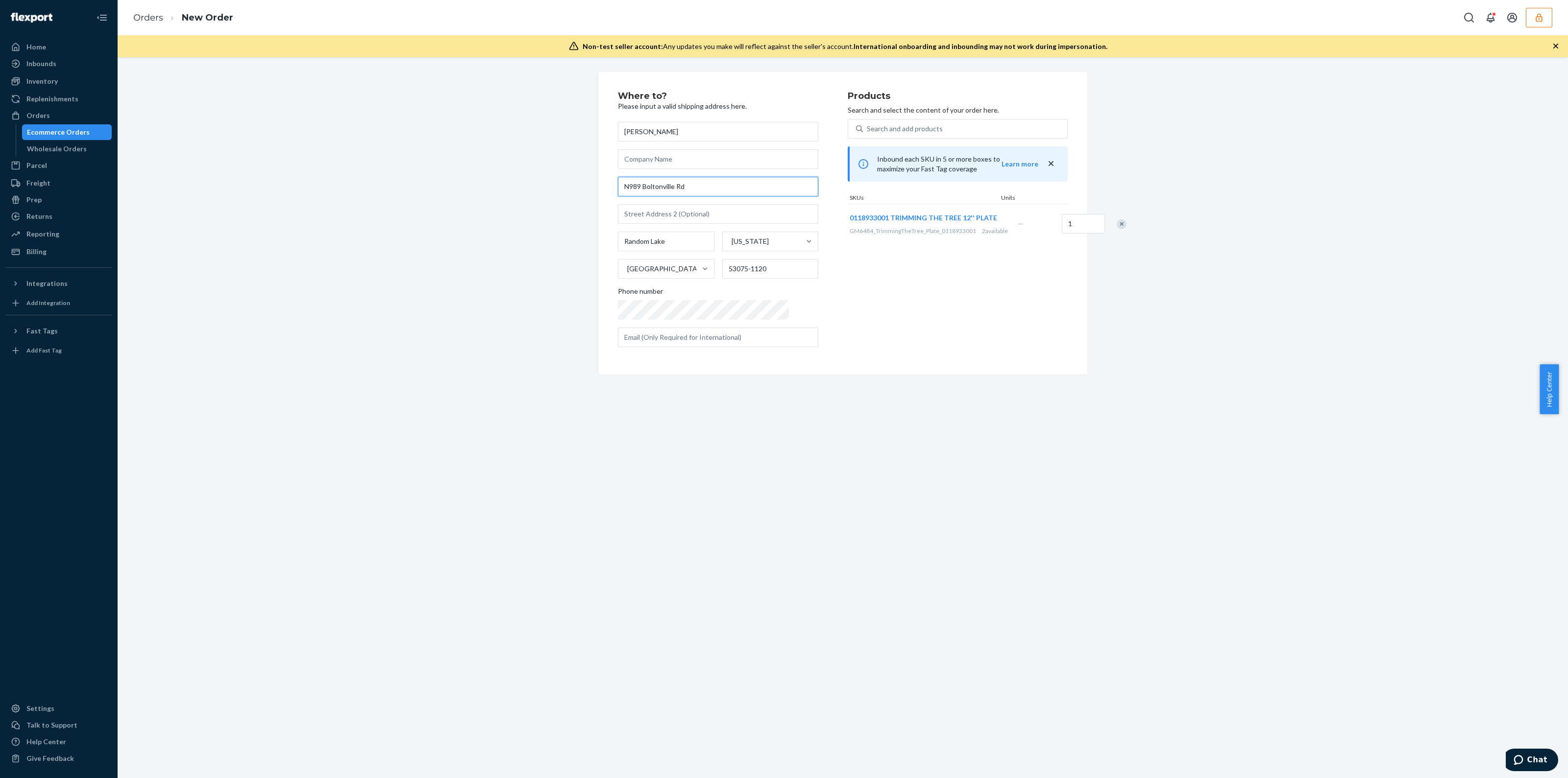
click at [626, 184] on input "N989 Boltonville Rd" at bounding box center [718, 187] width 201 height 20
type input "N [STREET_ADDRESS]"
click at [144, 15] on link "Orders" at bounding box center [148, 17] width 30 height 11
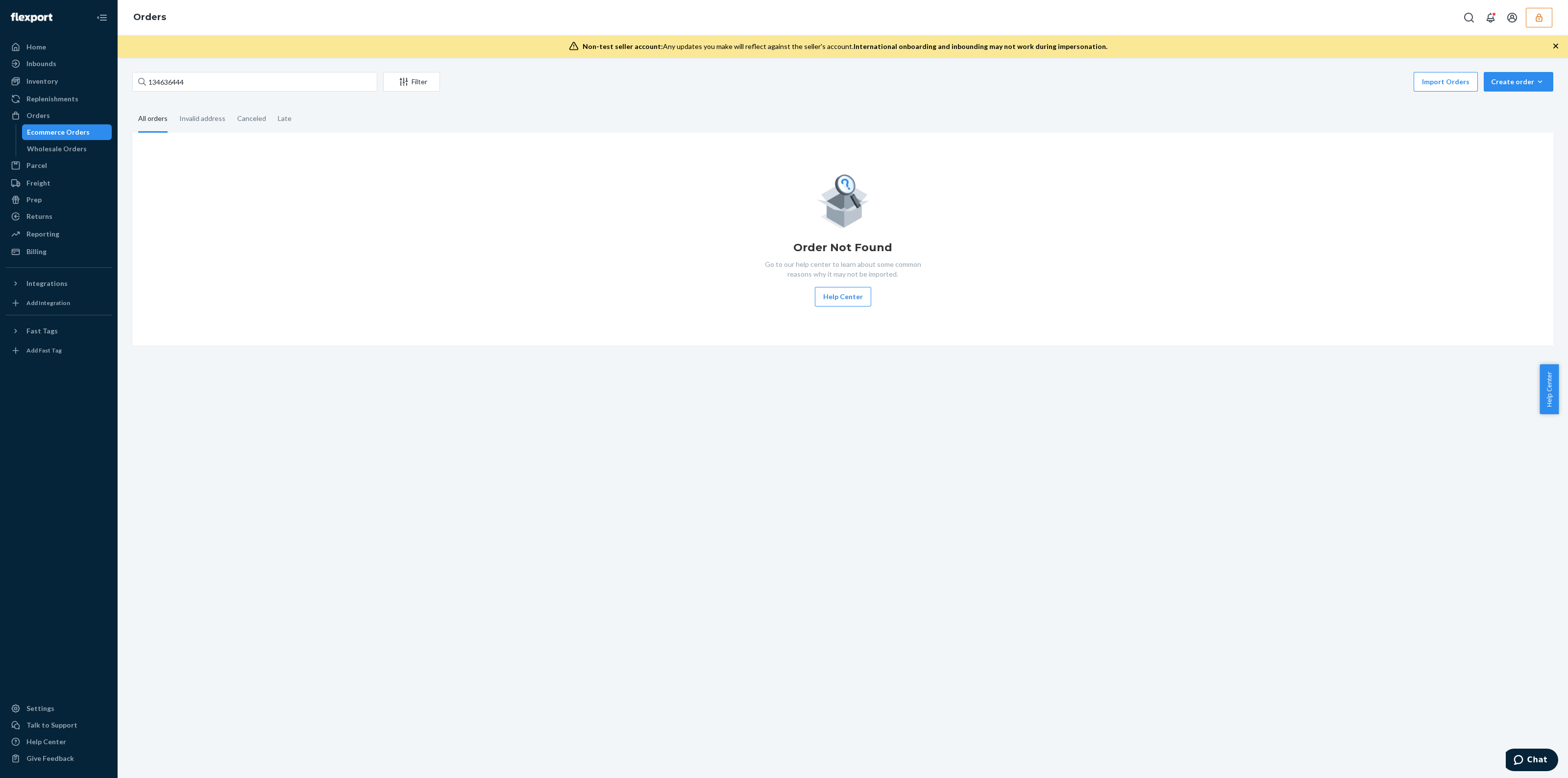
click at [1538, 22] on button "button" at bounding box center [1539, 18] width 27 height 20
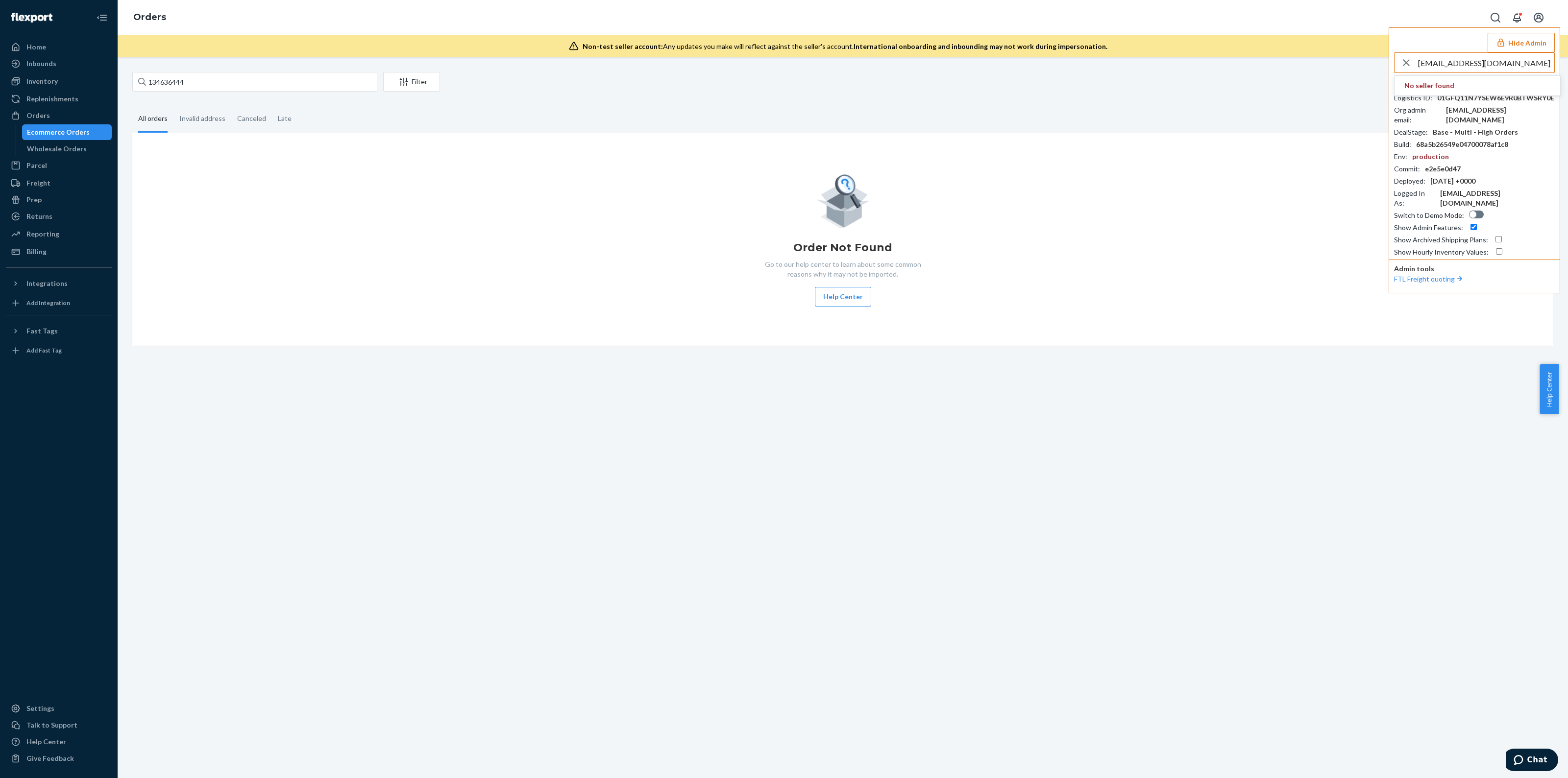
type input "[EMAIL_ADDRESS][DOMAIN_NAME]"
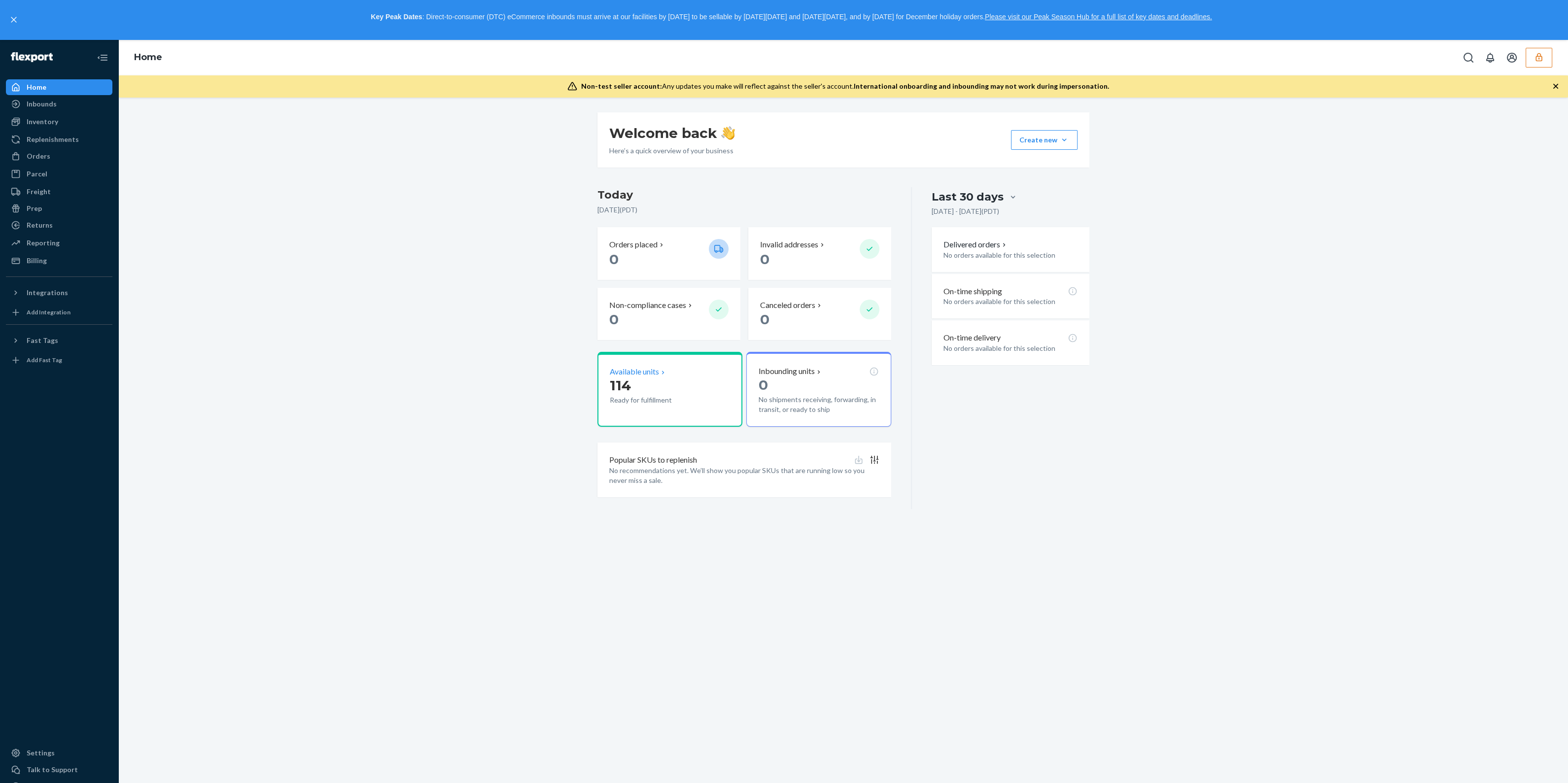
click at [663, 389] on p "114" at bounding box center [655, 386] width 91 height 17
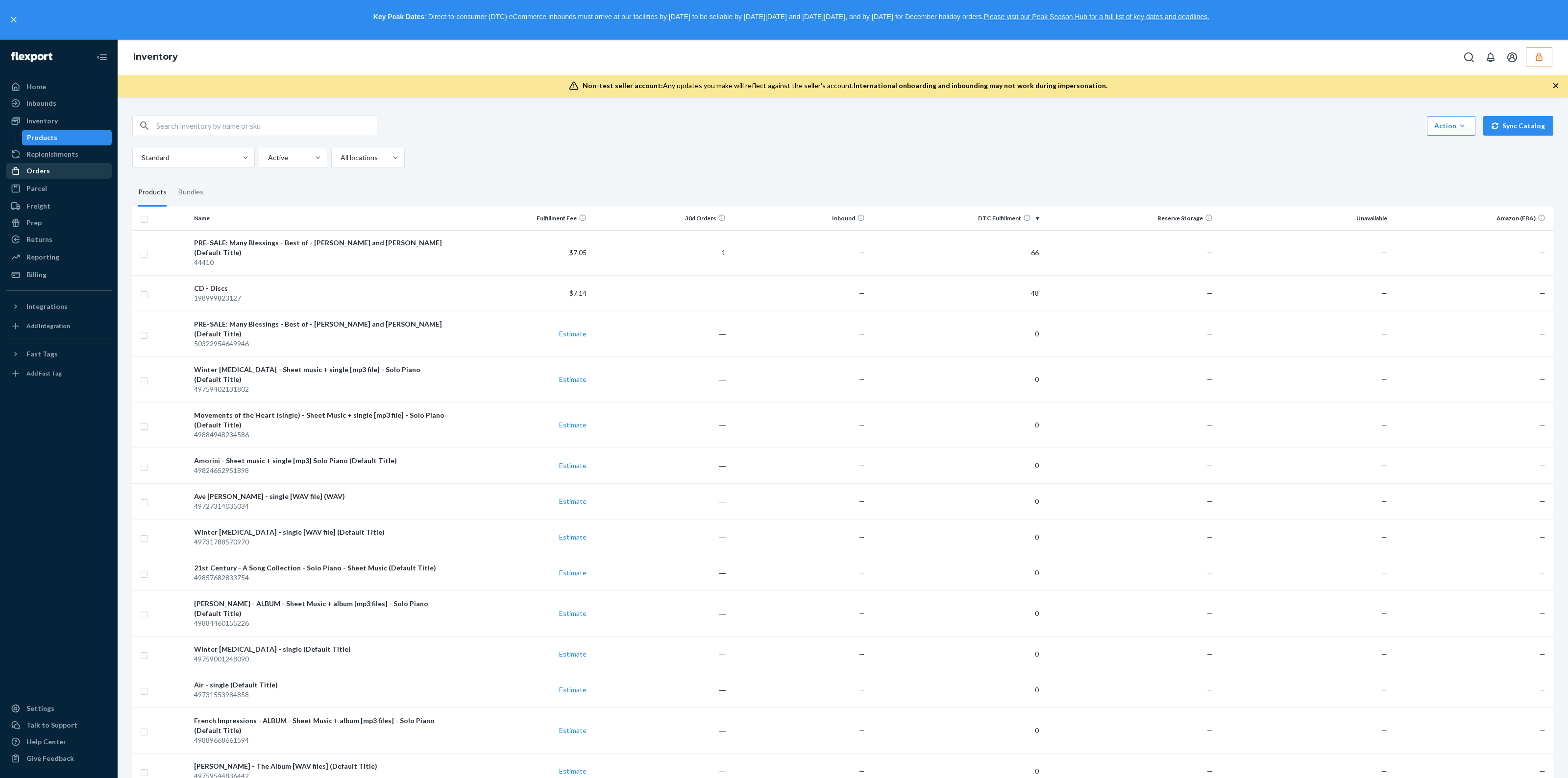
click at [58, 173] on div "Orders" at bounding box center [59, 171] width 104 height 14
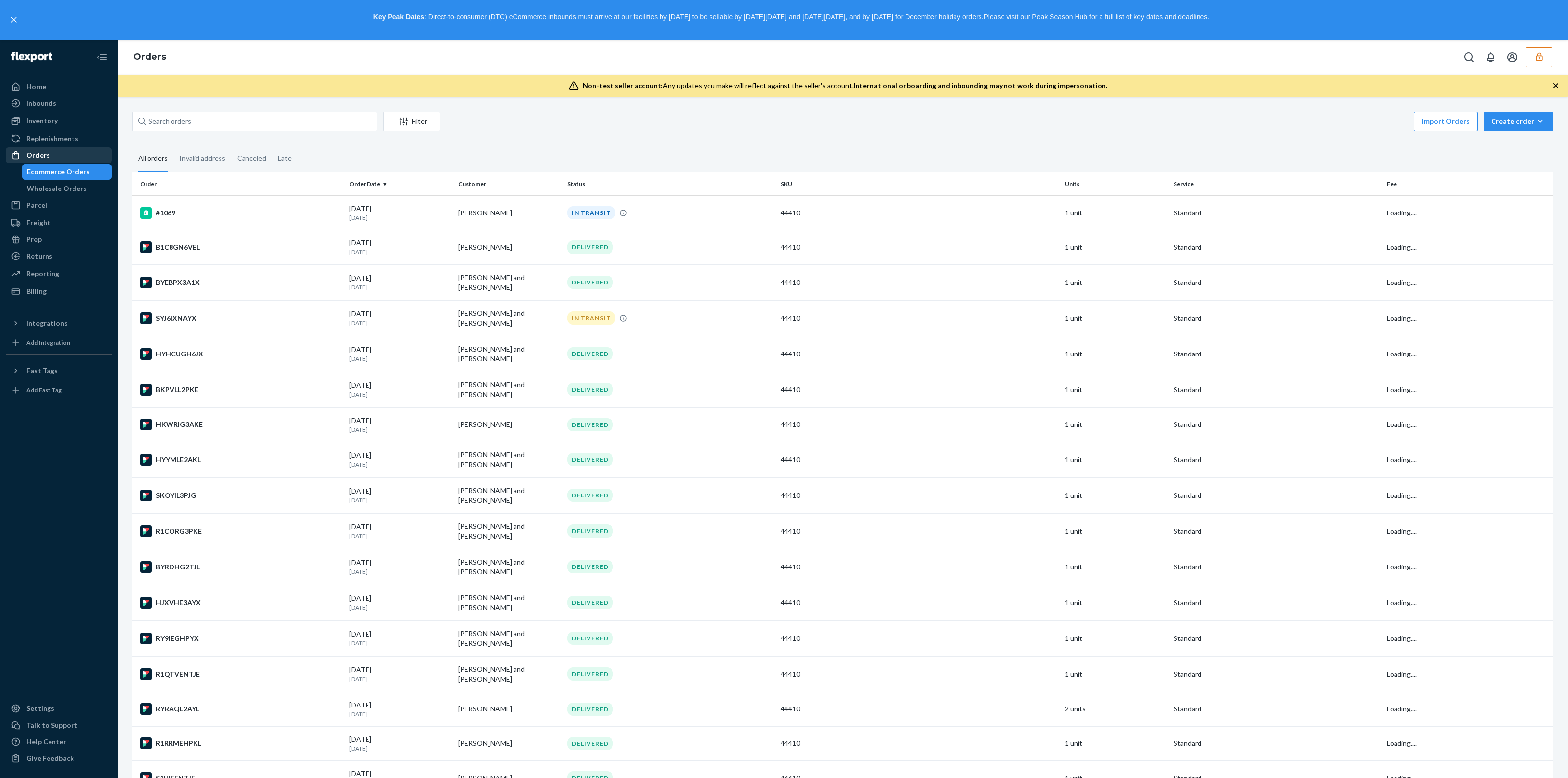
click at [64, 118] on div "Inventory" at bounding box center [59, 121] width 104 height 14
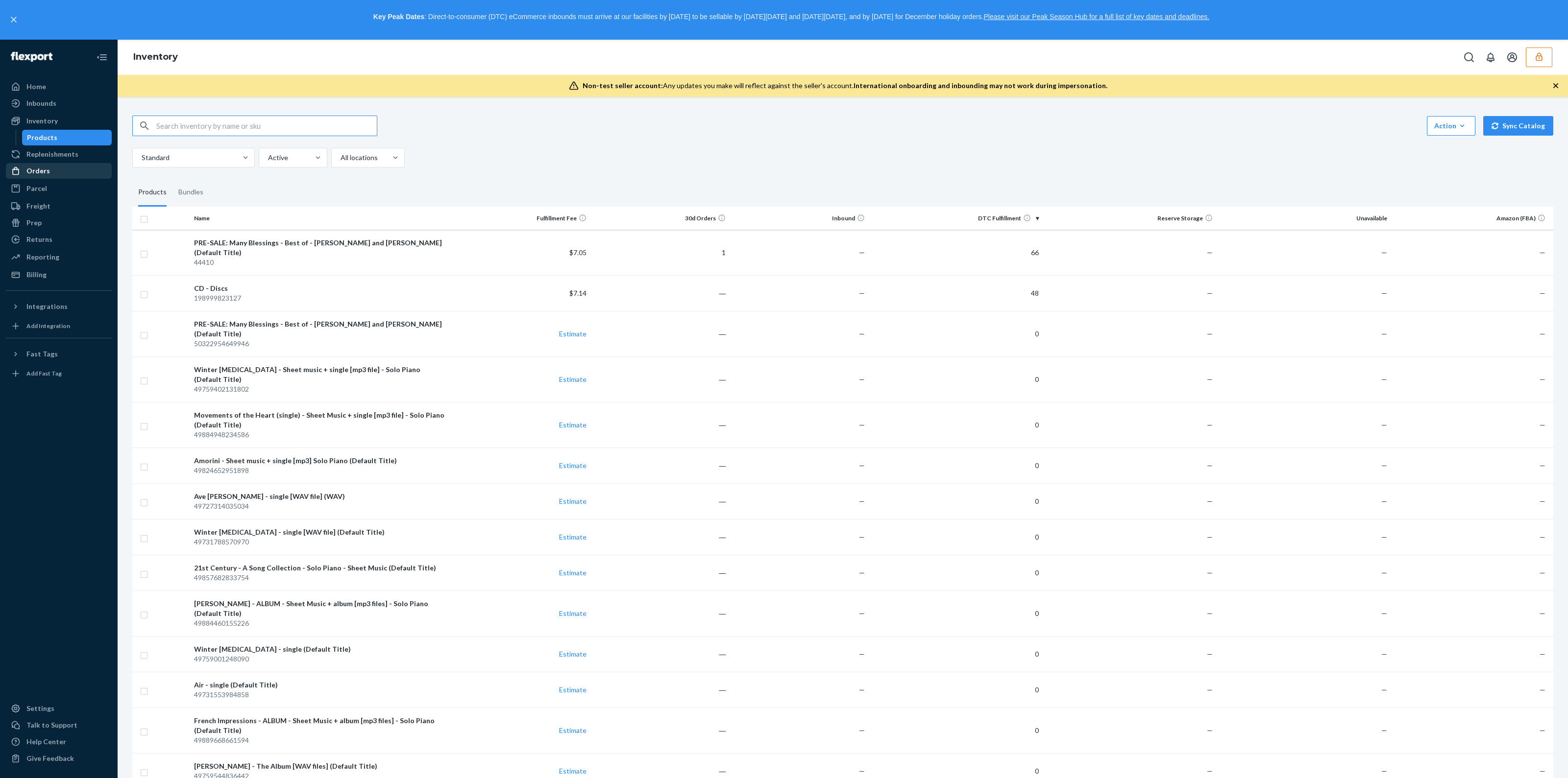
click at [50, 165] on div "Orders" at bounding box center [59, 171] width 104 height 14
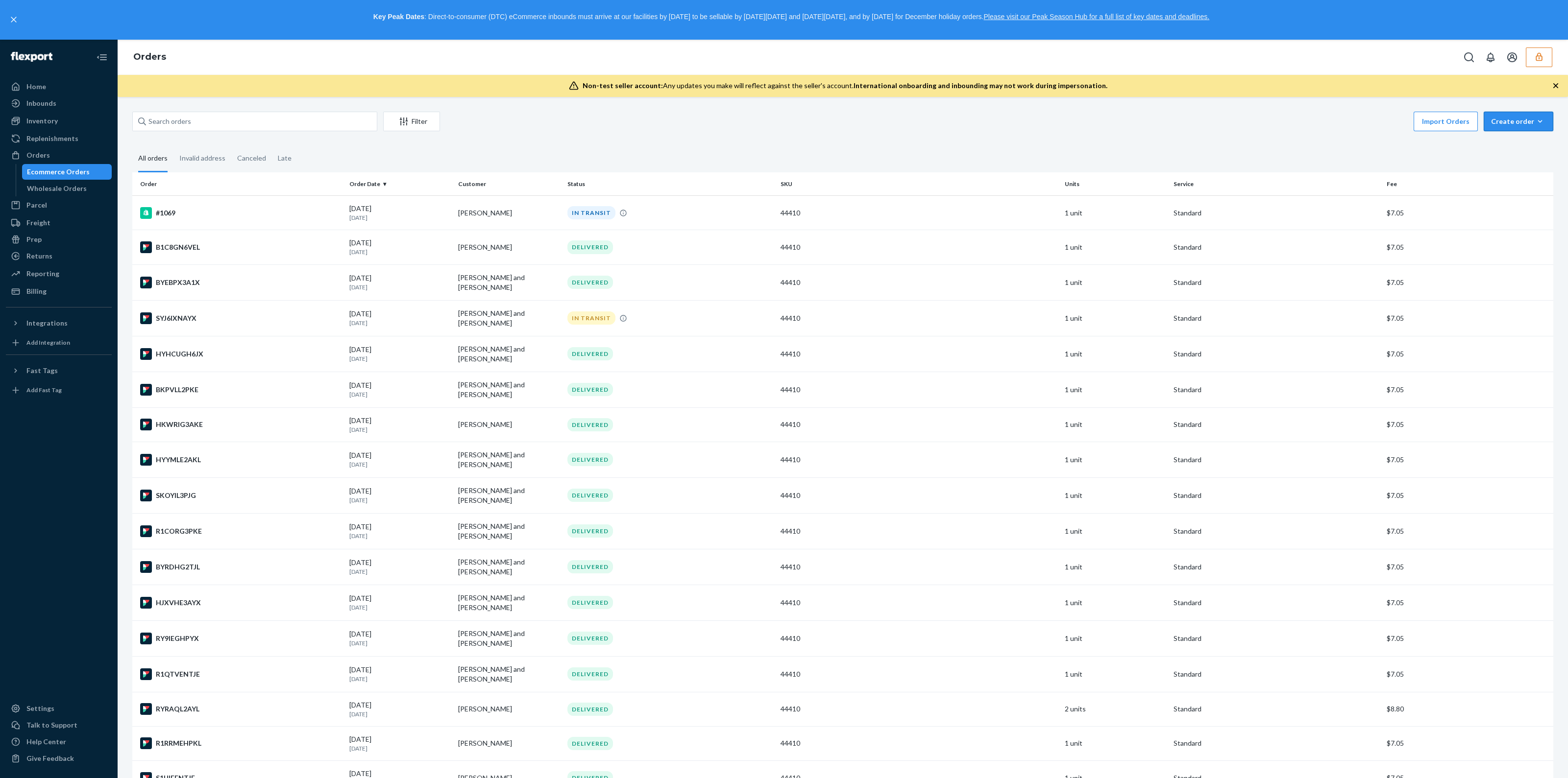
click at [1499, 128] on button "Create order Ecommerce order Removal order" at bounding box center [1518, 121] width 69 height 20
click at [1492, 171] on button "Removal order" at bounding box center [1533, 166] width 94 height 21
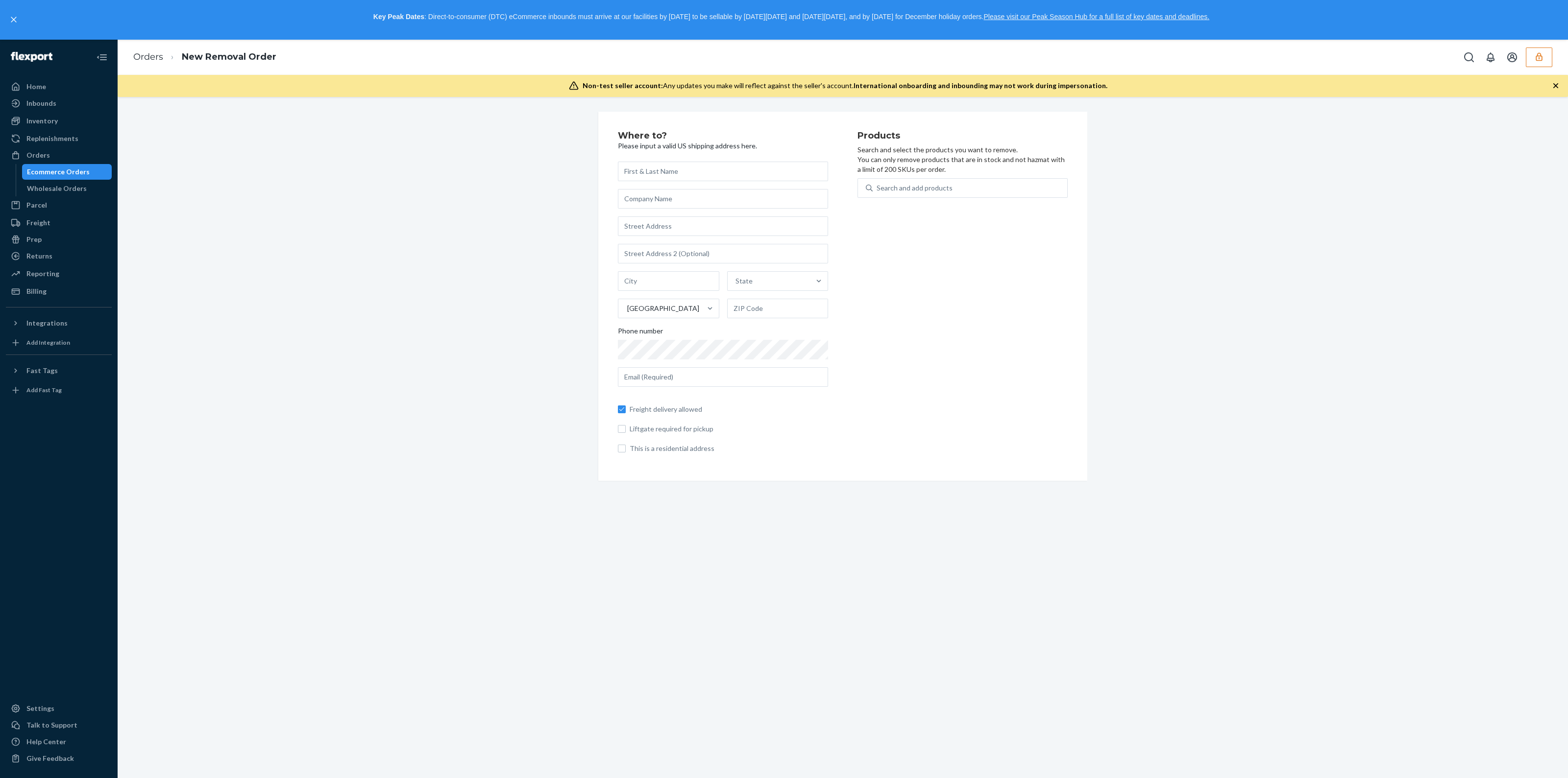
click at [1559, 88] on icon "button" at bounding box center [1556, 86] width 10 height 10
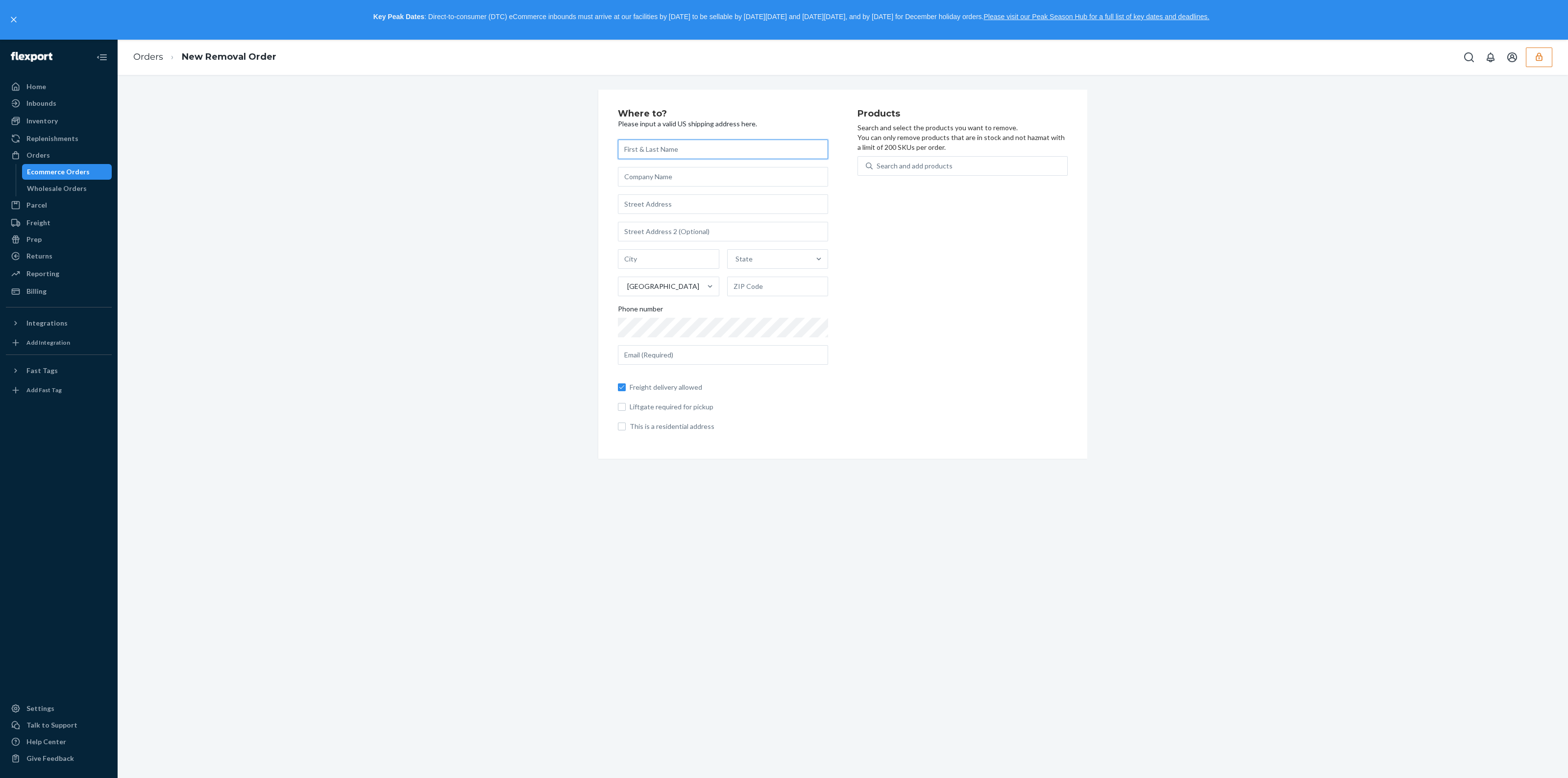
click at [749, 153] on input "text" at bounding box center [723, 150] width 211 height 20
type input "acee"
click at [689, 204] on input "text" at bounding box center [723, 204] width 211 height 20
click at [681, 204] on input "text" at bounding box center [723, 204] width 211 height 20
type input "12"
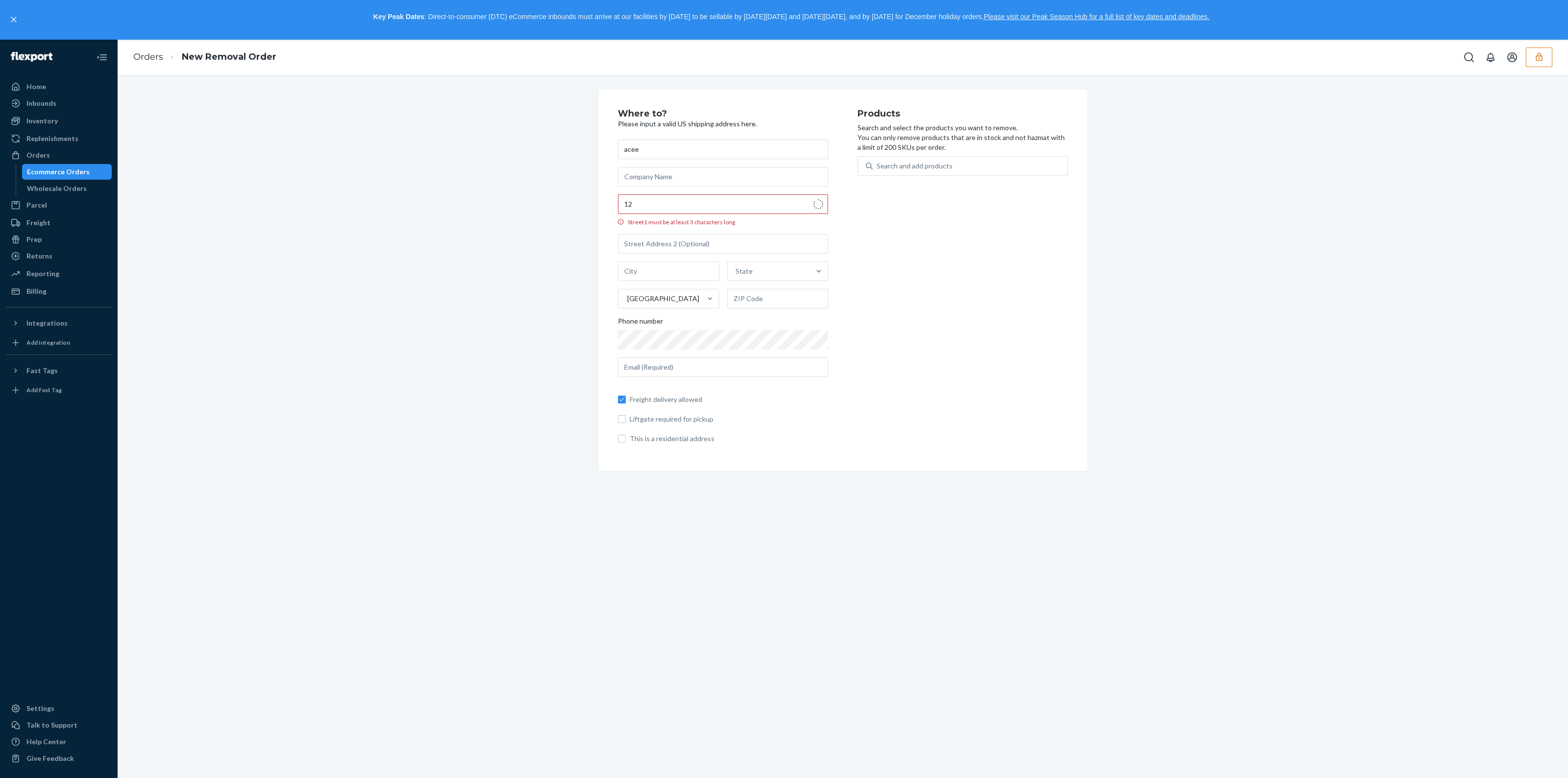
type input "Los Angeles"
type input "90017"
type input "1245 Wilshire Blvd"
click at [736, 348] on input "text" at bounding box center [723, 355] width 211 height 20
click at [902, 158] on div "Search and add products" at bounding box center [970, 166] width 194 height 17
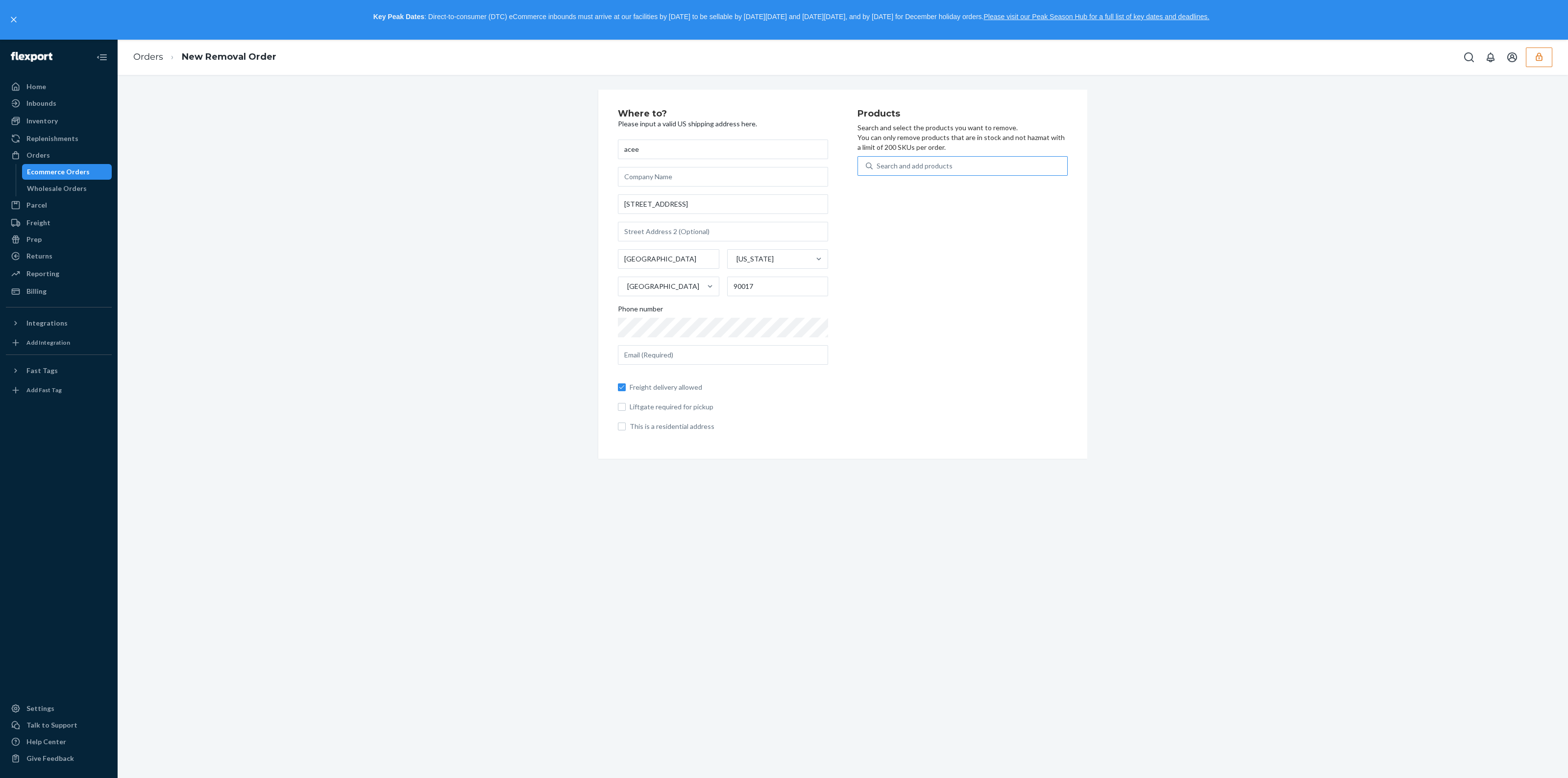
click at [878, 161] on input "Search and add products" at bounding box center [878, 166] width 1 height 10
type input "a"
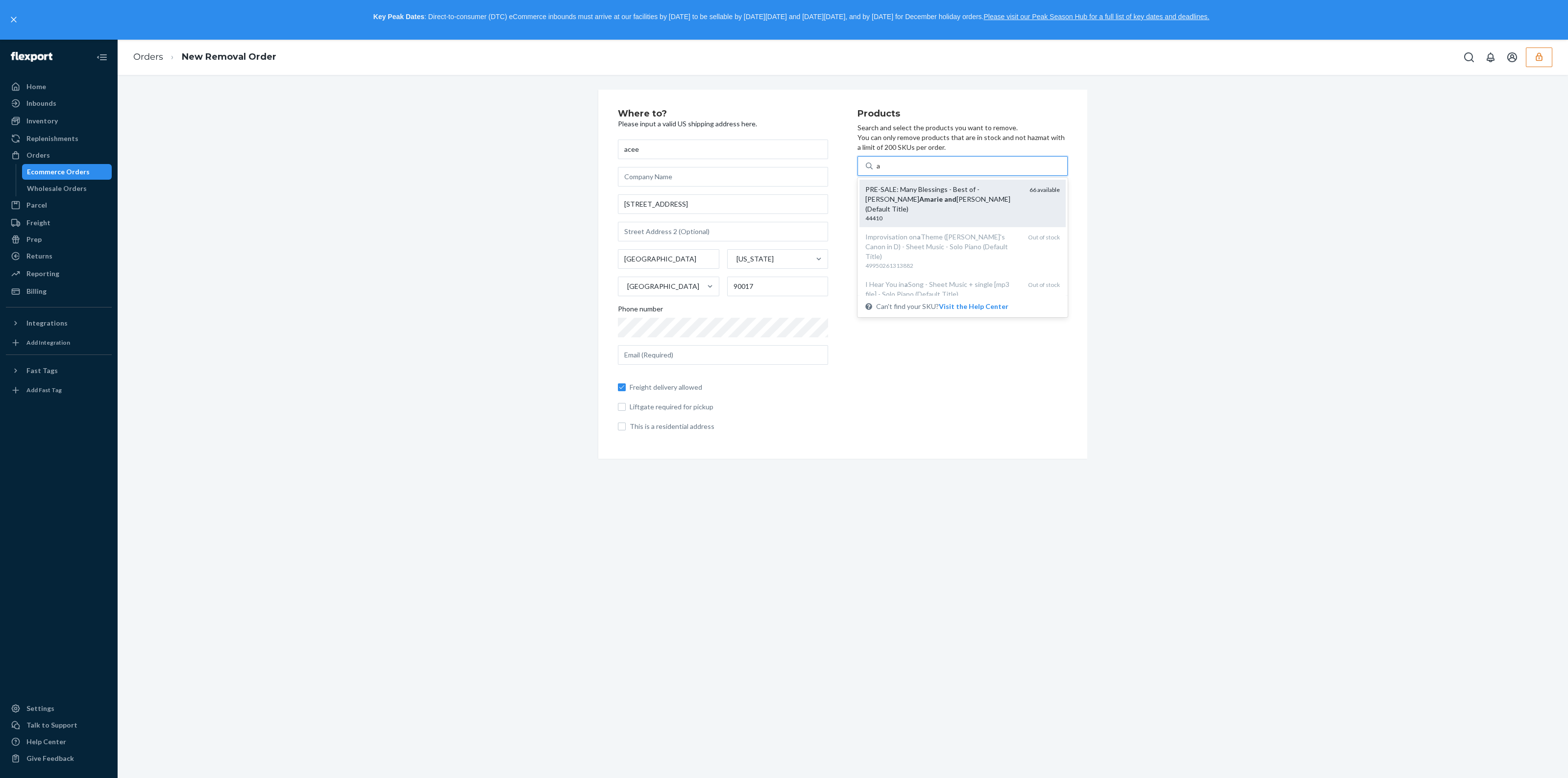
click at [952, 189] on div "PRE-SALE: Many Blessings - Best of - Kristin Amarie and David Lanz (Default Tit…" at bounding box center [944, 199] width 156 height 29
click at [881, 171] on input "a" at bounding box center [879, 166] width 4 height 10
type input "c"
click at [973, 187] on div "CD - Discs" at bounding box center [944, 189] width 156 height 10
click at [881, 171] on input "c" at bounding box center [879, 166] width 4 height 10
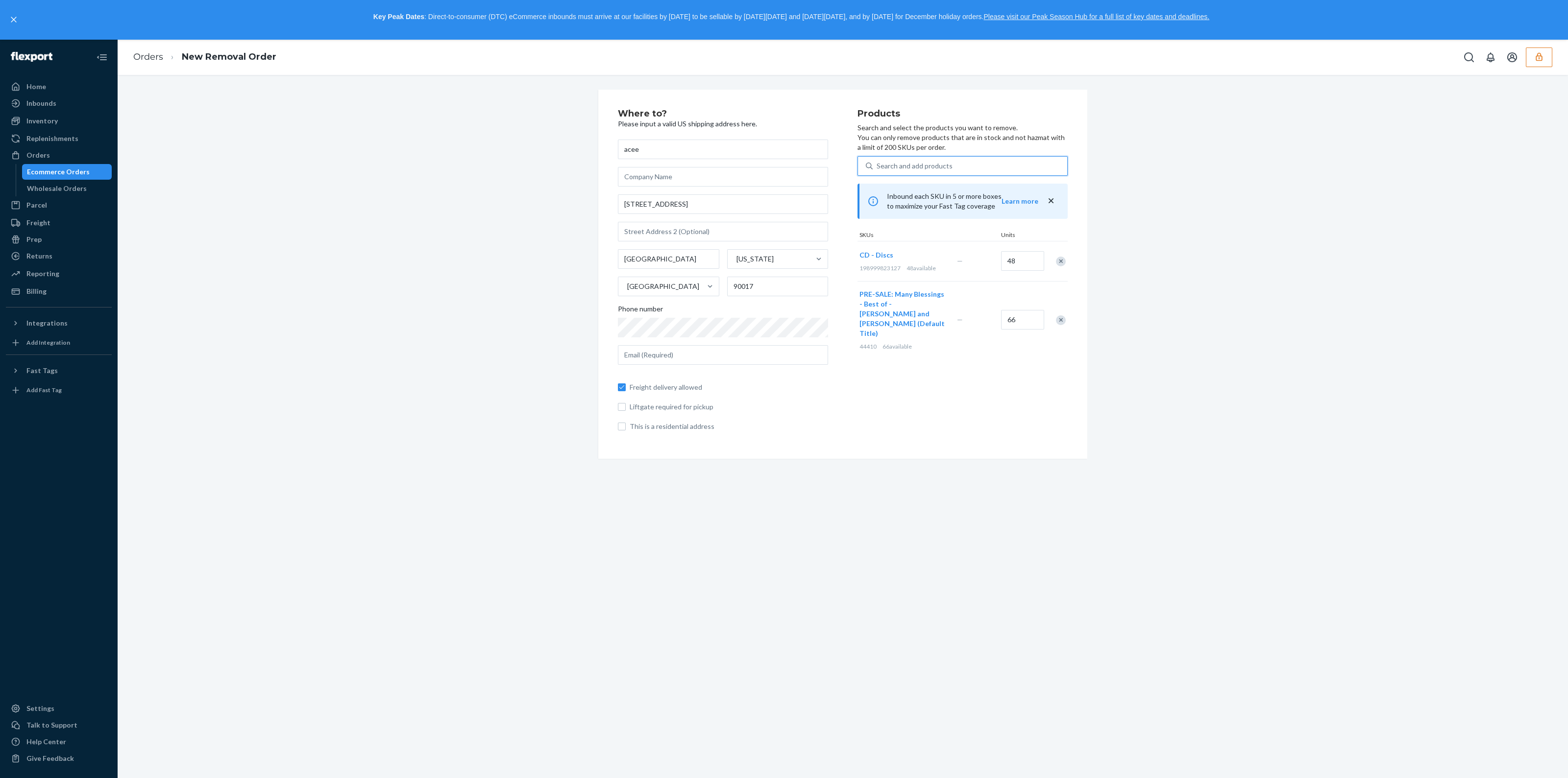
click at [674, 386] on span "Freight delivery allowed" at bounding box center [729, 387] width 199 height 10
click at [626, 386] on input "Freight delivery allowed" at bounding box center [622, 387] width 8 height 8
checkbox input "false"
click at [687, 347] on input "text" at bounding box center [723, 355] width 211 height 20
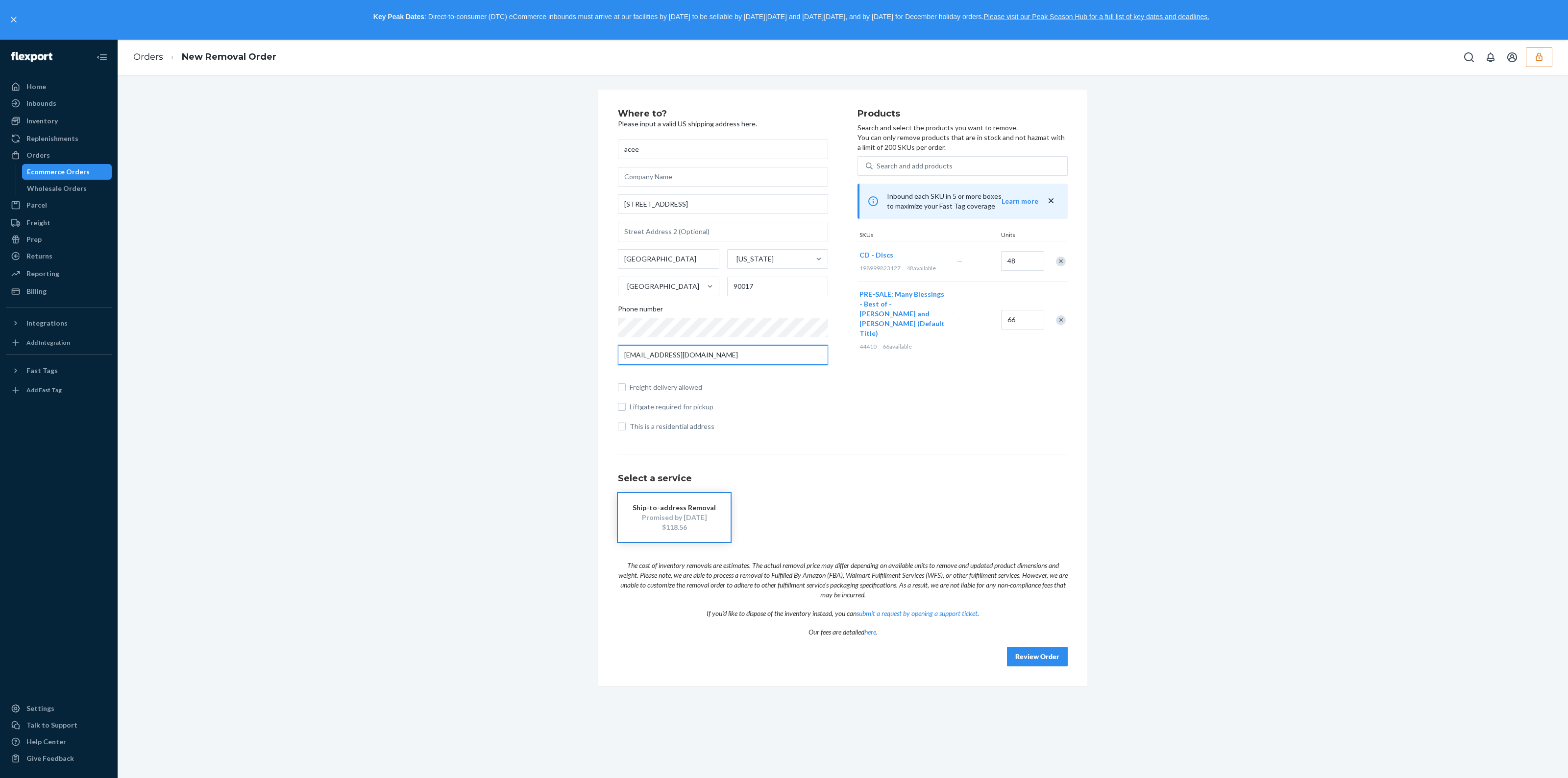
type input "hotdogman710@gmail.com"
click at [1531, 66] on button "button" at bounding box center [1539, 58] width 27 height 20
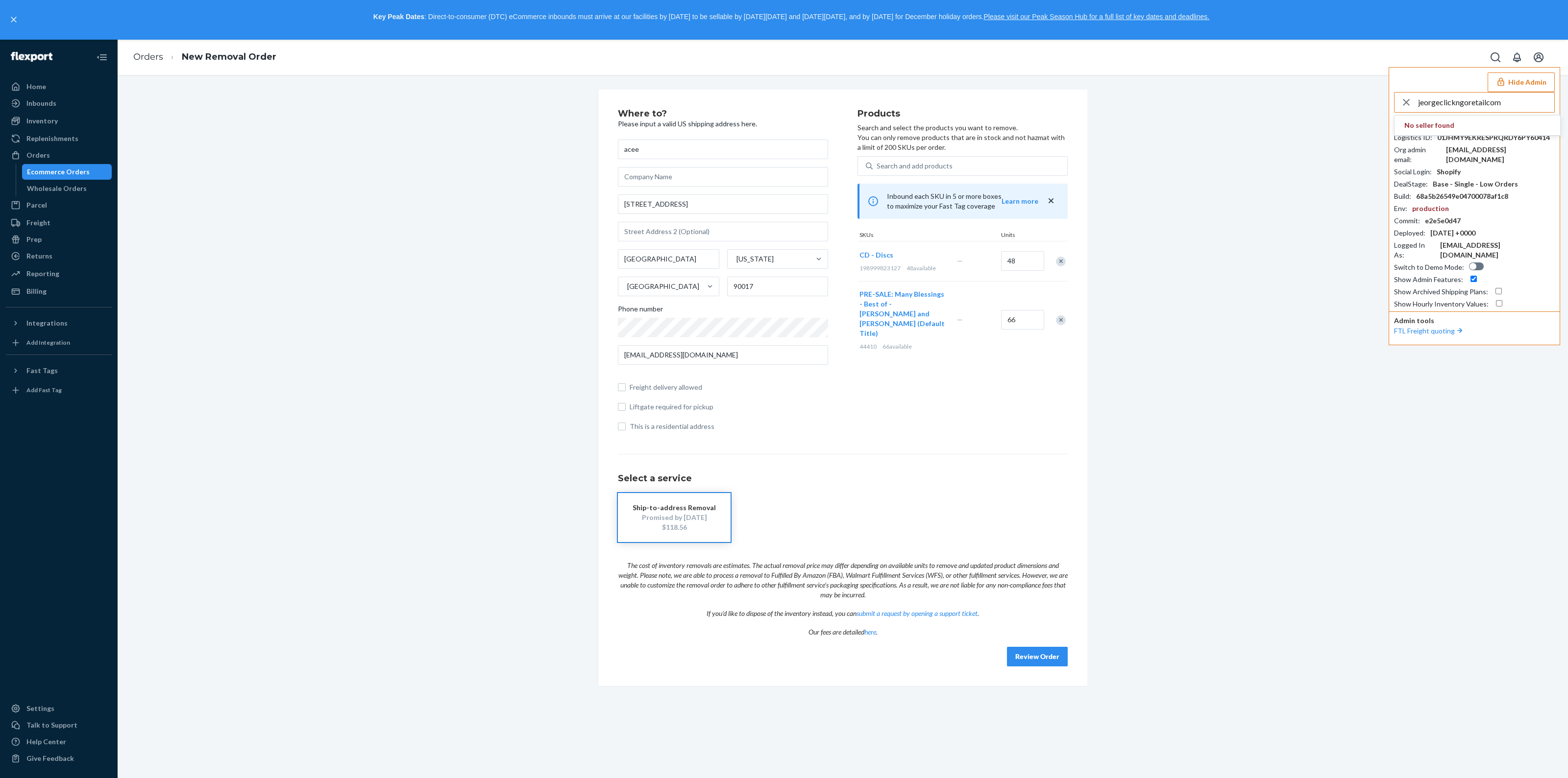
type input "jeorgeclickngoretailcom"
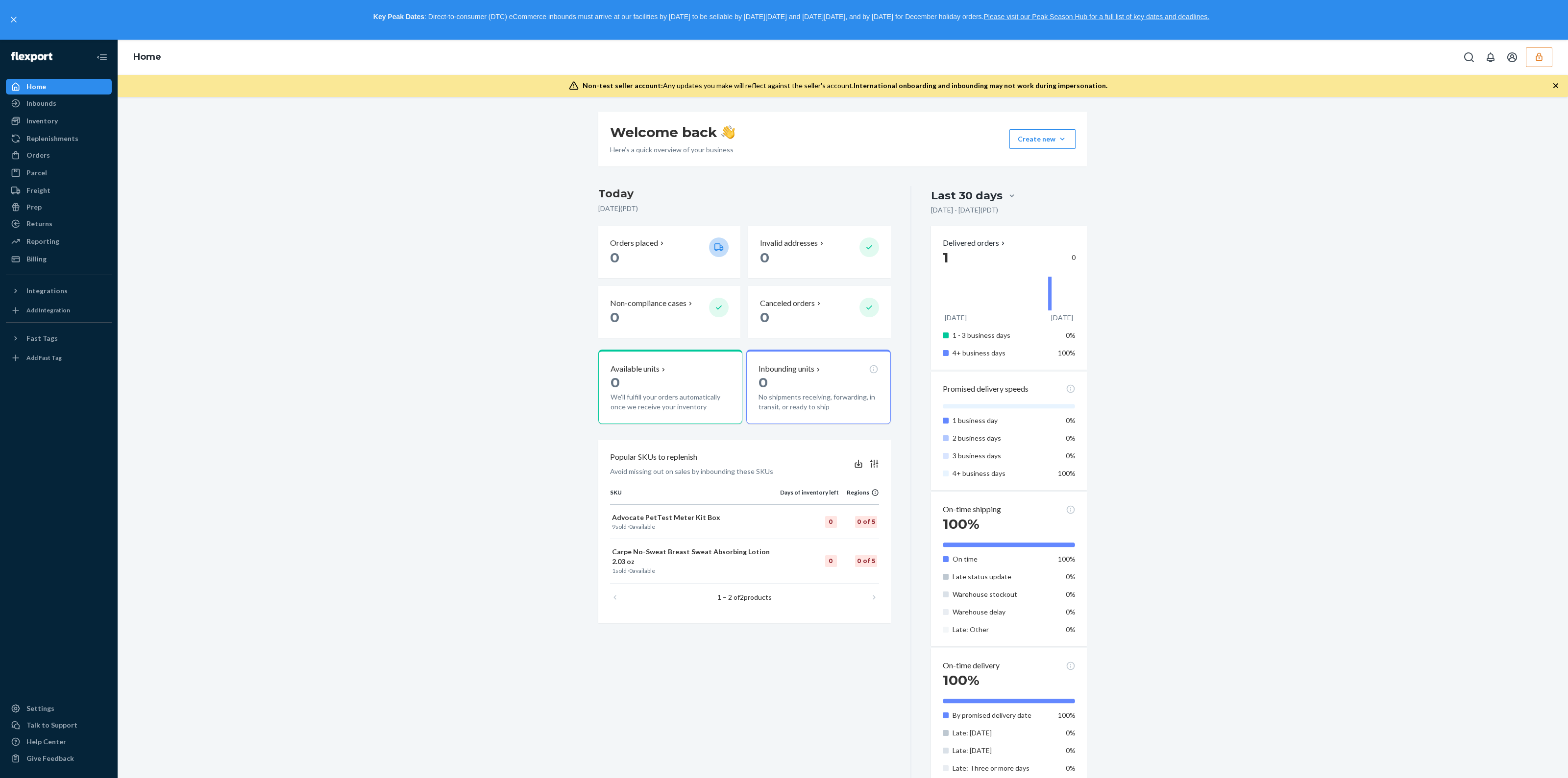
click at [1535, 62] on button "button" at bounding box center [1539, 58] width 27 height 20
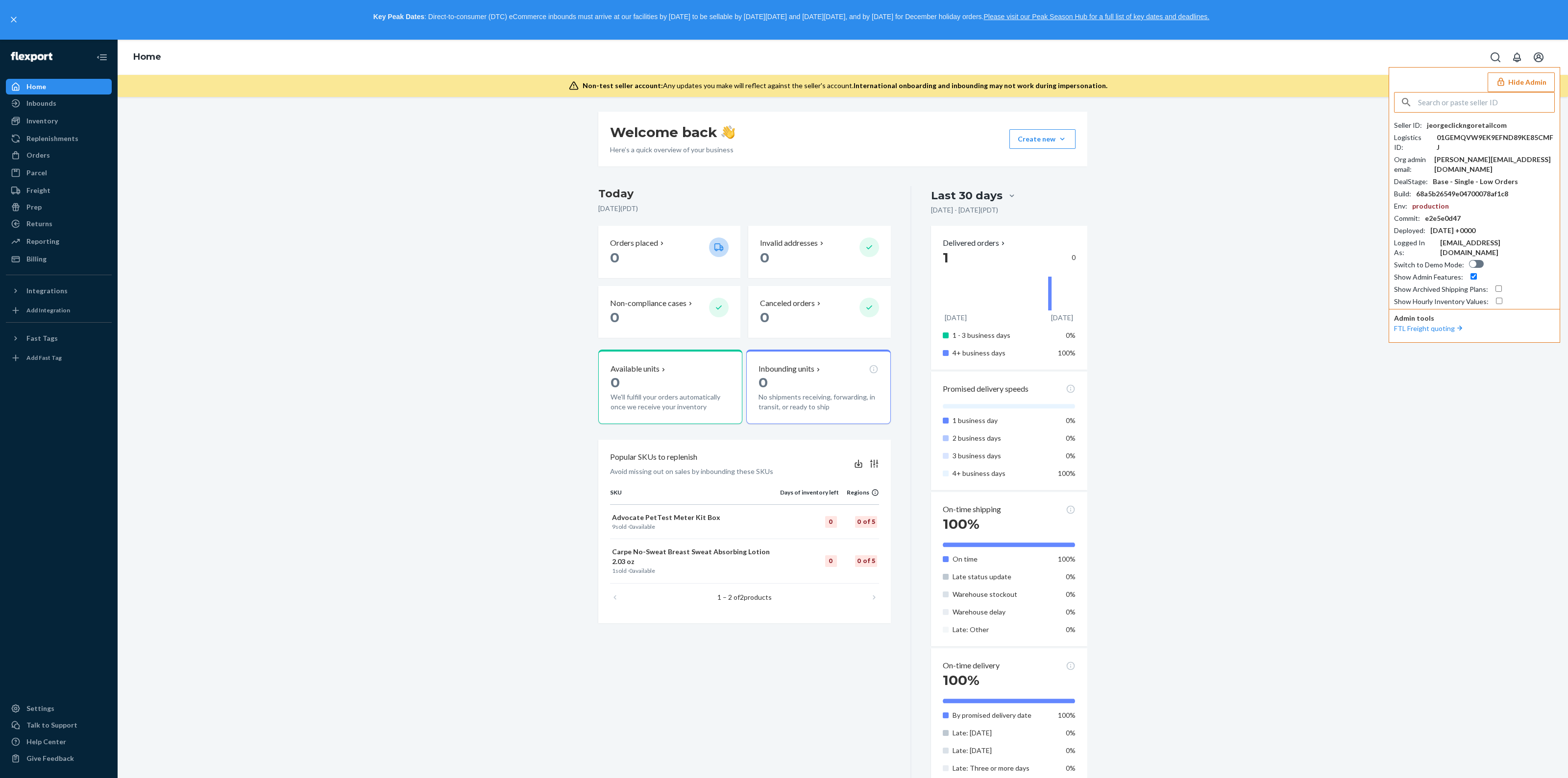
click at [1471, 111] on div at bounding box center [1474, 102] width 161 height 20
click at [1471, 106] on input "text" at bounding box center [1486, 103] width 136 height 20
paste input "jeorgeclickngoretailcom"
type input "jeorgeclickngoretailcom"
click at [41, 259] on div "Billing" at bounding box center [37, 259] width 20 height 10
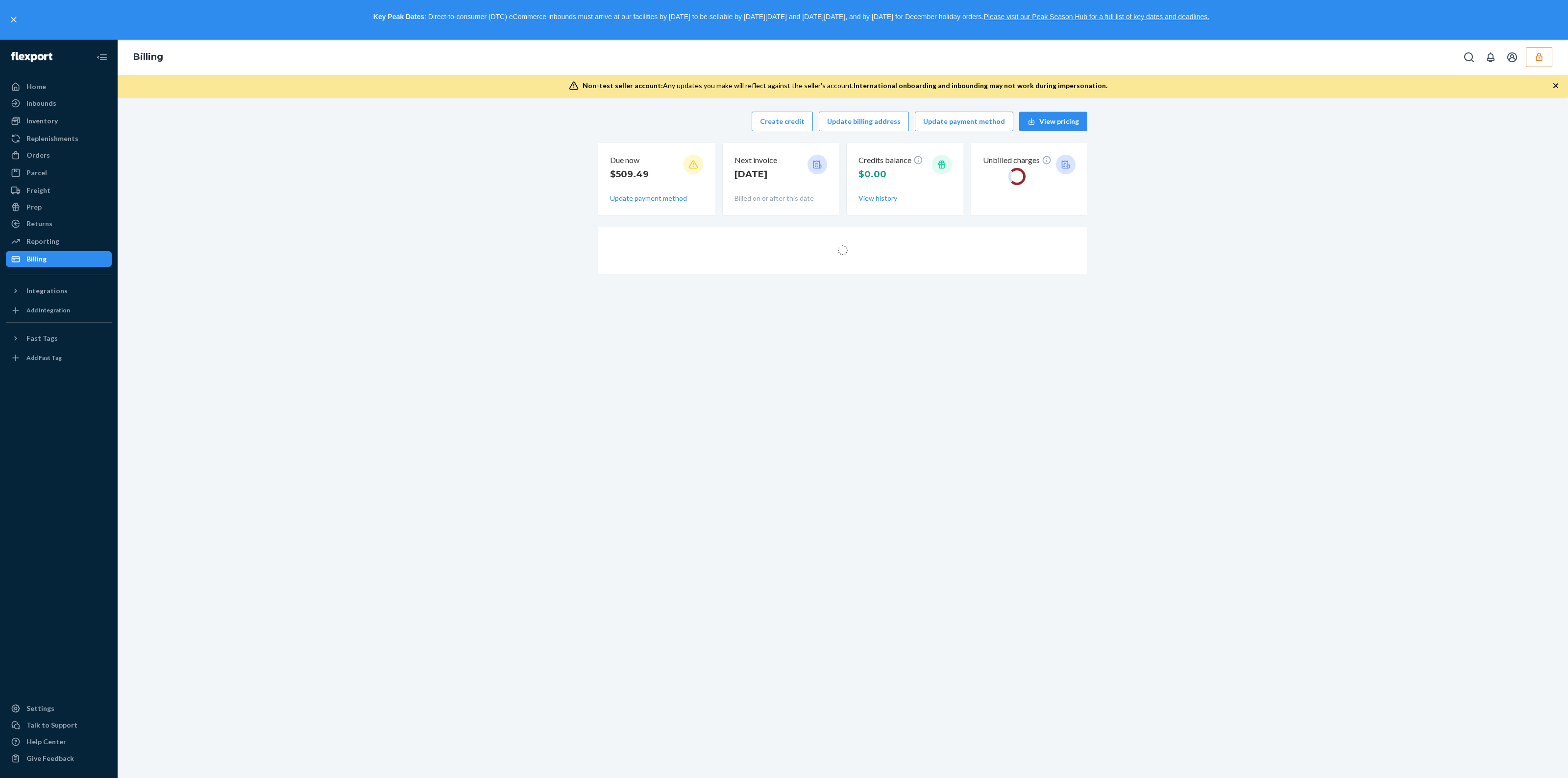
click at [1554, 76] on div "Non-test seller account: Any updates you make will reflect against the seller's…" at bounding box center [843, 86] width 1450 height 22
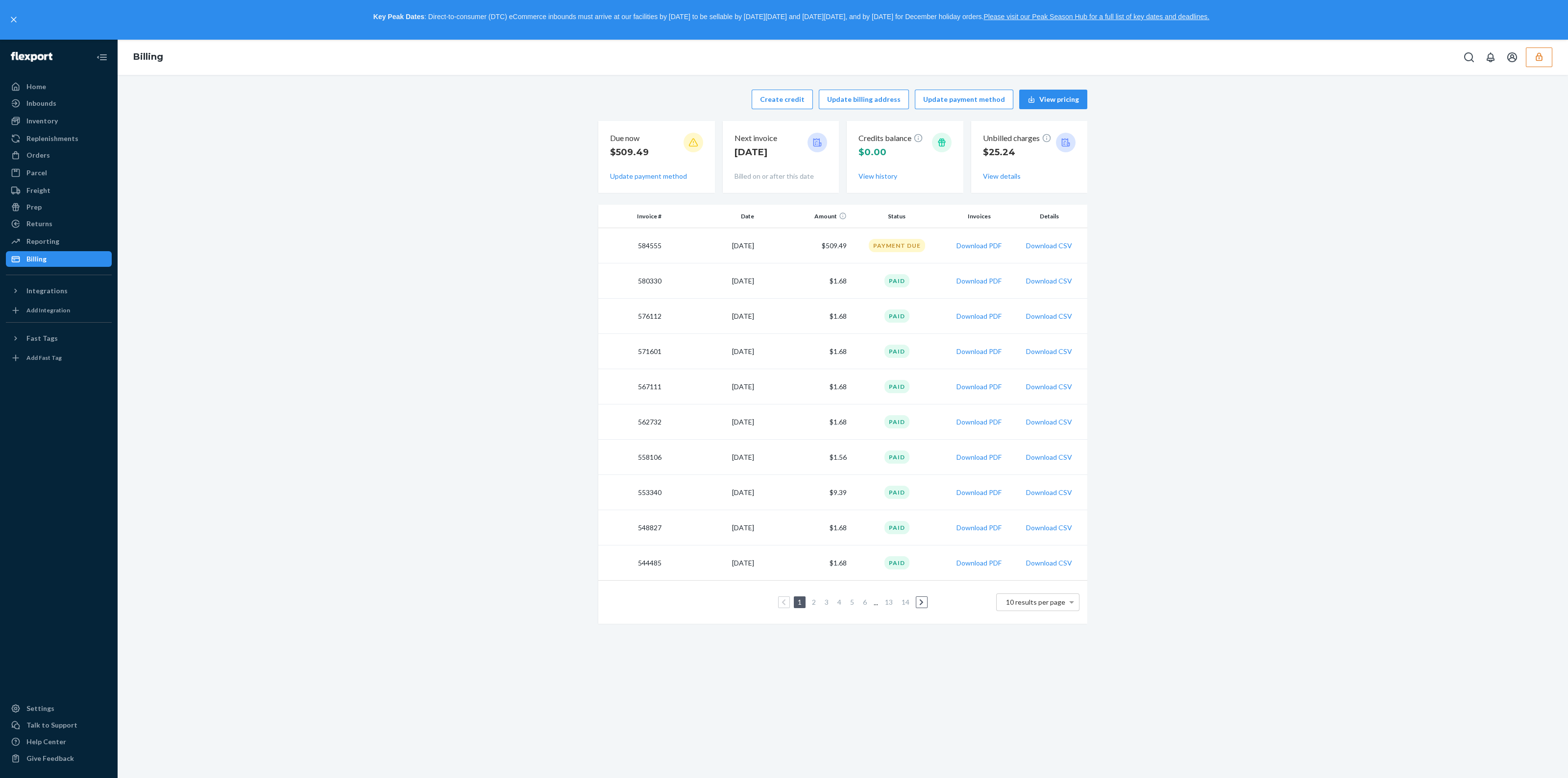
click at [830, 276] on td "$1.68" at bounding box center [804, 281] width 93 height 35
click at [851, 279] on td "Paid" at bounding box center [897, 281] width 93 height 35
click at [991, 175] on button "View details" at bounding box center [1001, 176] width 38 height 10
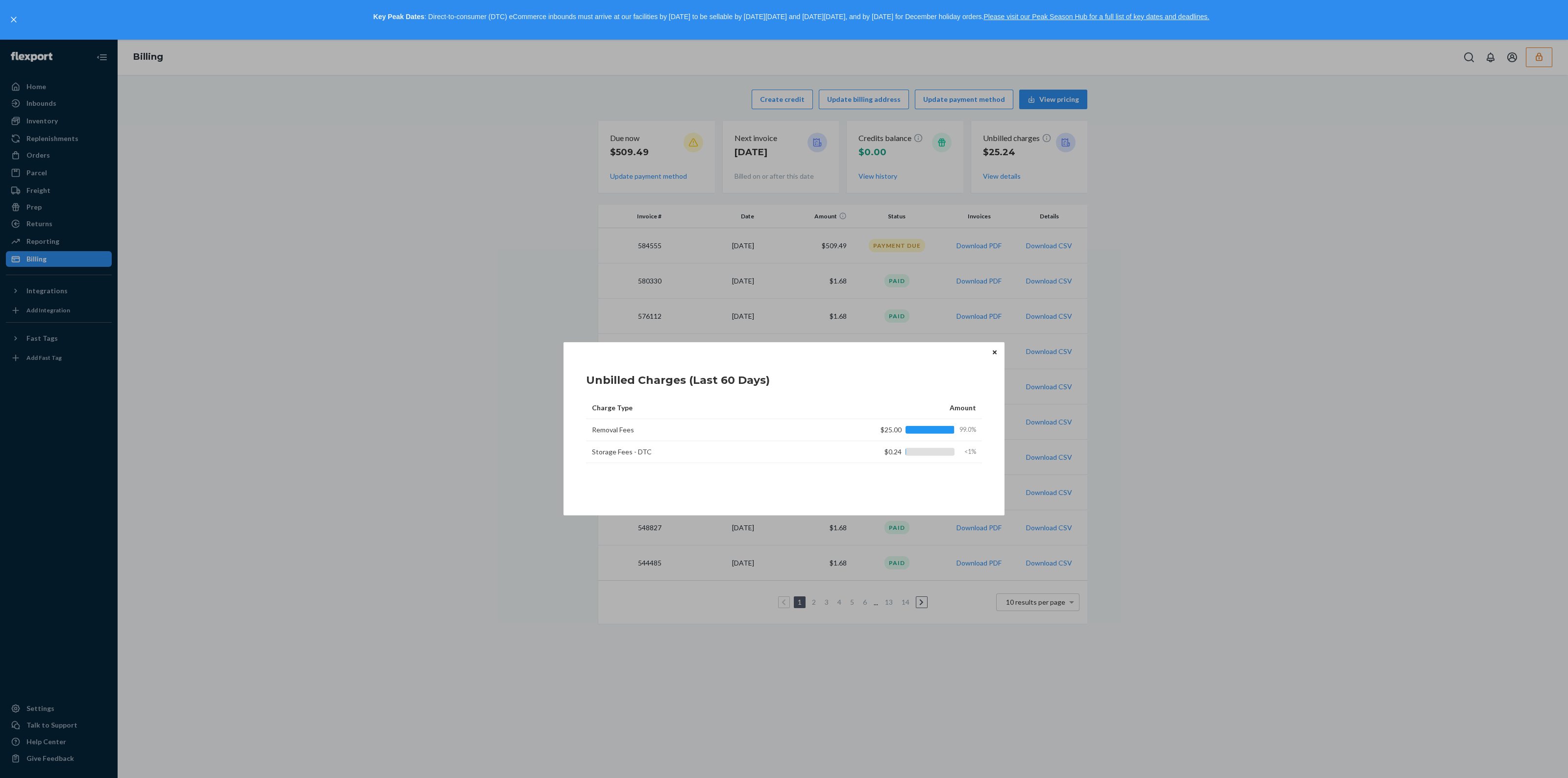
click at [992, 356] on button "Close" at bounding box center [995, 352] width 10 height 11
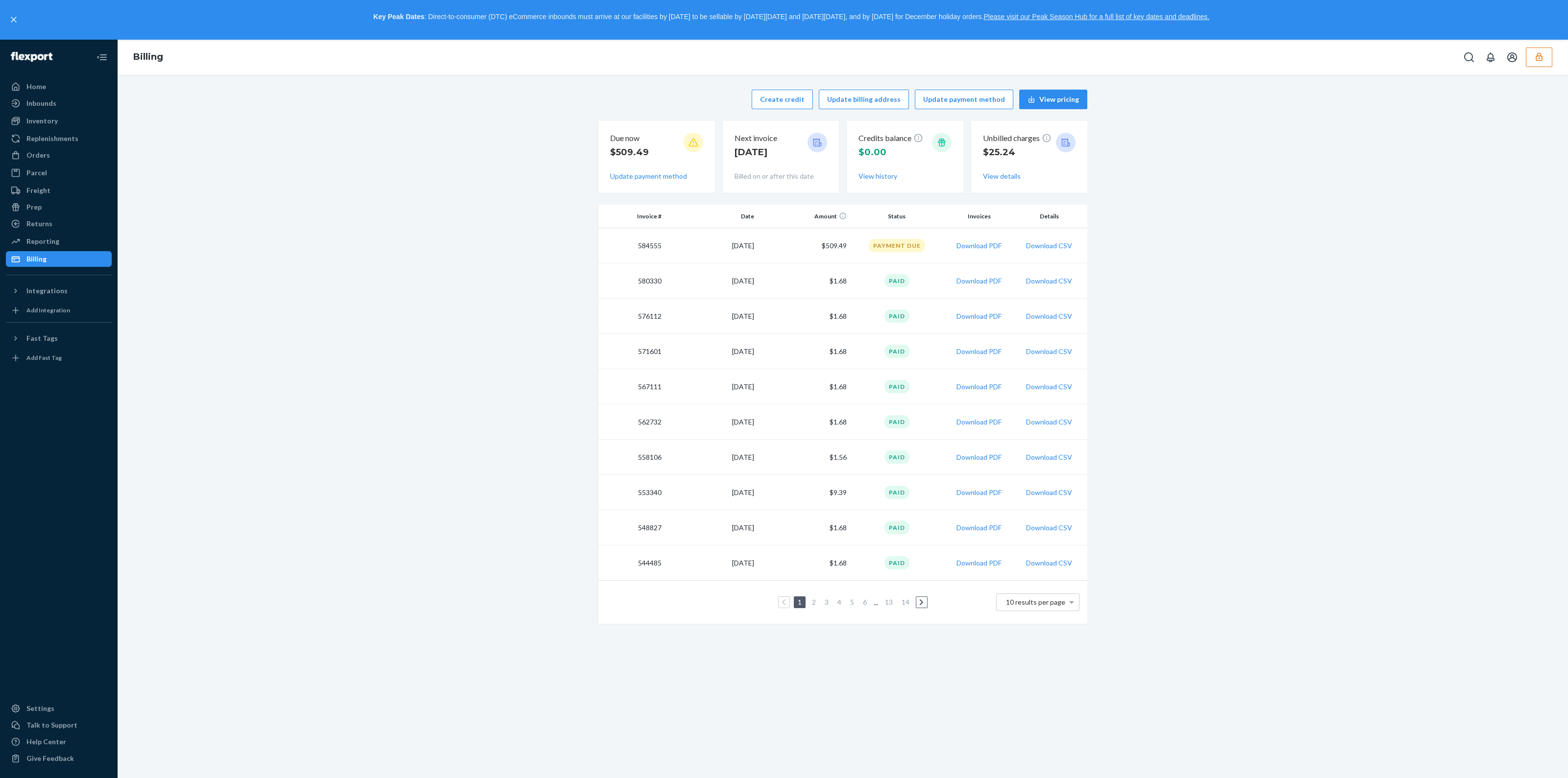
click at [1538, 64] on button "button" at bounding box center [1539, 58] width 27 height 20
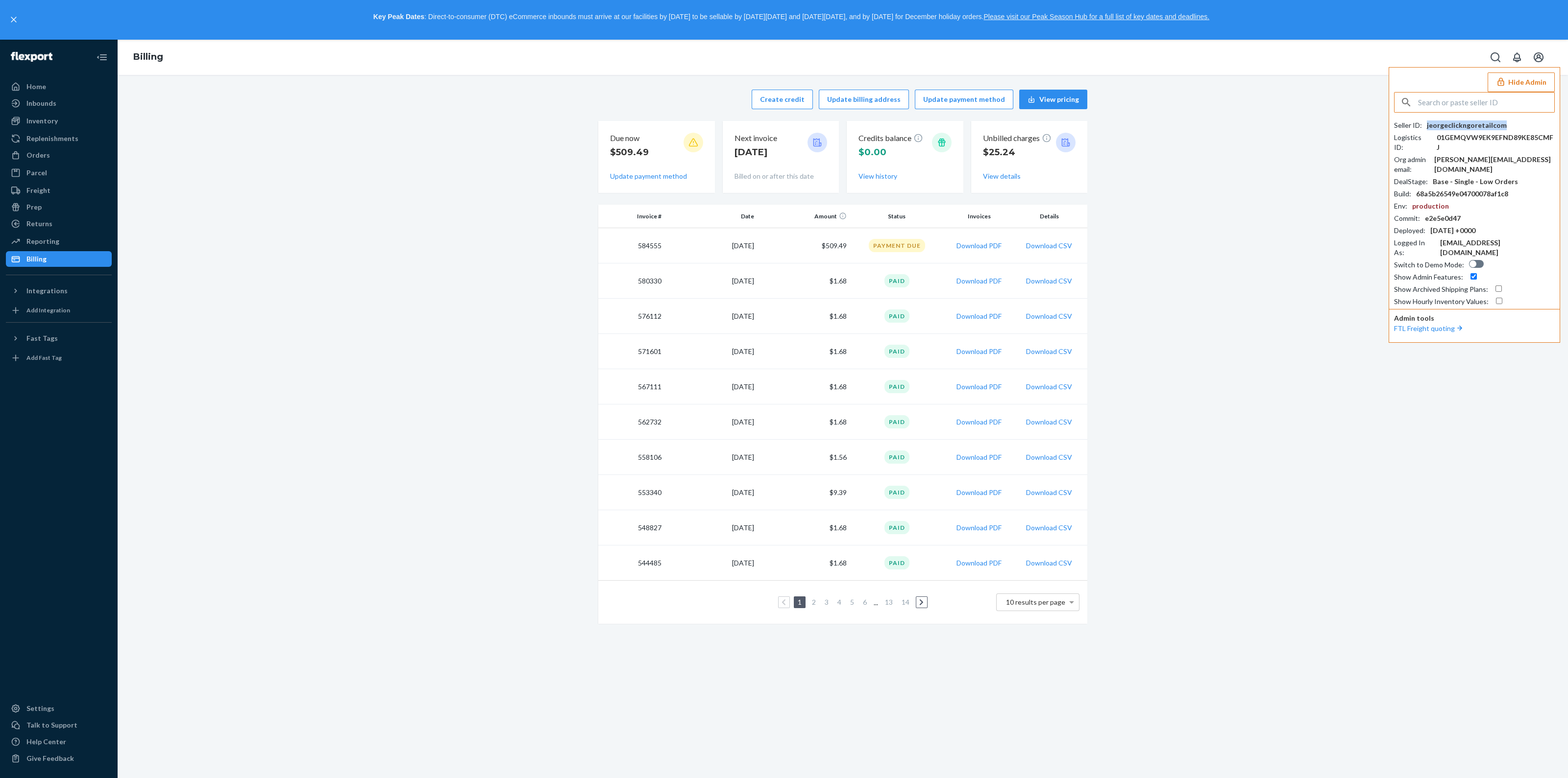
click at [1468, 126] on div "jeorgeclickngoretailcom" at bounding box center [1466, 126] width 80 height 10
click at [1458, 121] on div "jeorgeclickngoretailcom" at bounding box center [1466, 126] width 80 height 10
click at [1474, 107] on input "text" at bounding box center [1486, 103] width 136 height 20
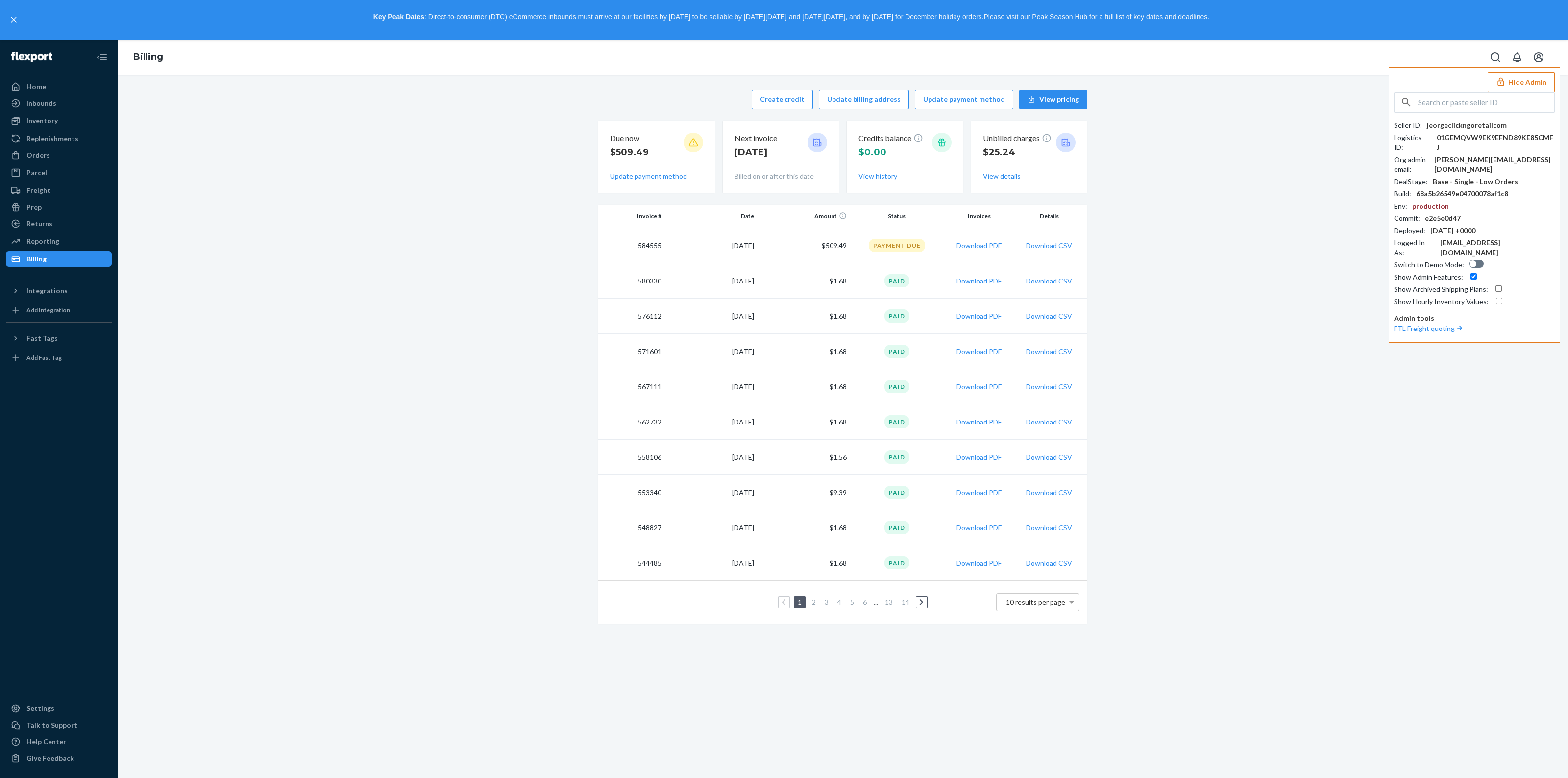
paste input "rceglobalsolutions@gmail.com"
type input "rceglobalsolutions@gmail.com"
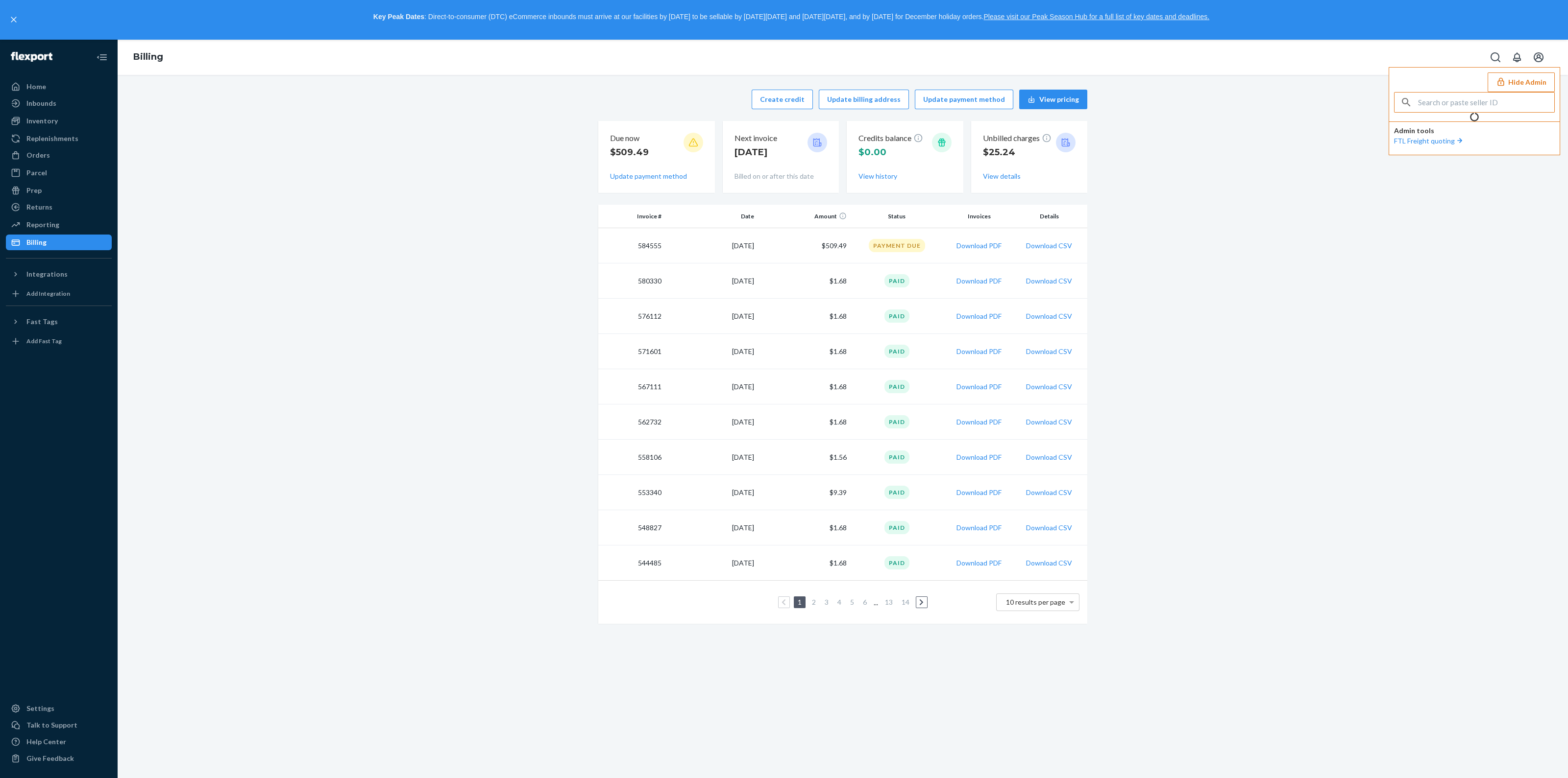
type input "rceglobalsolutions@gmail.com"
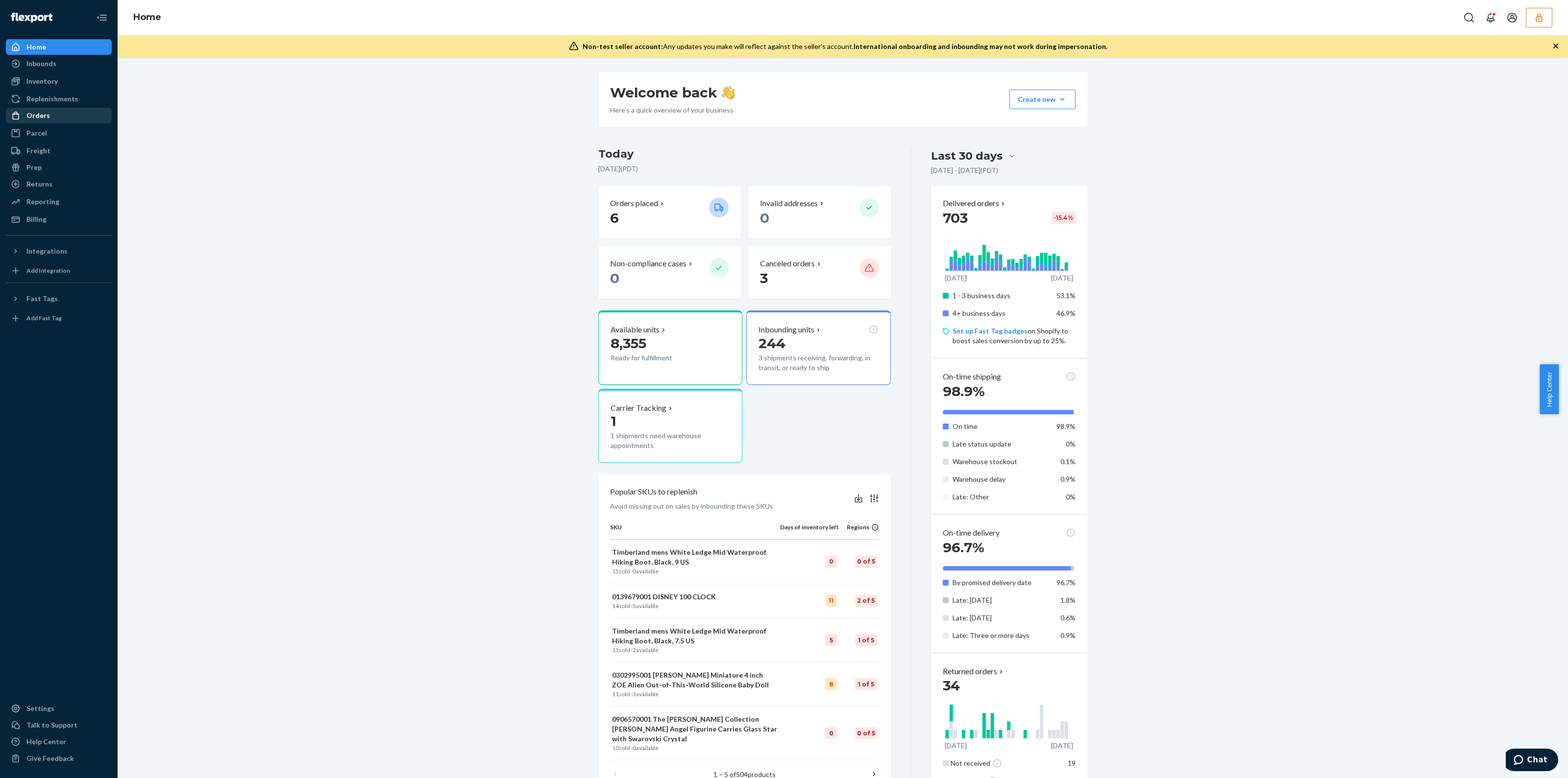
click at [37, 116] on div "Orders" at bounding box center [38, 116] width 24 height 10
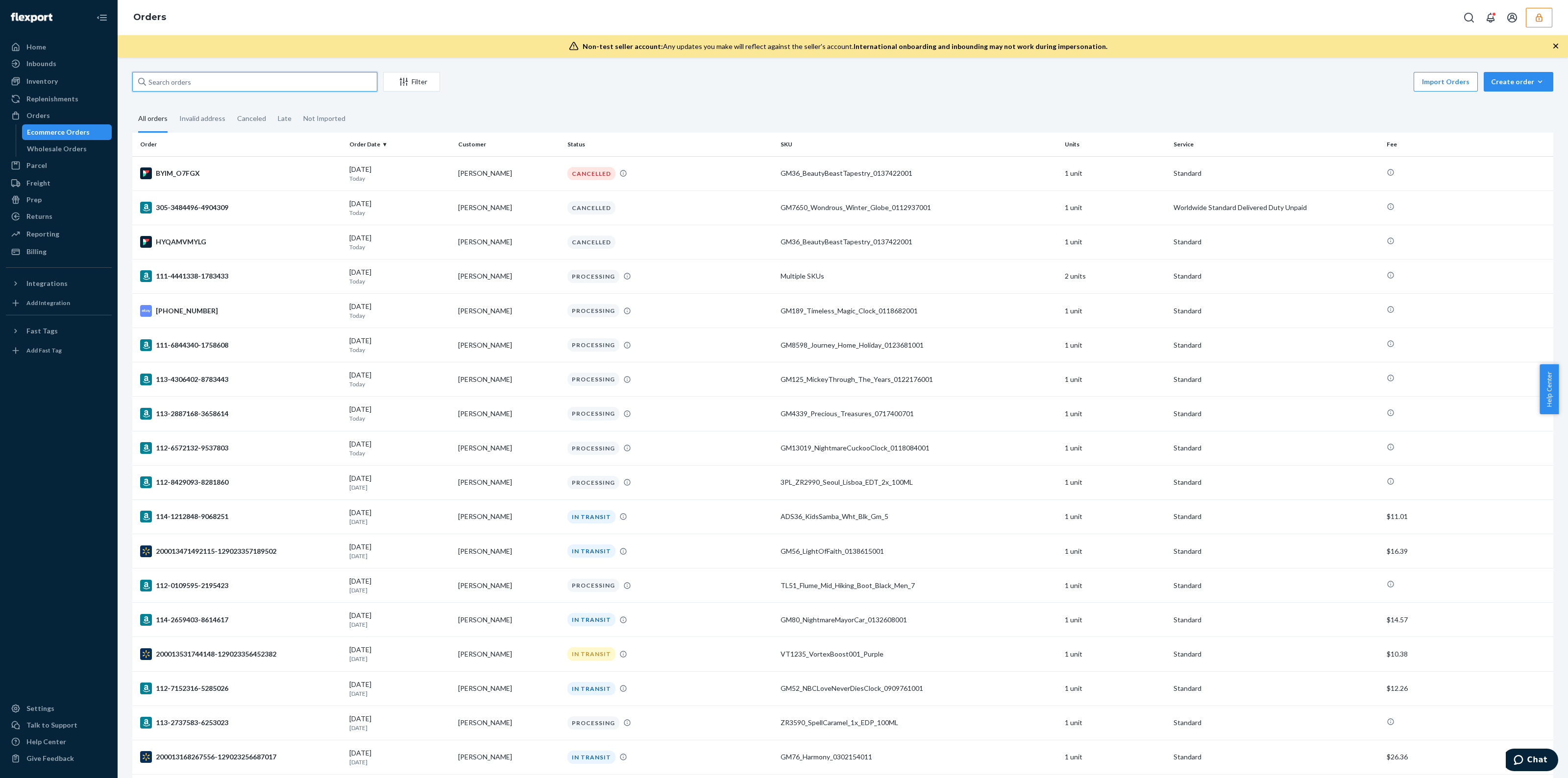
click at [313, 84] on input "text" at bounding box center [255, 82] width 245 height 20
paste input "134636444"
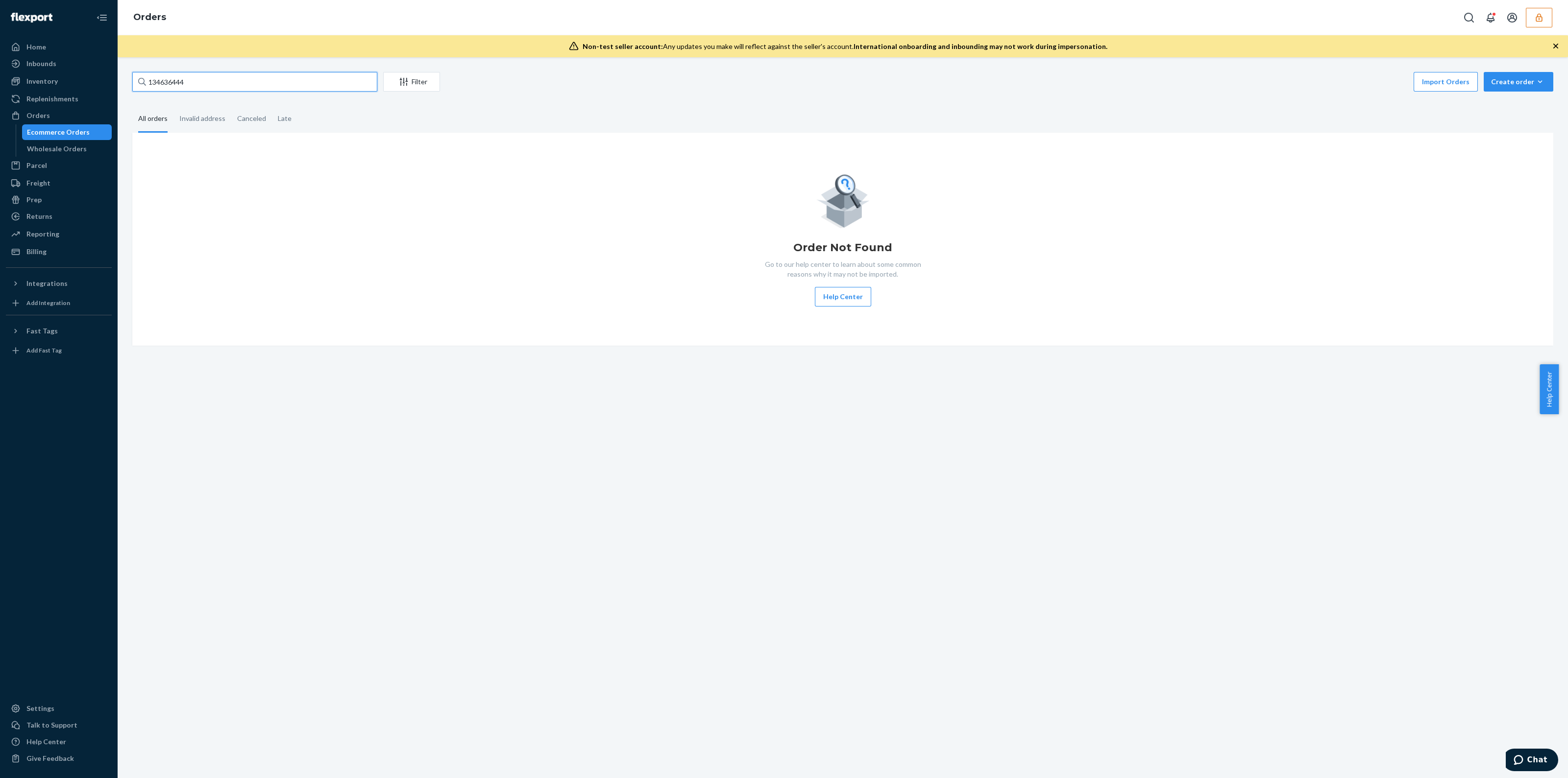
drag, startPoint x: 230, startPoint y: 76, endPoint x: 222, endPoint y: 75, distance: 8.1
click at [227, 76] on input "134636444" at bounding box center [255, 82] width 245 height 20
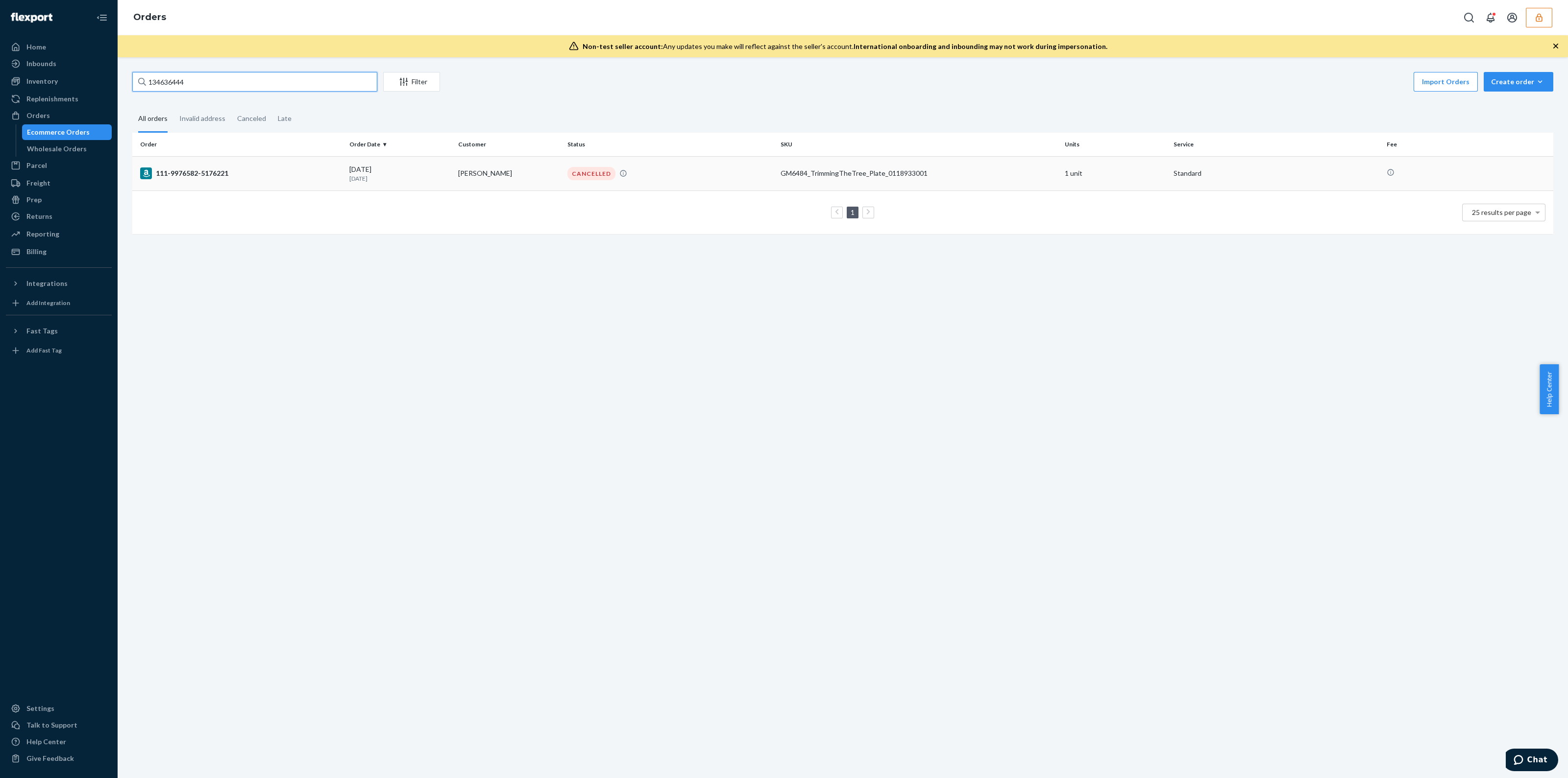
type input "134636444"
click at [650, 161] on td "CANCELLED" at bounding box center [670, 173] width 213 height 34
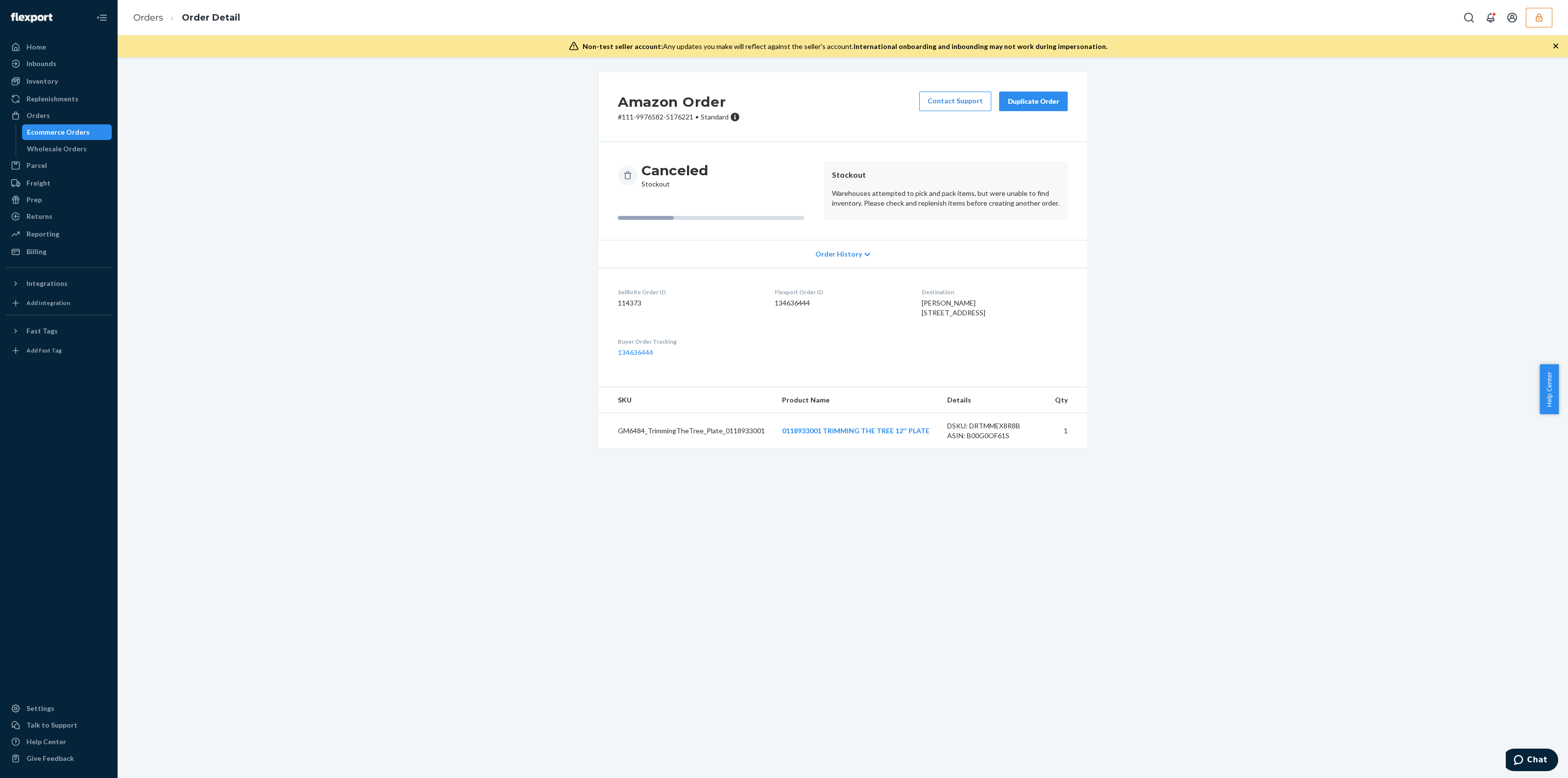
click at [1554, 47] on icon "button" at bounding box center [1556, 46] width 5 height 5
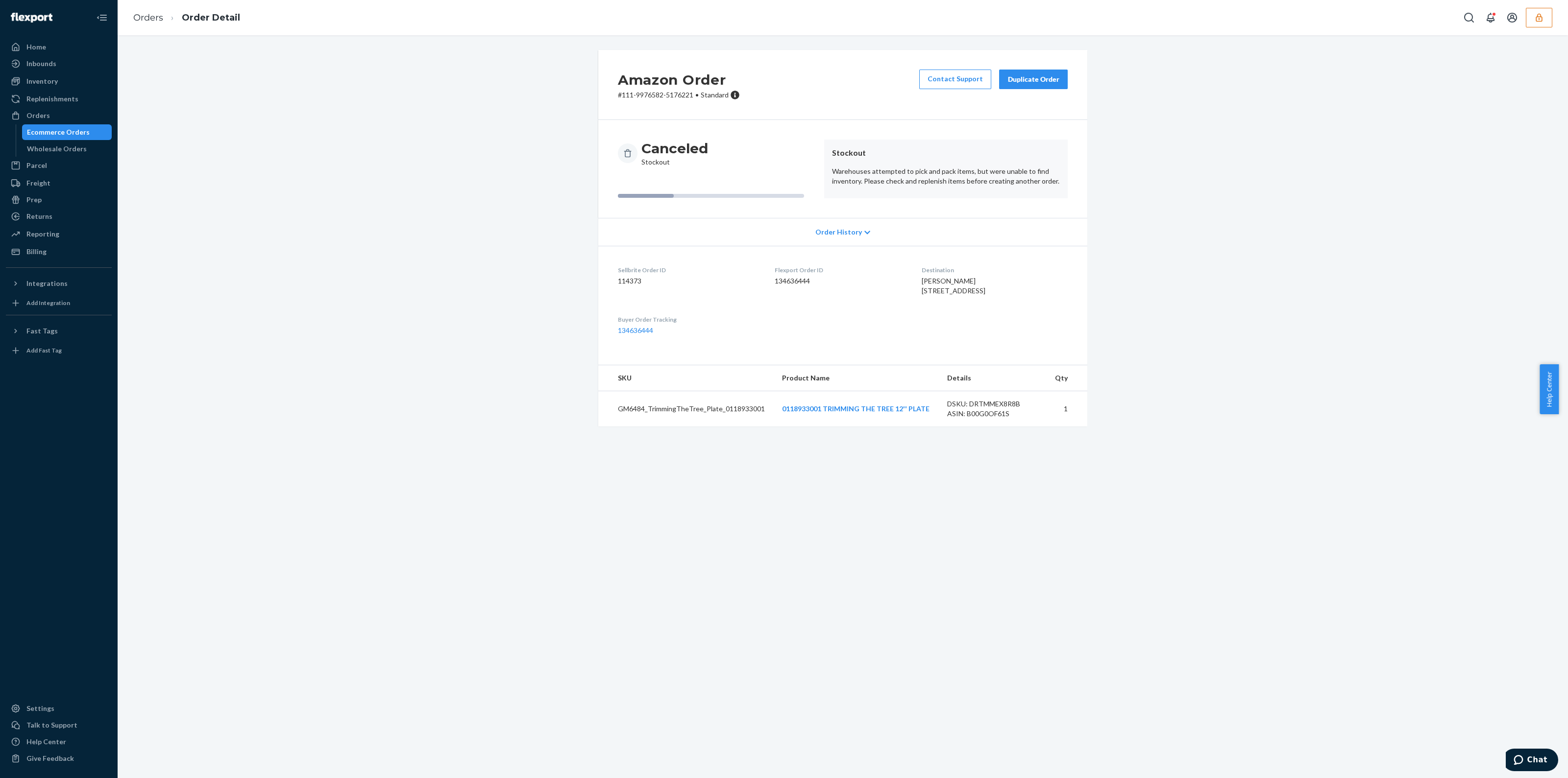
click at [1024, 79] on div "Duplicate Order" at bounding box center [1034, 79] width 52 height 10
click at [1546, 14] on button "button" at bounding box center [1539, 18] width 27 height 20
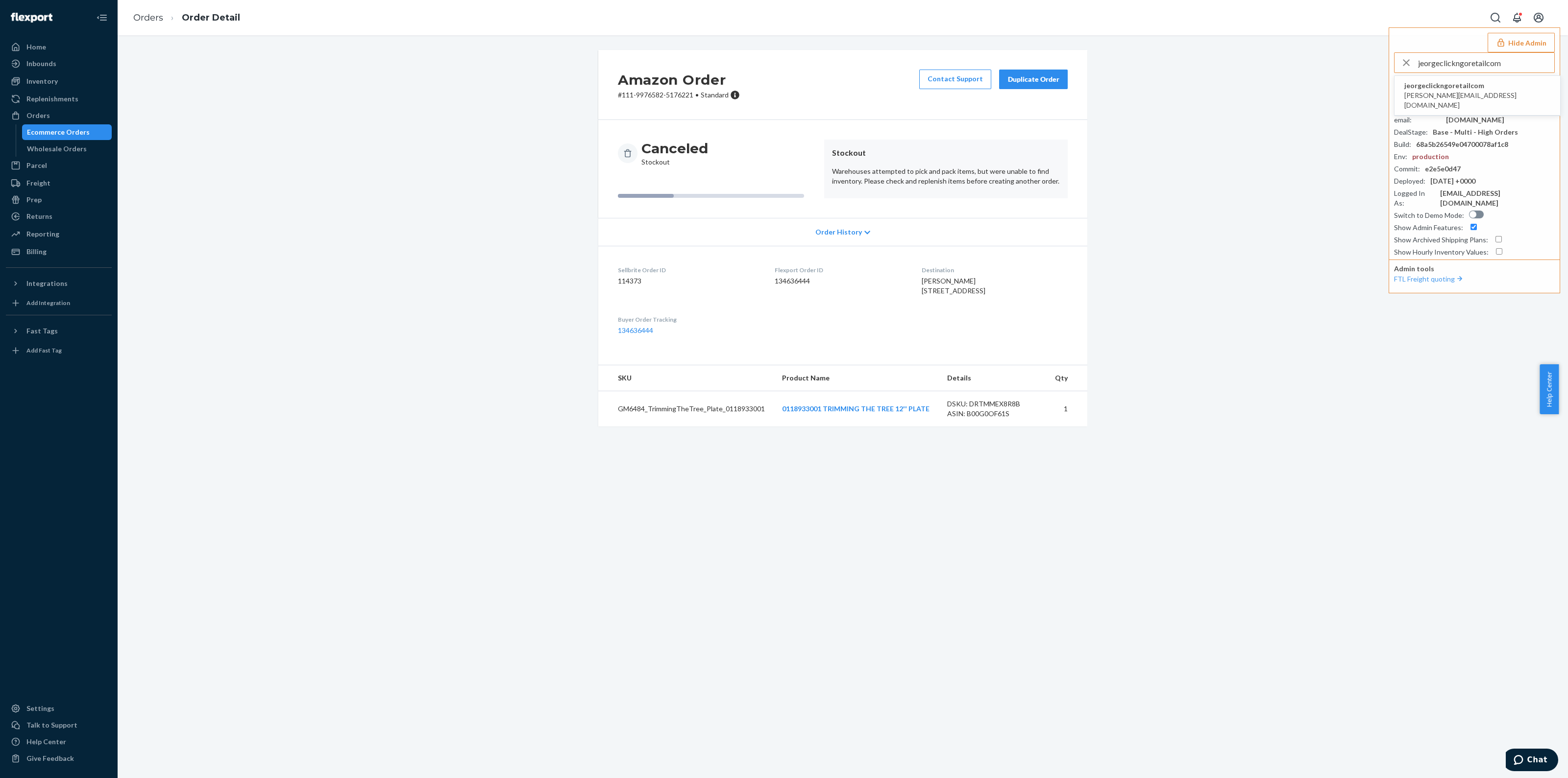
type input "jeorgeclickngoretailcom"
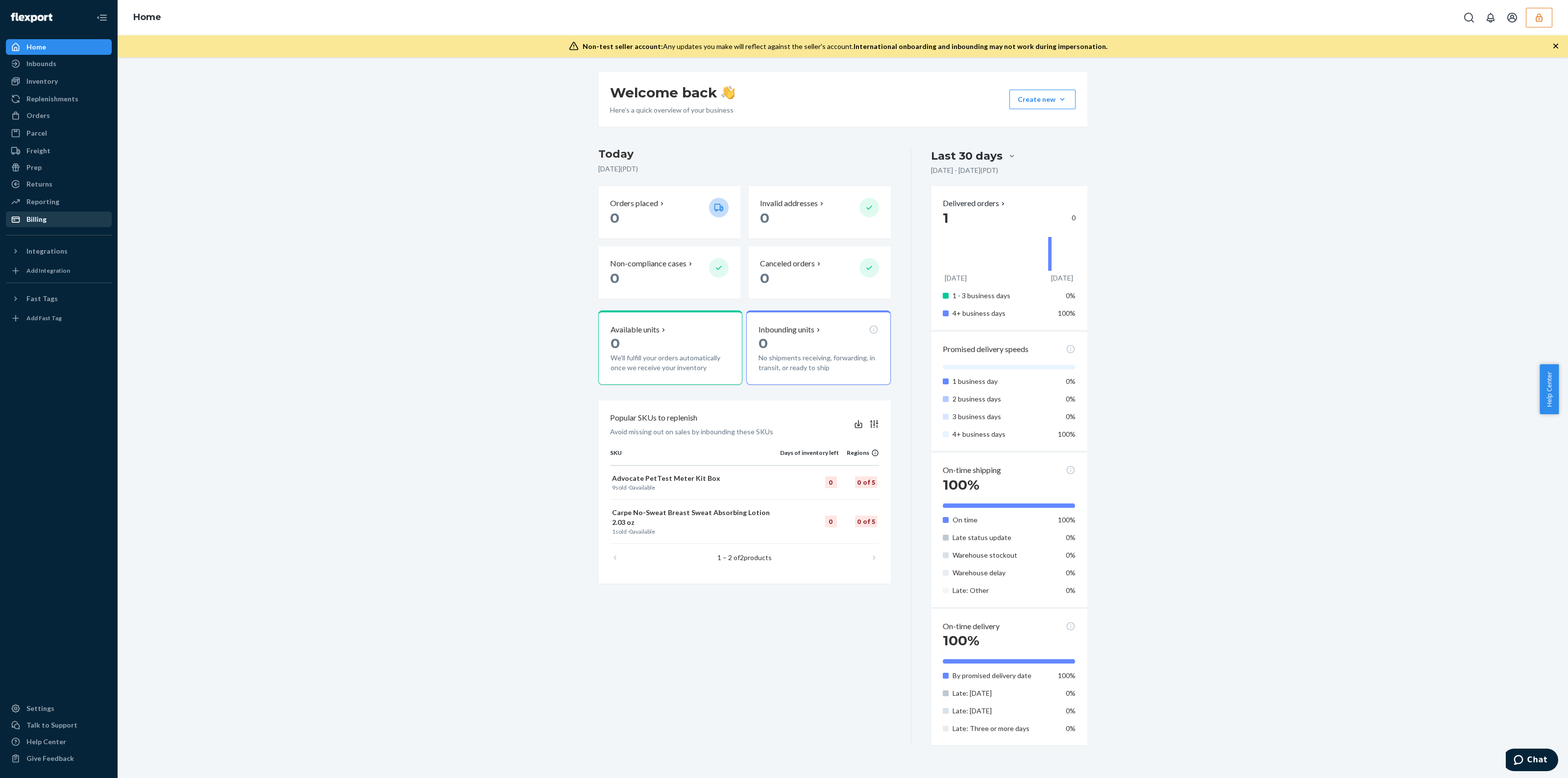
click at [56, 214] on div "Billing" at bounding box center [59, 219] width 104 height 14
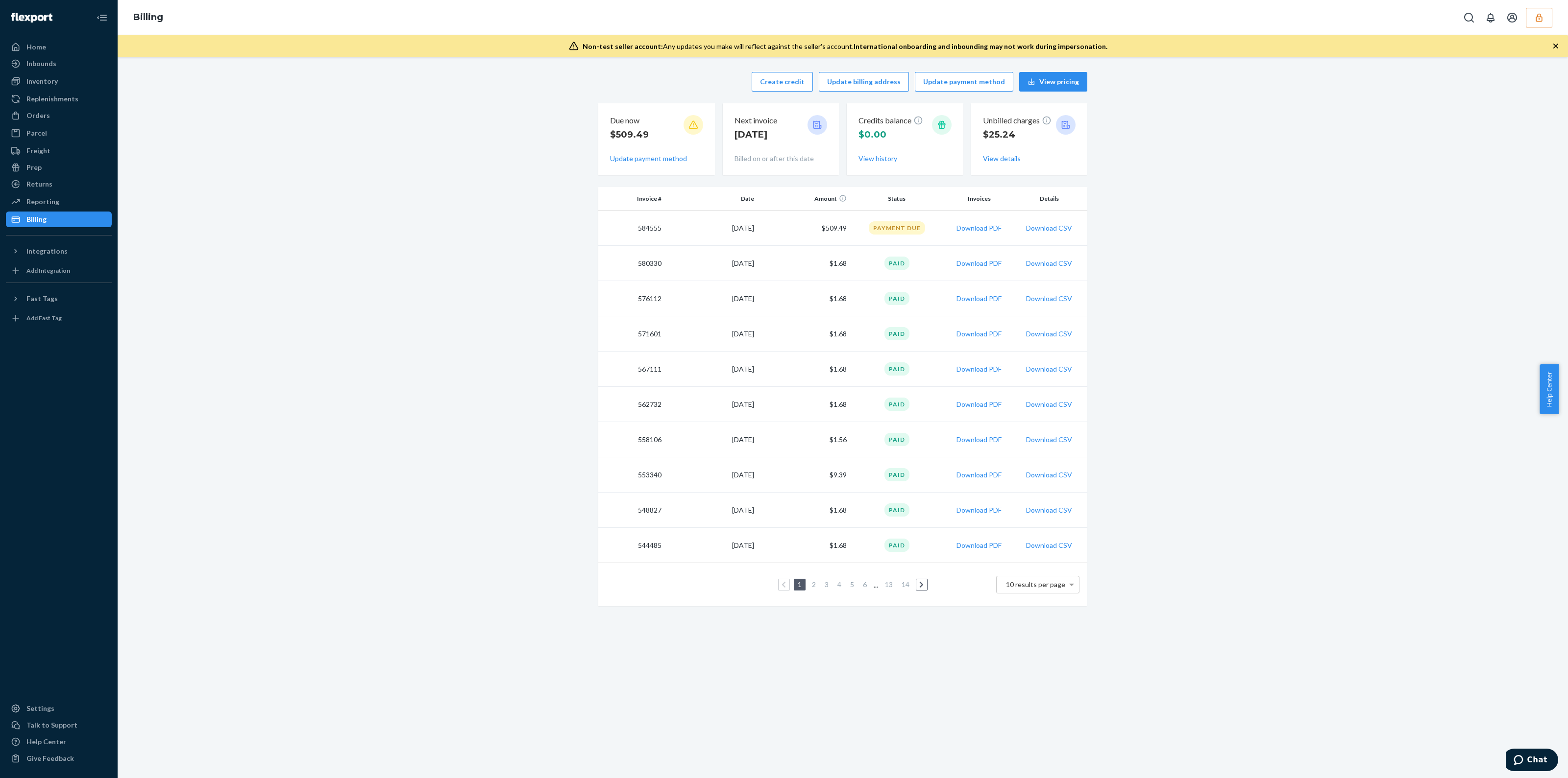
click at [853, 224] on td "Payment Due" at bounding box center [897, 228] width 93 height 35
click at [852, 224] on td "Payment Due" at bounding box center [897, 228] width 93 height 35
click at [887, 222] on div "Payment Due" at bounding box center [897, 228] width 56 height 13
click at [895, 227] on div "Payment Due" at bounding box center [897, 228] width 56 height 13
click at [1535, 19] on icon "button" at bounding box center [1540, 18] width 10 height 10
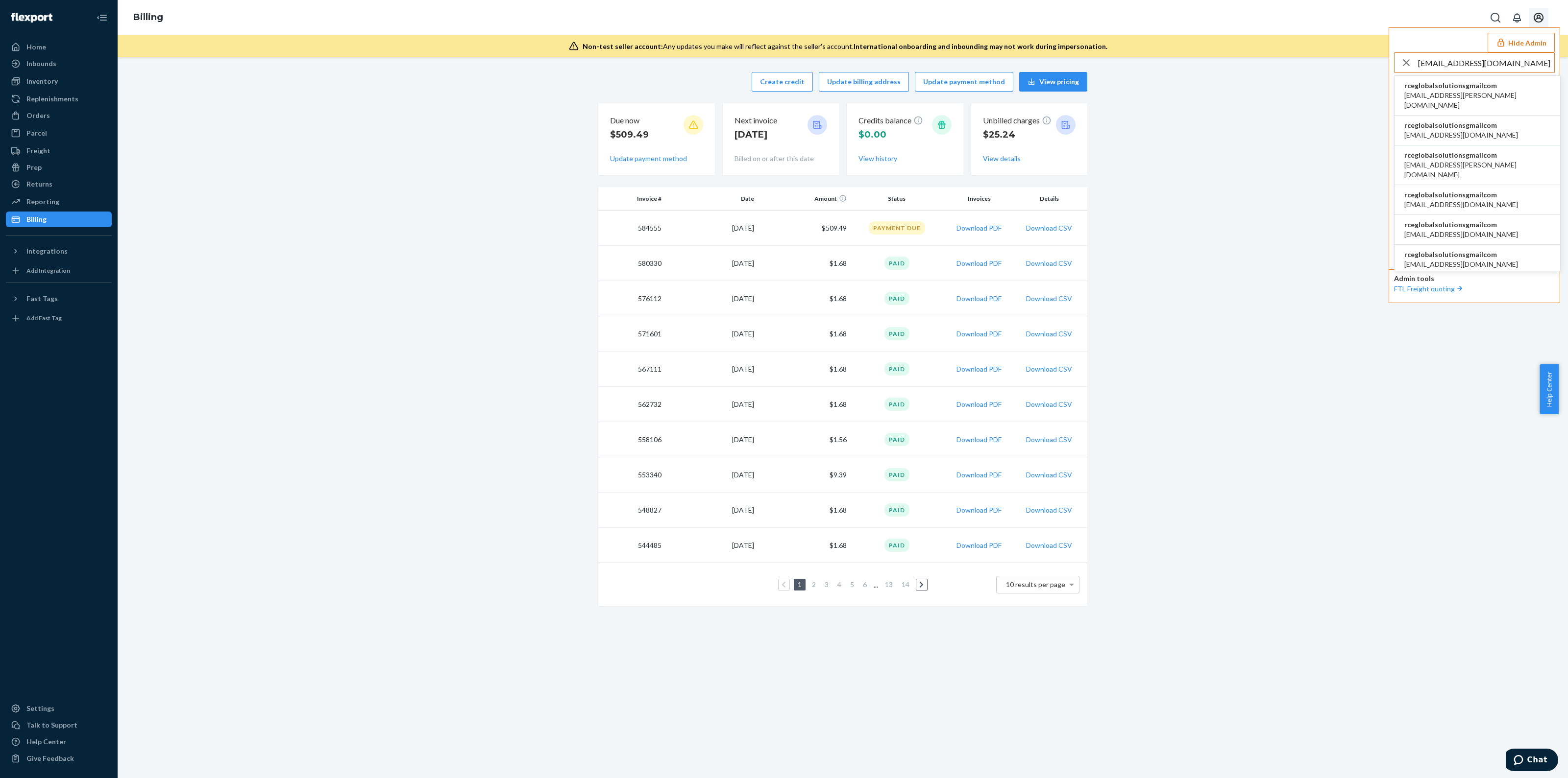
type input "[EMAIL_ADDRESS][DOMAIN_NAME]"
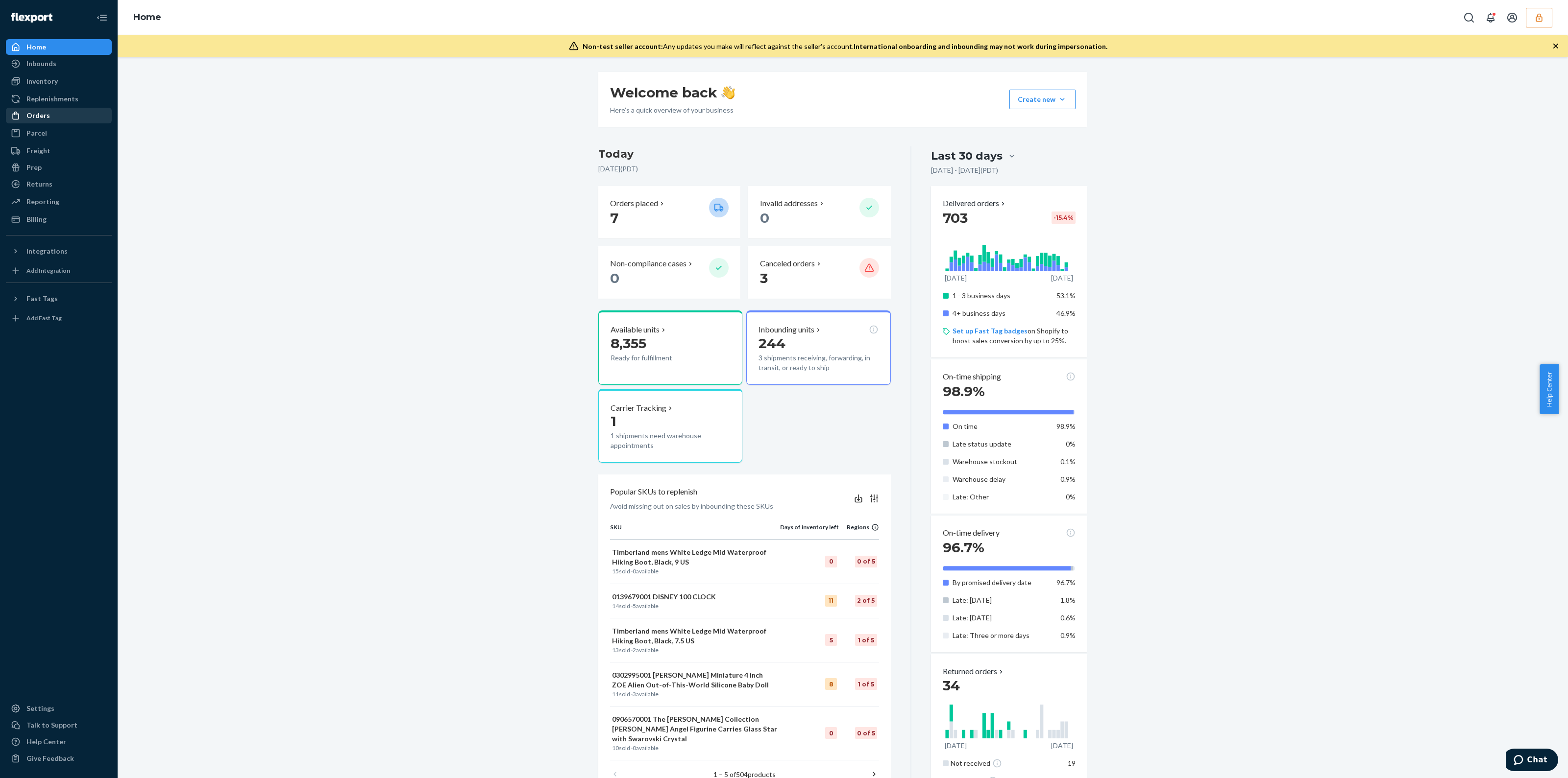
click at [38, 114] on div "Orders" at bounding box center [38, 116] width 24 height 10
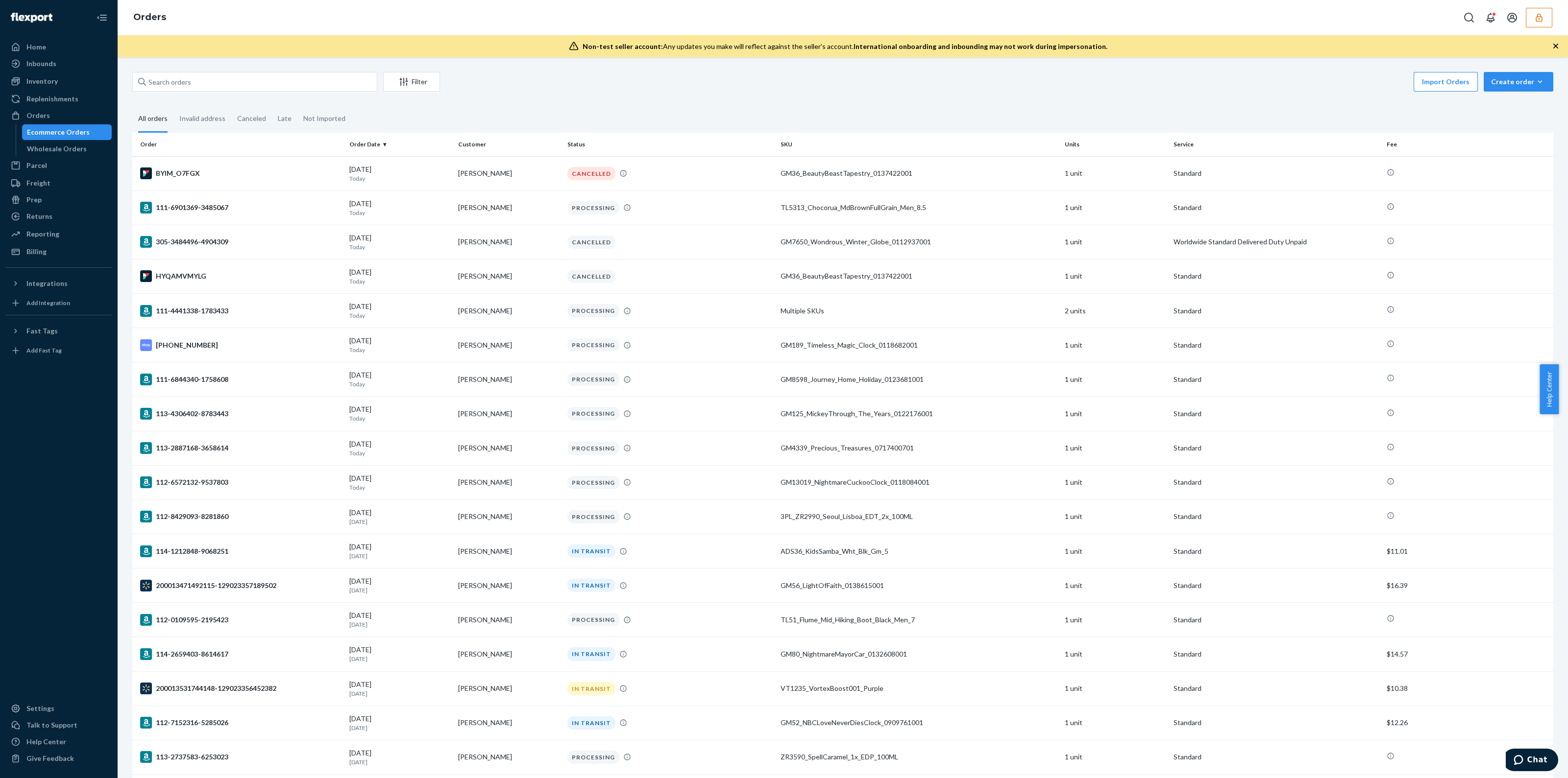
click at [1542, 20] on icon "button" at bounding box center [1539, 17] width 6 height 8
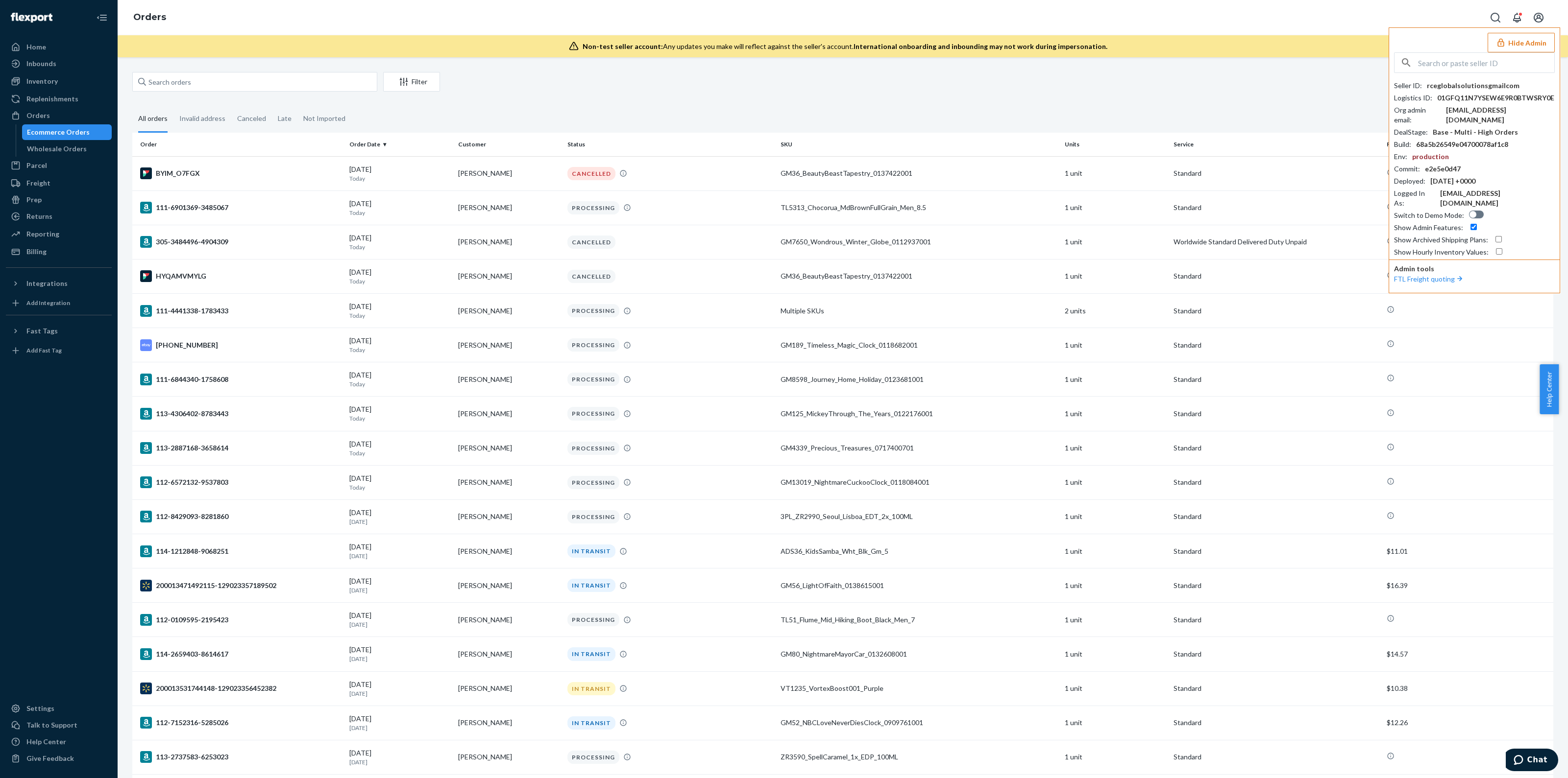
drag, startPoint x: 165, startPoint y: 93, endPoint x: 162, endPoint y: 85, distance: 8.5
click at [165, 90] on div "Filter Import Orders Create order Ecommerce order Removal order" at bounding box center [843, 83] width 1421 height 22
click at [162, 85] on input "text" at bounding box center [255, 82] width 245 height 20
paste input "134636444"
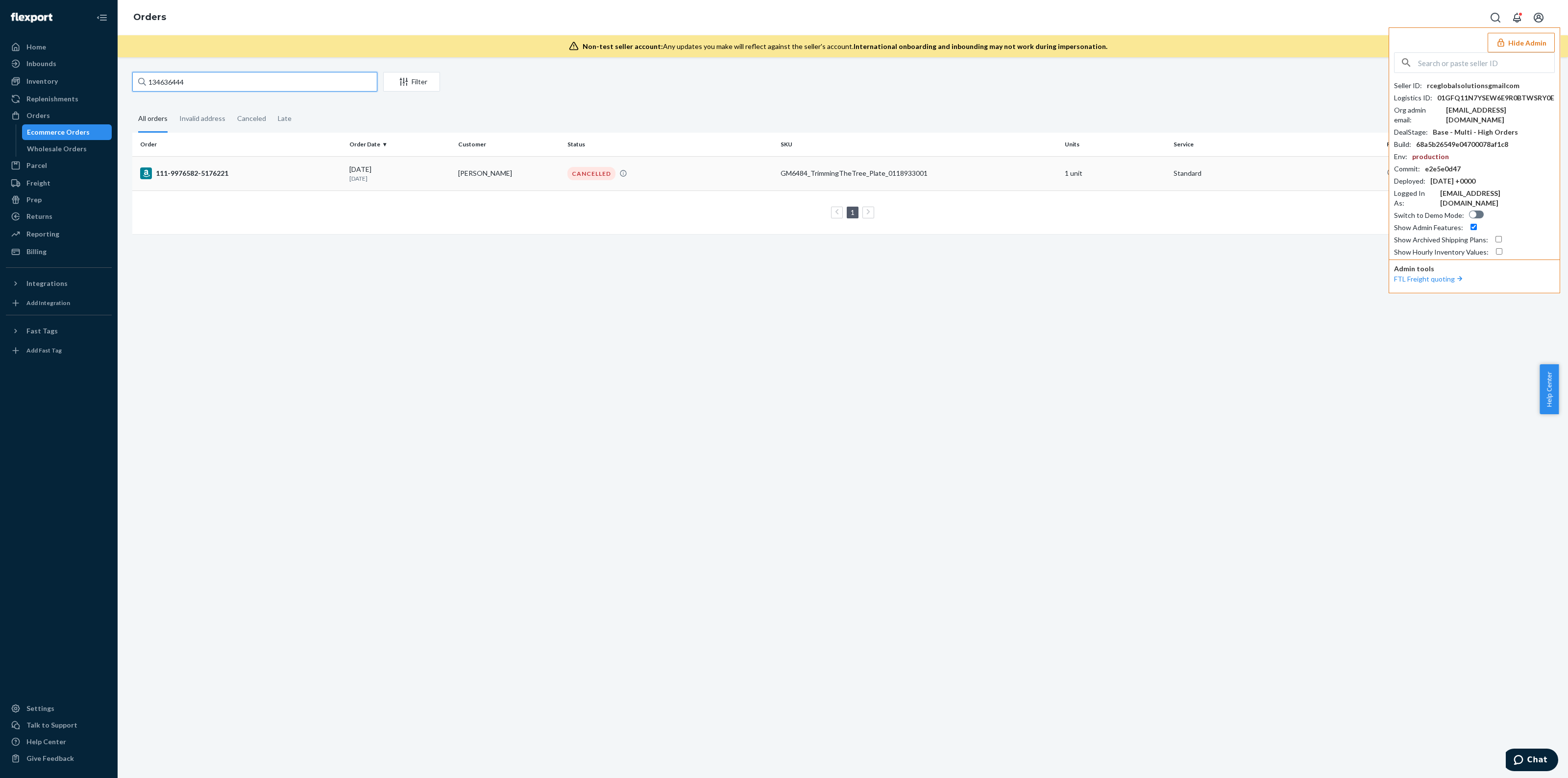
type input "134636444"
click at [765, 175] on div "CANCELLED" at bounding box center [670, 173] width 209 height 13
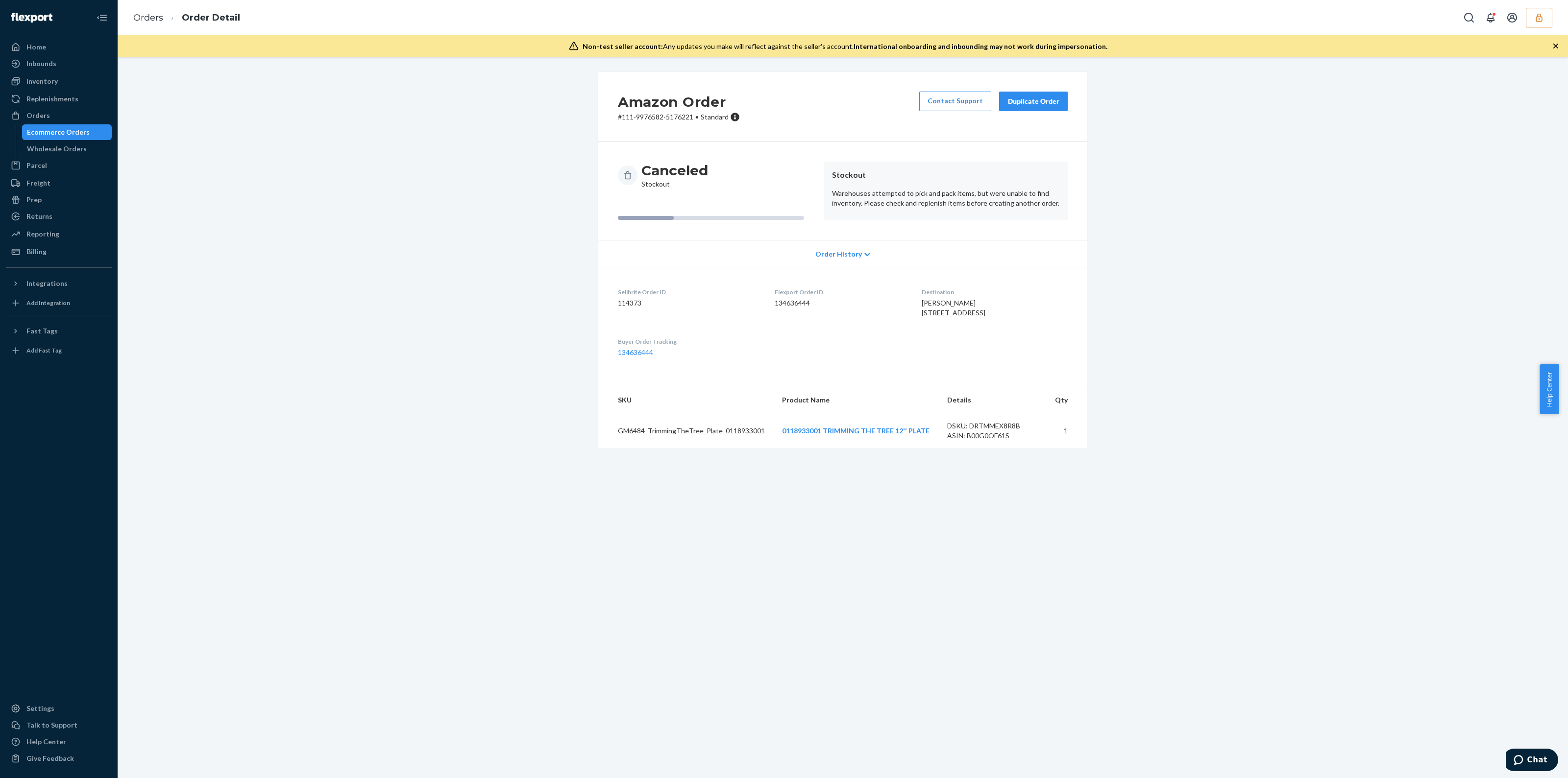
click at [1030, 105] on div "Duplicate Order" at bounding box center [1034, 102] width 52 height 10
click at [1555, 53] on div "Non-test seller account: Any updates you make will reflect against the seller's…" at bounding box center [843, 46] width 1450 height 22
click at [1556, 48] on icon "button" at bounding box center [1556, 46] width 10 height 10
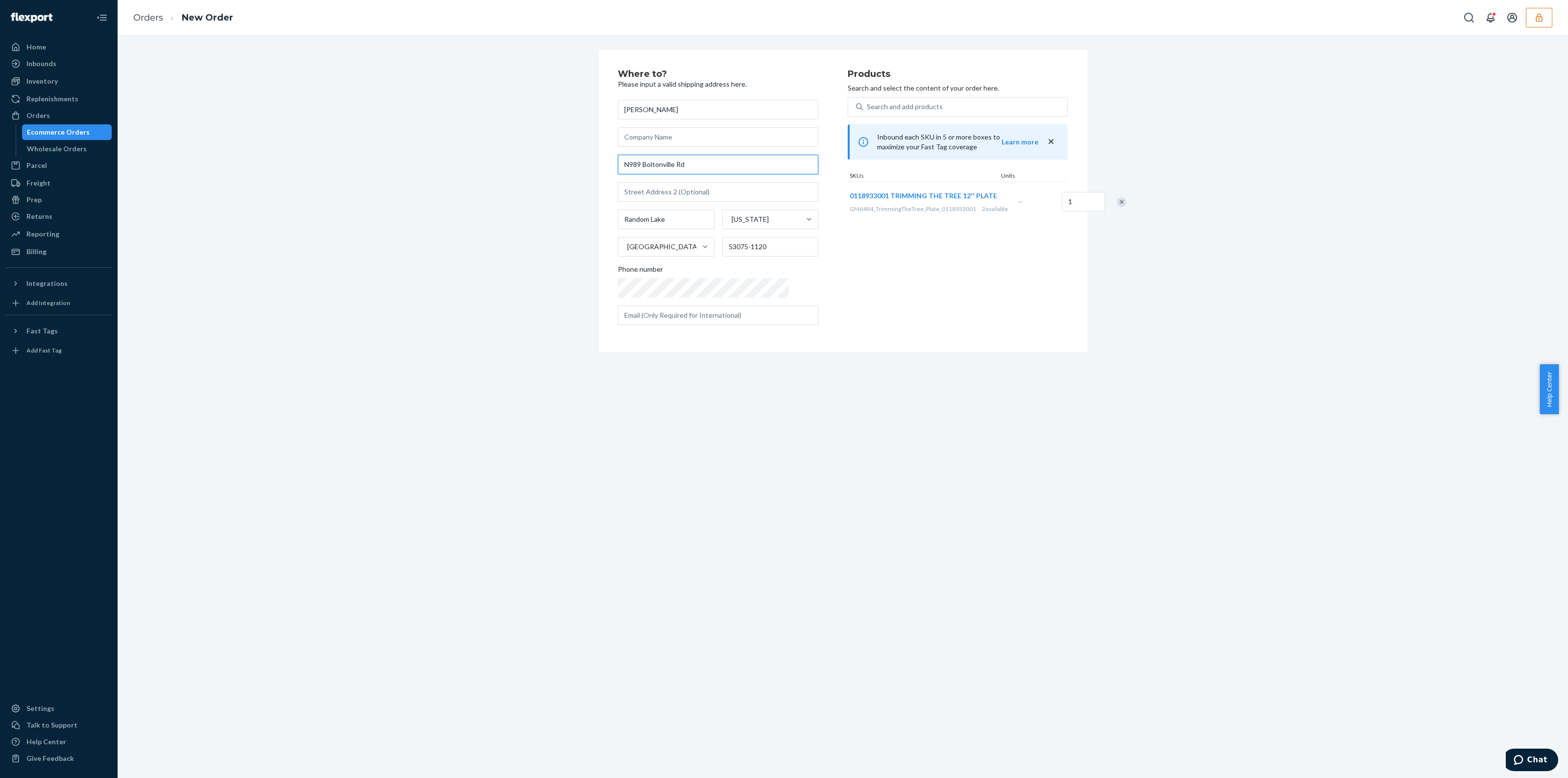
click at [624, 163] on input "N989 Boltonville Rd" at bounding box center [718, 165] width 201 height 20
drag, startPoint x: 694, startPoint y: 166, endPoint x: 591, endPoint y: 168, distance: 103.0
click at [591, 168] on div "Where to? Please input a valid shipping address here. Tammy Jacak N 989 Boltonv…" at bounding box center [843, 201] width 504 height 303
click at [645, 163] on input "N 989 Boltonville Rd" at bounding box center [718, 165] width 201 height 20
drag, startPoint x: 645, startPoint y: 162, endPoint x: 640, endPoint y: 165, distance: 5.8
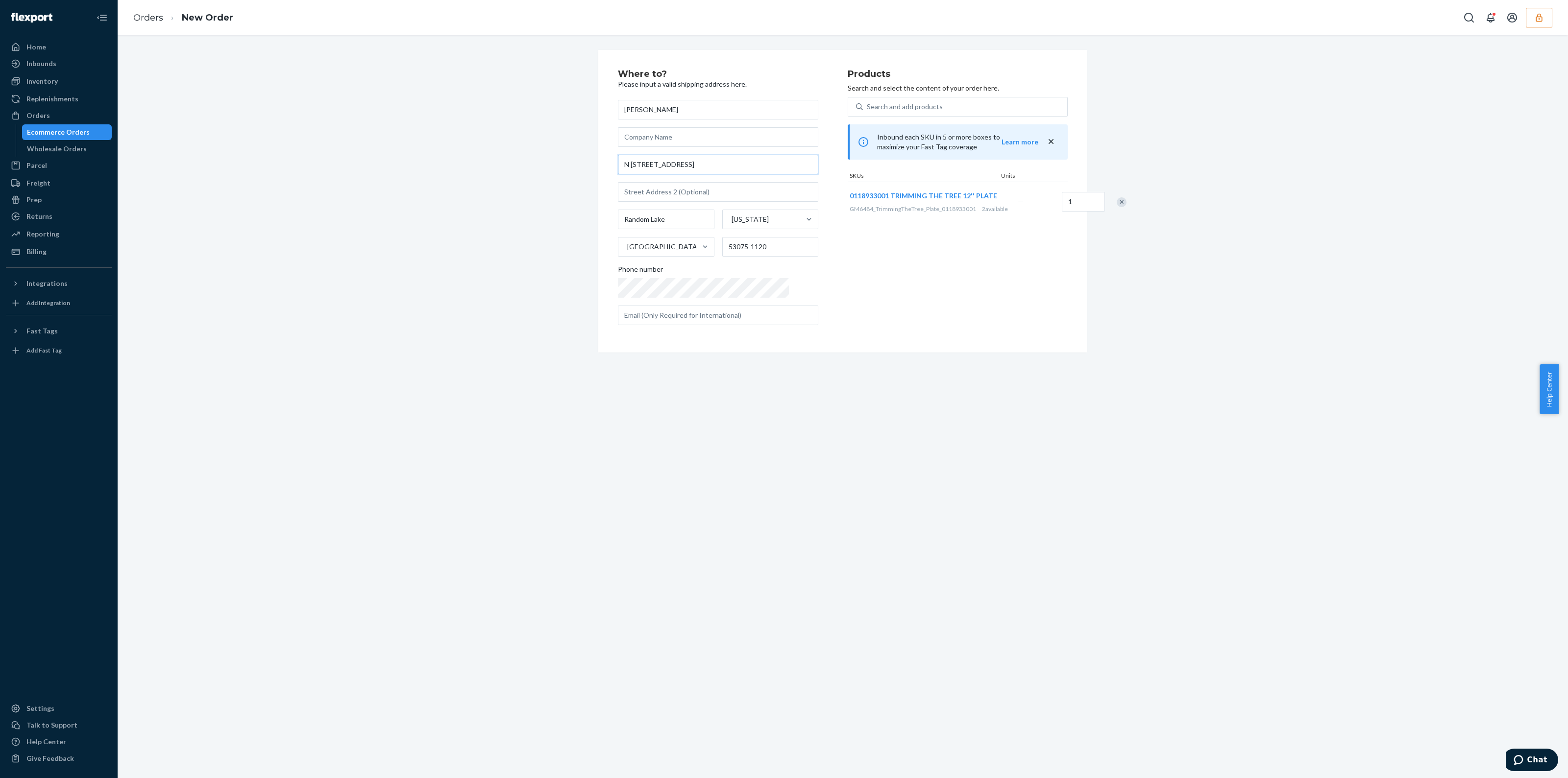
click at [640, 165] on input "N 989 Boltonville Rd" at bounding box center [718, 165] width 201 height 20
click at [612, 319] on div "Where to? Please input a valid shipping address here. Tammy Jacak N 989 Boltonv…" at bounding box center [843, 201] width 489 height 303
click at [626, 163] on input "N 989 Boltonville Rd" at bounding box center [718, 165] width 201 height 20
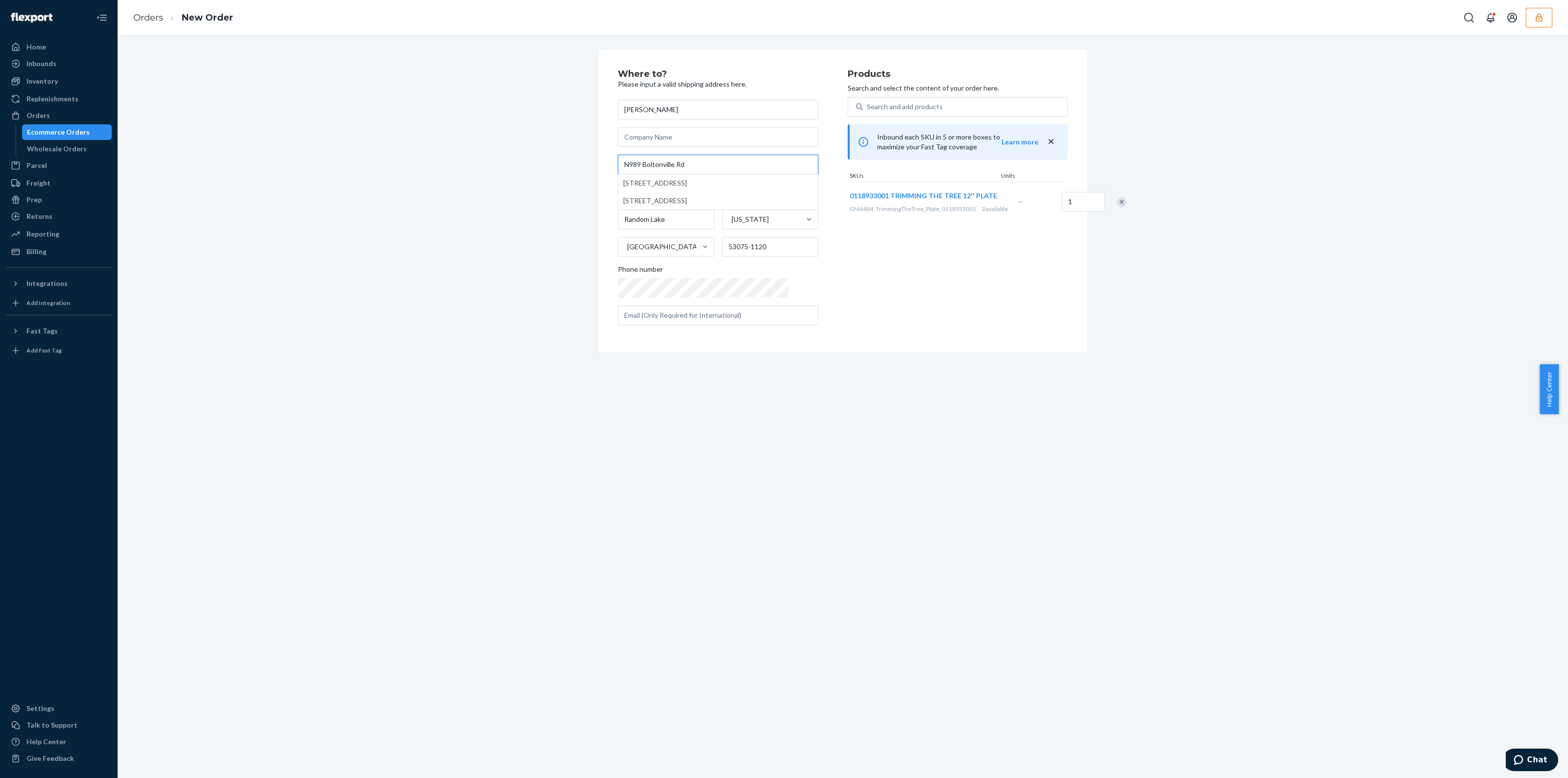
type input "N989 Boltonville Rd"
click at [873, 412] on div "Where to? Please input a valid shipping address here. Tammy Jacak N989 Boltonvi…" at bounding box center [843, 407] width 1450 height 743
click at [684, 318] on input "text" at bounding box center [718, 316] width 201 height 20
type input "hotdogman710@gmail.com"
click at [676, 129] on input "text" at bounding box center [718, 137] width 201 height 20
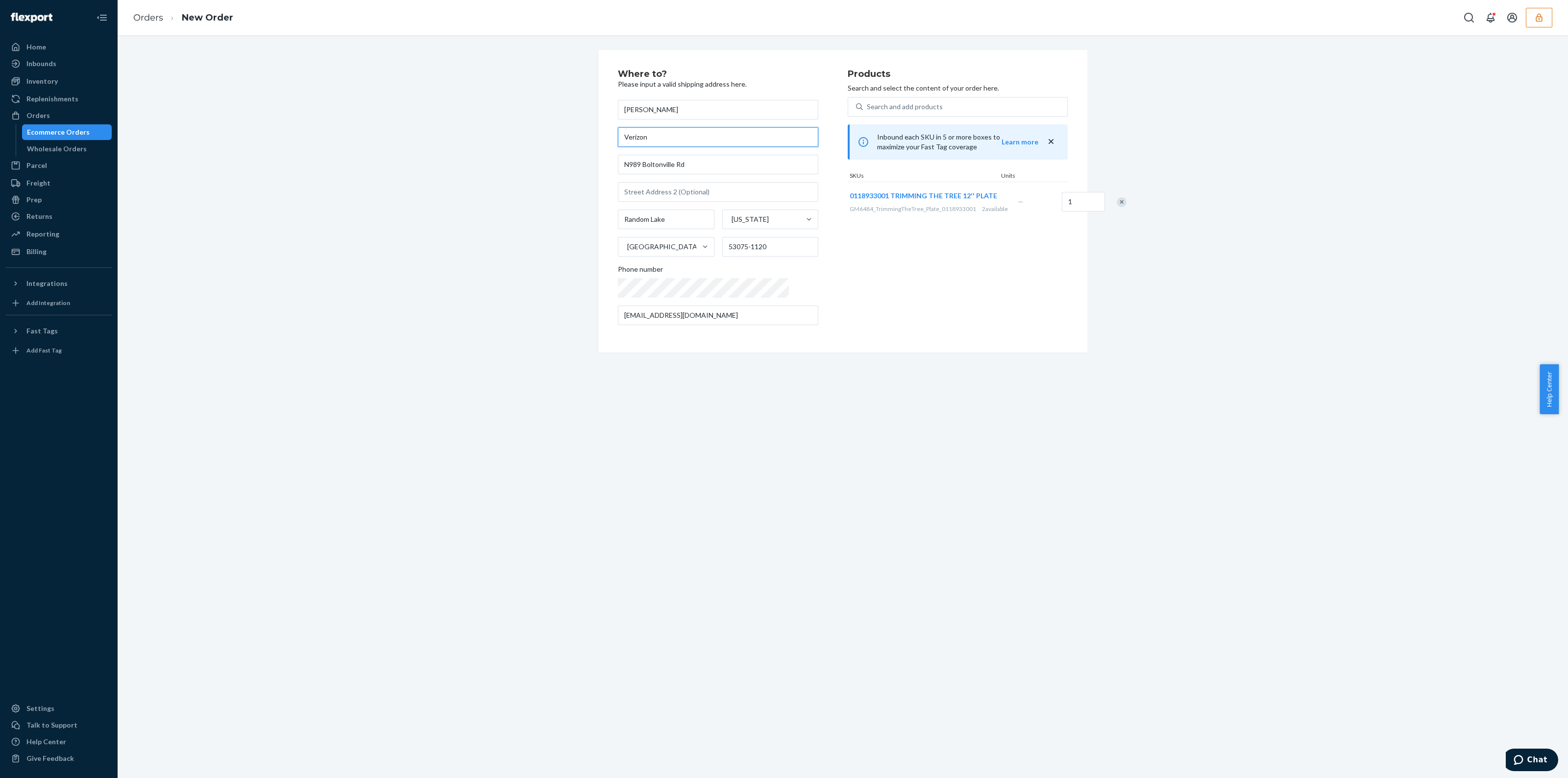
type input "Verizon"
drag, startPoint x: 934, startPoint y: 370, endPoint x: 939, endPoint y: 370, distance: 5.0
click at [938, 370] on div "Where to? Please input a valid shipping address here. Tammy Jacak Verizon N989 …" at bounding box center [843, 407] width 1450 height 743
click at [144, 18] on link "Orders" at bounding box center [148, 17] width 30 height 11
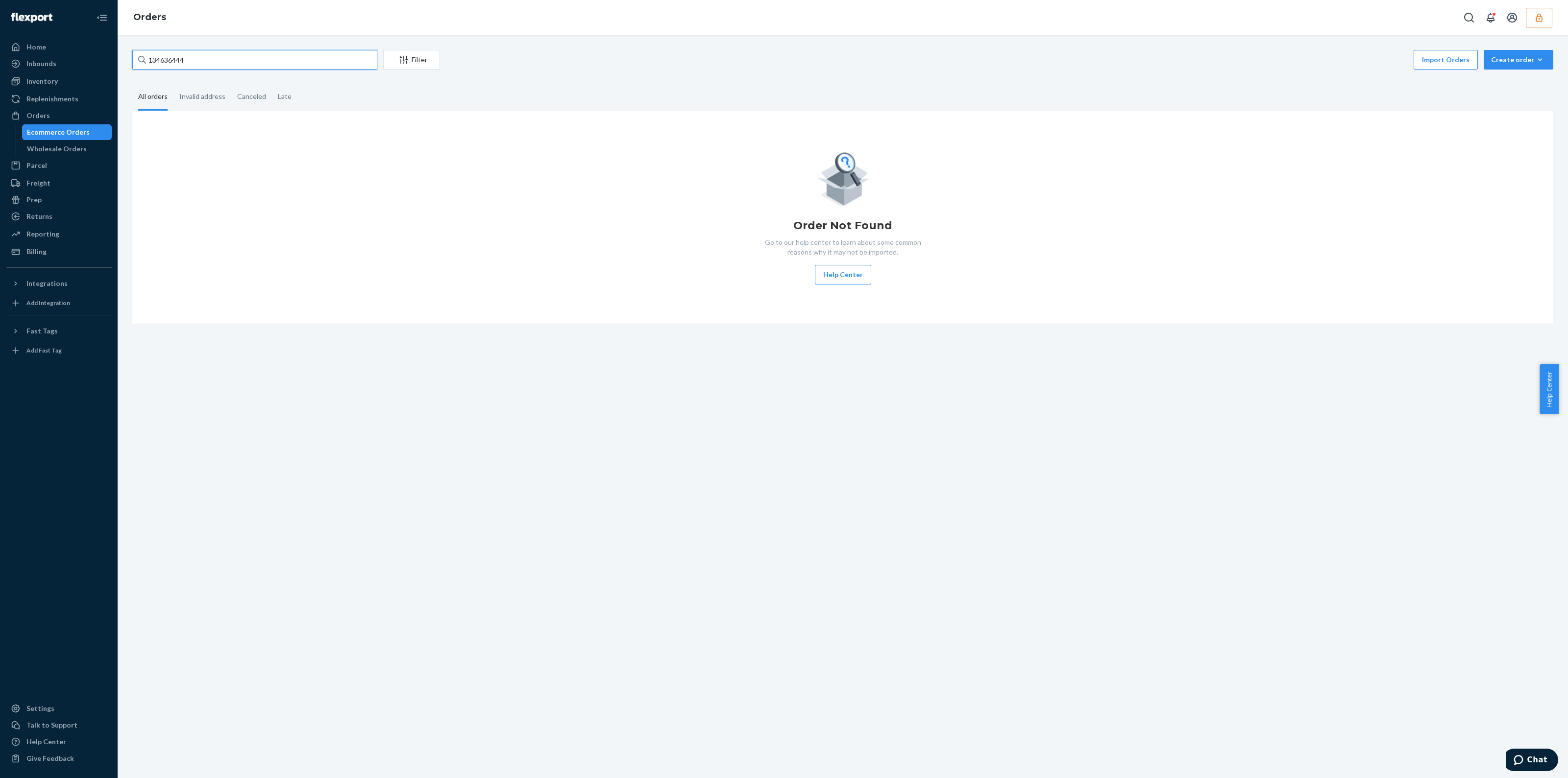
click at [213, 60] on input "134636444" at bounding box center [255, 60] width 245 height 20
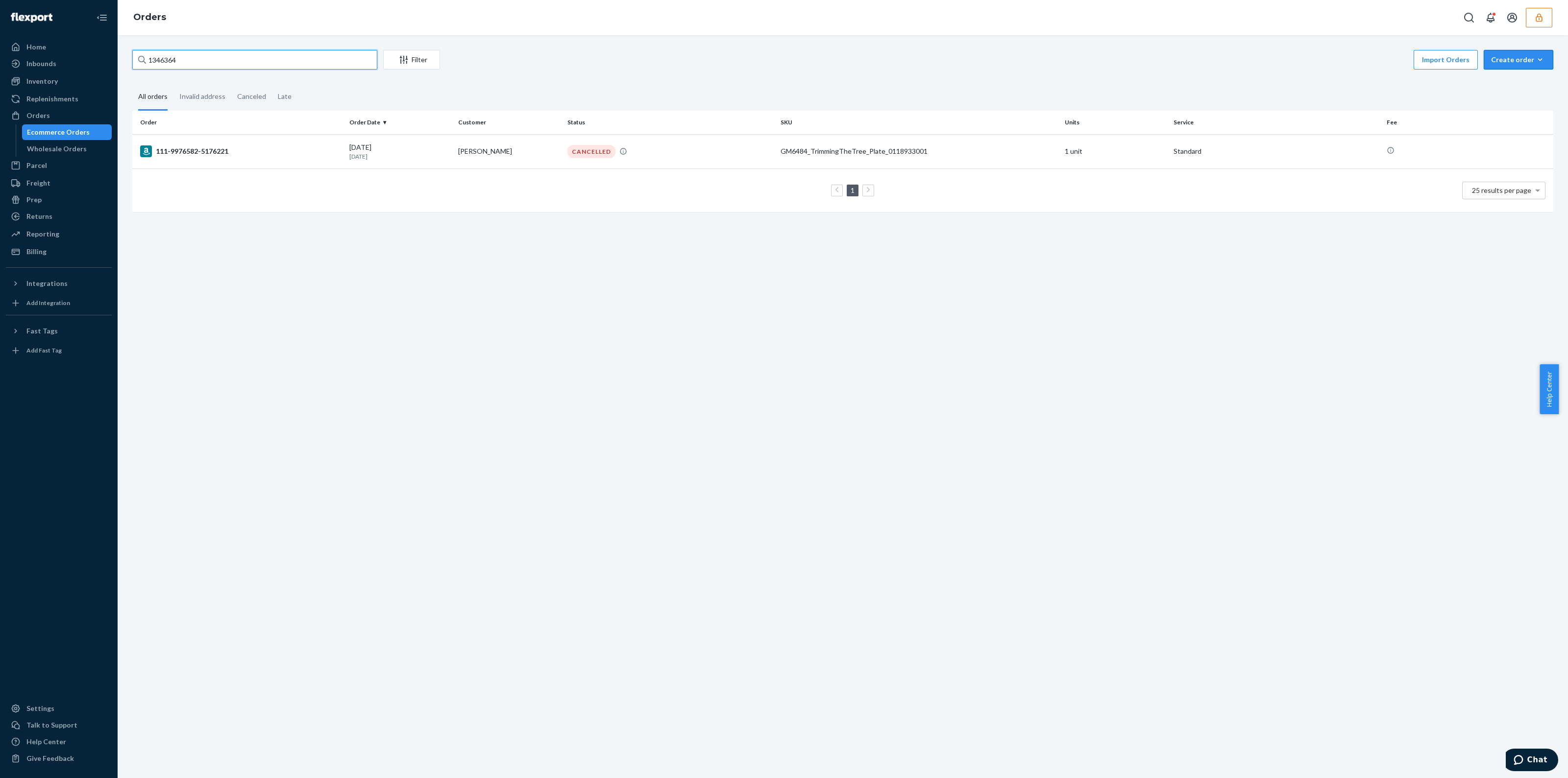
type input "1346364"
click at [1505, 63] on div "Create order" at bounding box center [1518, 60] width 55 height 10
click at [558, 140] on td "Tammy Jacak" at bounding box center [509, 151] width 109 height 34
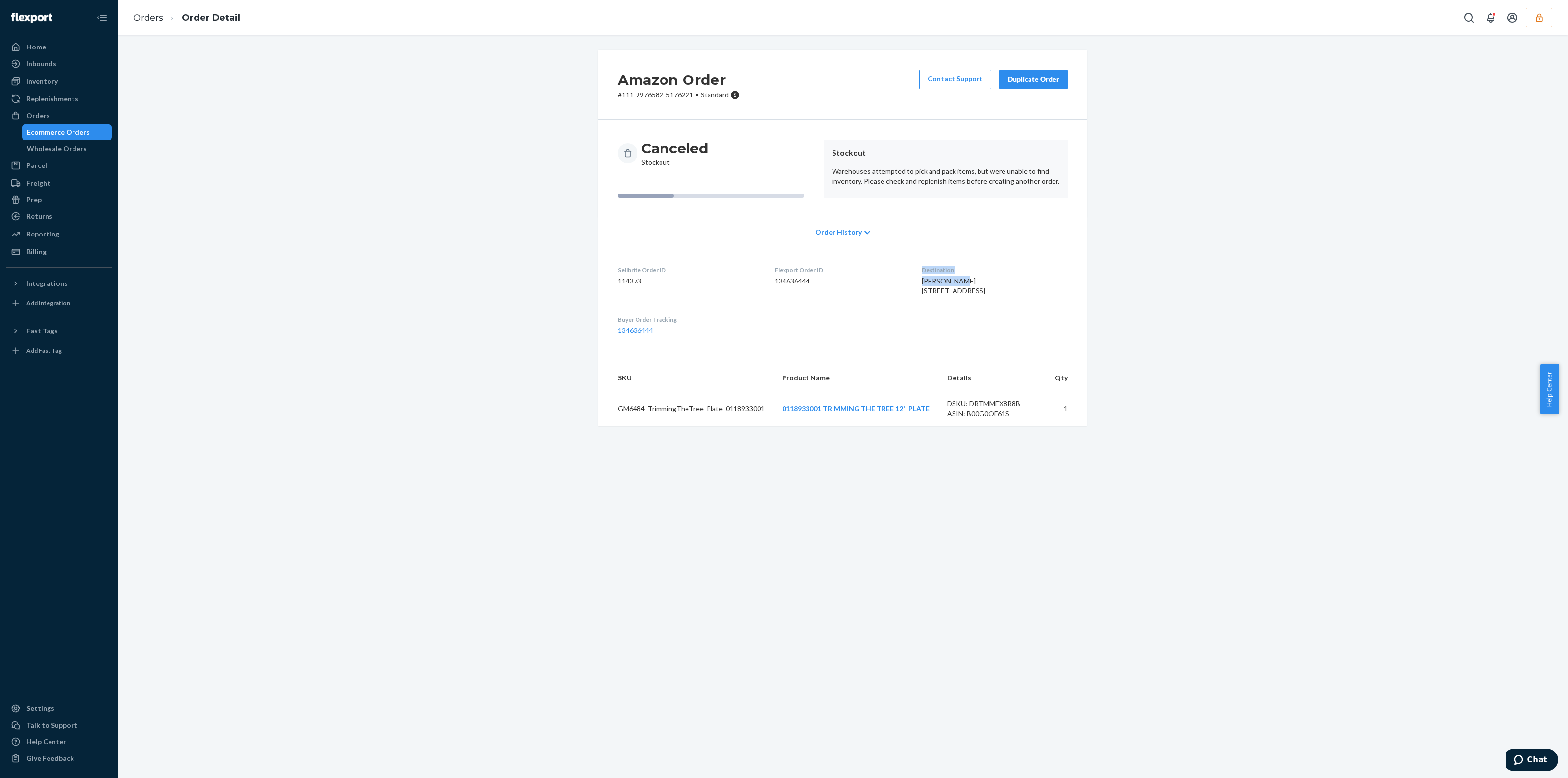
drag, startPoint x: 938, startPoint y: 279, endPoint x: 880, endPoint y: 279, distance: 58.0
click at [880, 279] on dl "Sellbrite Order ID 114373 Flexport Order ID 134636444 Destination Tammy Jacak N…" at bounding box center [843, 300] width 489 height 109
click at [922, 283] on span "Tammy Jacak N989 Boltonville Rd Random Lake, WI 53075-1120 US" at bounding box center [954, 285] width 64 height 18
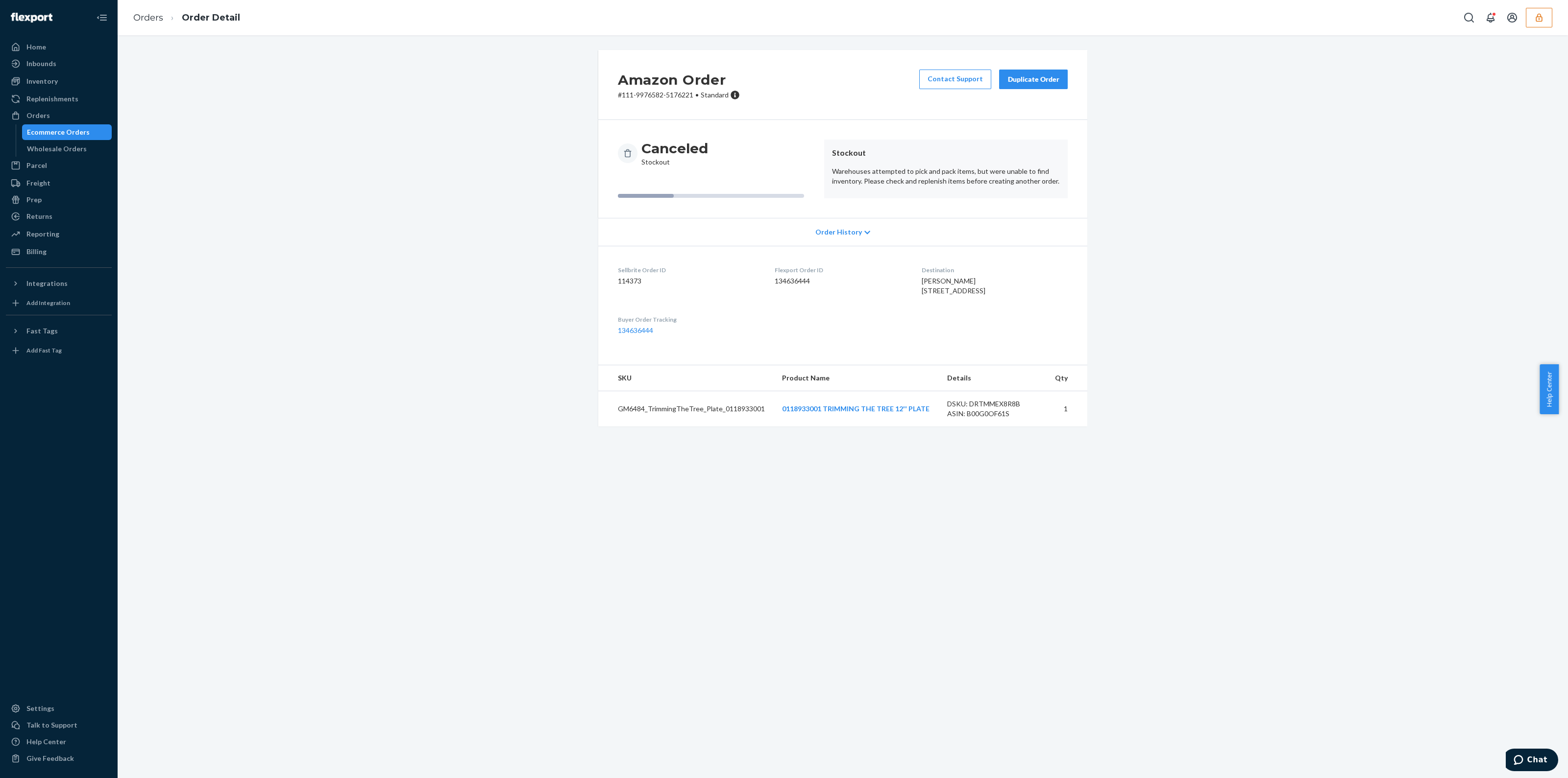
click at [922, 291] on span "Tammy Jacak N989 Boltonville Rd Random Lake, WI 53075-1120 US" at bounding box center [954, 285] width 64 height 18
copy span "N989 Boltonville Rd"
drag, startPoint x: 950, startPoint y: 301, endPoint x: 971, endPoint y: 306, distance: 21.6
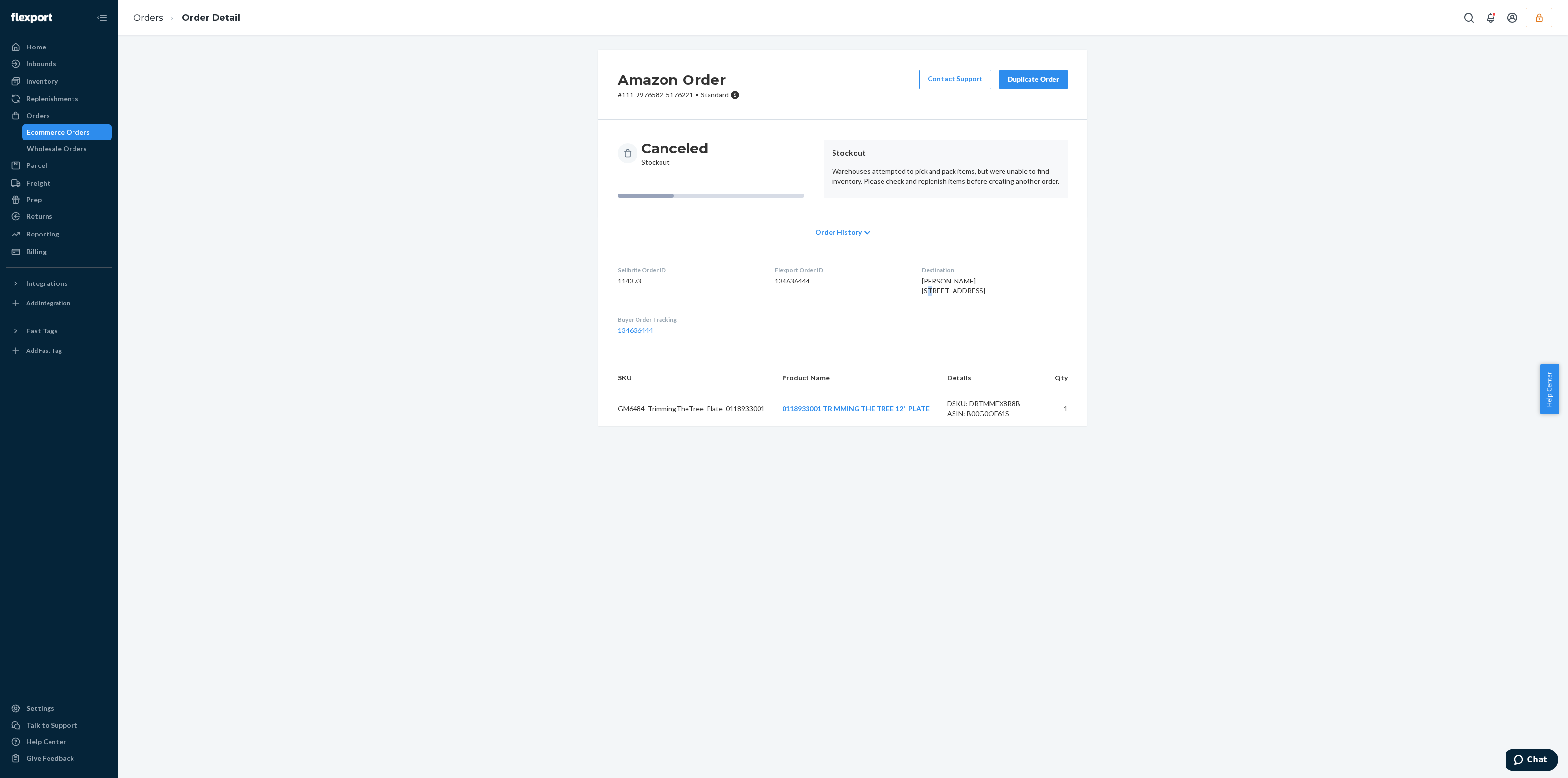
click at [971, 296] on div "Tammy Jacak N989 Boltonville Rd Random Lake, WI 53075-1120 US" at bounding box center [995, 286] width 146 height 20
click at [968, 296] on div "Tammy Jacak N989 Boltonville Rd Random Lake, WI 53075-1120 US" at bounding box center [995, 286] width 146 height 20
drag, startPoint x: 968, startPoint y: 302, endPoint x: 953, endPoint y: 301, distance: 15.0
click at [953, 295] on span "Tammy Jacak N989 Boltonville Rd Random Lake, WI 53075-1120 US" at bounding box center [954, 285] width 64 height 18
click at [949, 295] on span "Tammy Jacak N989 Boltonville Rd Random Lake, WI 53075-1120 US" at bounding box center [954, 285] width 64 height 18
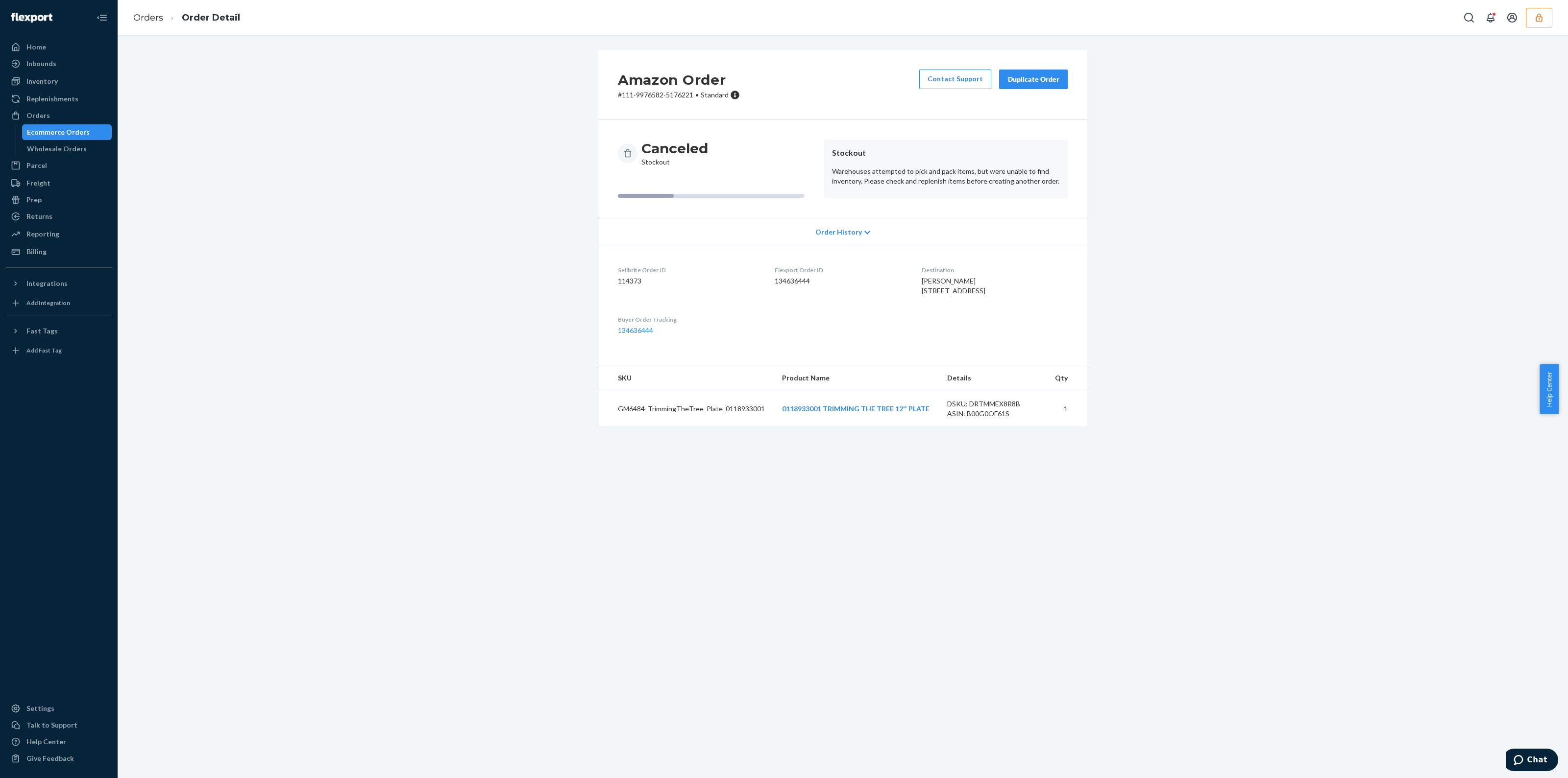
drag, startPoint x: 949, startPoint y: 301, endPoint x: 968, endPoint y: 304, distance: 19.2
click at [968, 295] on span "Tammy Jacak N989 Boltonville Rd Random Lake, WI 53075-1120 US" at bounding box center [954, 285] width 64 height 18
copy span "53075"
drag, startPoint x: 955, startPoint y: 250, endPoint x: 955, endPoint y: 188, distance: 62.0
click at [954, 249] on dl "Sellbrite Order ID 114373 Flexport Order ID 134636444 Destination Tammy Jacak N…" at bounding box center [843, 300] width 489 height 109
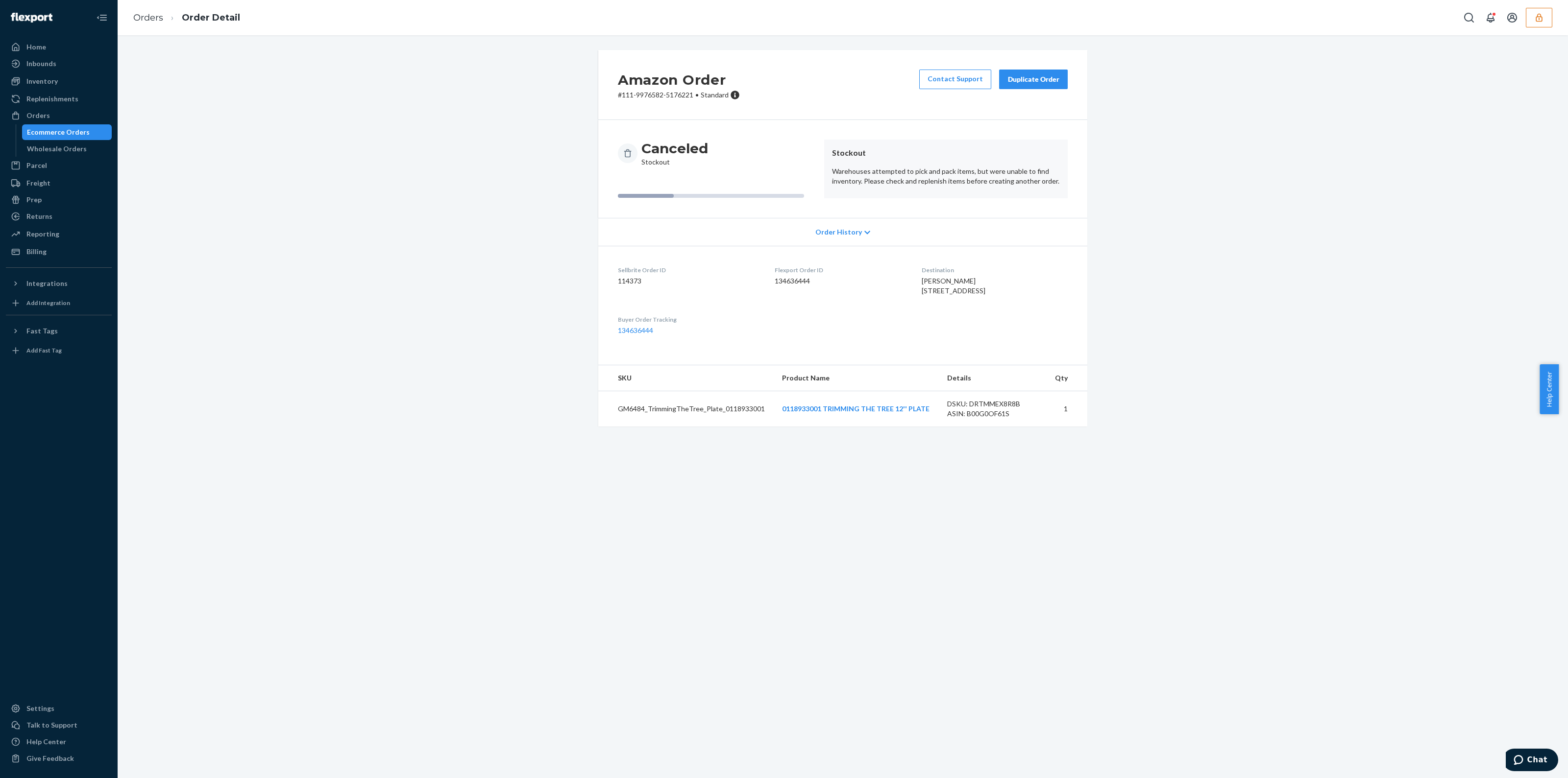
click at [1023, 89] on div "Contact Support Duplicate Order" at bounding box center [993, 84] width 156 height 30
click at [1045, 79] on div "Duplicate Order" at bounding box center [1034, 79] width 52 height 10
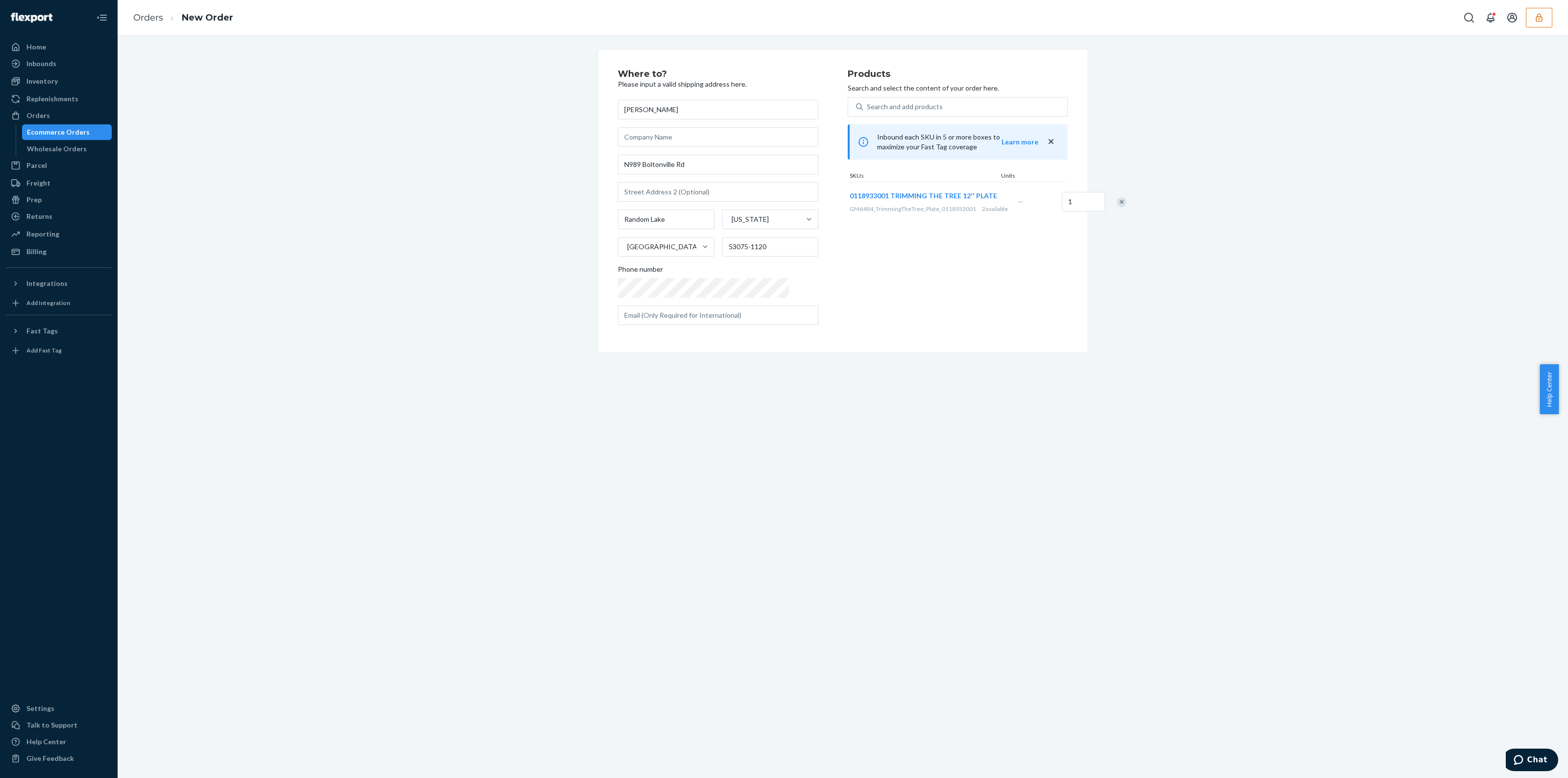
click at [889, 347] on div "Where to? Please input a valid shipping address here. Tammy Jacak N989 Boltonvi…" at bounding box center [843, 201] width 489 height 303
click at [692, 167] on input "N989 Boltonville Rd" at bounding box center [718, 165] width 201 height 20
click at [694, 170] on input "N989 Boltonville Rd" at bounding box center [718, 165] width 201 height 20
click at [624, 165] on input "N989 Boltonville Rd" at bounding box center [718, 165] width 201 height 20
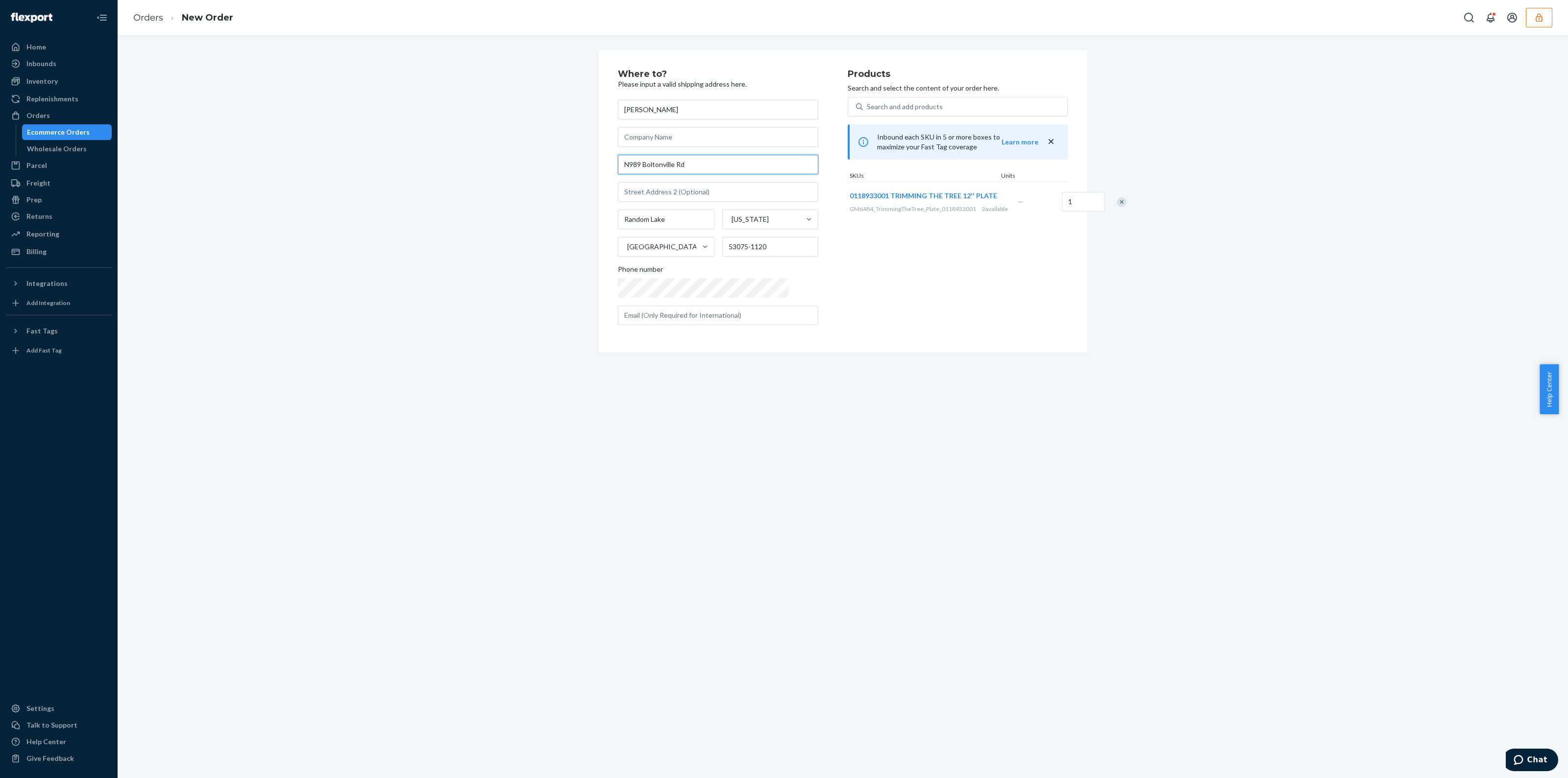
click at [627, 165] on input "N989 Boltonville Rd" at bounding box center [718, 165] width 201 height 20
click at [626, 165] on input "N989 Boltonville Rd" at bounding box center [718, 165] width 201 height 20
click at [681, 165] on input "N 989 Boltonville Rd" at bounding box center [718, 165] width 201 height 20
click at [690, 168] on input "N 989 Boltonville Rd" at bounding box center [718, 165] width 201 height 20
click at [686, 165] on input "N 989 Boltonville Rd" at bounding box center [718, 165] width 201 height 20
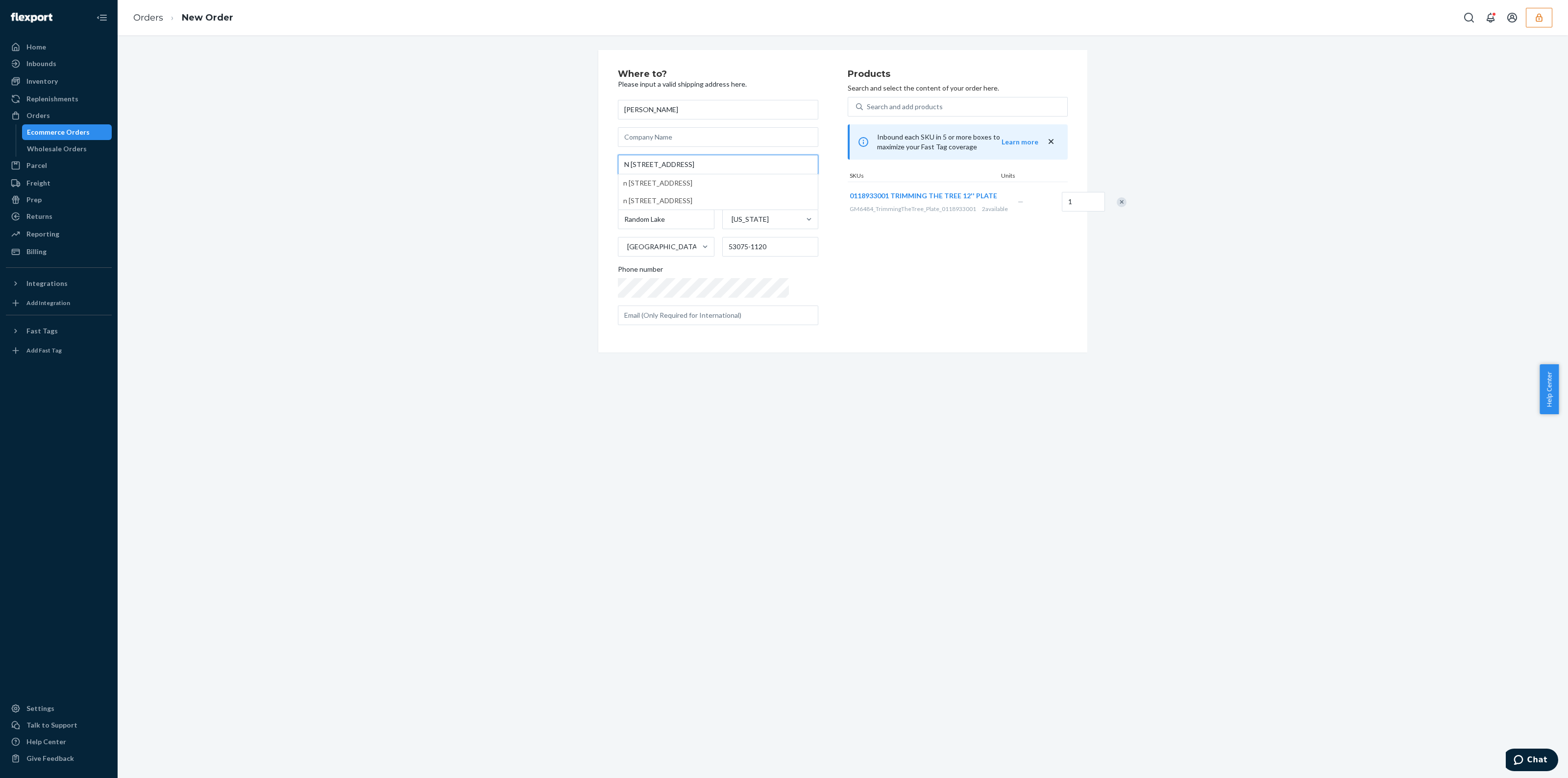
type input "N 989 Boltonville Rd"
click at [1539, 17] on icon "button" at bounding box center [1539, 17] width 6 height 8
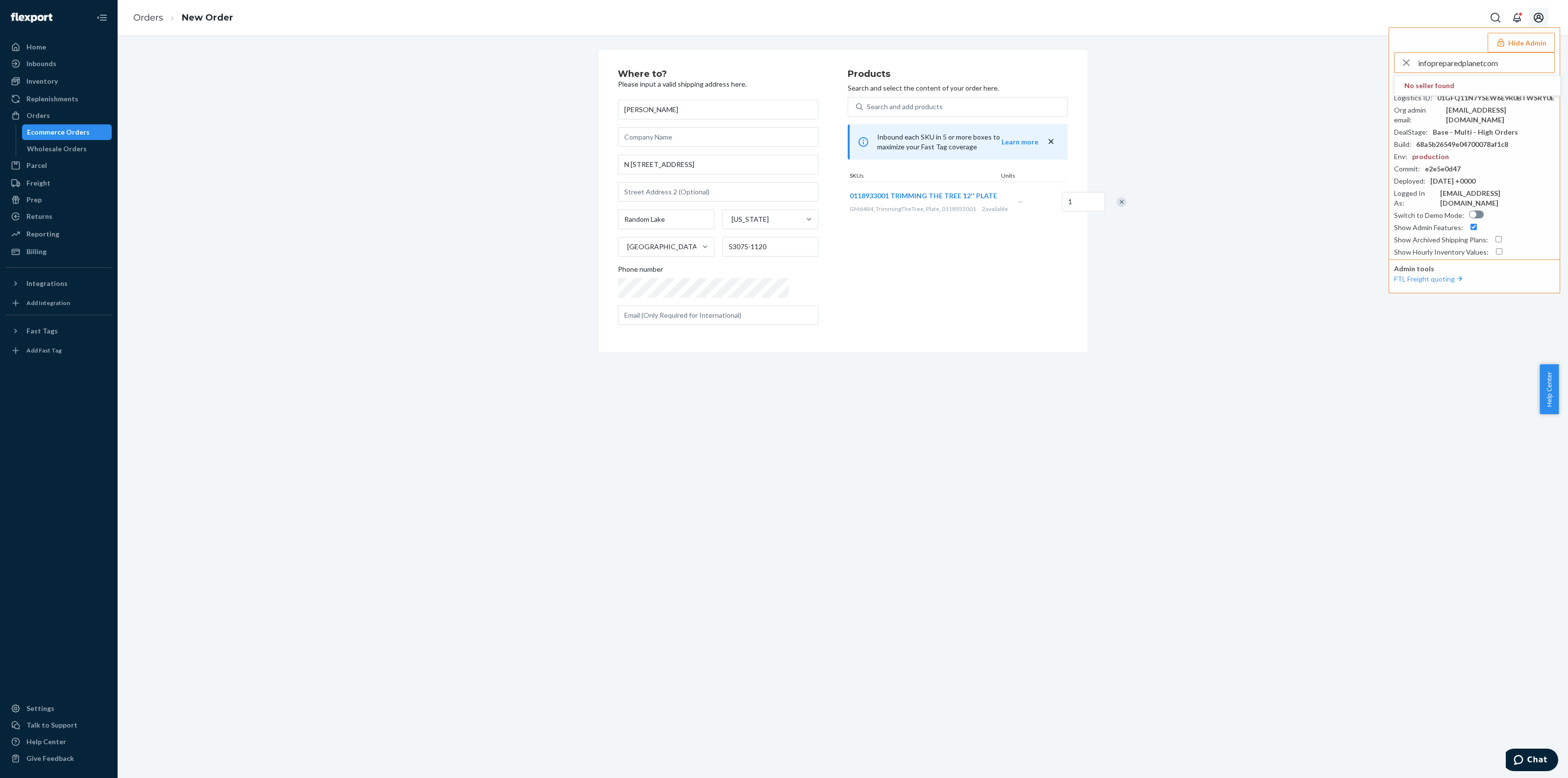
type input "infopreparedplanetcom"
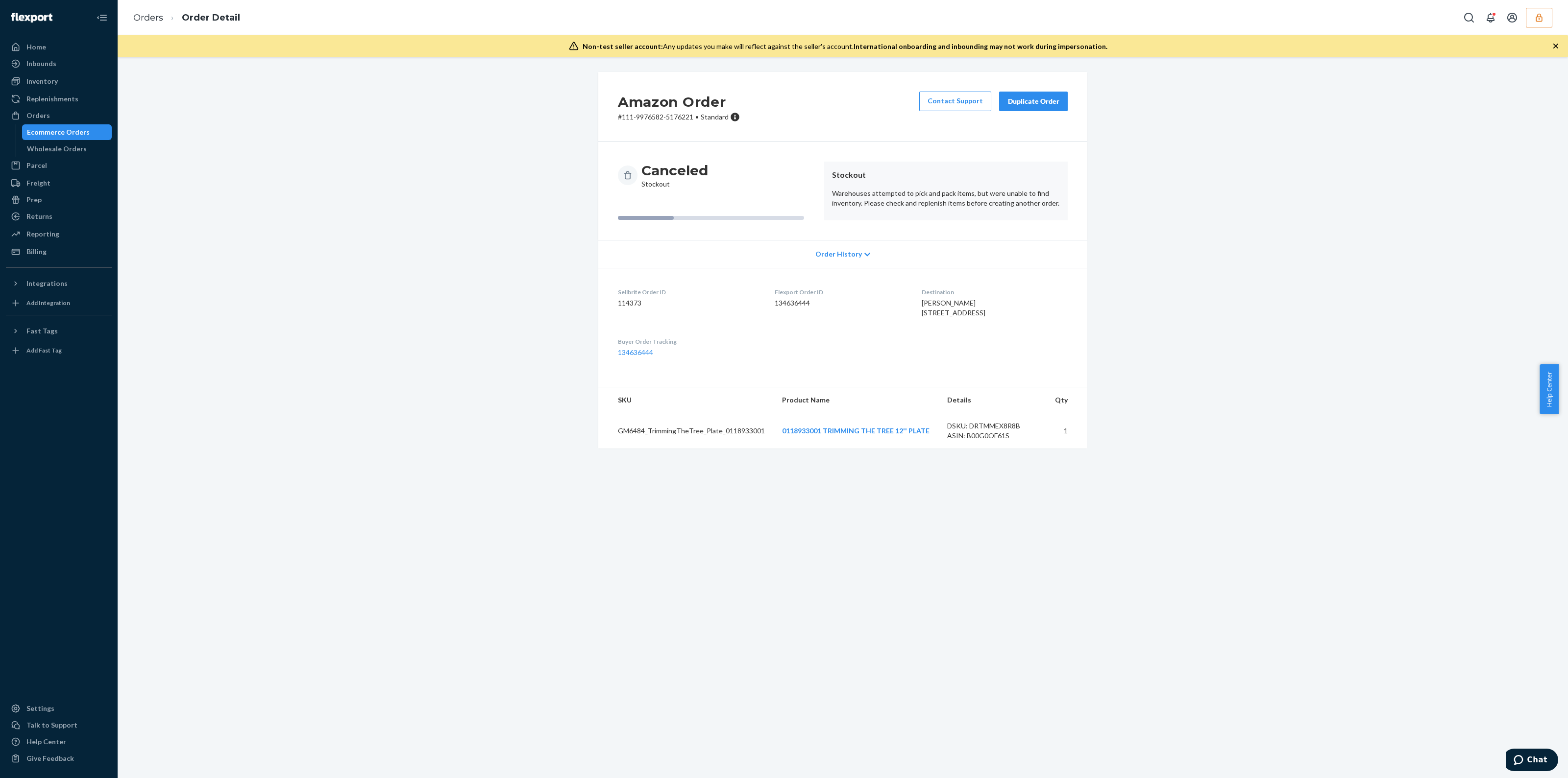
click at [51, 131] on div "Ecommerce Orders" at bounding box center [58, 132] width 63 height 10
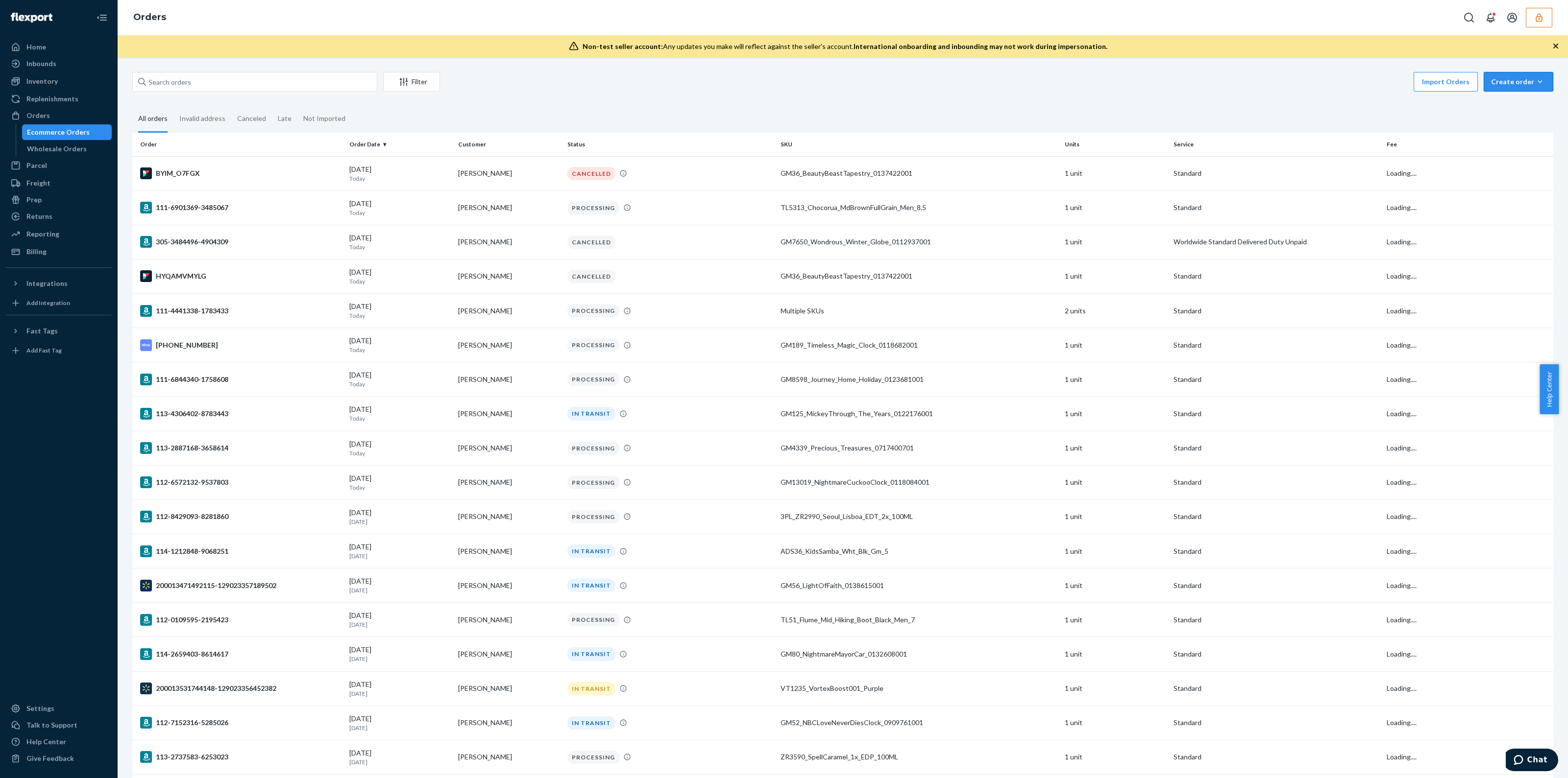
click at [1525, 81] on div "Create order" at bounding box center [1518, 82] width 55 height 10
click at [1503, 105] on span "Ecommerce order" at bounding box center [1525, 105] width 61 height 7
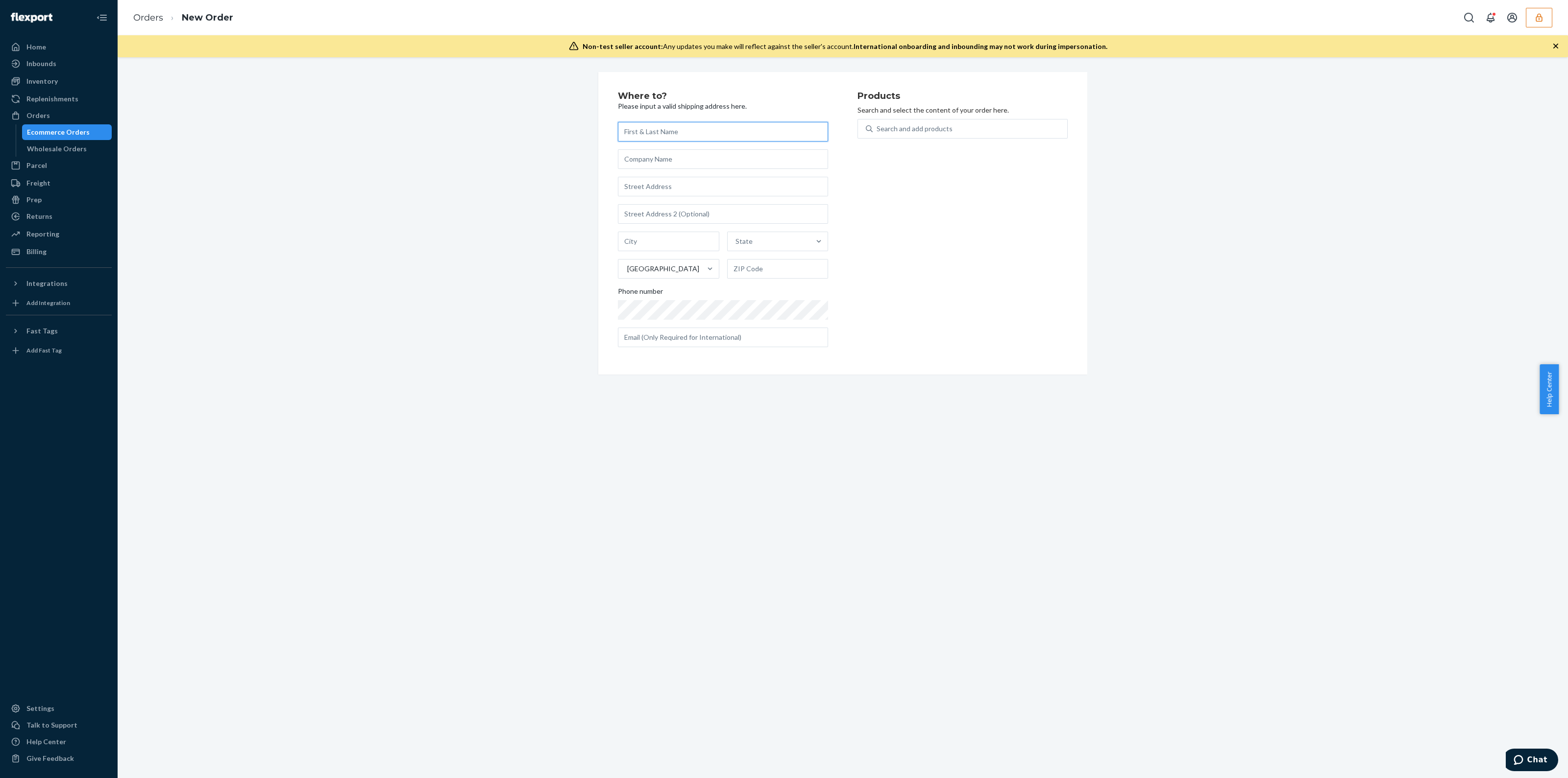
click at [648, 126] on input "text" at bounding box center [723, 132] width 211 height 20
paste input "Tammy Jacak"
type input "Tammy Jacak"
click at [640, 168] on input "text" at bounding box center [723, 159] width 211 height 20
click at [656, 191] on input "text" at bounding box center [723, 187] width 211 height 20
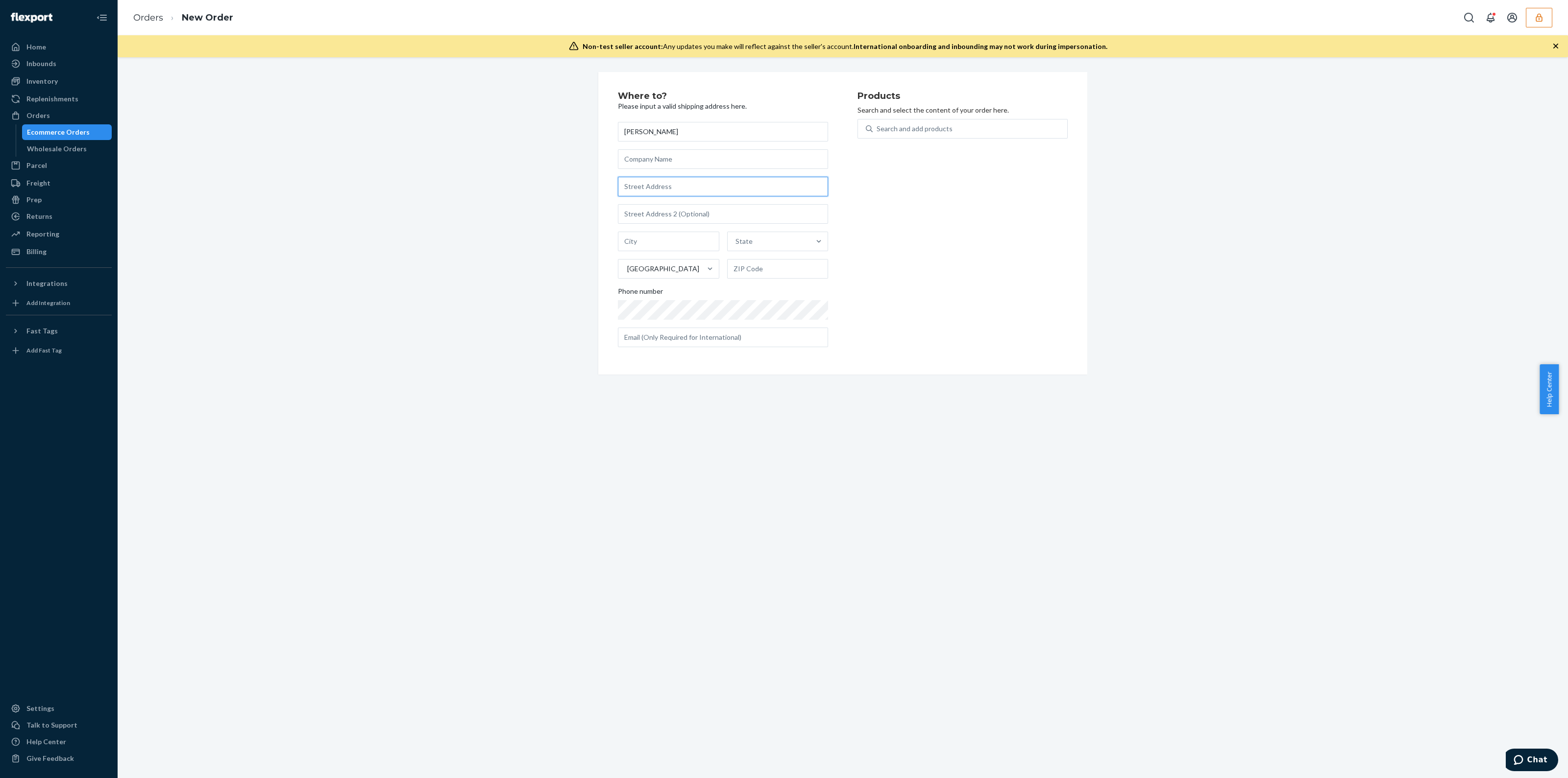
paste input "N989 Boltonville Rd"
type input "N989 Boltonville Rd"
drag, startPoint x: 884, startPoint y: 269, endPoint x: 887, endPoint y: 263, distance: 6.7
click at [884, 268] on div "Products Search and select the content of your order here. Search and add produ…" at bounding box center [963, 223] width 211 height 264
click at [694, 194] on input "N989 Boltonville Rd" at bounding box center [723, 187] width 211 height 20
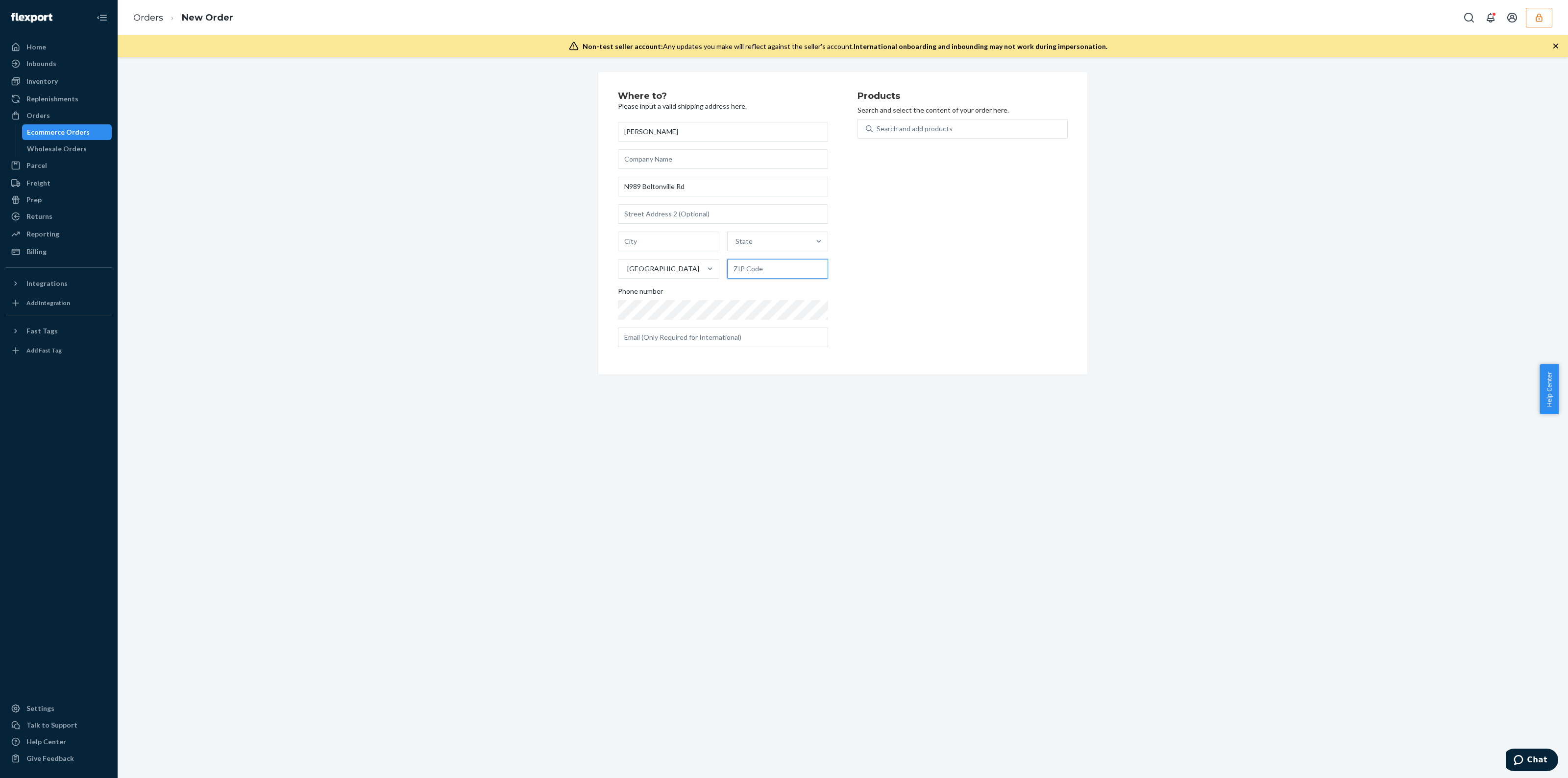
click at [767, 269] on input "text" at bounding box center [778, 269] width 102 height 20
paste input "53075"
type input "53075"
click at [652, 245] on input "text" at bounding box center [669, 241] width 102 height 20
click at [692, 187] on input "N989 Boltonville Rd" at bounding box center [723, 187] width 211 height 20
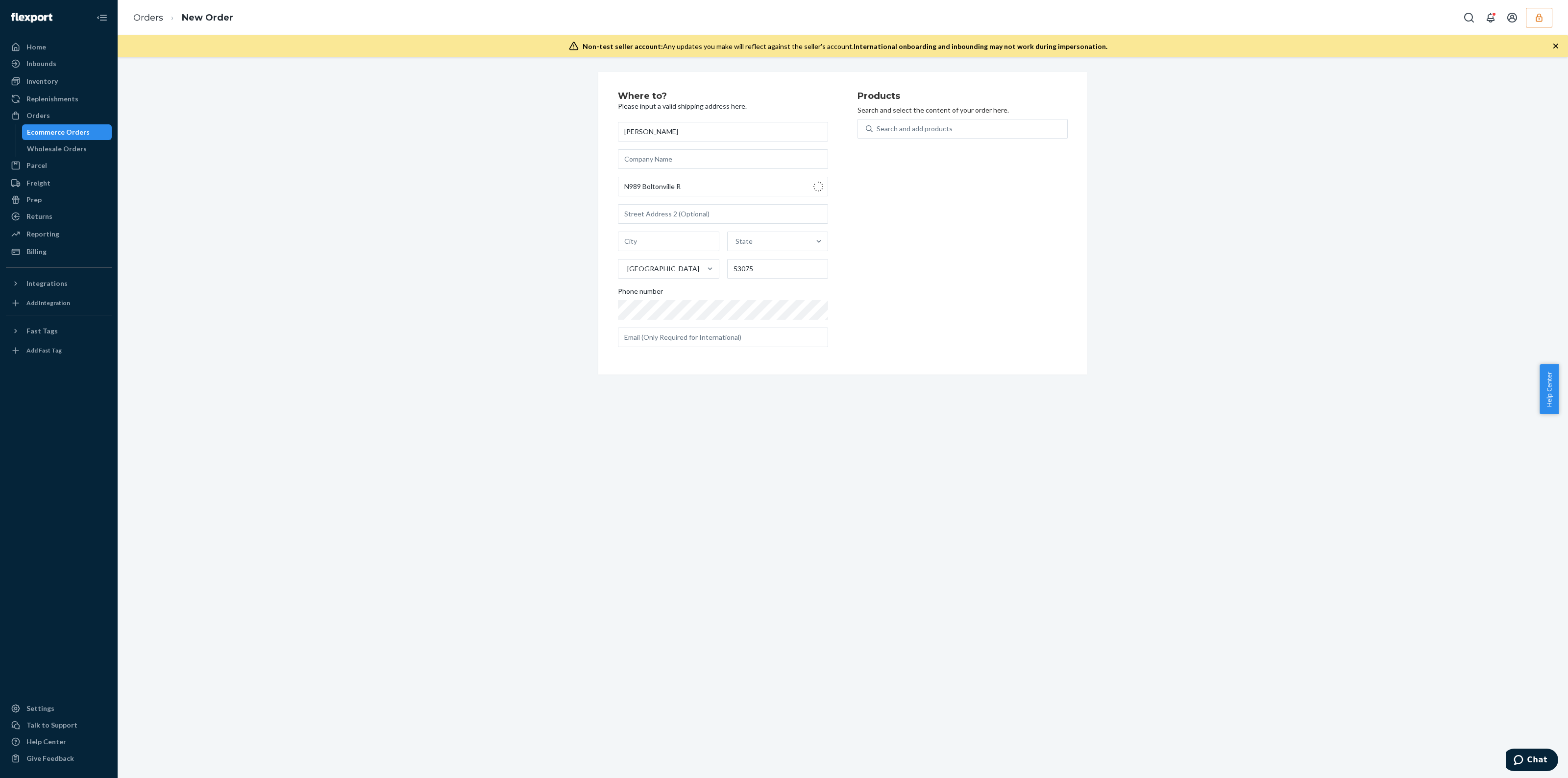
type input "N989 Boltonville Rd"
type input "Kewaskum"
type input "53040"
click at [904, 129] on div "Search and add products" at bounding box center [915, 129] width 76 height 10
click at [878, 129] on input "Search and add products" at bounding box center [878, 129] width 1 height 10
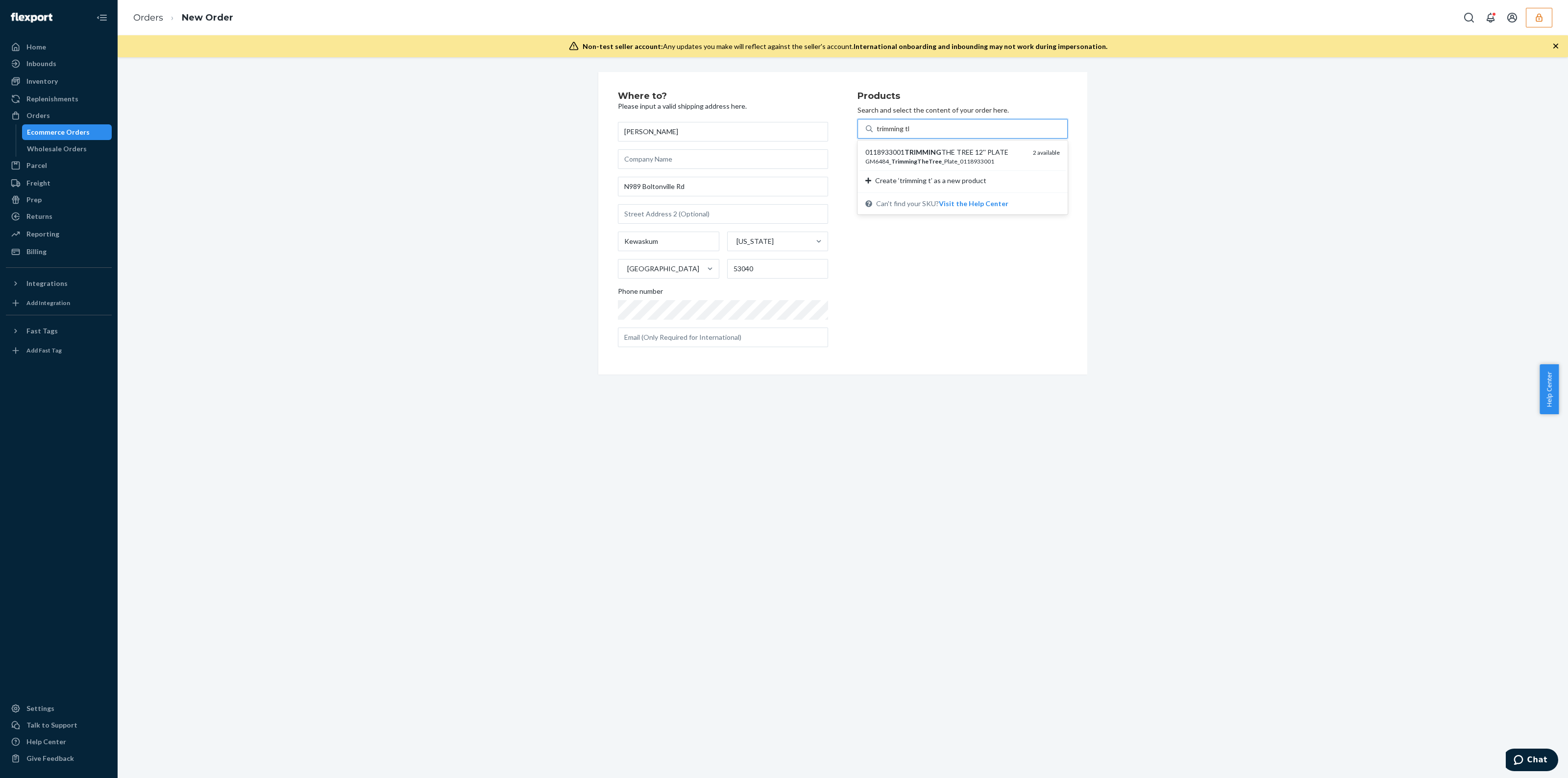
type input "trimming the"
click at [920, 147] on div "0118933001 TRIMMING THE TREE 12'' PLATE GM6484_ TrimmingTheTree _Plate_01189330…" at bounding box center [962, 156] width 206 height 28
click at [917, 134] on input "trimming the" at bounding box center [897, 129] width 40 height 10
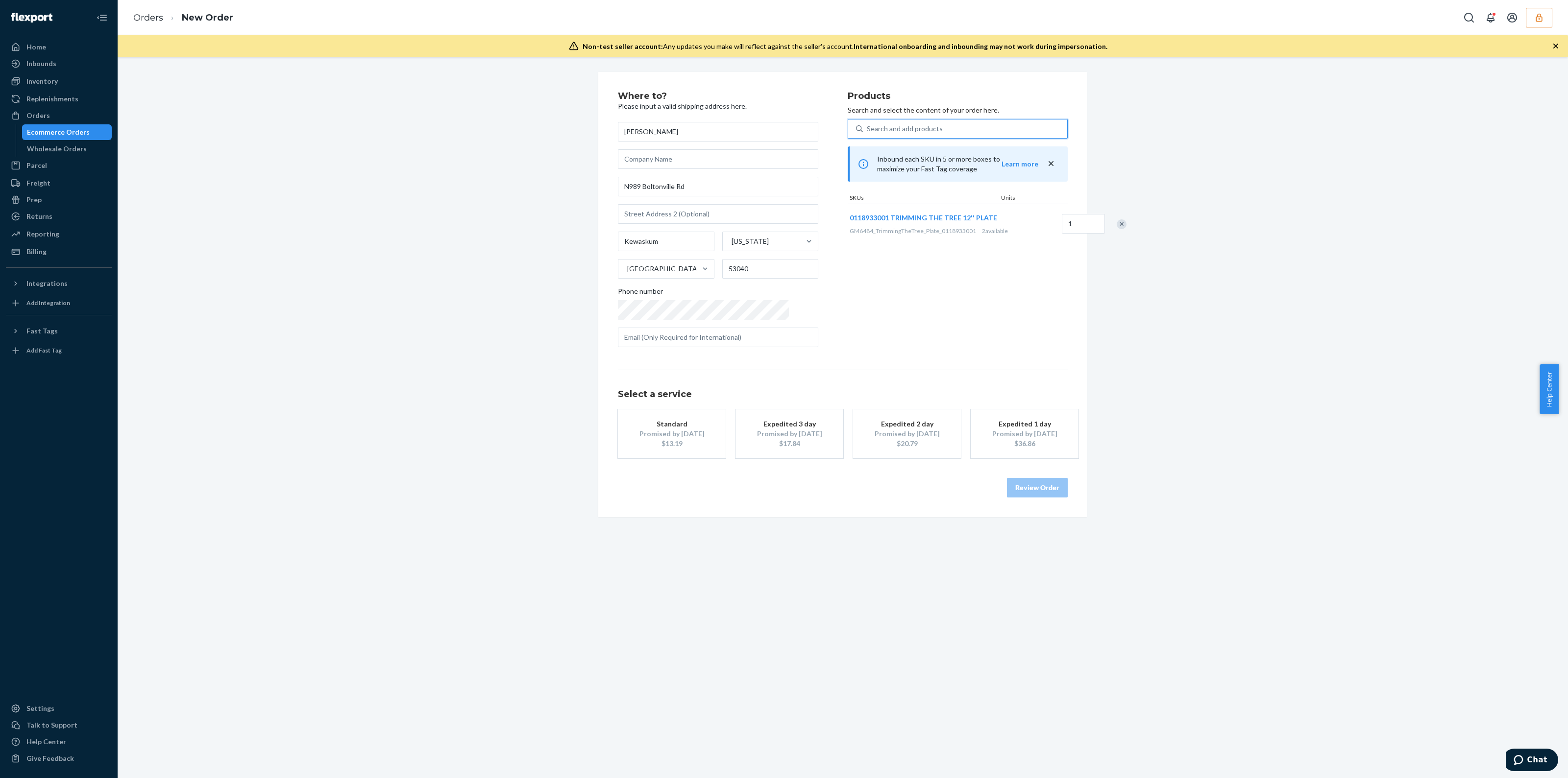
click at [854, 365] on div "Where to? Please input a valid shipping address here. Tammy Jacak N989 Boltonvi…" at bounding box center [843, 295] width 450 height 406
click at [843, 457] on div "Standard Promised by Aug 29, 2025 $13.19 Expedited 3 day Promised by Aug 25, 20…" at bounding box center [843, 434] width 450 height 49
click at [851, 478] on div "Review Order" at bounding box center [843, 483] width 450 height 29
drag, startPoint x: 855, startPoint y: 477, endPoint x: 622, endPoint y: 495, distance: 233.7
click at [632, 496] on div "Review Order" at bounding box center [843, 483] width 450 height 29
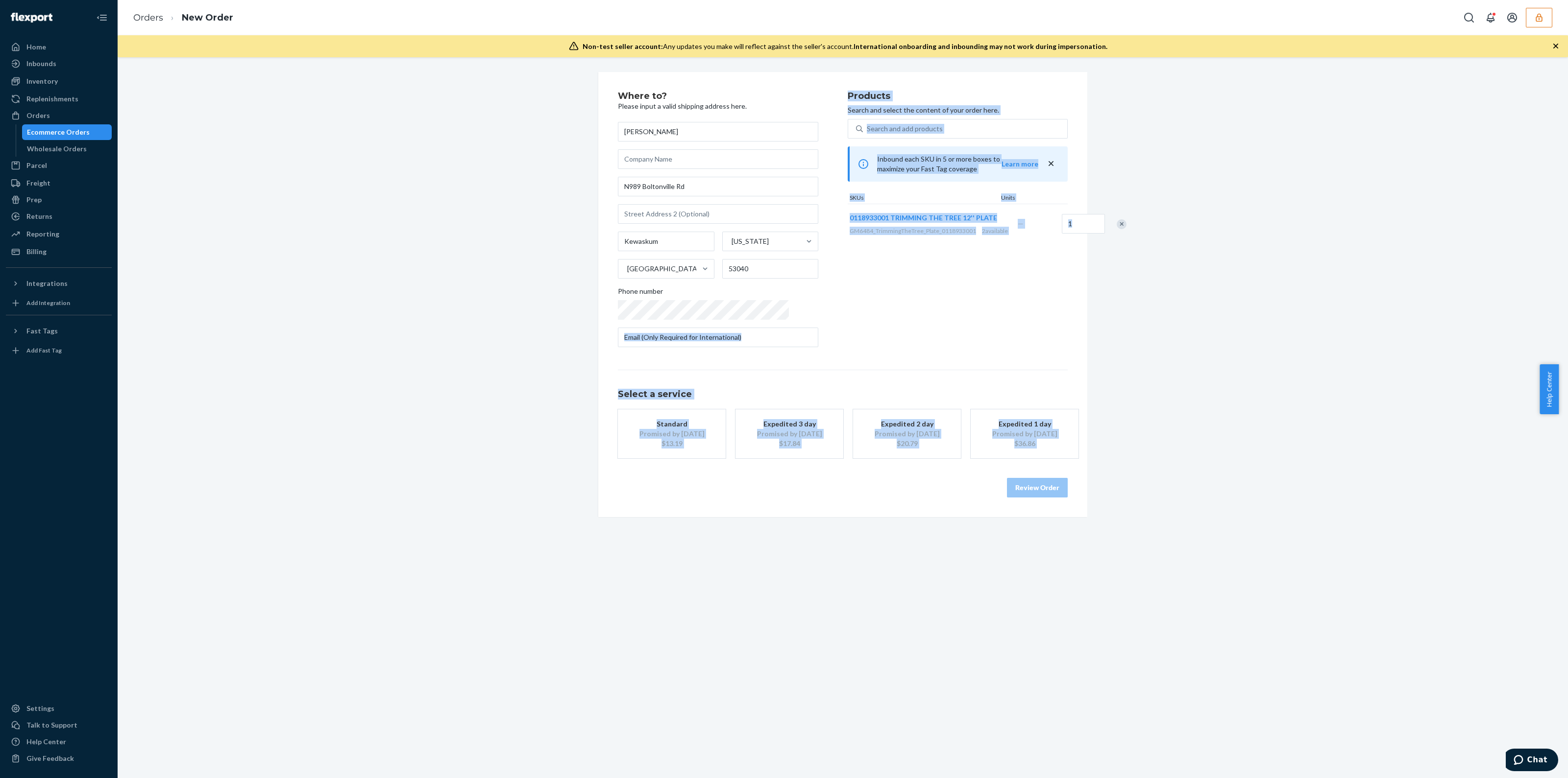
click at [781, 319] on div "Where to? Please input a valid shipping address here. Tammy Jacak N989 Boltonvi…" at bounding box center [843, 294] width 504 height 445
drag, startPoint x: 838, startPoint y: 368, endPoint x: 844, endPoint y: 366, distance: 6.3
click at [839, 368] on div "Where to? Please input a valid shipping address here. Tammy Jacak N989 Boltonvi…" at bounding box center [843, 295] width 450 height 406
click at [811, 488] on div "Review Order" at bounding box center [843, 483] width 450 height 29
click at [784, 459] on div "Select a service Standard Promised by Aug 29, 2025 $13.19 Expedited 3 day Promi…" at bounding box center [843, 433] width 450 height 128
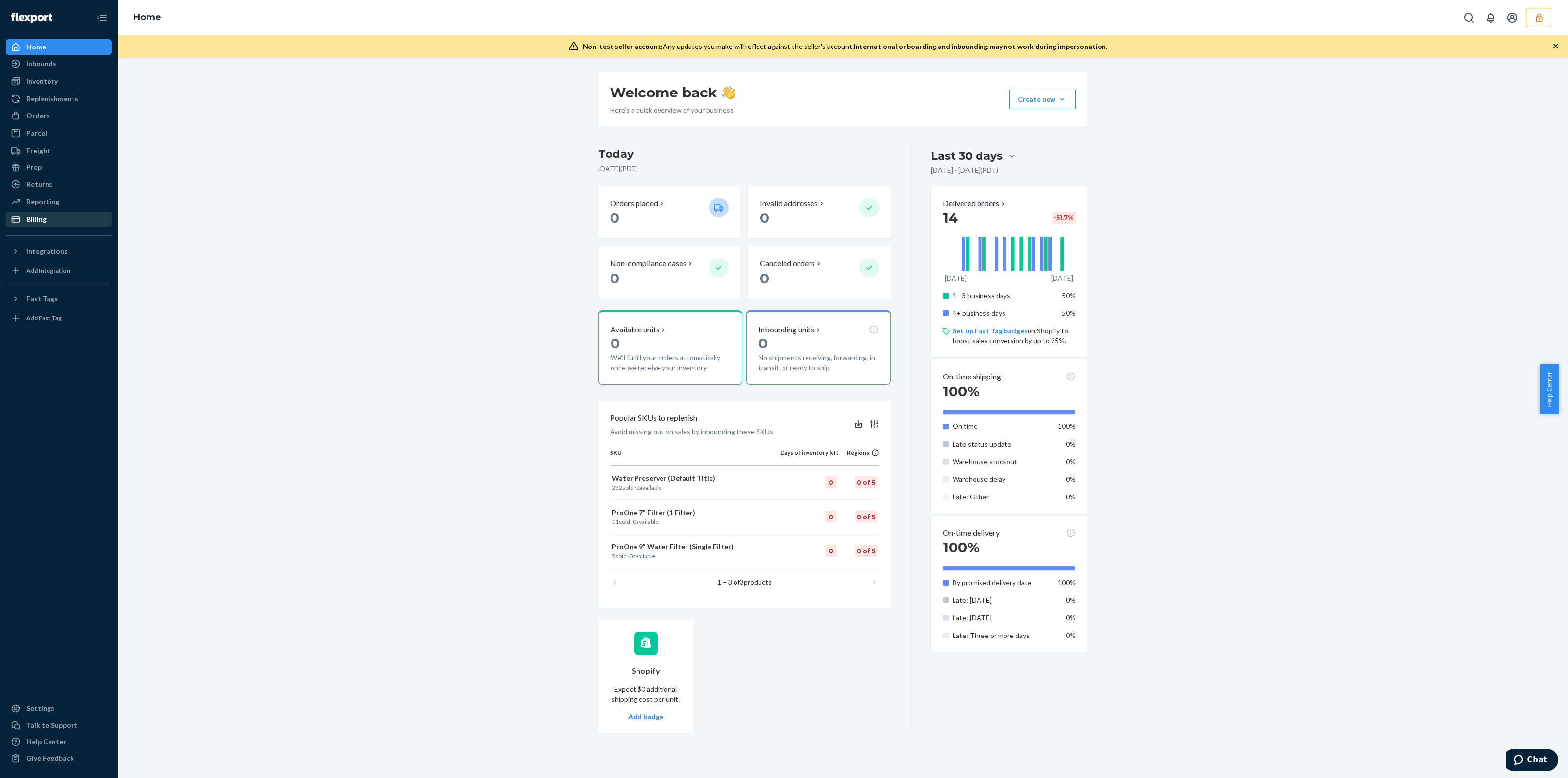
click at [40, 222] on div "Billing" at bounding box center [37, 220] width 20 height 10
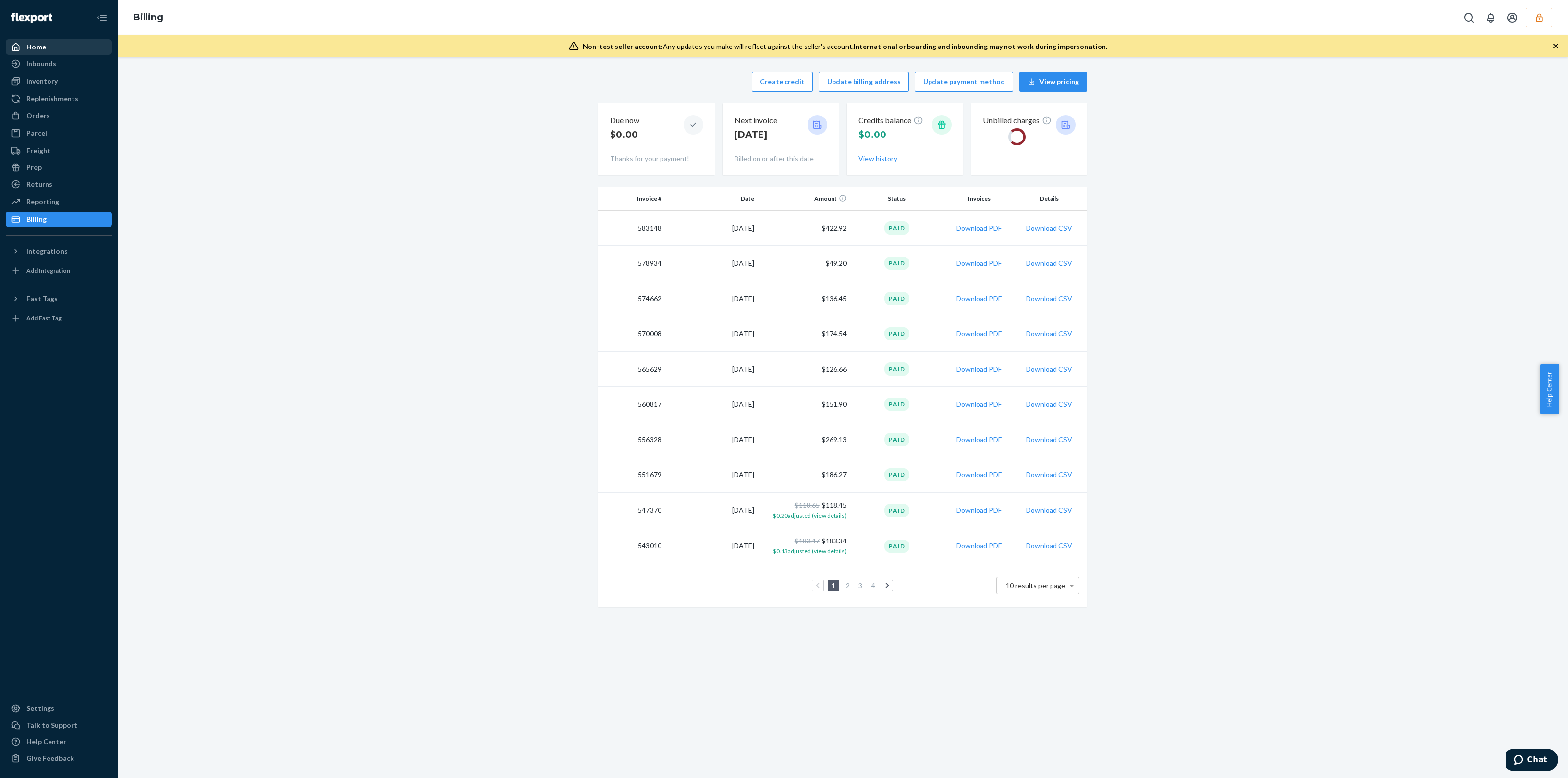
click at [32, 41] on div "Home" at bounding box center [59, 47] width 104 height 14
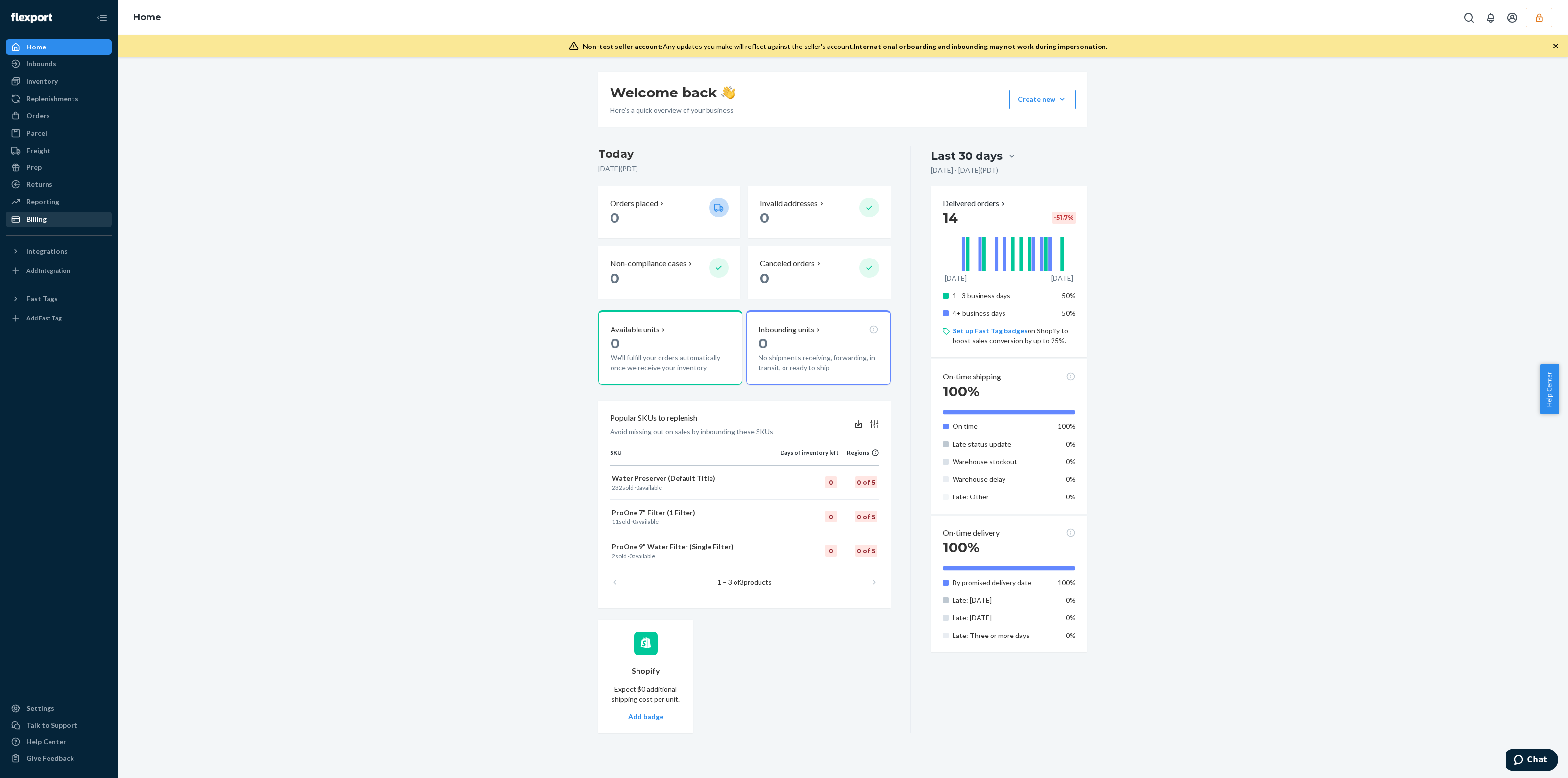
click at [44, 215] on div "Billing" at bounding box center [37, 220] width 20 height 10
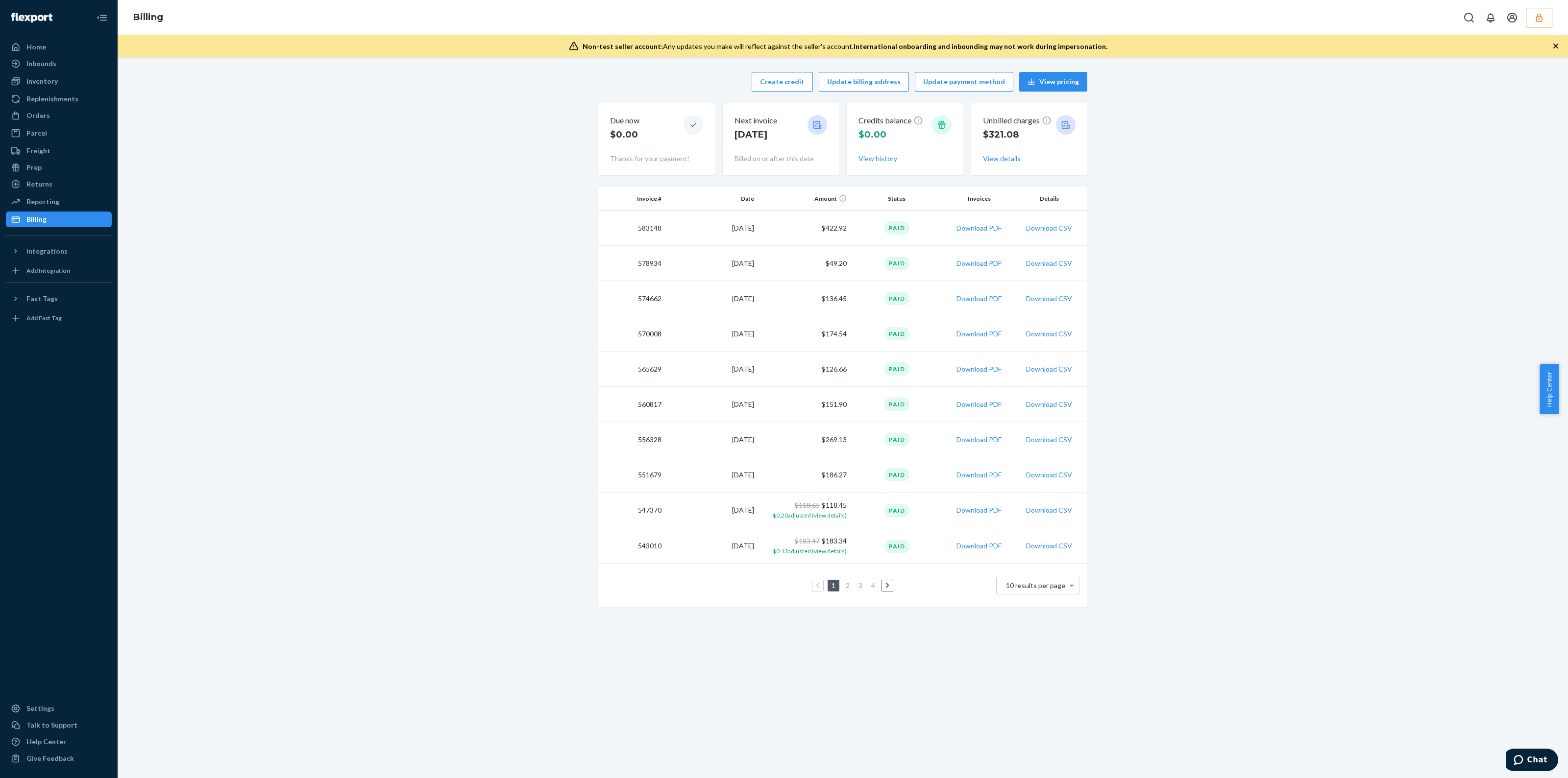
click at [1032, 169] on div "Unbilled charges $321.08 View details" at bounding box center [1030, 139] width 116 height 72
click at [1006, 168] on div "Unbilled charges $321.08 View details" at bounding box center [1030, 139] width 116 height 72
click at [1002, 157] on button "View details" at bounding box center [1001, 158] width 38 height 10
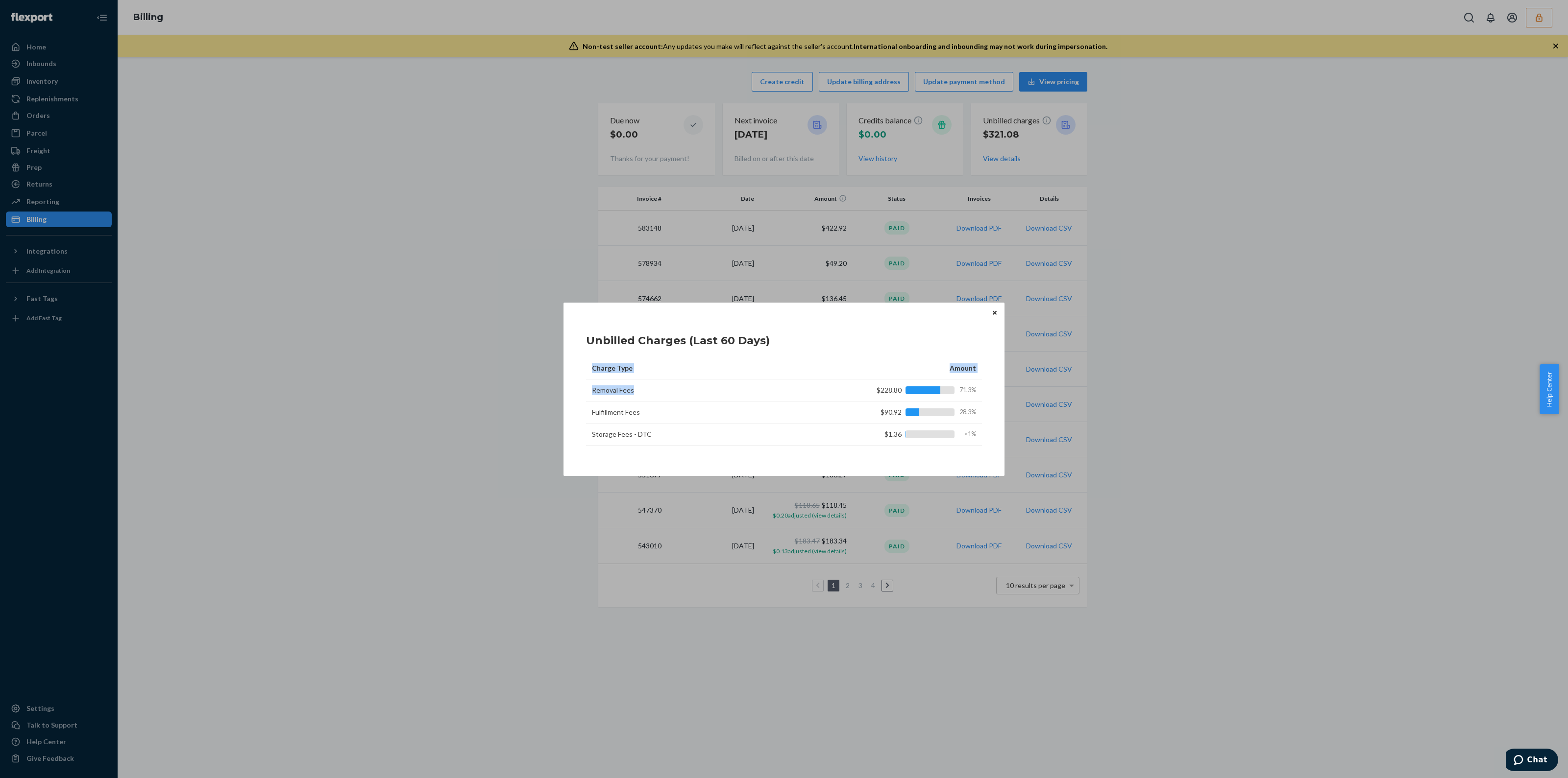
drag, startPoint x: 749, startPoint y: 388, endPoint x: 860, endPoint y: 412, distance: 113.6
click at [801, 454] on div "Charge Type Amount Removal Fees $228.80 71.3% Fulfillment Fees $90.92 28.3% Sto…" at bounding box center [783, 407] width 396 height 98
click at [993, 313] on icon "Close" at bounding box center [995, 313] width 4 height 6
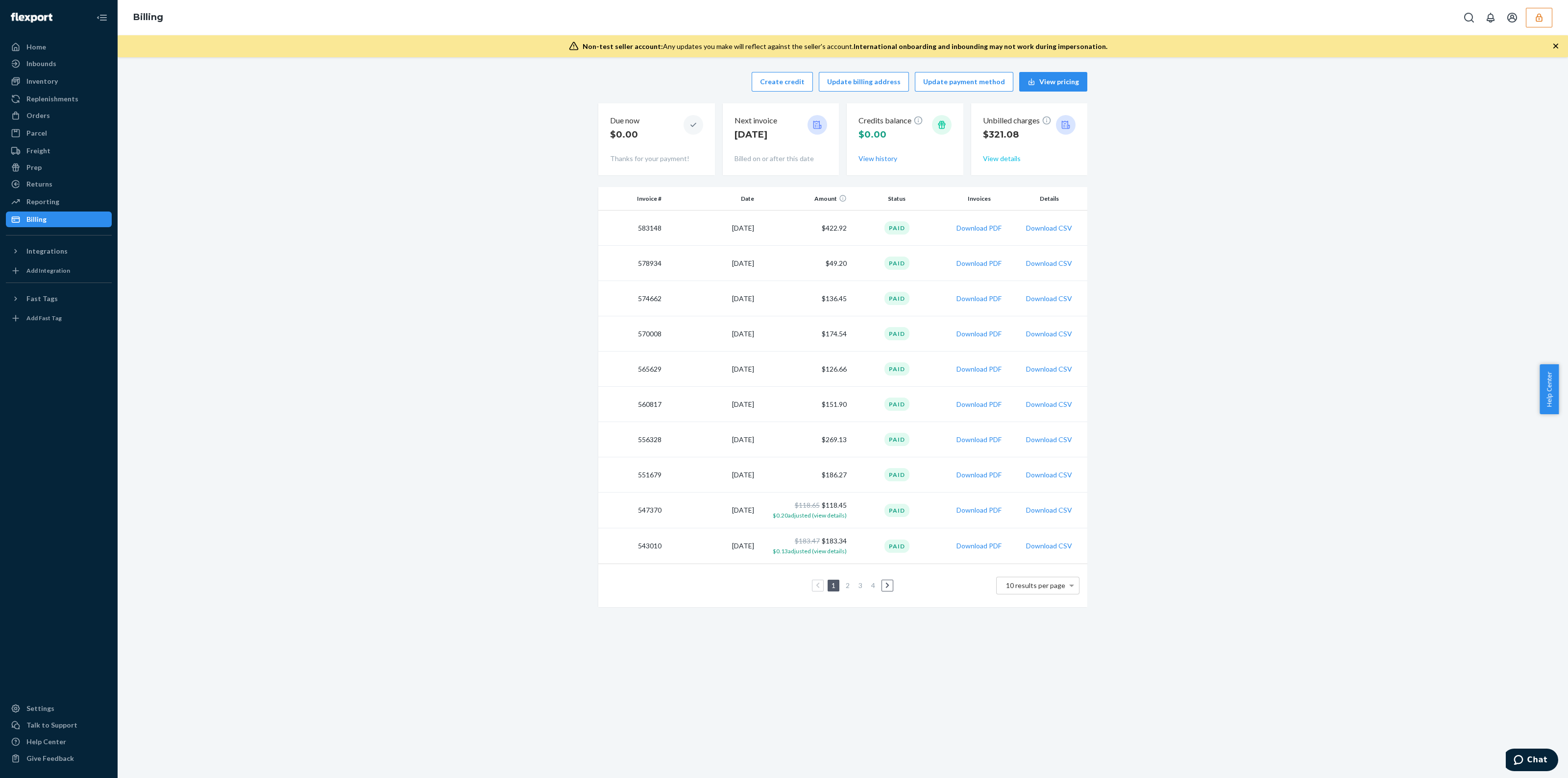
click at [998, 158] on button "View details" at bounding box center [1001, 158] width 38 height 10
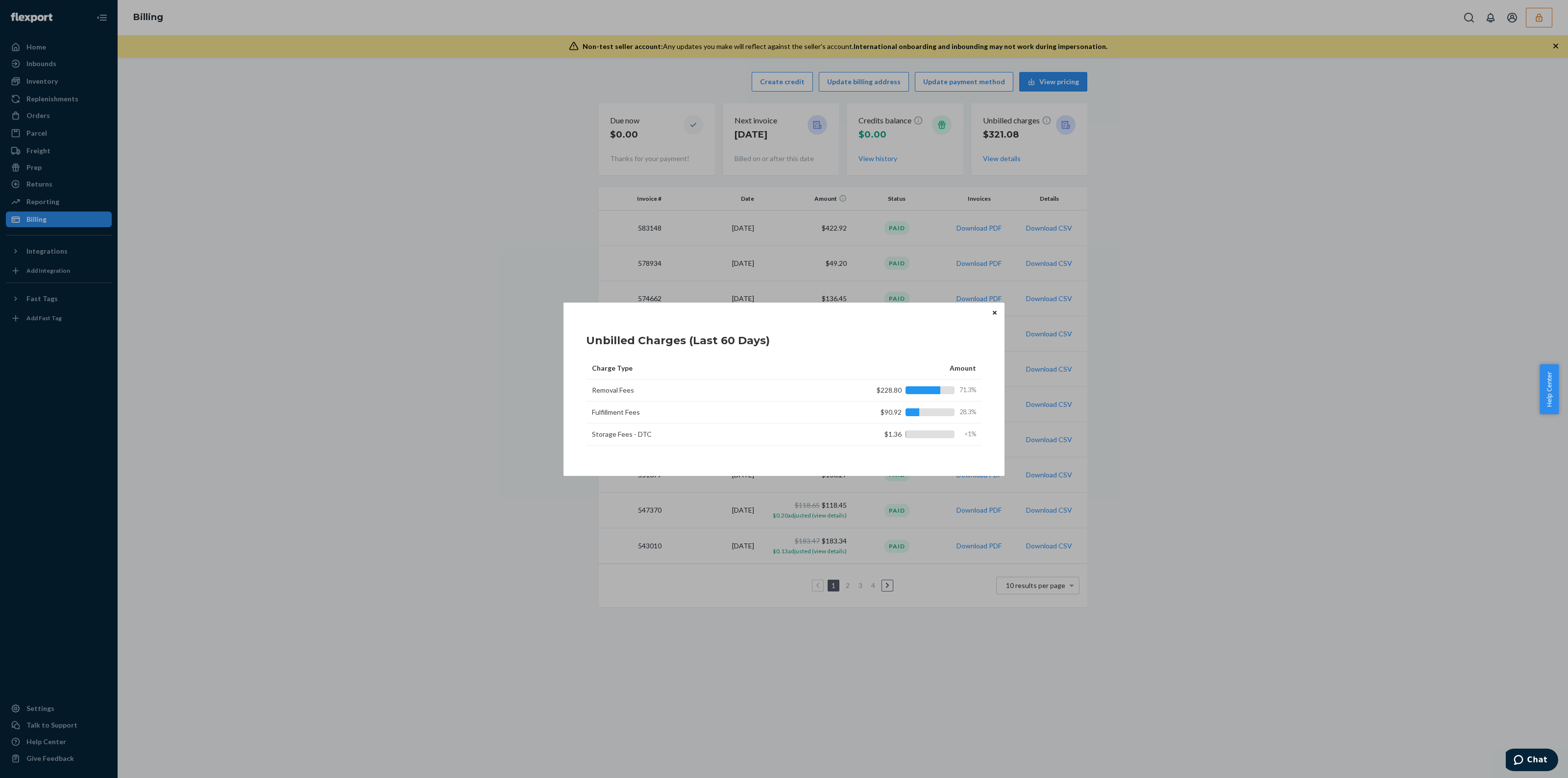
click at [995, 311] on icon "Close" at bounding box center [995, 313] width 4 height 4
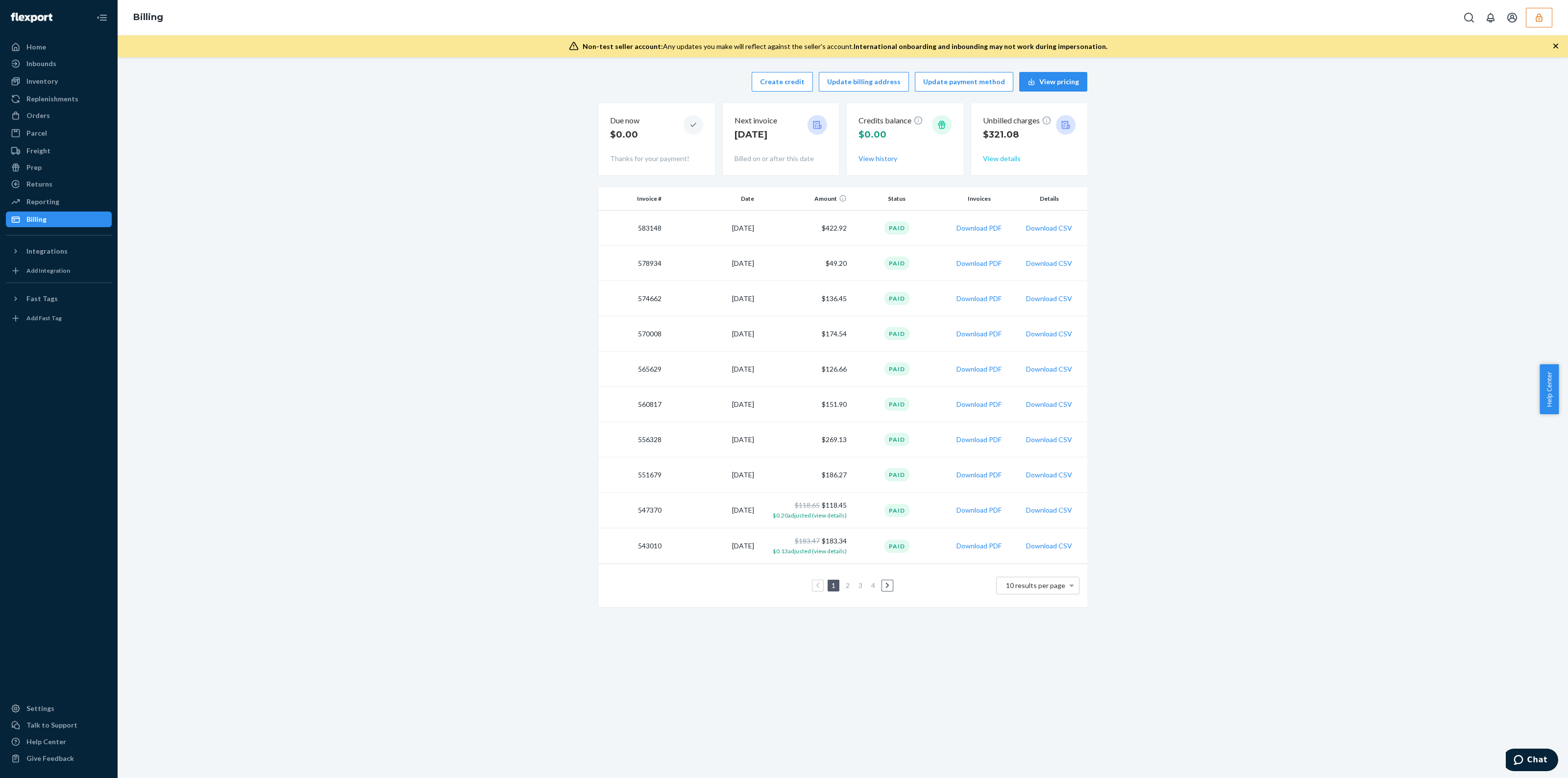
click at [999, 160] on button "View details" at bounding box center [1001, 158] width 38 height 10
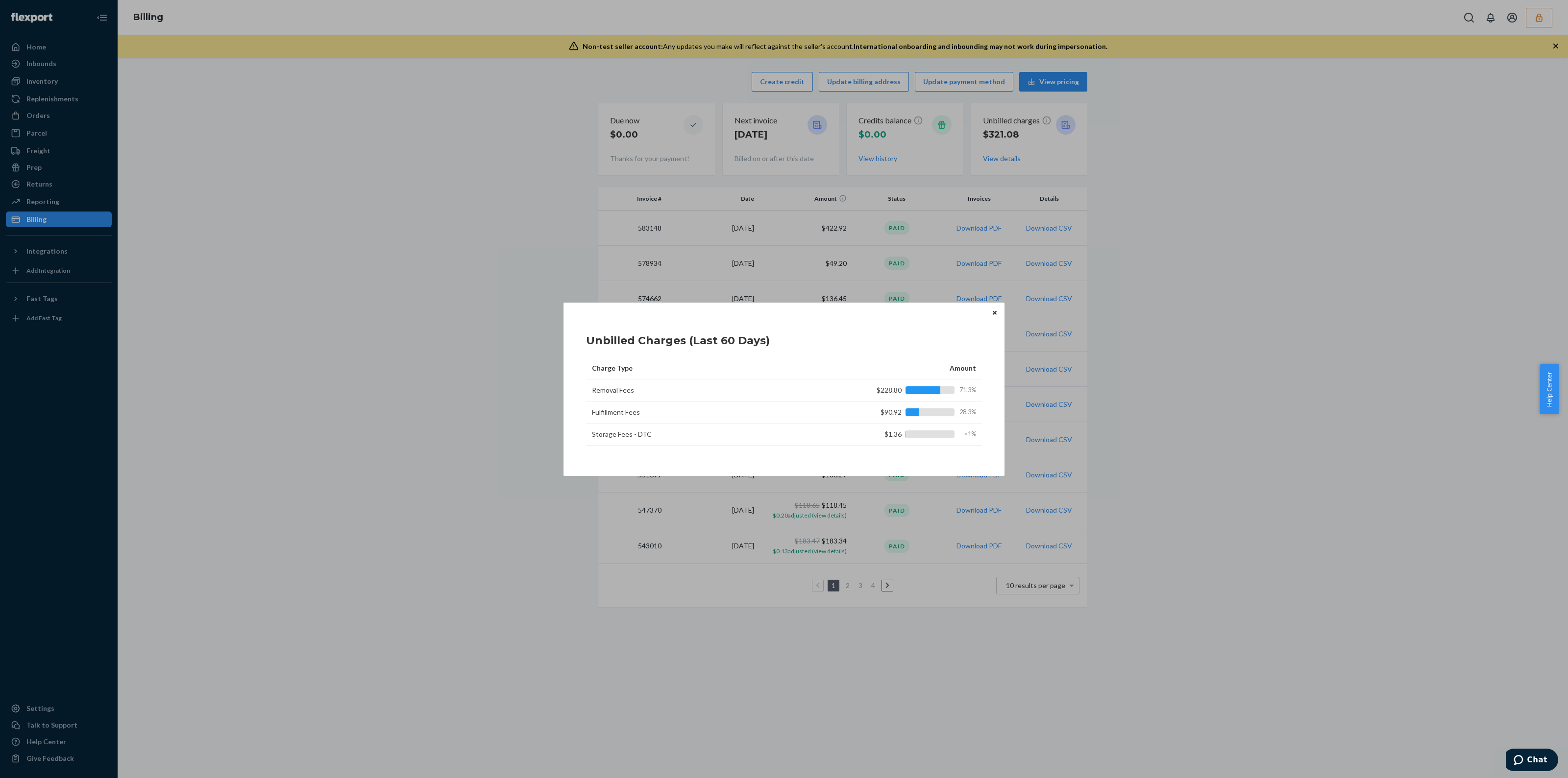
click at [699, 368] on th "Charge Type" at bounding box center [708, 369] width 245 height 22
click at [993, 313] on icon "Close" at bounding box center [995, 313] width 4 height 6
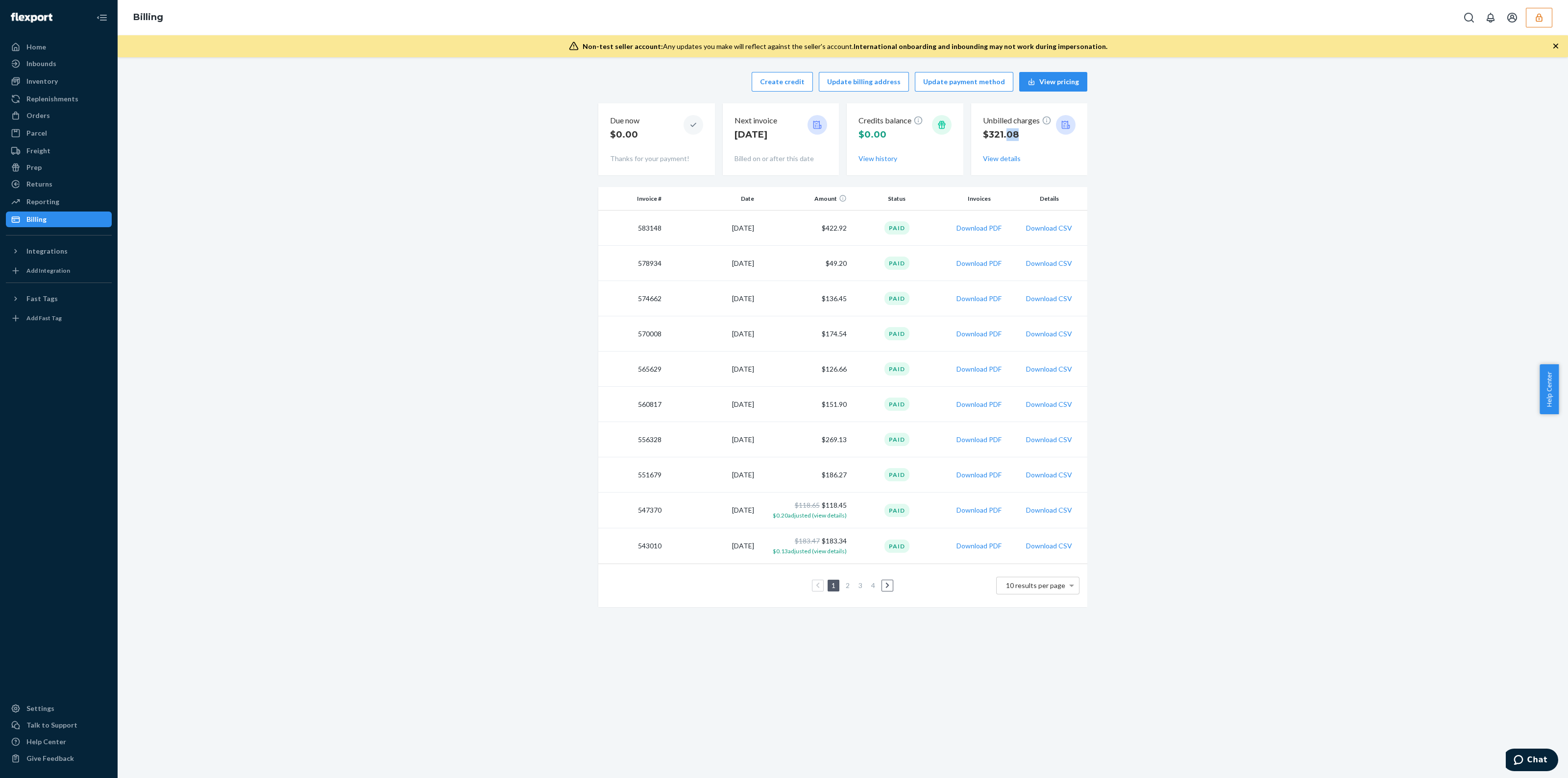
drag, startPoint x: 1021, startPoint y: 137, endPoint x: 1029, endPoint y: 137, distance: 8.0
click at [1029, 137] on p "$321.08" at bounding box center [1017, 134] width 69 height 13
click at [1534, 24] on button "button" at bounding box center [1539, 18] width 27 height 20
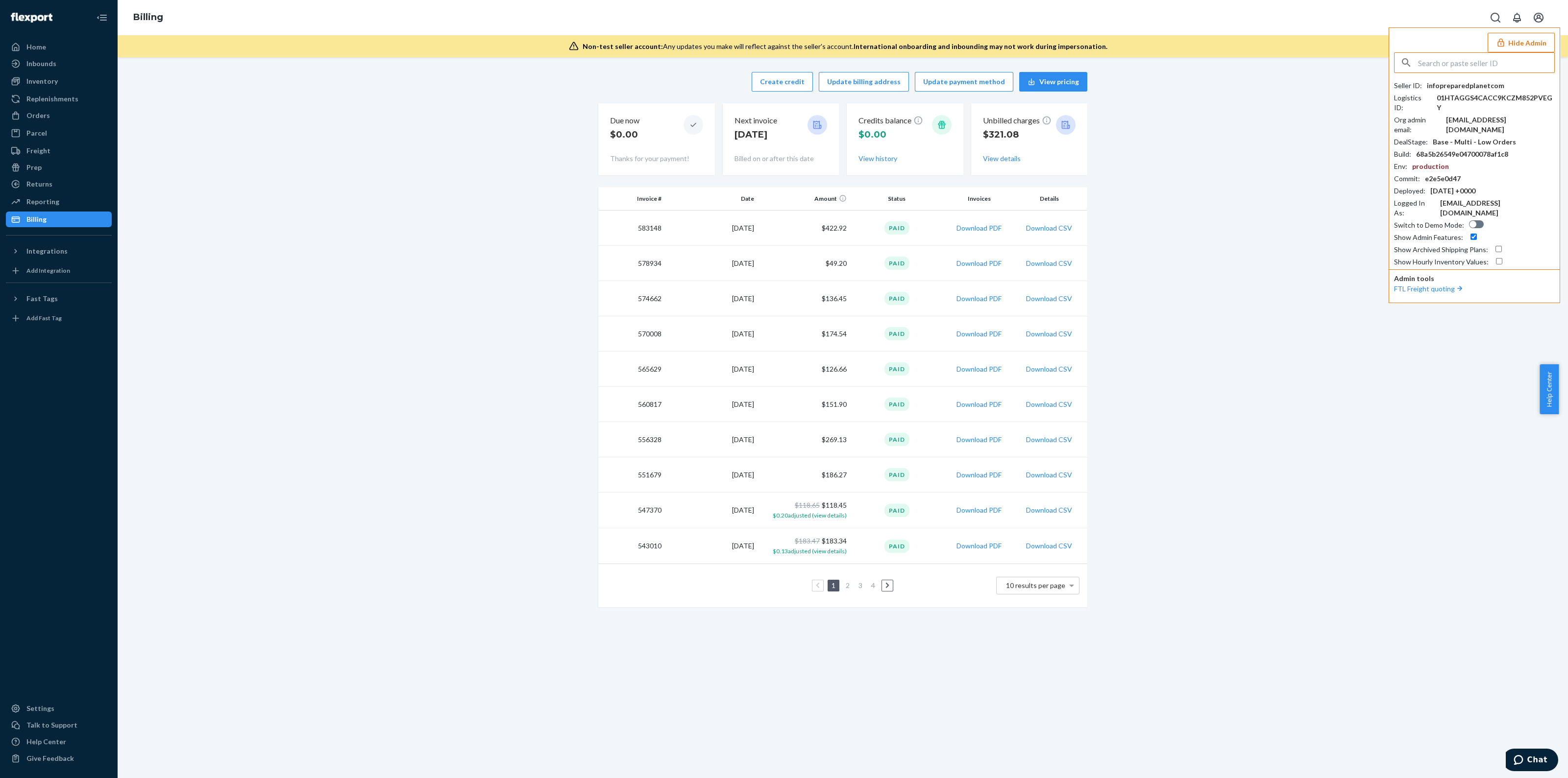
click at [1455, 66] on input "text" at bounding box center [1486, 63] width 136 height 20
type input "infoaattrcom"
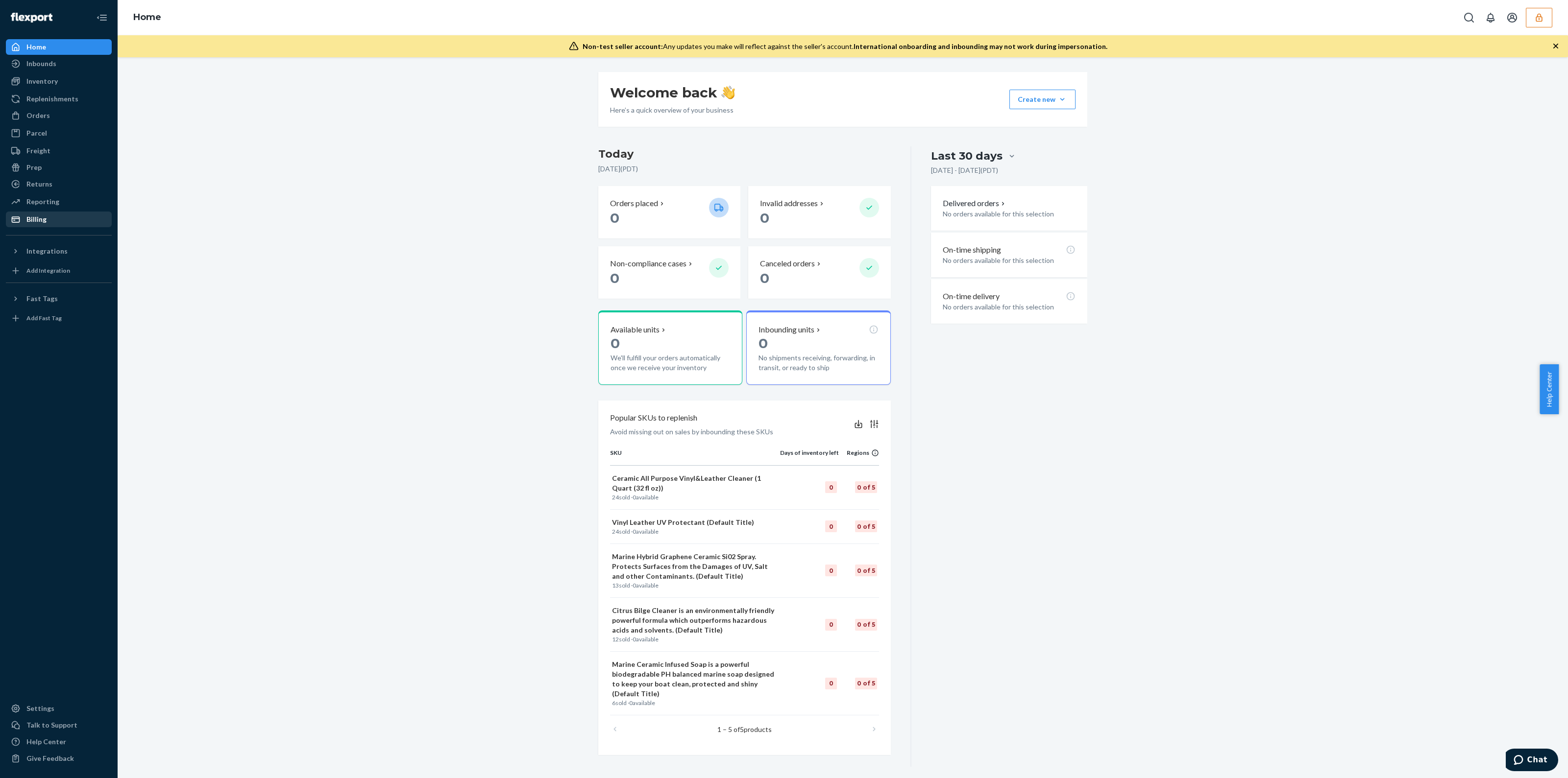
click at [34, 215] on div "Billing" at bounding box center [37, 220] width 20 height 10
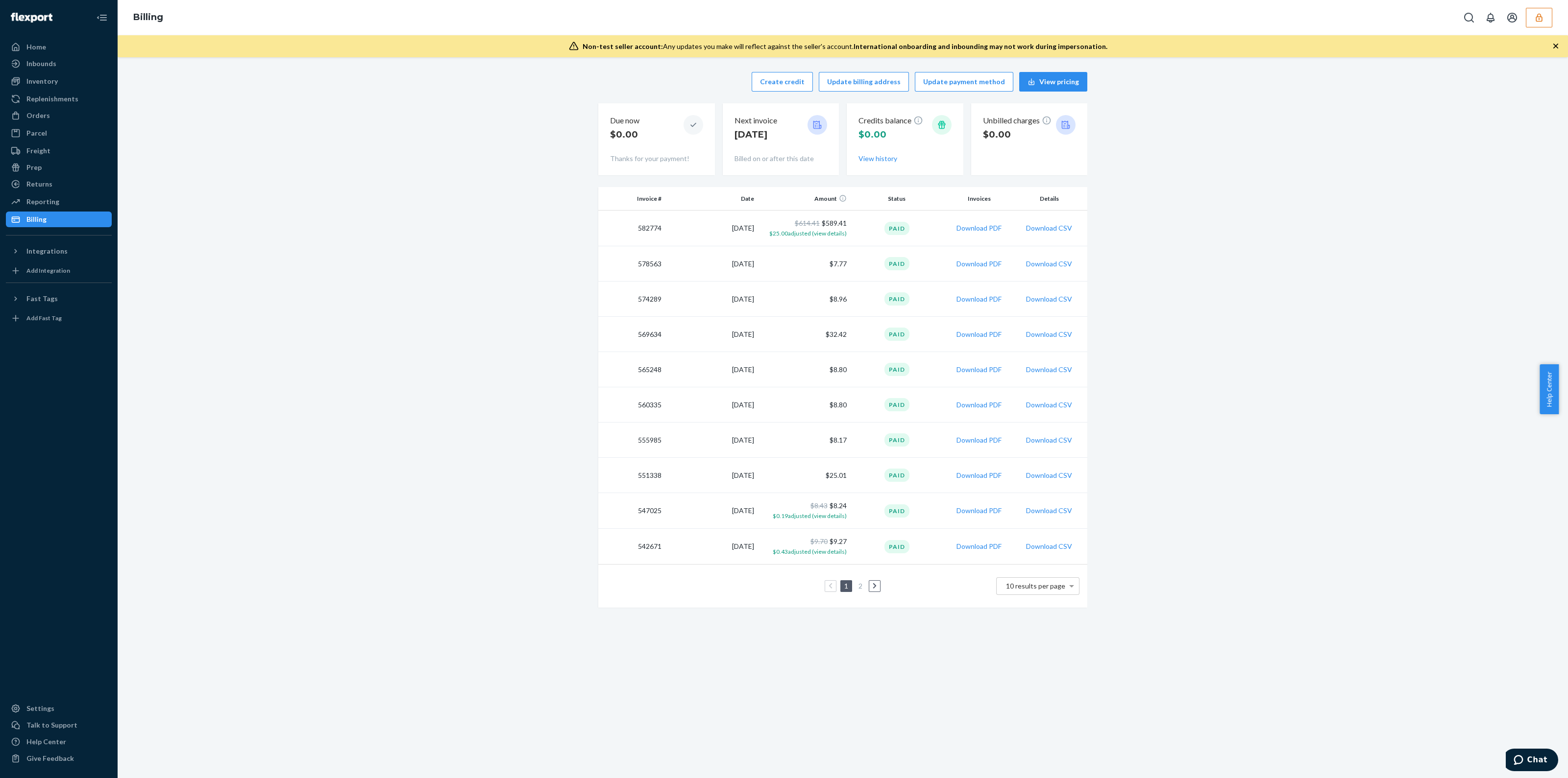
click at [828, 222] on td "$614.41 $589.41 $25.00 adjusted (view details)" at bounding box center [804, 228] width 93 height 36
click at [821, 233] on span "$25.00 adjusted (view details)" at bounding box center [808, 233] width 77 height 7
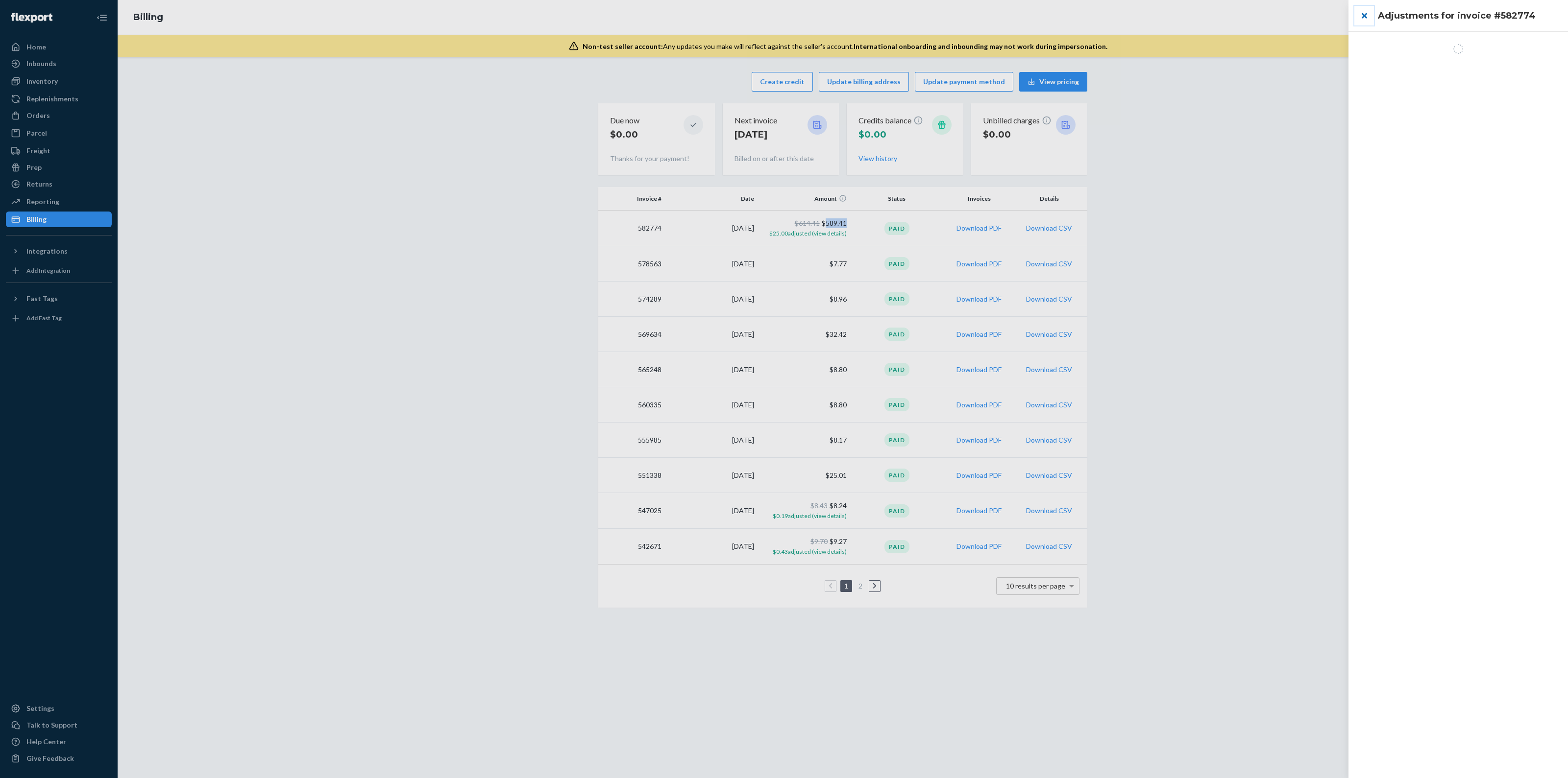
click at [1365, 16] on button "close" at bounding box center [1364, 15] width 20 height 20
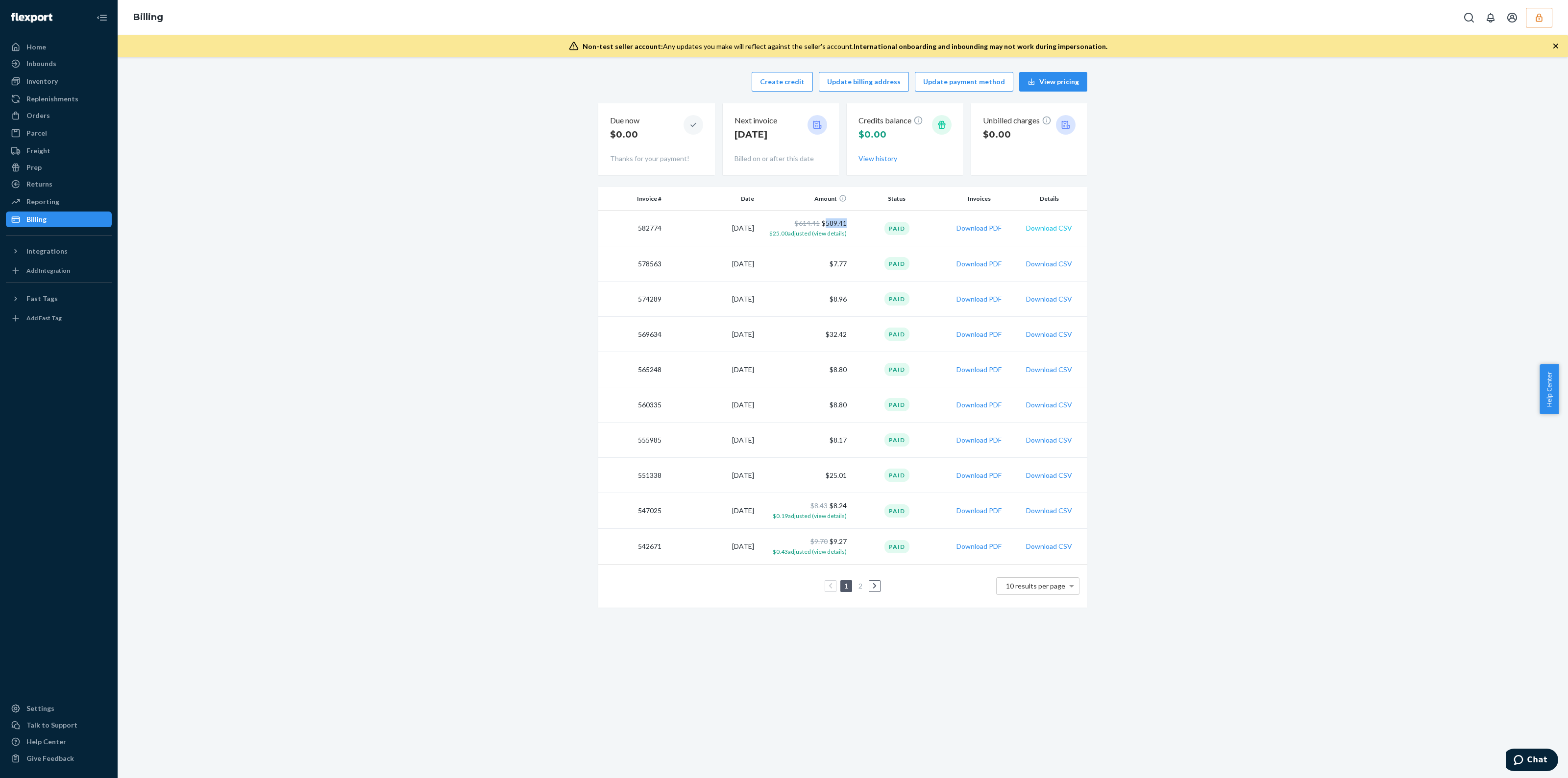
click at [1047, 228] on button "Download CSV" at bounding box center [1049, 228] width 46 height 10
click at [866, 225] on td "Paid" at bounding box center [897, 228] width 93 height 36
click at [34, 114] on div "Orders" at bounding box center [38, 116] width 24 height 10
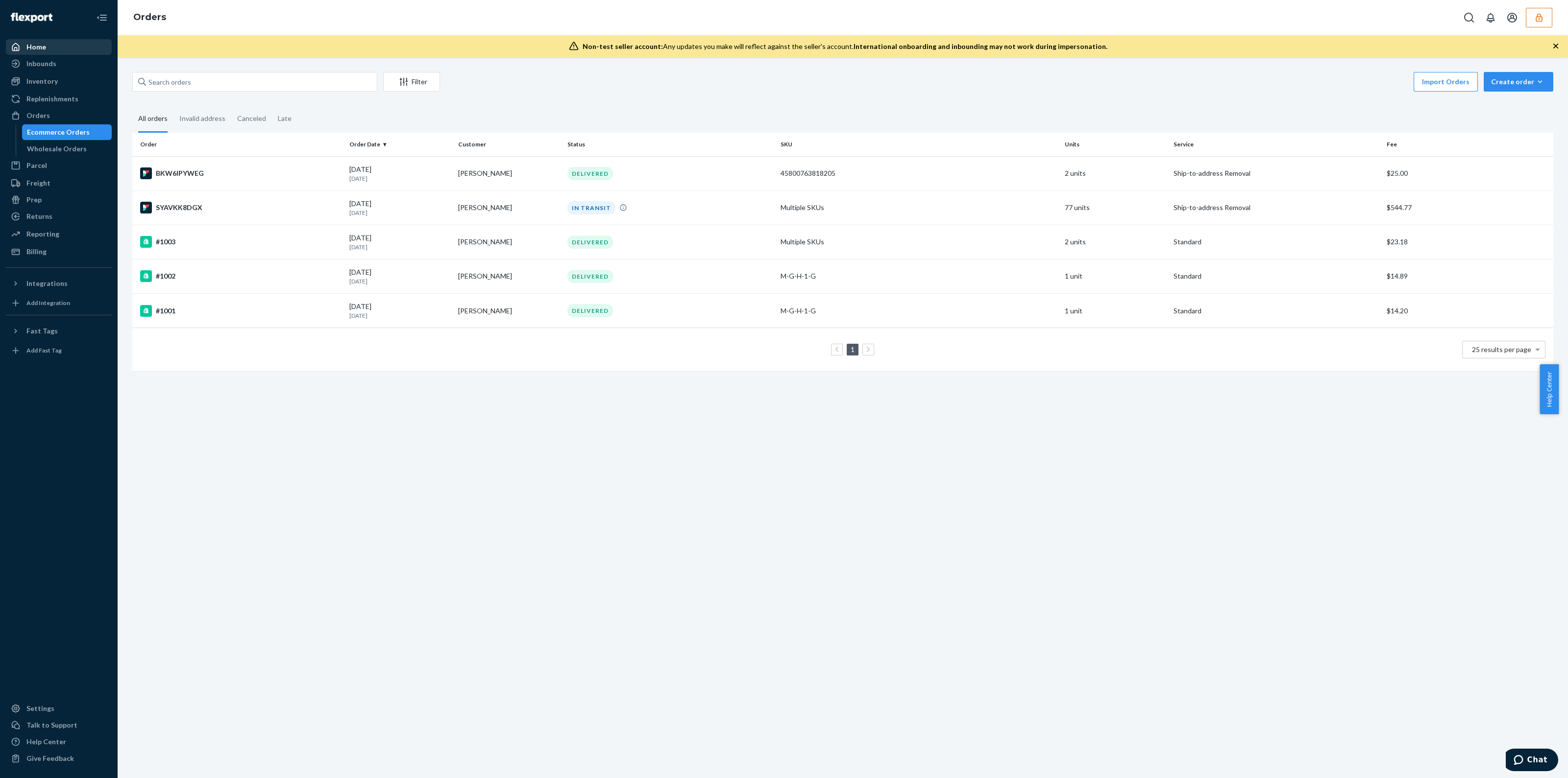
click at [69, 50] on div "Home" at bounding box center [59, 47] width 104 height 14
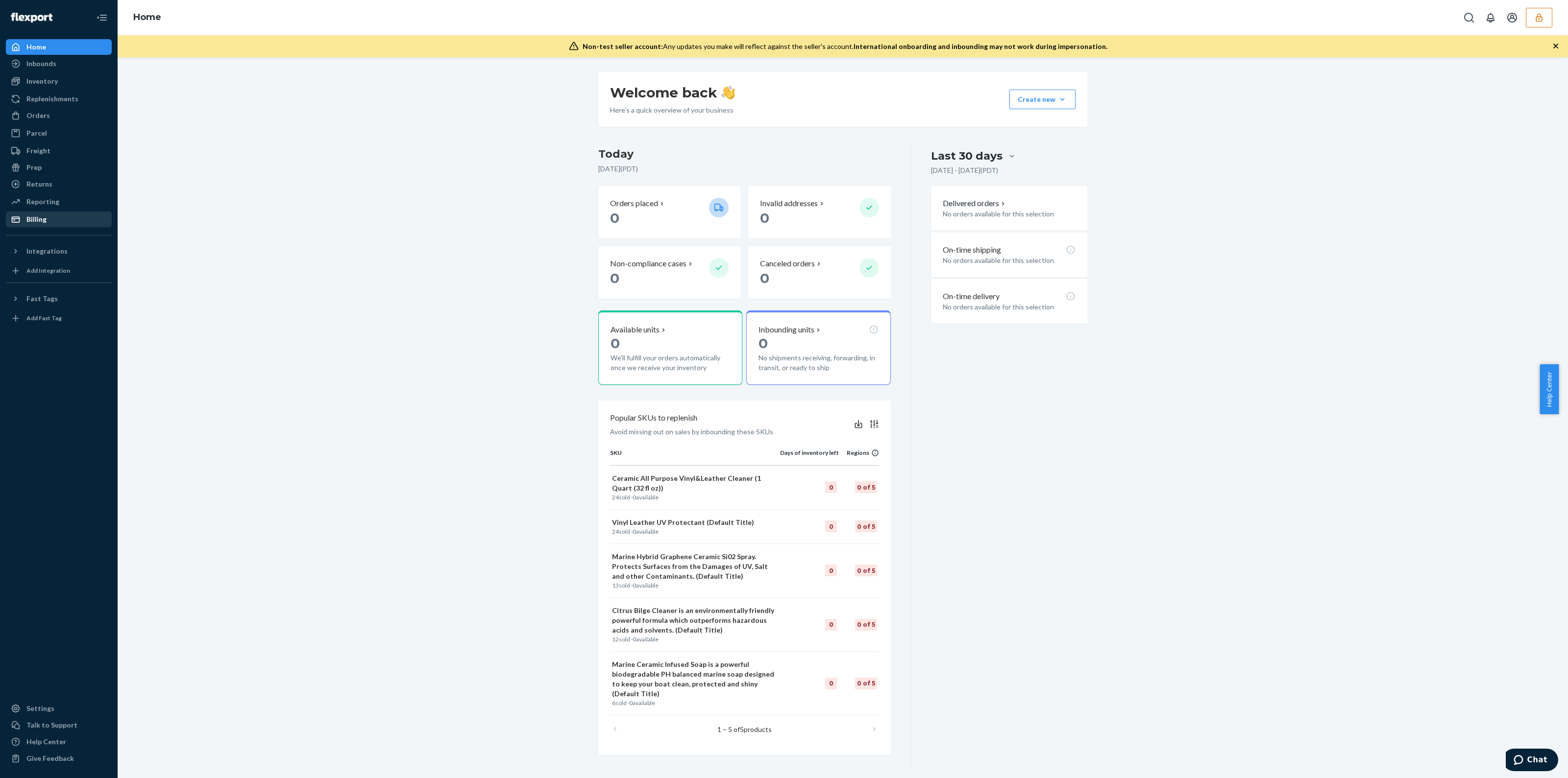
click at [46, 212] on div "Billing" at bounding box center [59, 219] width 104 height 14
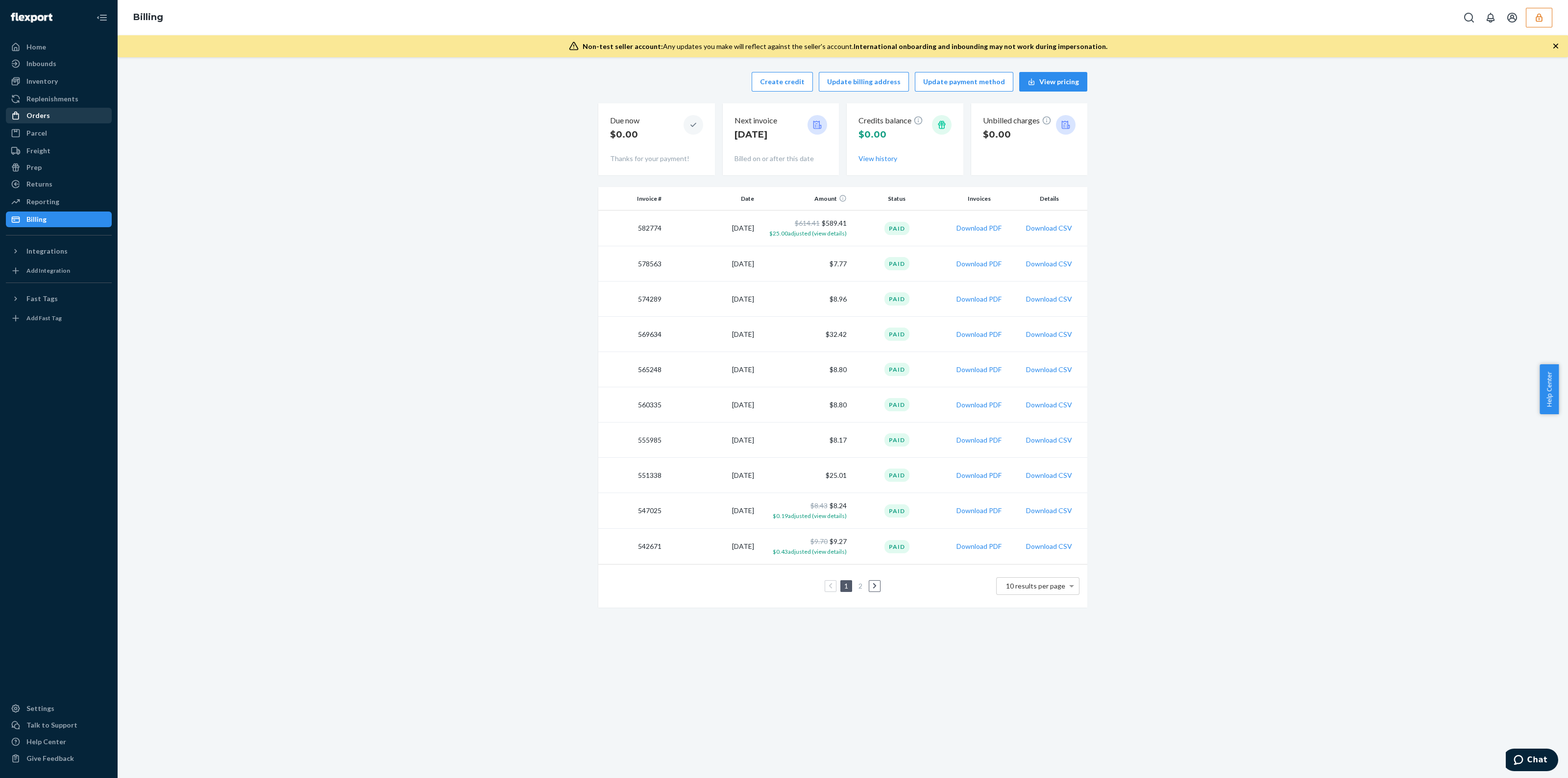
click at [38, 114] on div "Orders" at bounding box center [38, 116] width 24 height 10
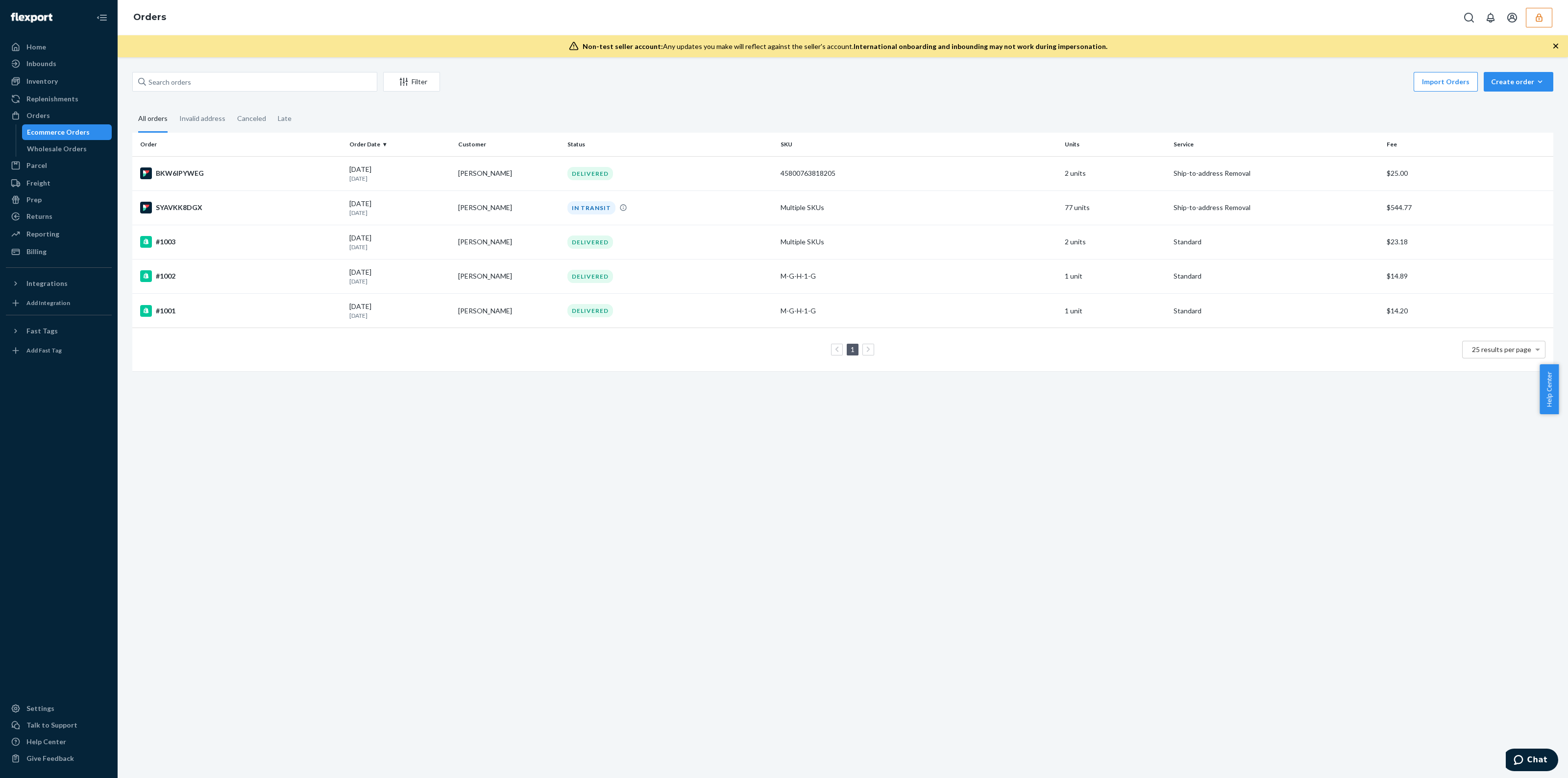
click at [33, 261] on div "Home Inbounds Shipping Plans Problems Inventory Products Replenishments Orders …" at bounding box center [59, 389] width 118 height 778
click at [35, 252] on div "Billing" at bounding box center [37, 252] width 20 height 10
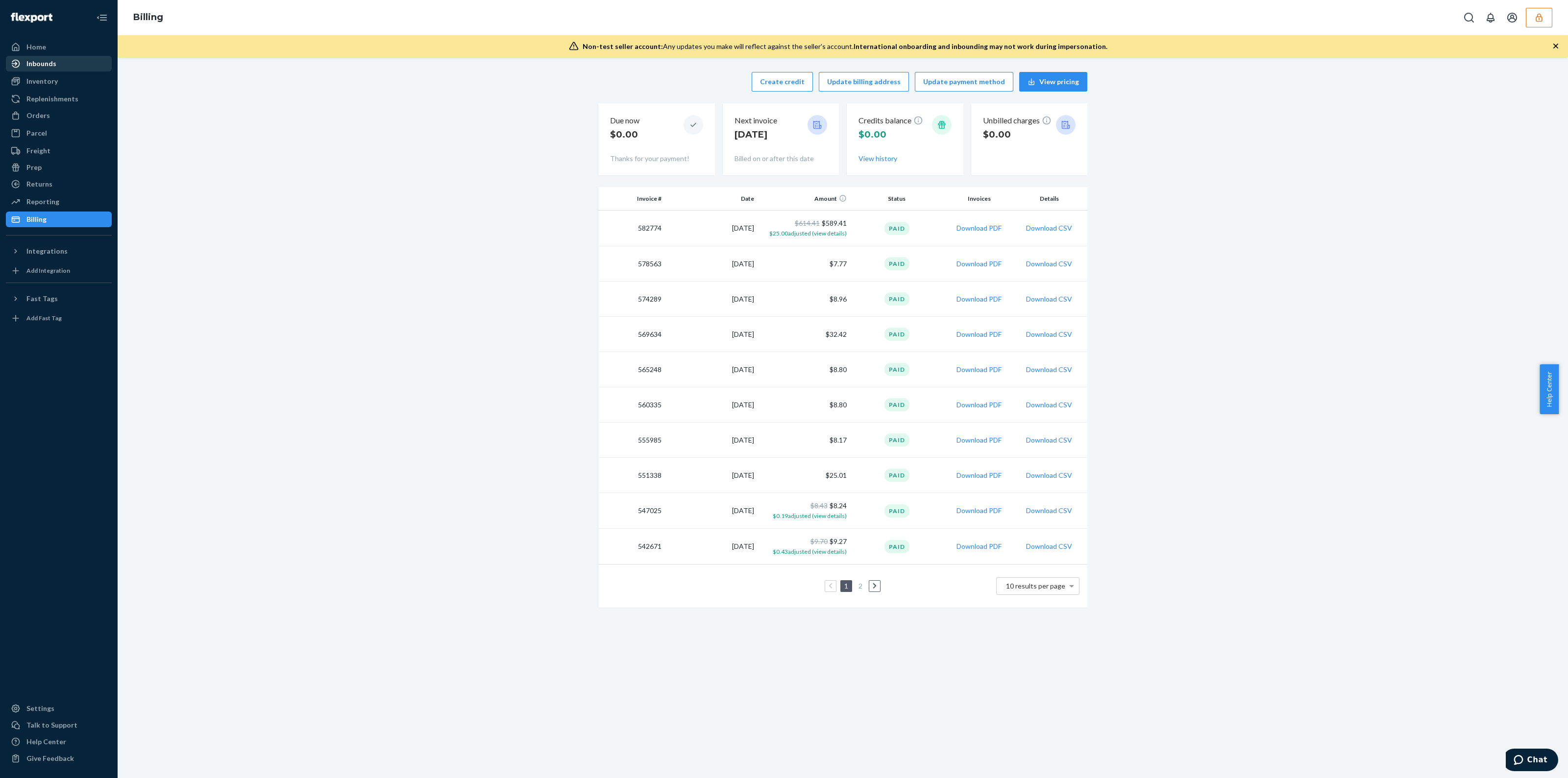
click at [64, 58] on div "Inbounds" at bounding box center [59, 64] width 104 height 14
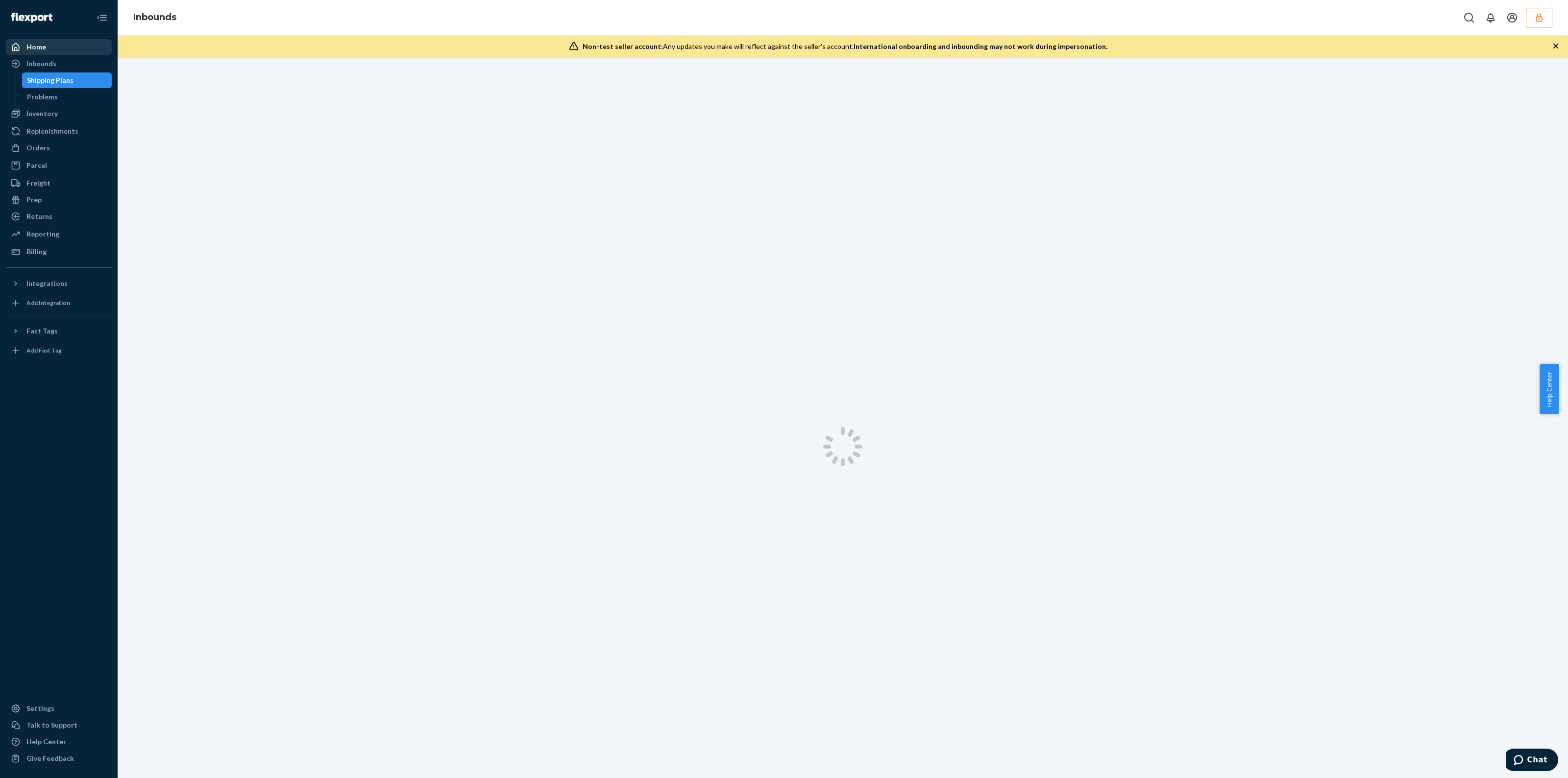
click at [61, 48] on div "Home" at bounding box center [59, 47] width 104 height 14
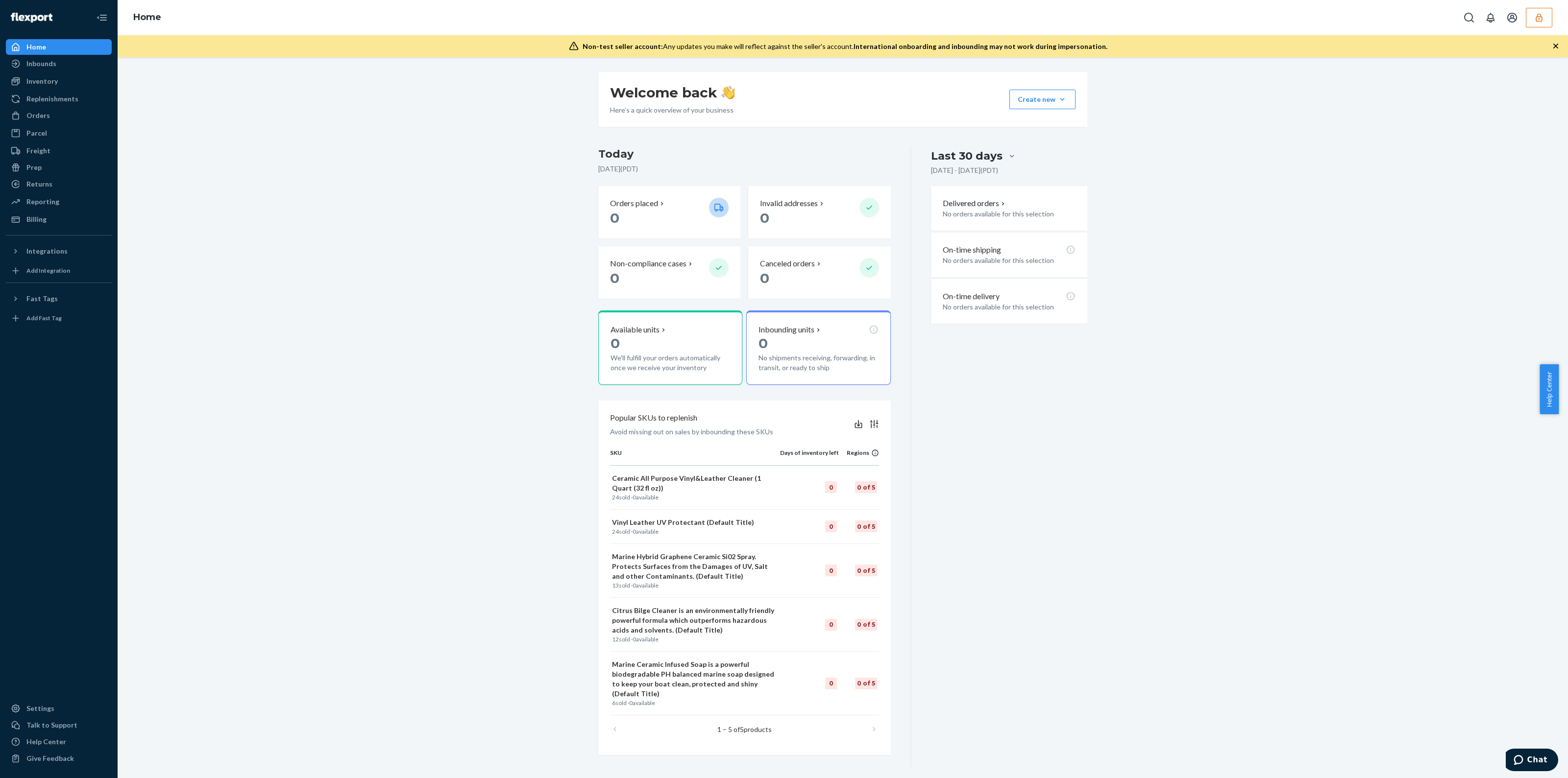
click at [1532, 25] on button "button" at bounding box center [1539, 18] width 27 height 20
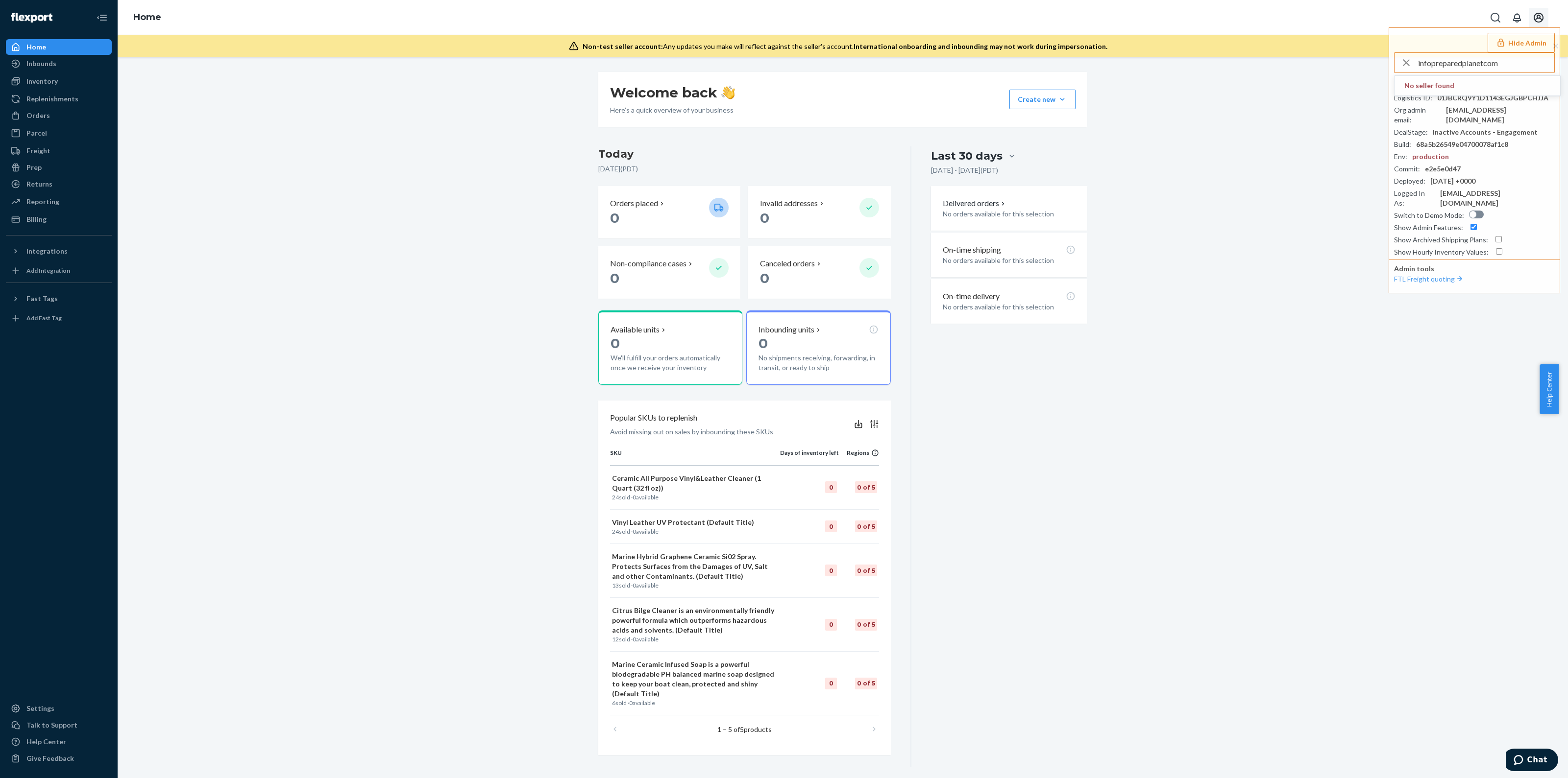
type input "infopreparedplanetcom"
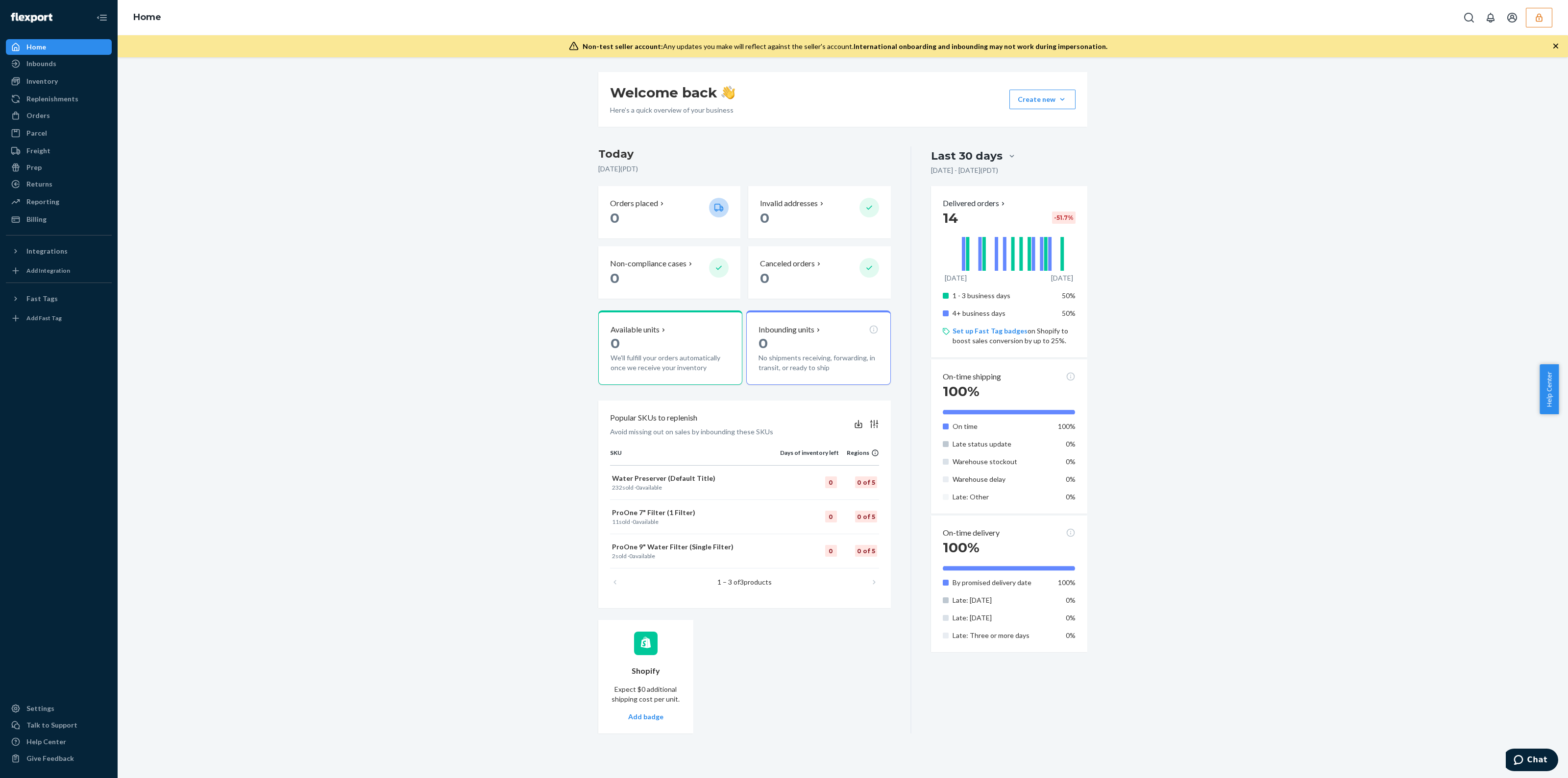
click at [1533, 27] on div "Home" at bounding box center [843, 17] width 1450 height 35
click at [1543, 25] on button "button" at bounding box center [1539, 18] width 27 height 20
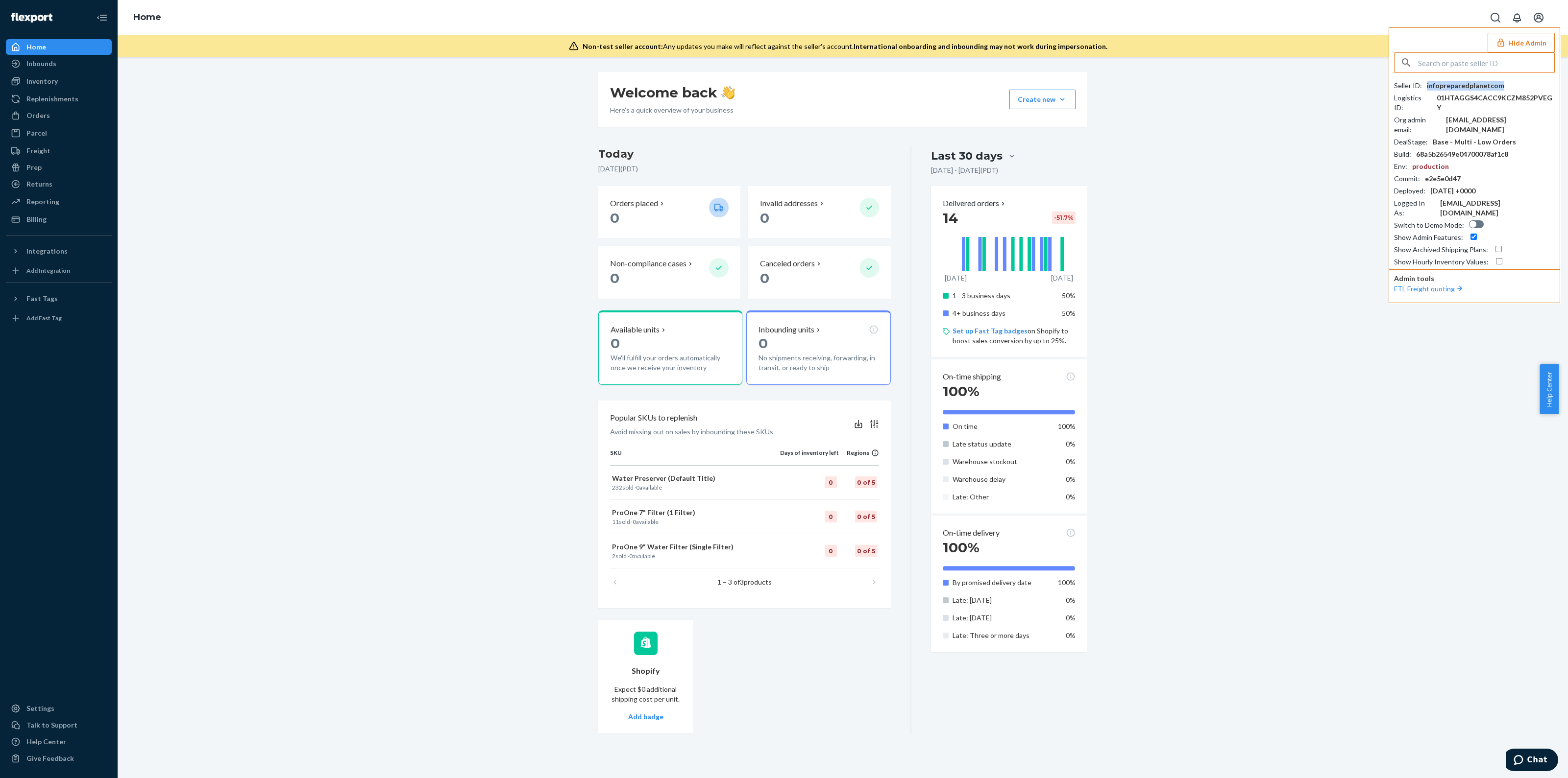
click at [1481, 86] on div "infopreparedplanetcom" at bounding box center [1465, 86] width 77 height 10
copy div "infopreparedplanetcom"
